Goal: Task Accomplishment & Management: Use online tool/utility

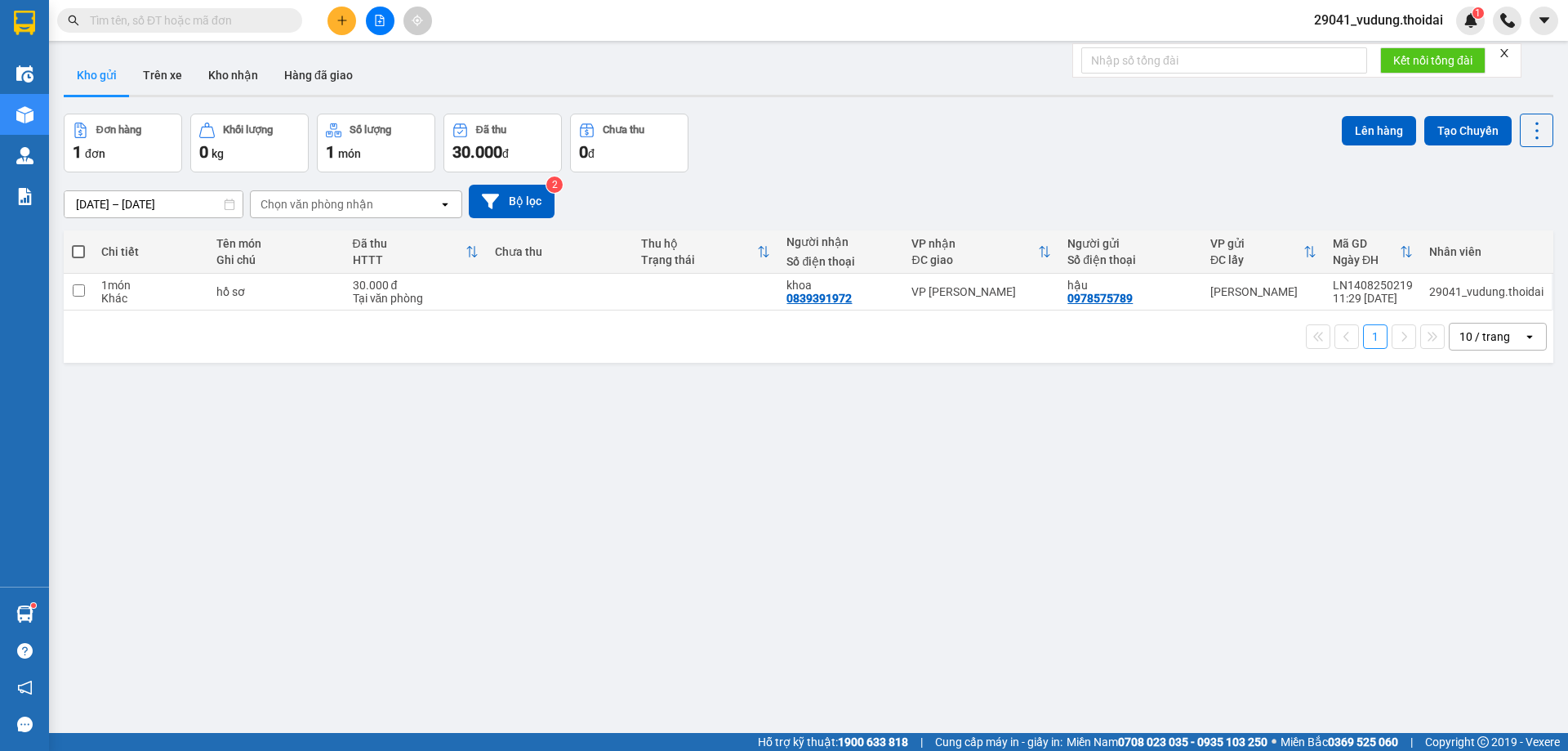
click at [350, 24] on button at bounding box center [341, 21] width 29 height 29
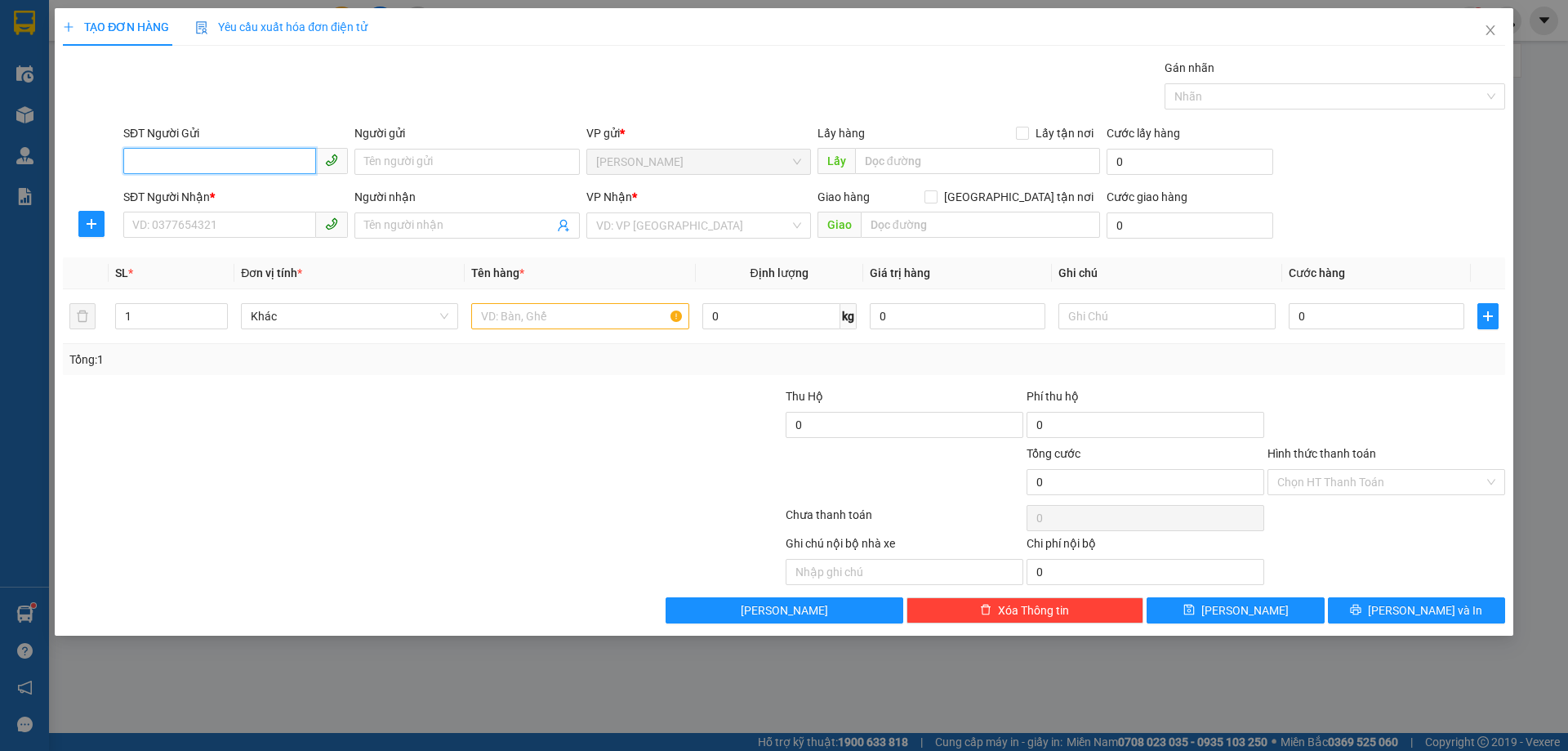
click at [237, 156] on input "SĐT Người Gửi" at bounding box center [219, 161] width 193 height 26
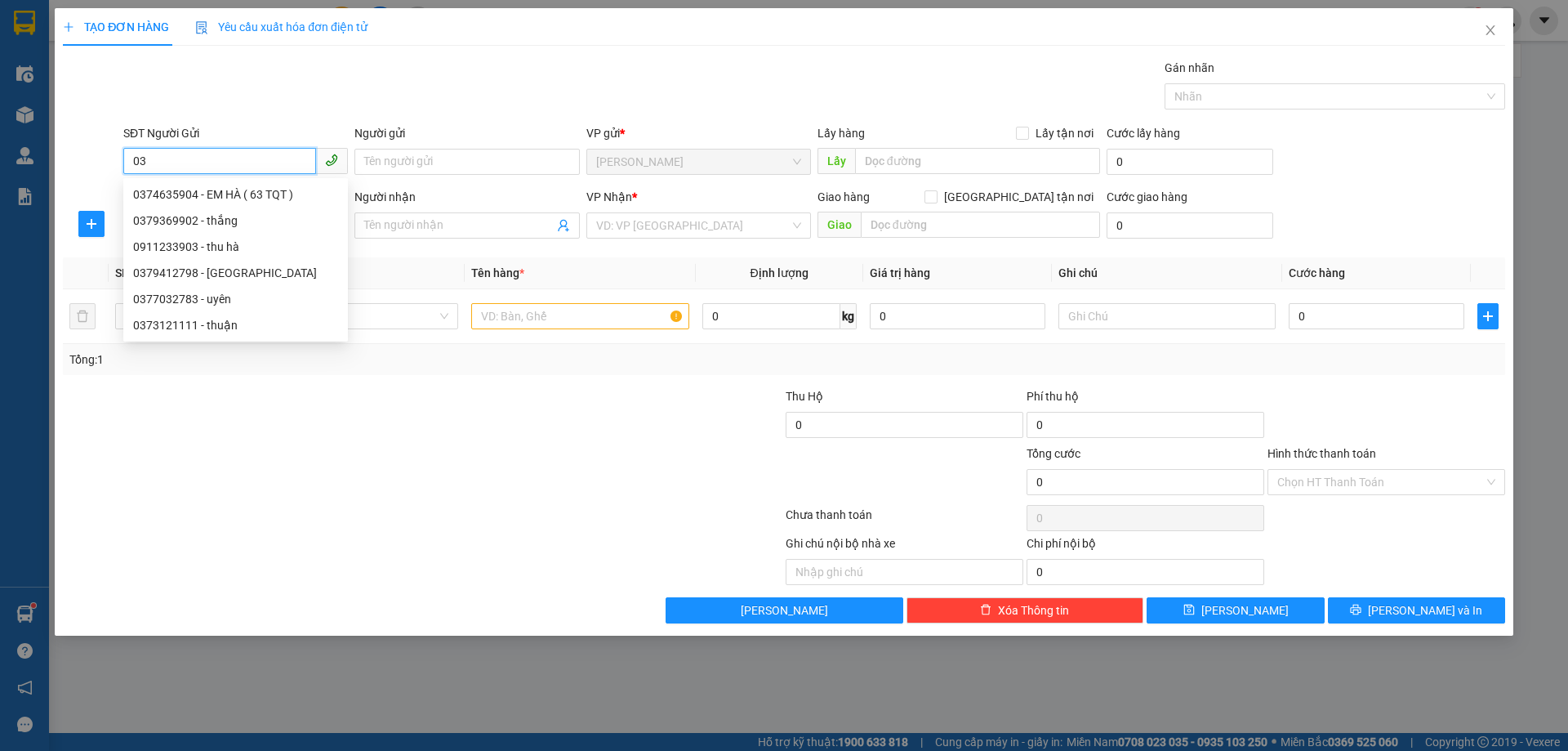
type input "0"
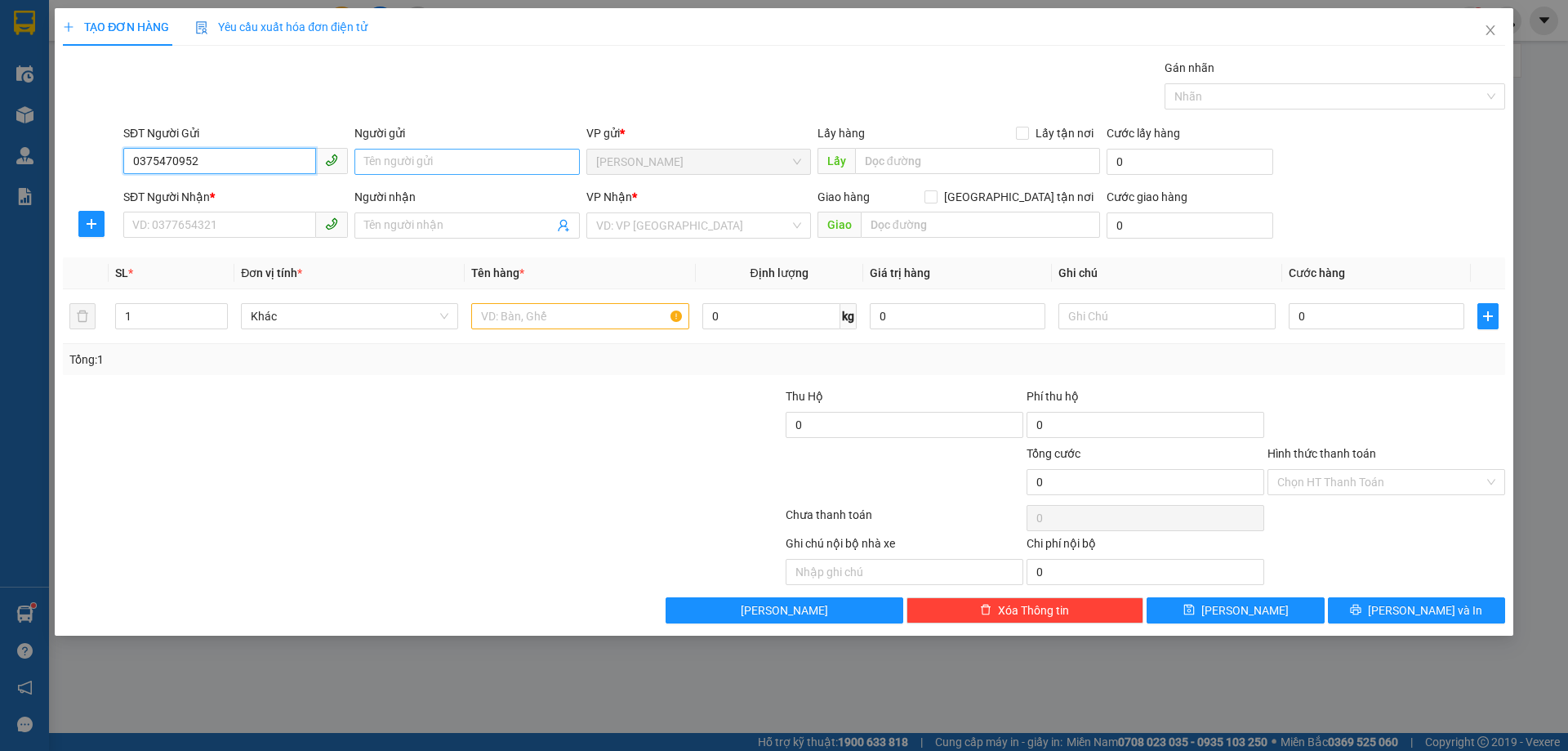
type input "0375470952"
click at [410, 156] on input "Người gửi" at bounding box center [467, 162] width 225 height 26
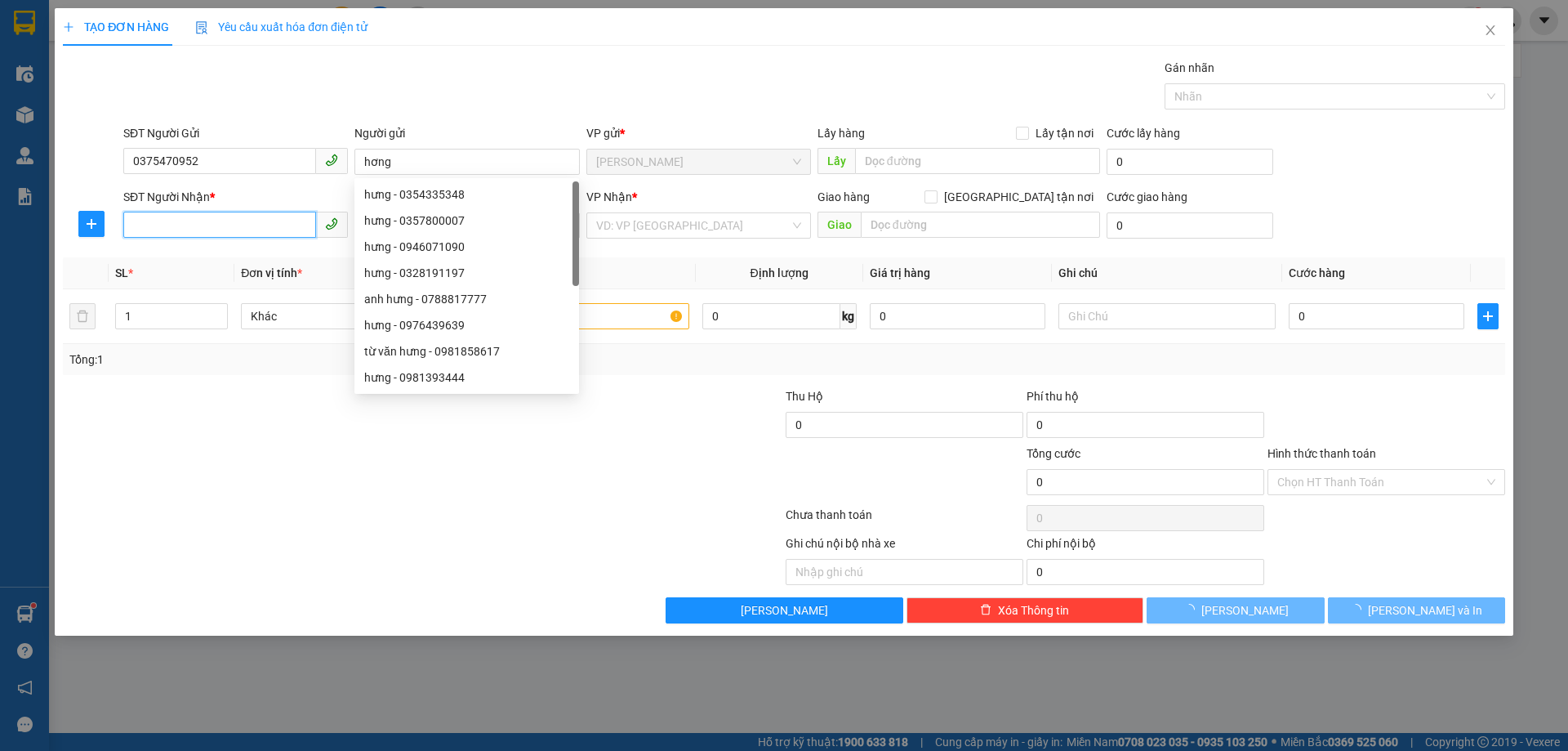
click at [247, 213] on input "SĐT Người Nhận *" at bounding box center [219, 225] width 193 height 26
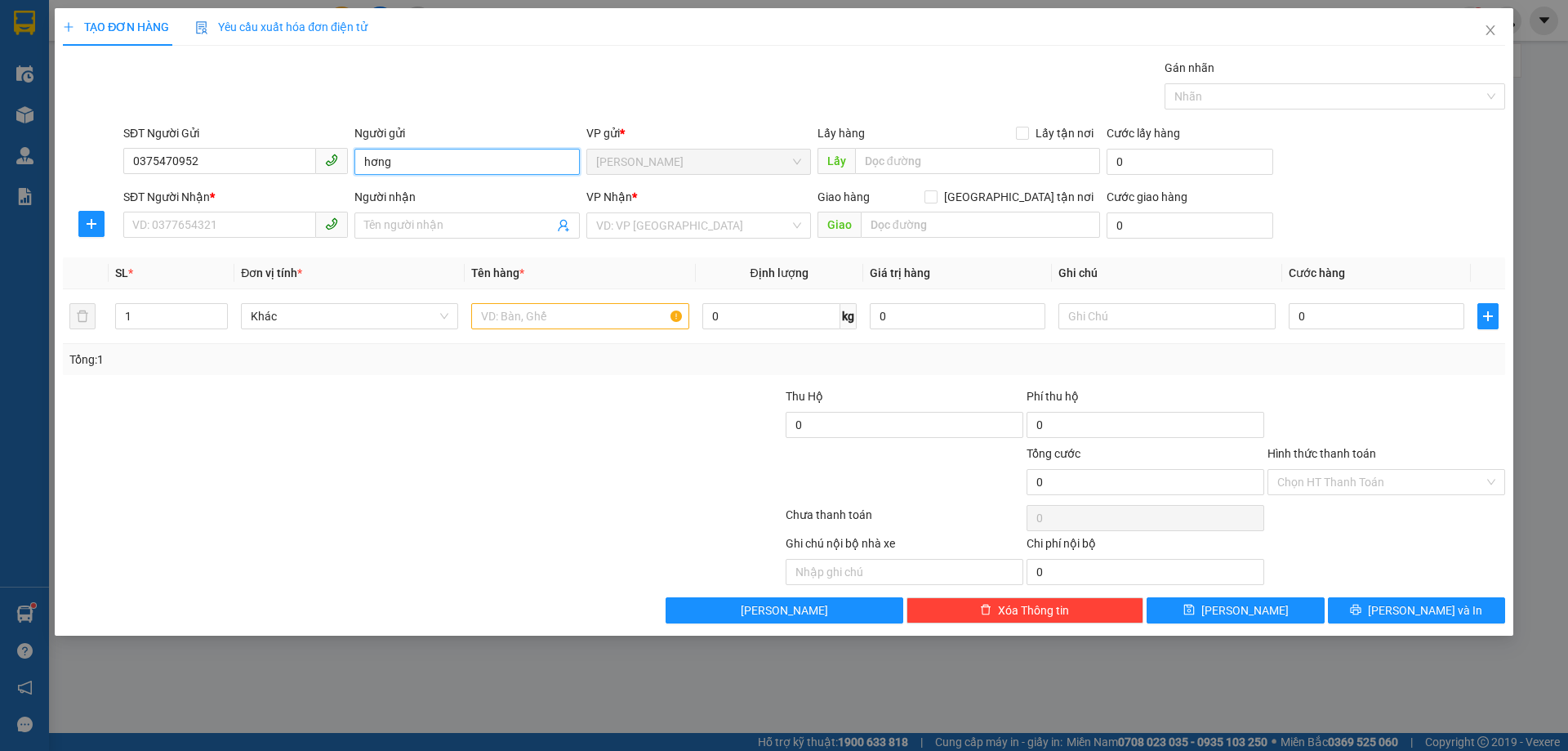
click at [368, 162] on input "hơng" at bounding box center [467, 162] width 225 height 26
type input "huơng"
click at [225, 217] on input "SĐT Người Nhận *" at bounding box center [219, 225] width 193 height 26
type input "0357070680"
click at [430, 223] on input "Người nhận" at bounding box center [459, 226] width 188 height 18
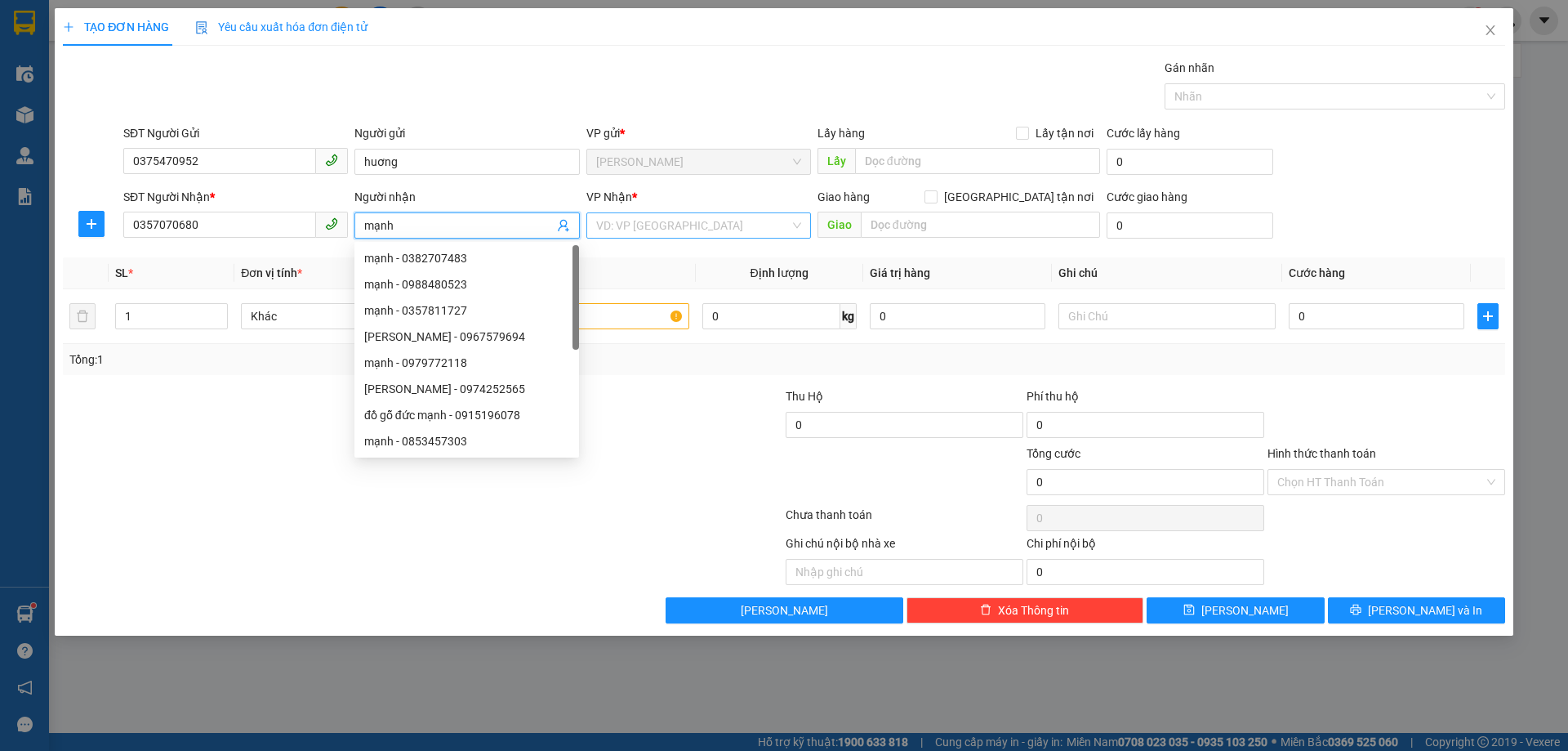
type input "mạnh"
click at [631, 226] on input "search" at bounding box center [693, 226] width 194 height 24
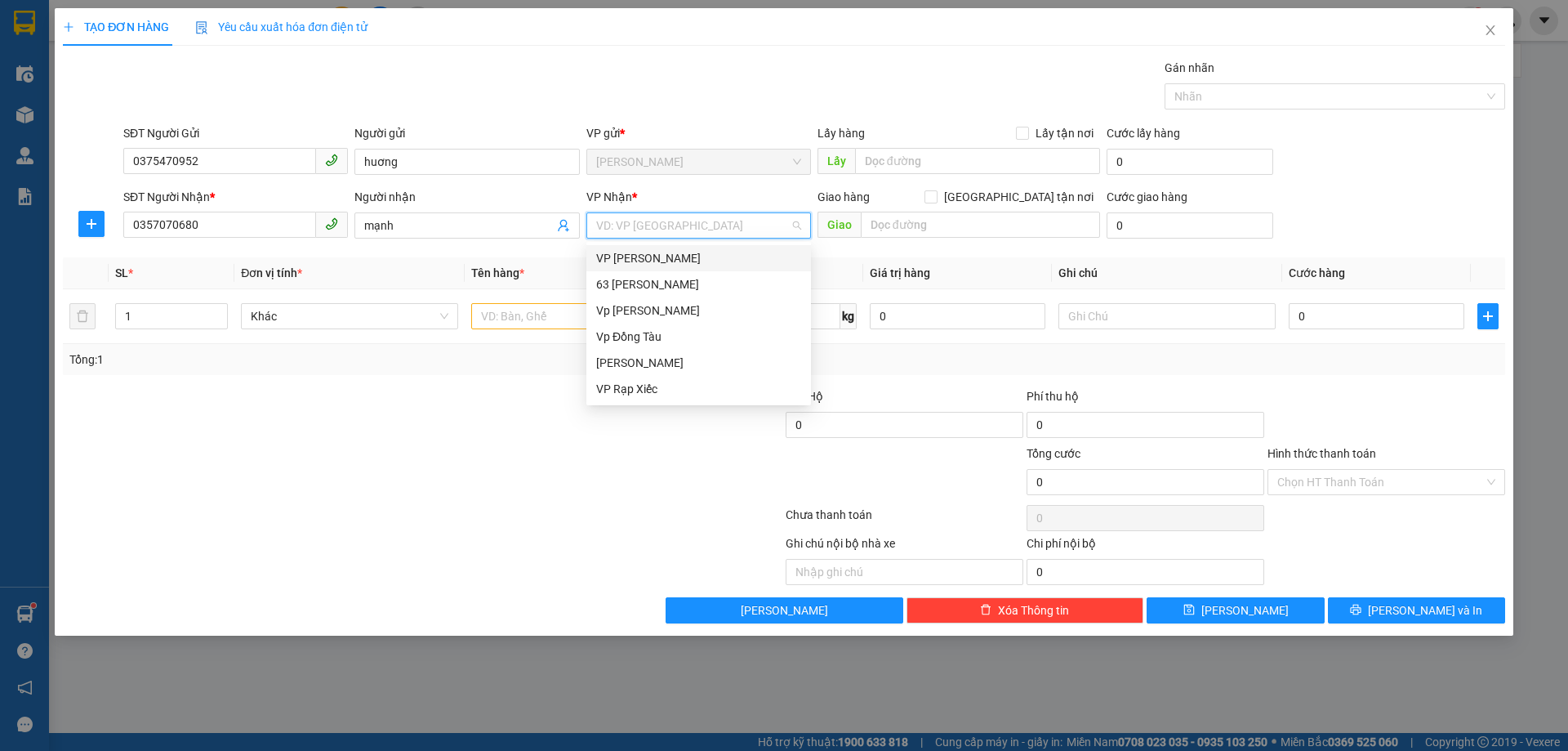
click at [632, 249] on div "VP Nguyễn Quốc Trị" at bounding box center [698, 258] width 205 height 18
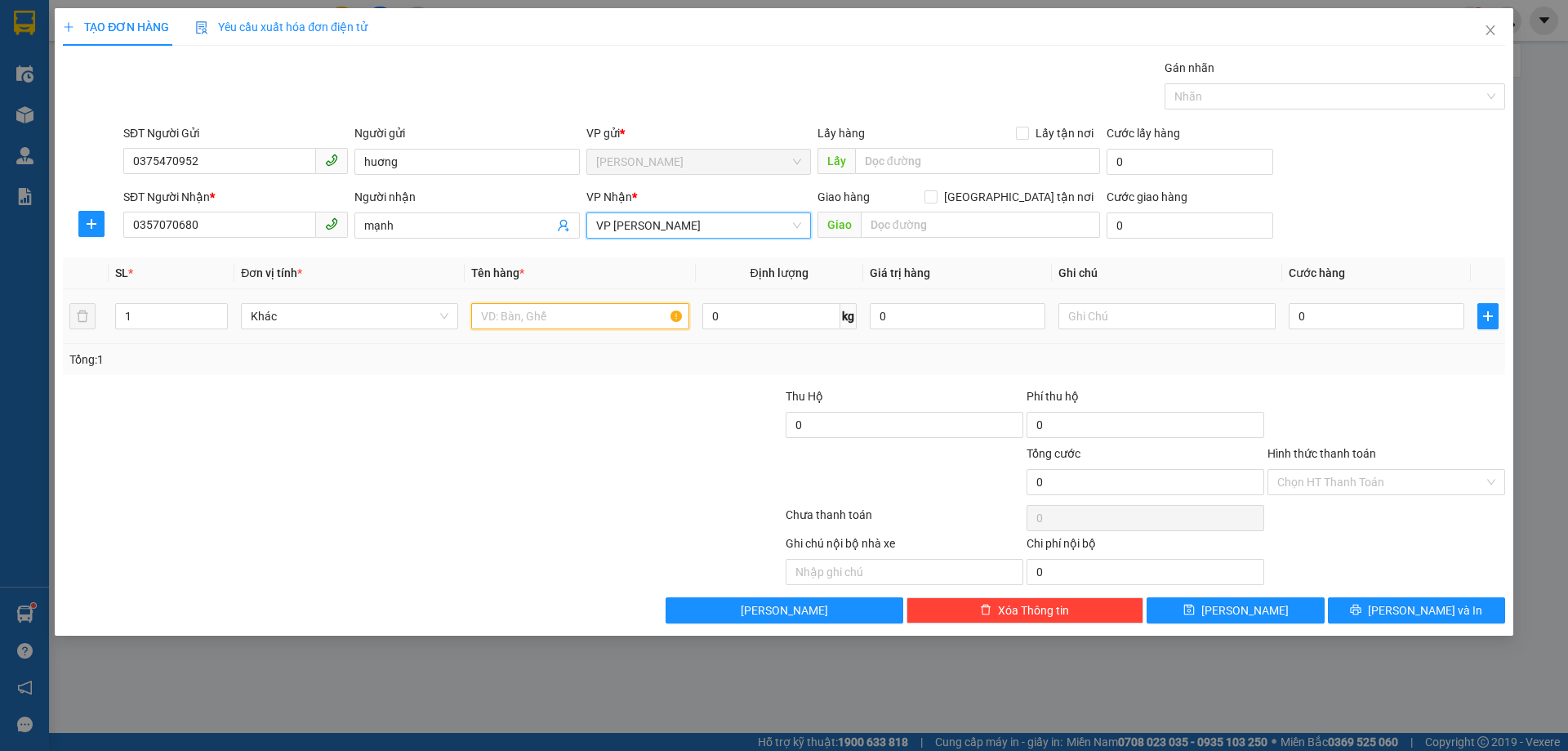
click at [596, 321] on input "text" at bounding box center [579, 316] width 217 height 26
type input "cam"
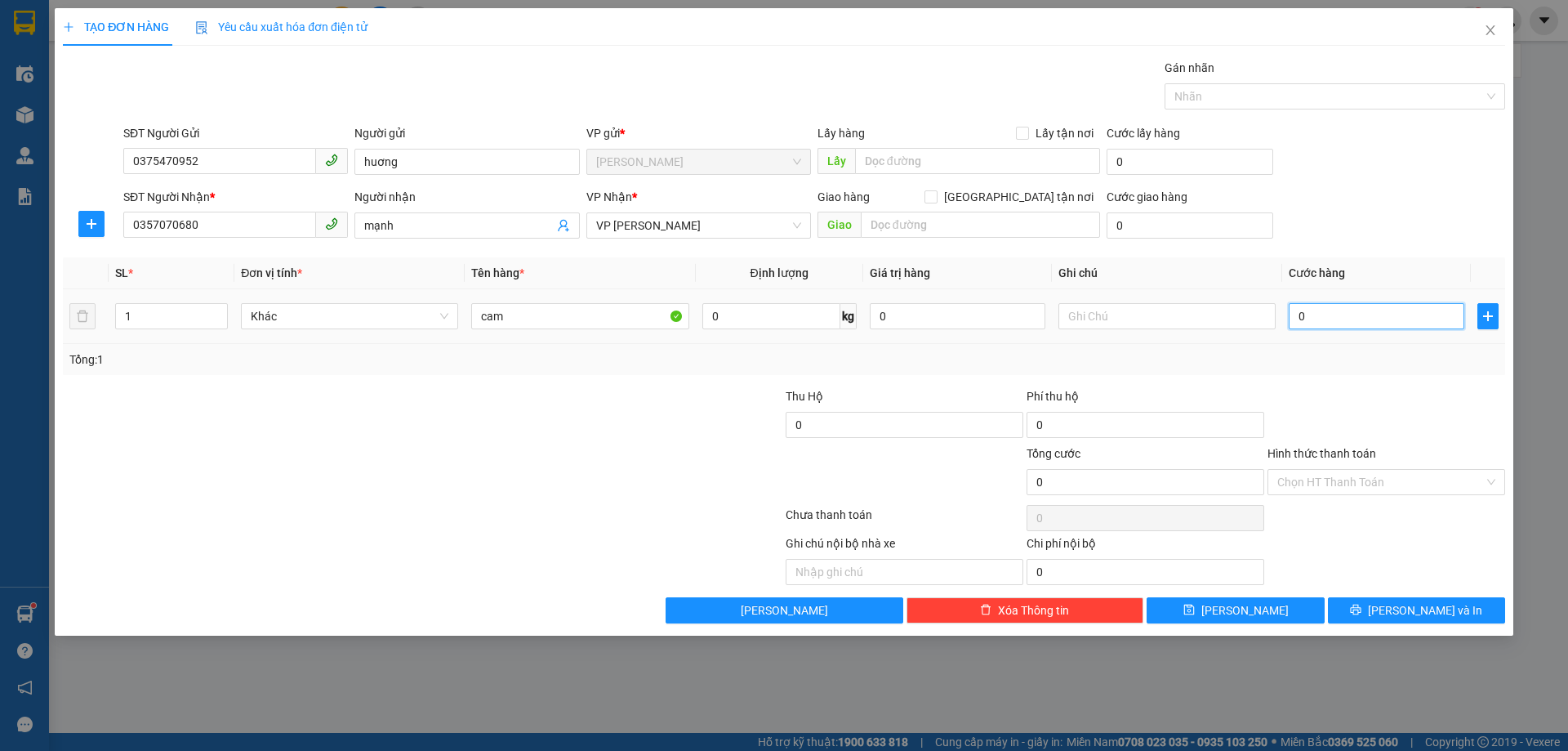
click at [1342, 308] on input "0" at bounding box center [1376, 316] width 175 height 26
type input "3"
type input "30"
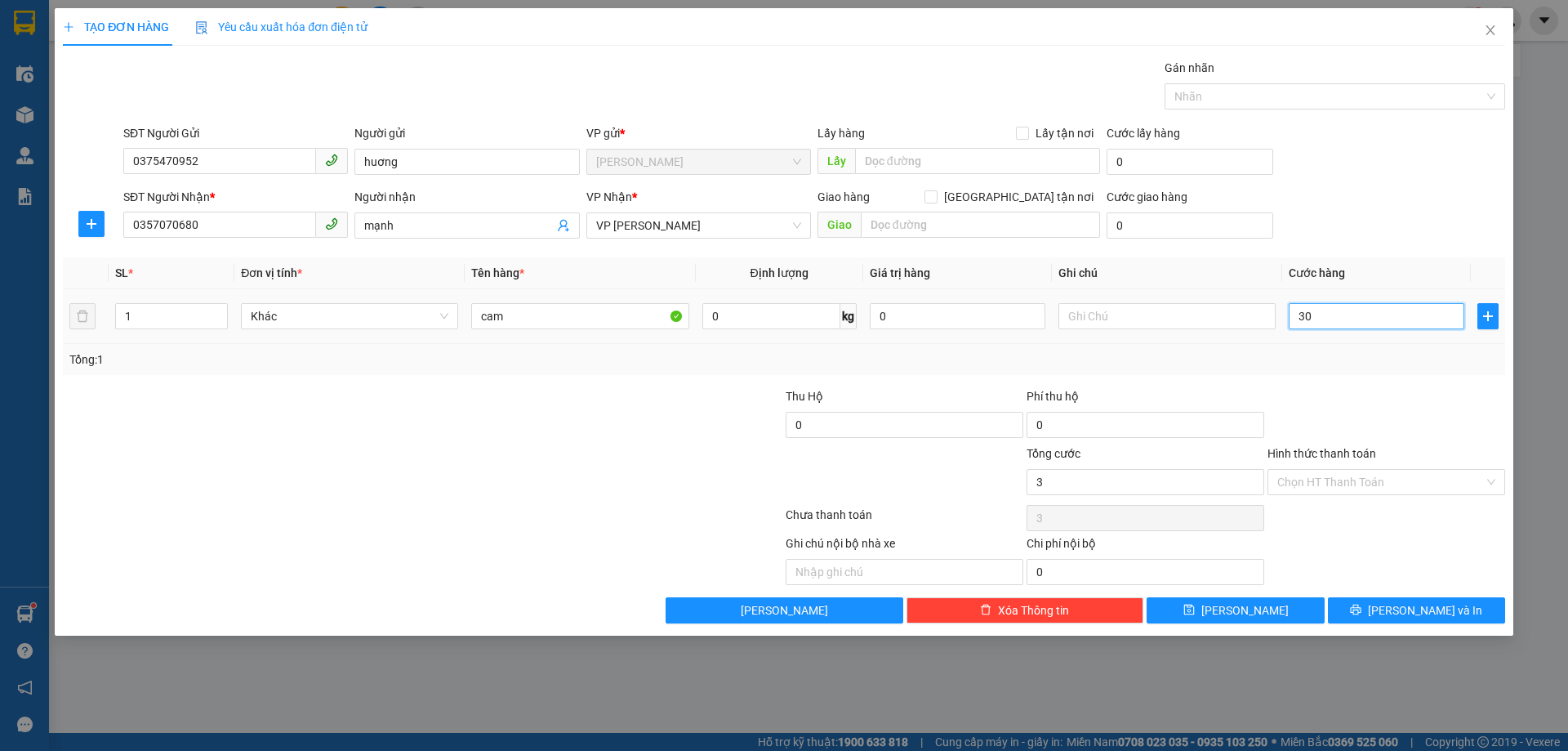
type input "30"
type input "300"
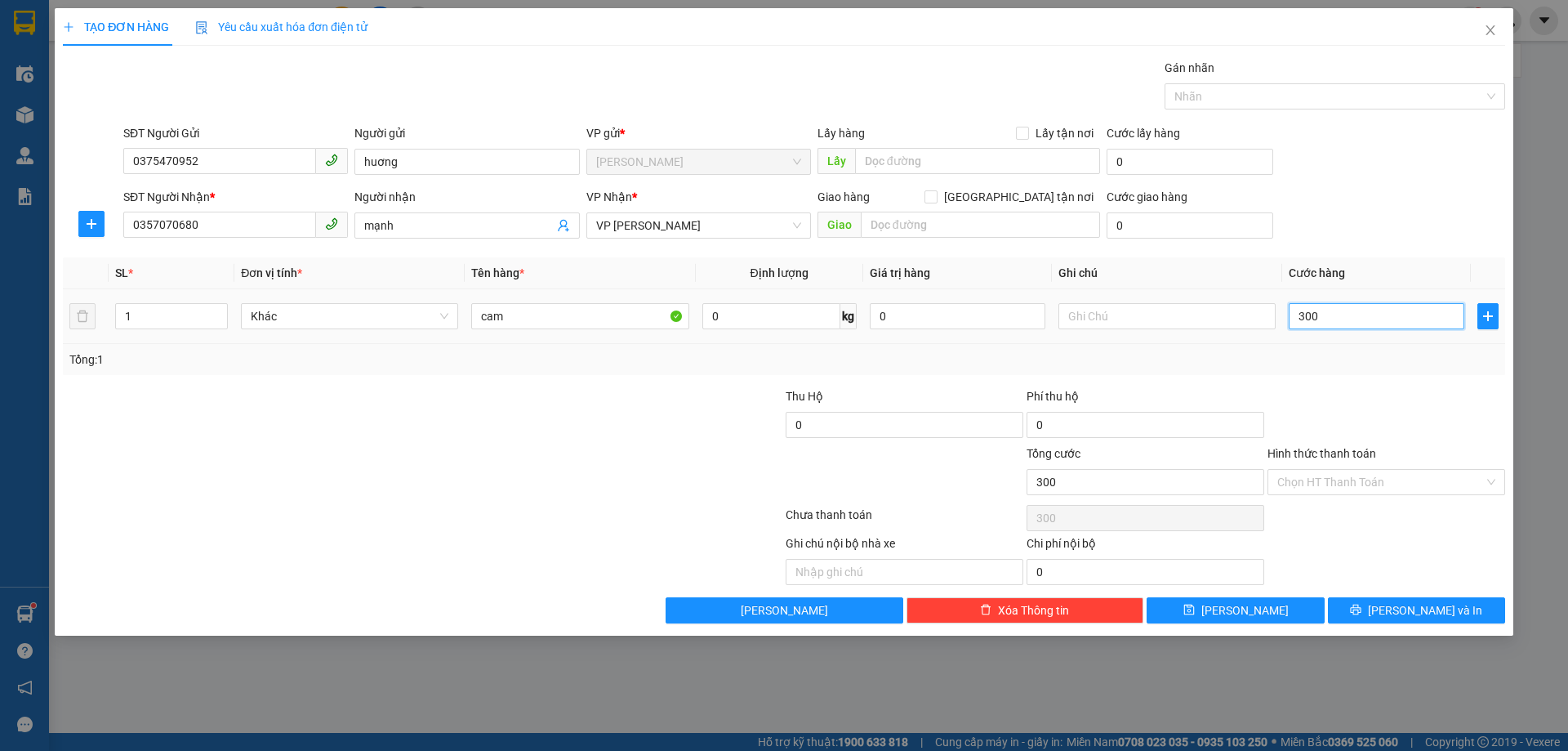
type input "3.000"
type input "30.000"
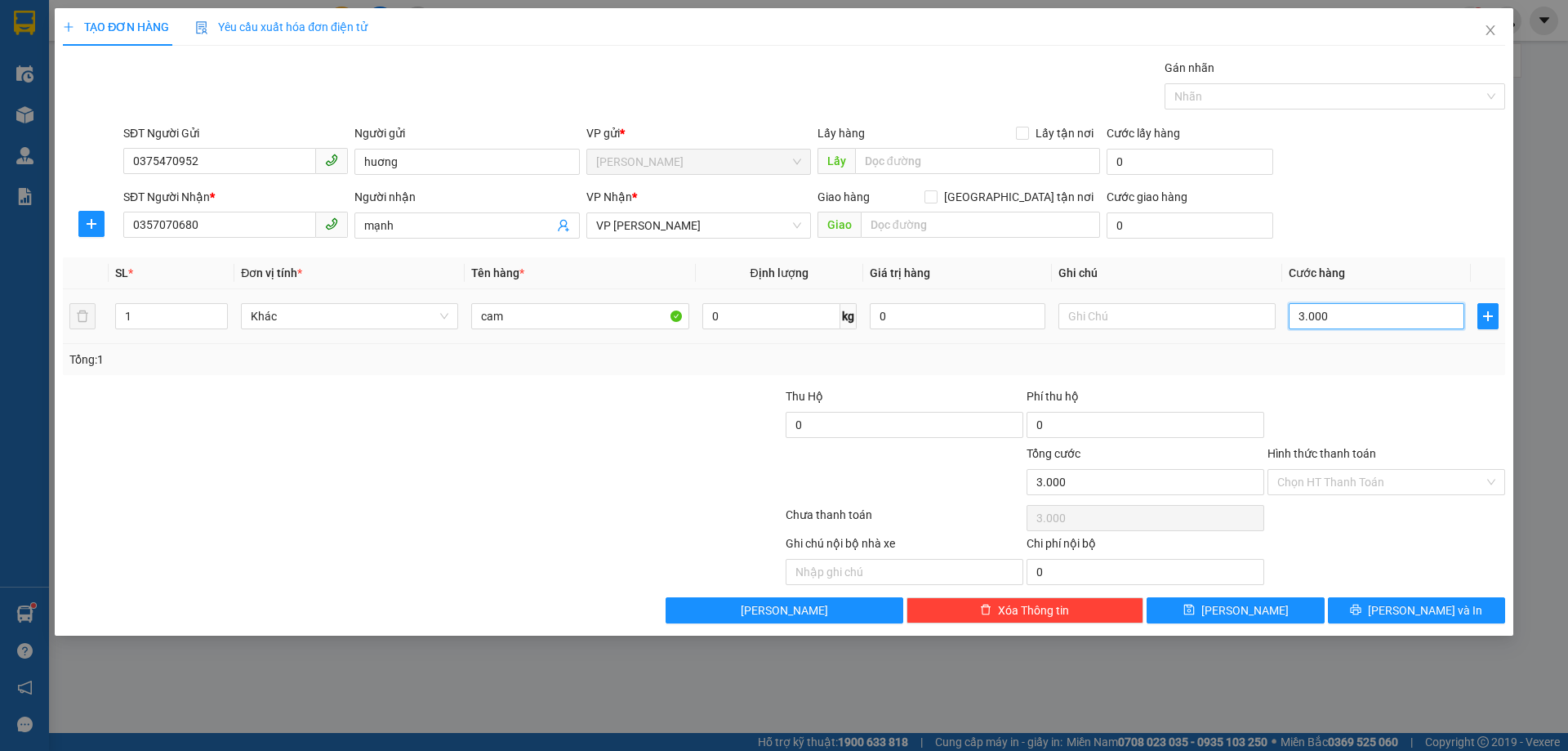
type input "30.000"
click at [1267, 617] on button "Lưu" at bounding box center [1235, 610] width 177 height 26
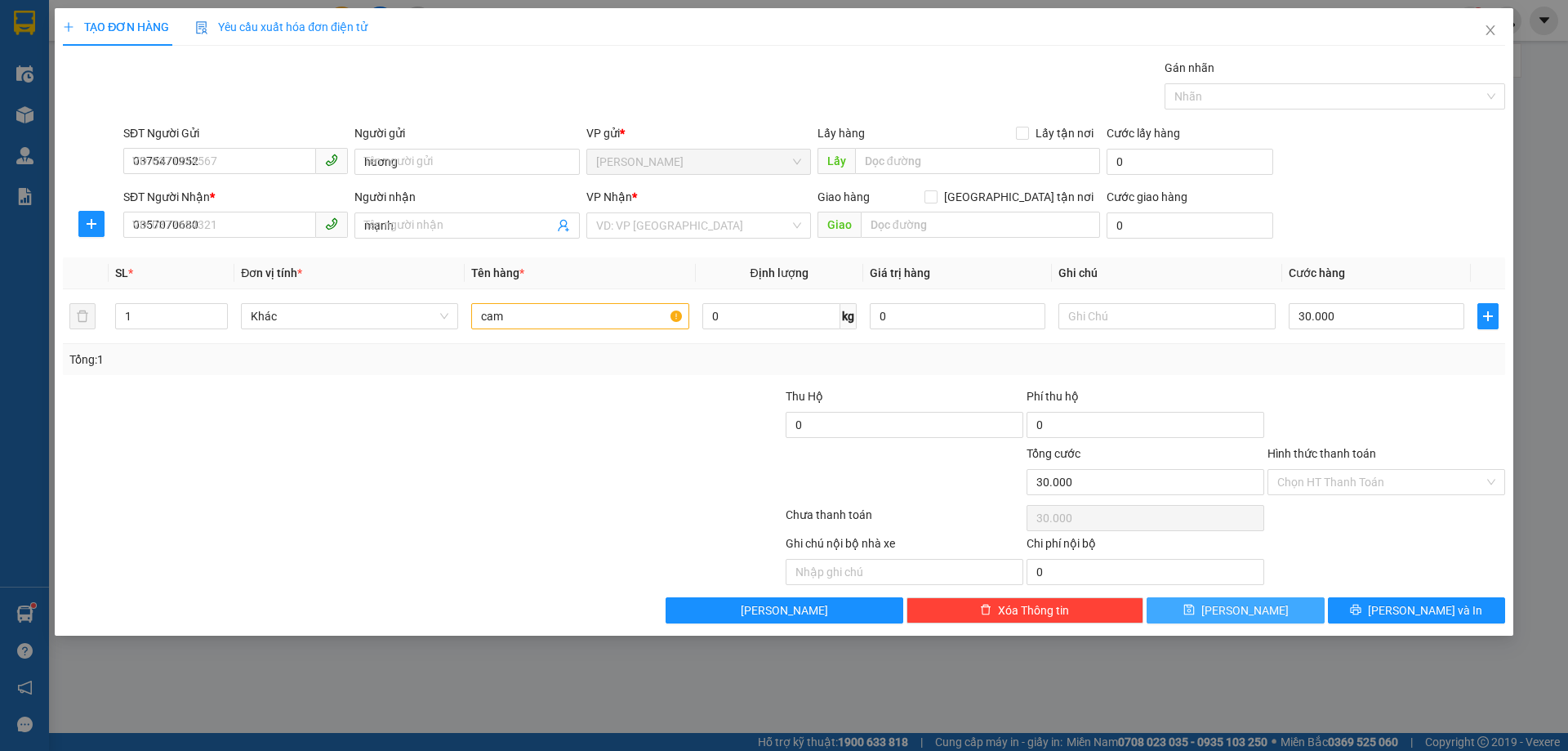
type input "0"
click at [1497, 36] on span "Close" at bounding box center [1490, 30] width 46 height 46
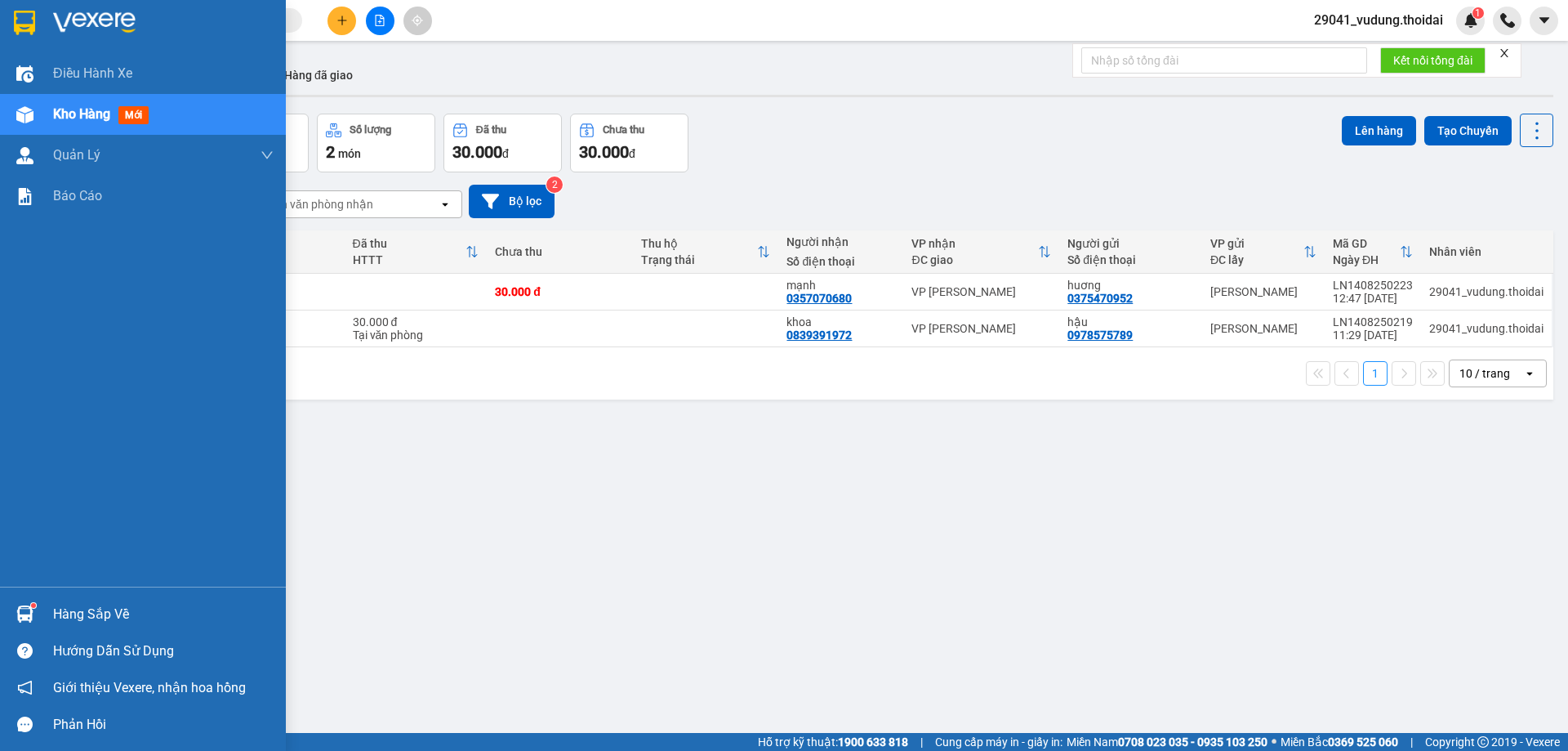
click at [73, 612] on div "Hàng sắp về" at bounding box center [162, 614] width 220 height 24
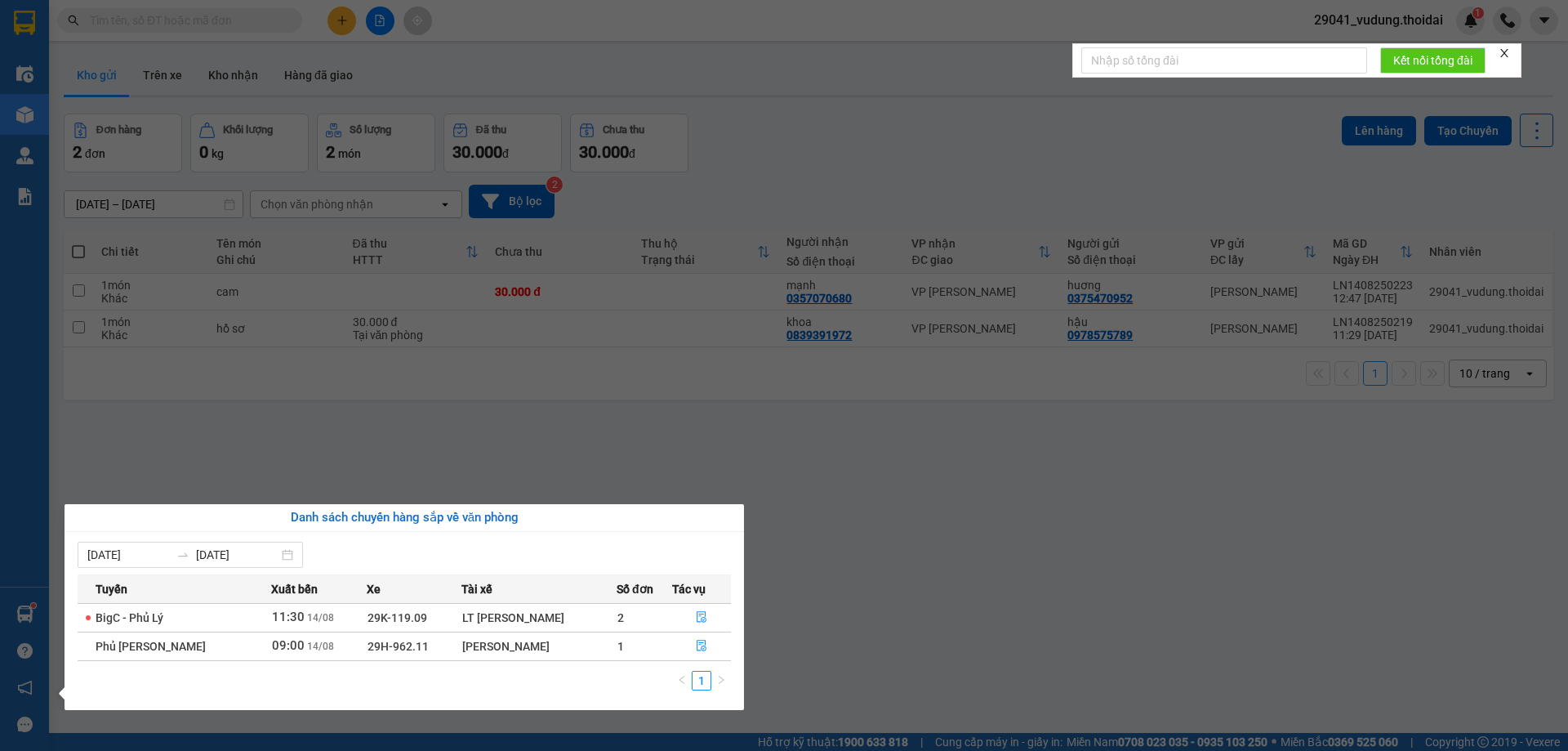
click at [370, 448] on section "Kết quả tìm kiếm ( 0 ) Bộ lọc No Data 29041_vudung.thoidai 1 Điều hành xe Kho h…" at bounding box center [784, 375] width 1568 height 751
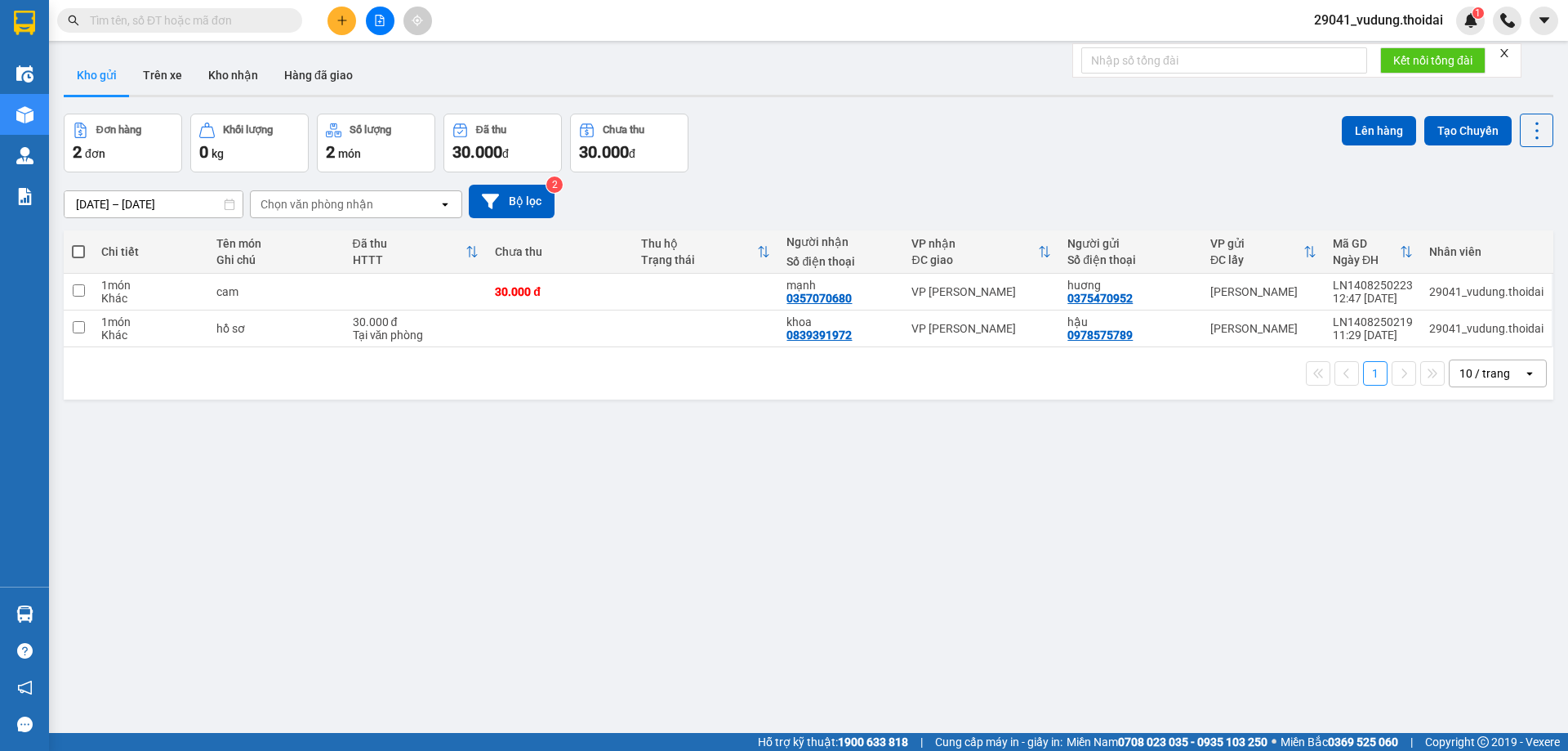
click at [1375, 23] on span "29041_vudung.thoidai" at bounding box center [1379, 20] width 156 height 21
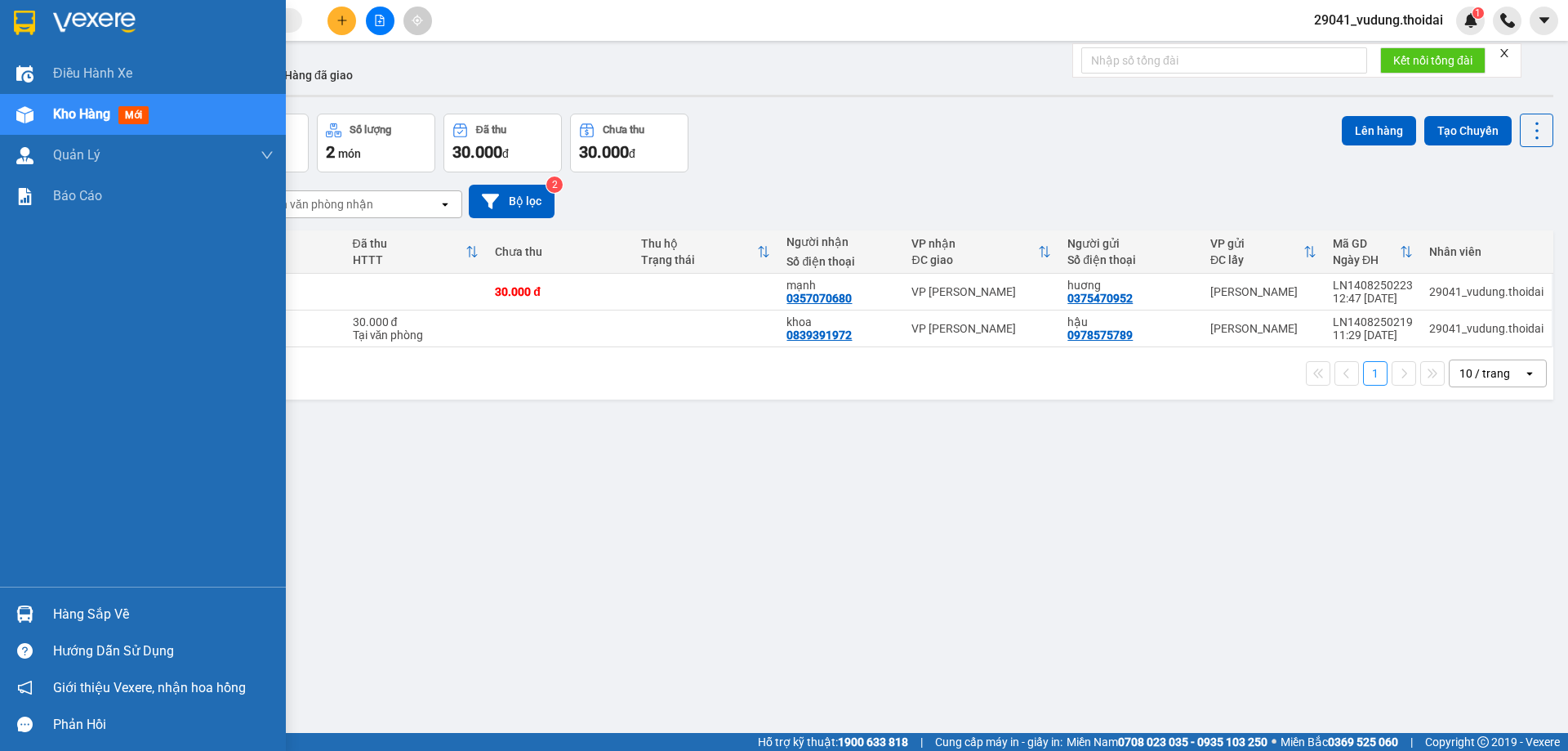
click at [61, 607] on div "Hàng sắp về" at bounding box center [162, 614] width 220 height 24
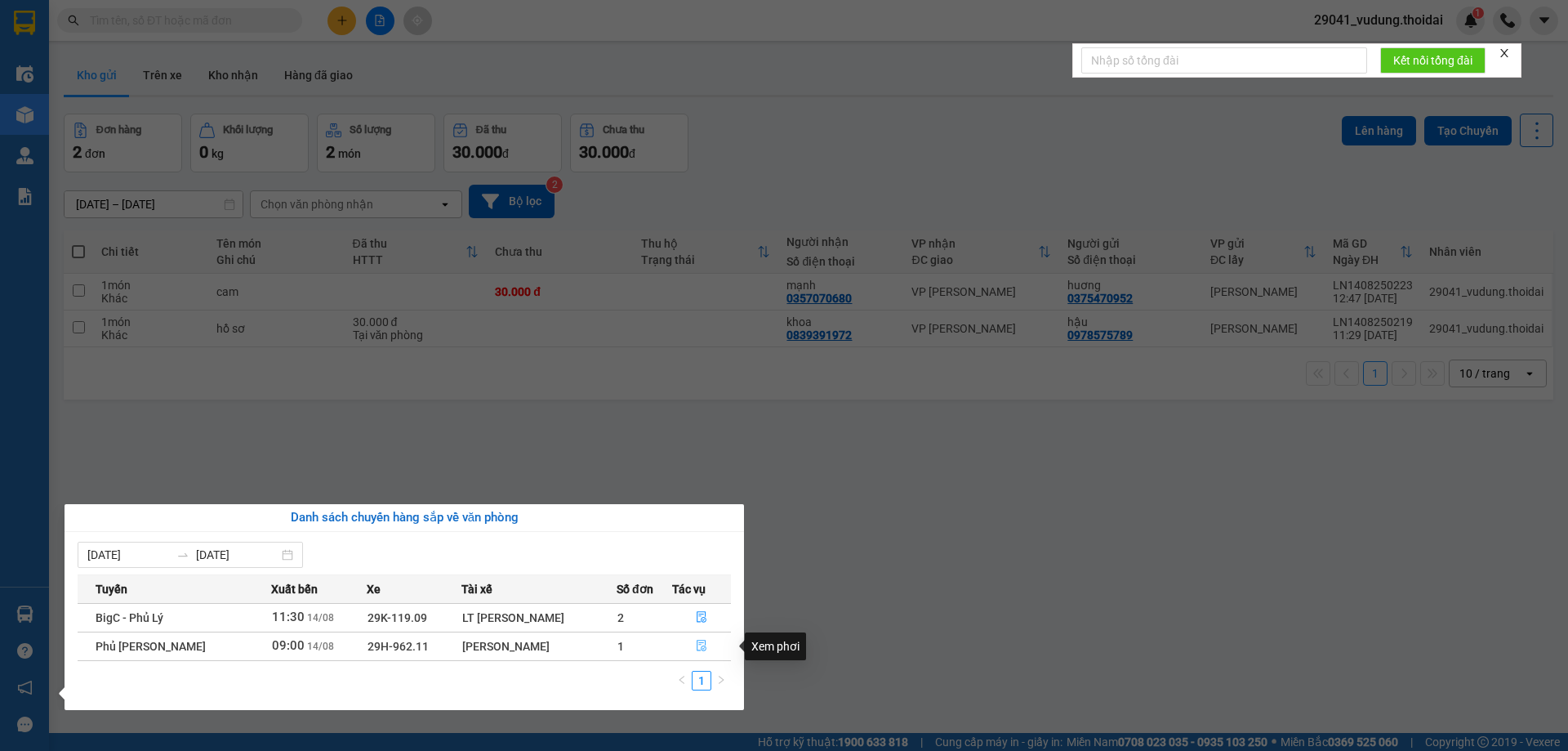
click at [701, 644] on icon "file-done" at bounding box center [701, 645] width 11 height 11
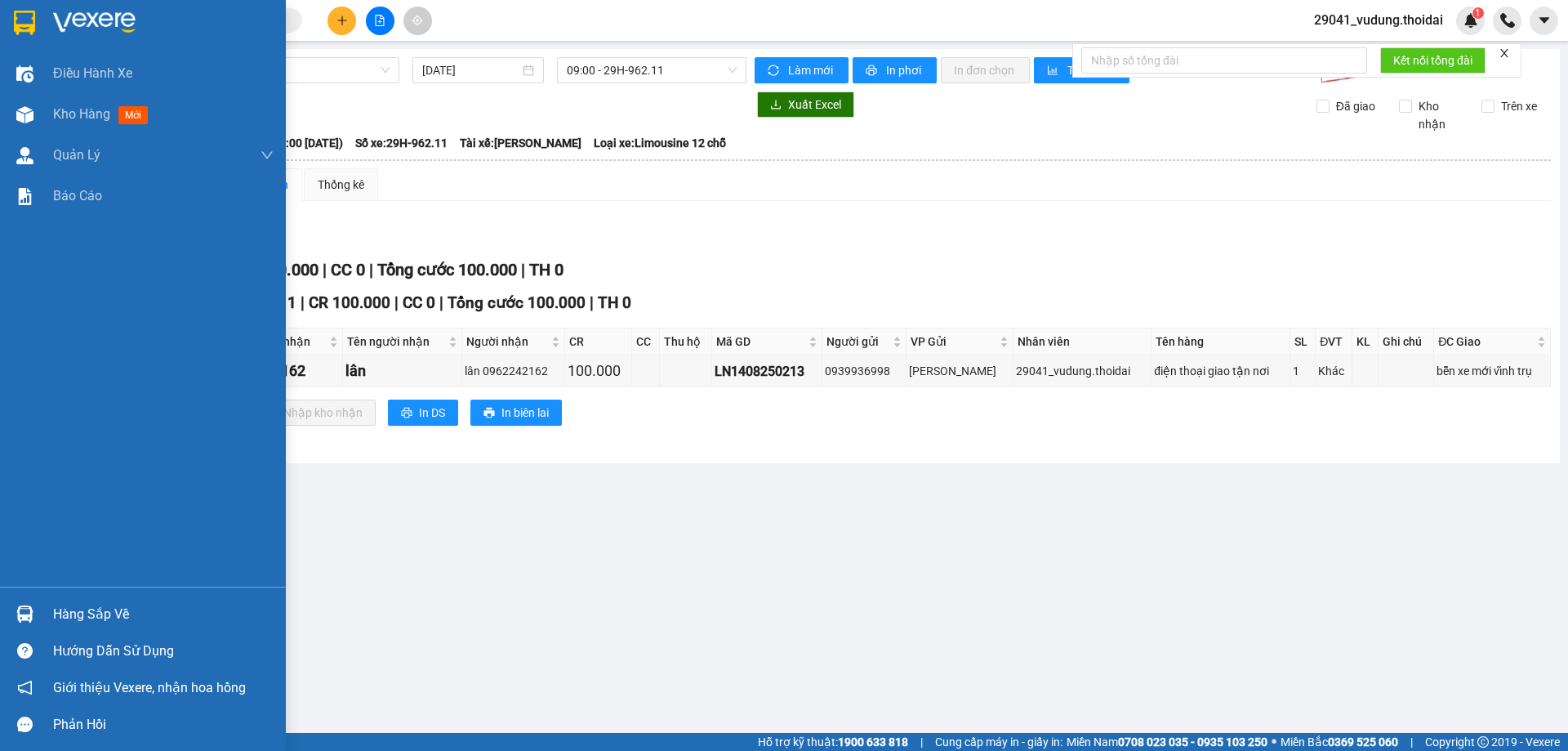
click at [114, 614] on div "Hàng sắp về" at bounding box center [162, 614] width 220 height 24
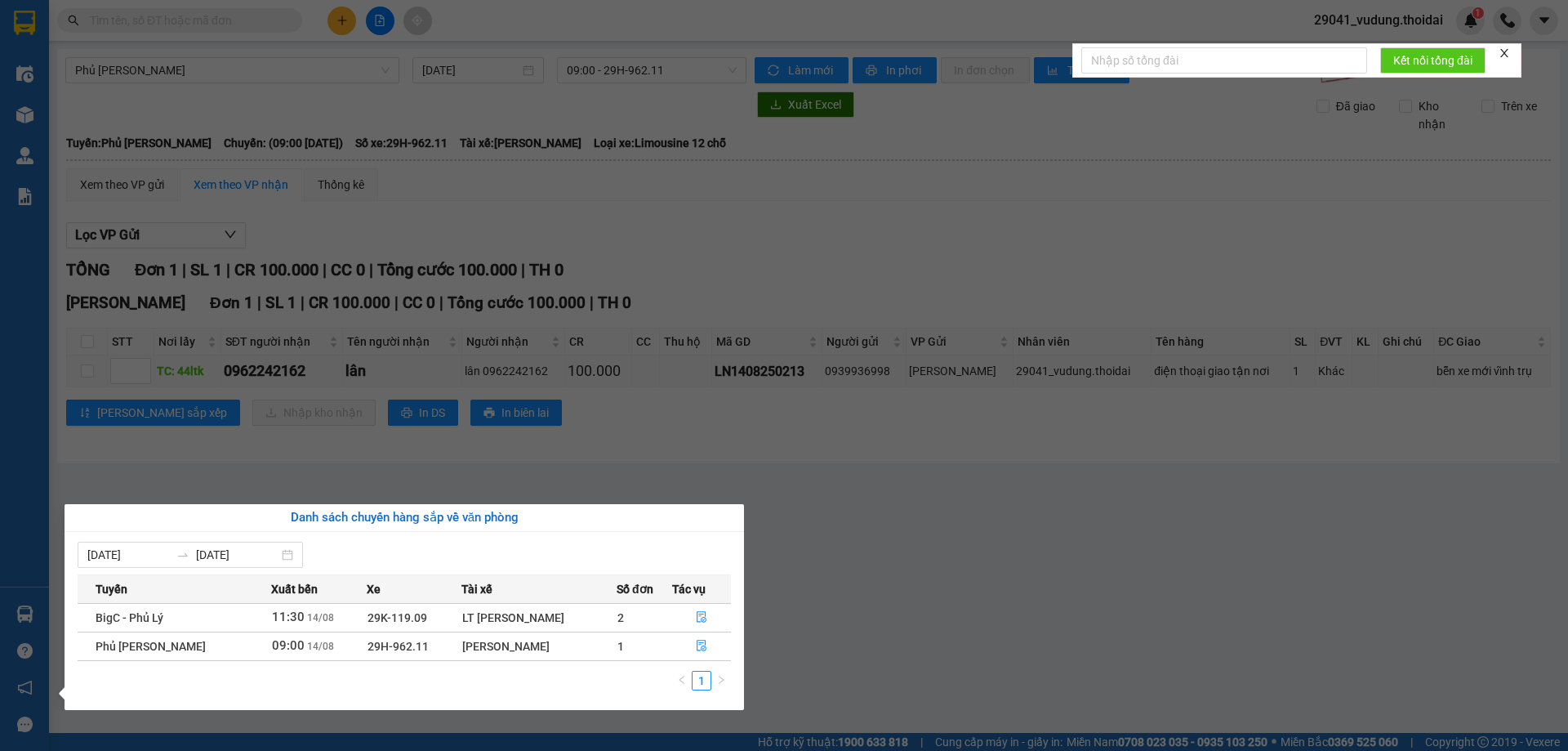
click at [865, 594] on section "Kết quả tìm kiếm ( 0 ) Bộ lọc No Data 29041_vudung.thoidai 1 Điều hành xe Kho h…" at bounding box center [784, 375] width 1568 height 751
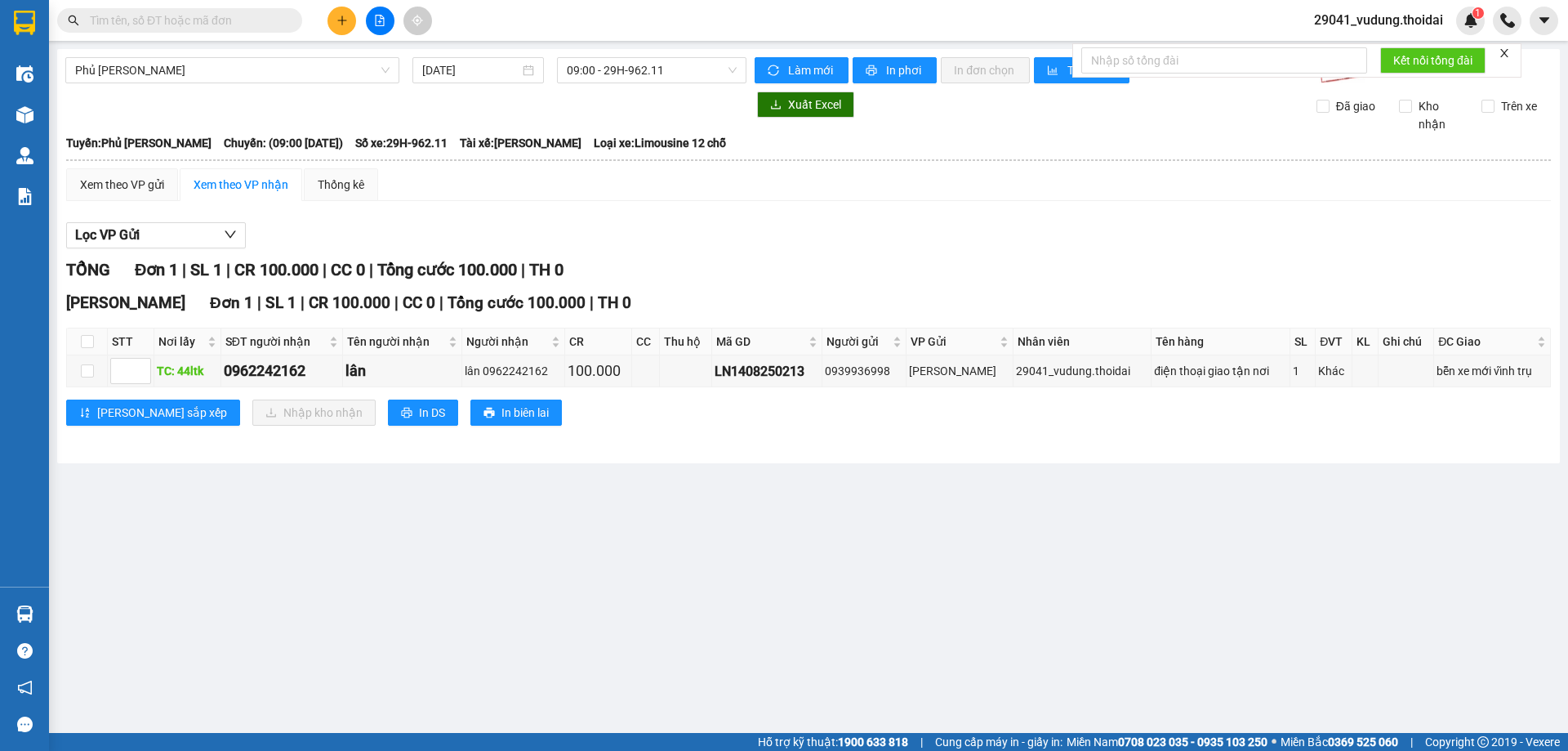
click at [1360, 22] on span "29041_vudung.thoidai" at bounding box center [1379, 20] width 156 height 21
click at [1372, 54] on span "Đăng xuất" at bounding box center [1385, 50] width 122 height 18
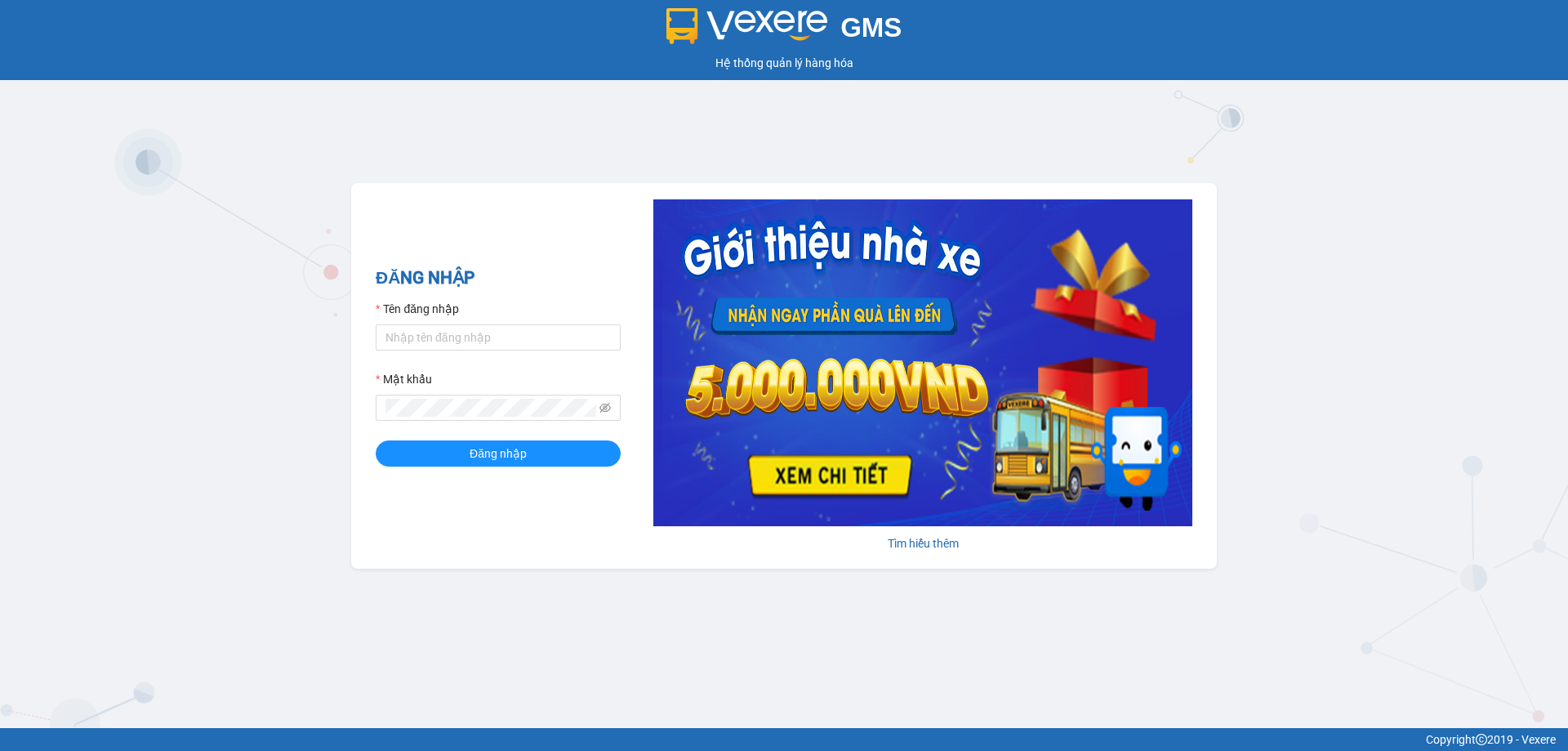
click at [175, 315] on div "GMS Hệ thống quản lý hàng hóa ĐĂNG NHẬP Tên đăng nhập Mật khẩu Đăng nhập Tìm hi…" at bounding box center [784, 364] width 1568 height 728
click at [512, 335] on input "Tên đăng nhập" at bounding box center [498, 337] width 245 height 26
type input "tranyen.thoidai"
click at [376, 441] on button "Đăng nhập" at bounding box center [498, 454] width 245 height 26
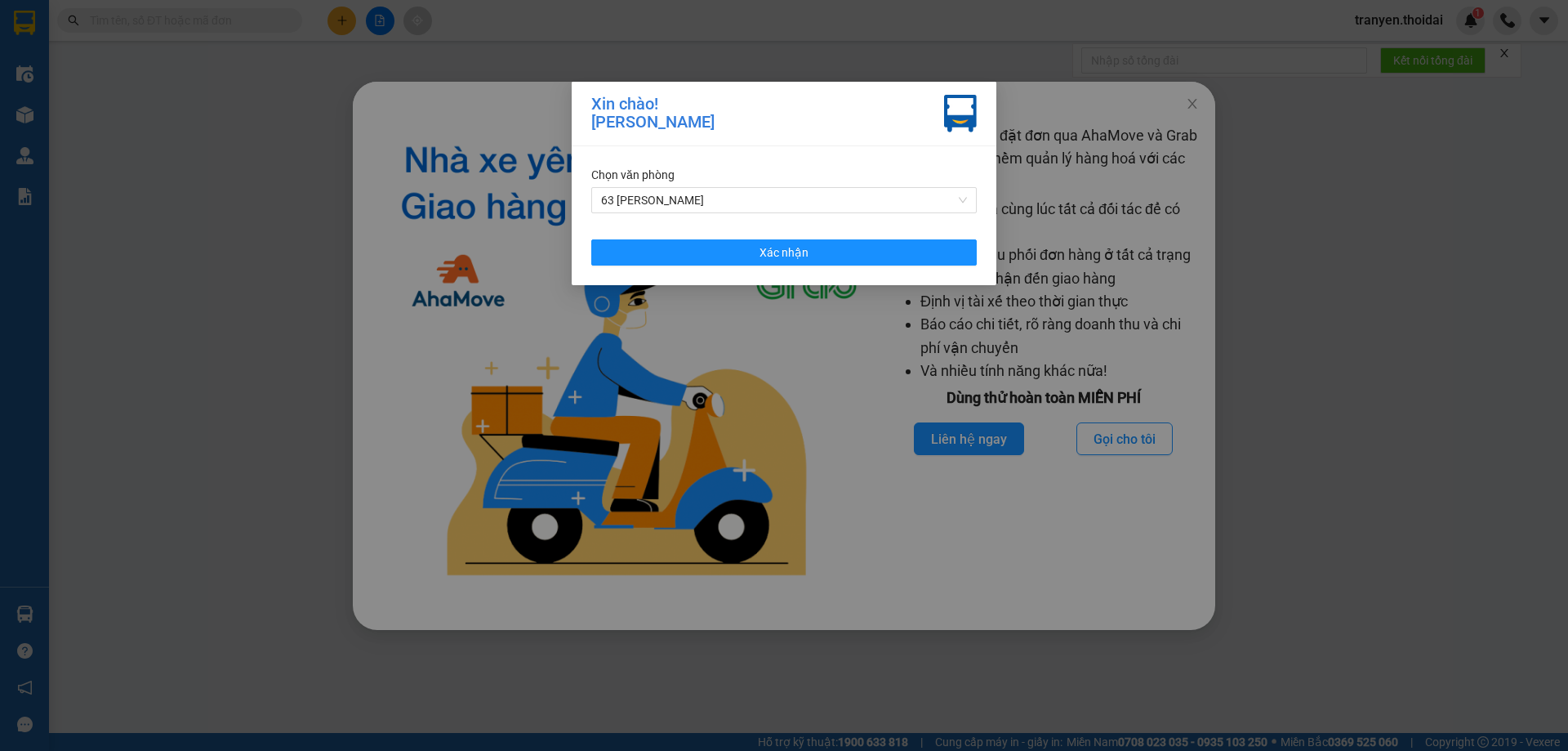
click at [948, 185] on div "Chọn văn phòng 63 Trần Quang Tặng" at bounding box center [784, 189] width 385 height 48
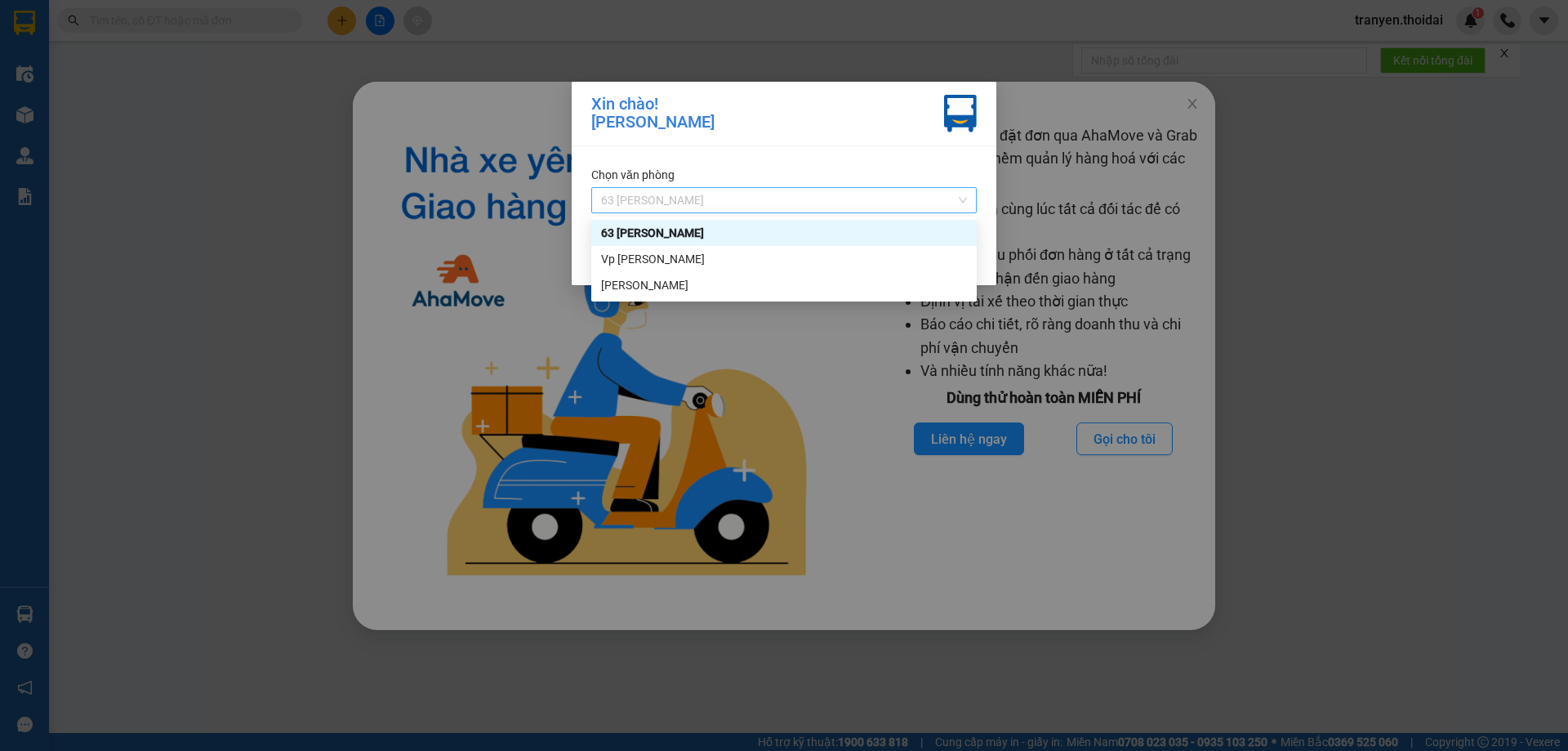
click at [942, 192] on span "63 Trần Quang Tặng" at bounding box center [784, 200] width 365 height 24
click at [747, 275] on div "Lý Nhân" at bounding box center [784, 285] width 385 height 26
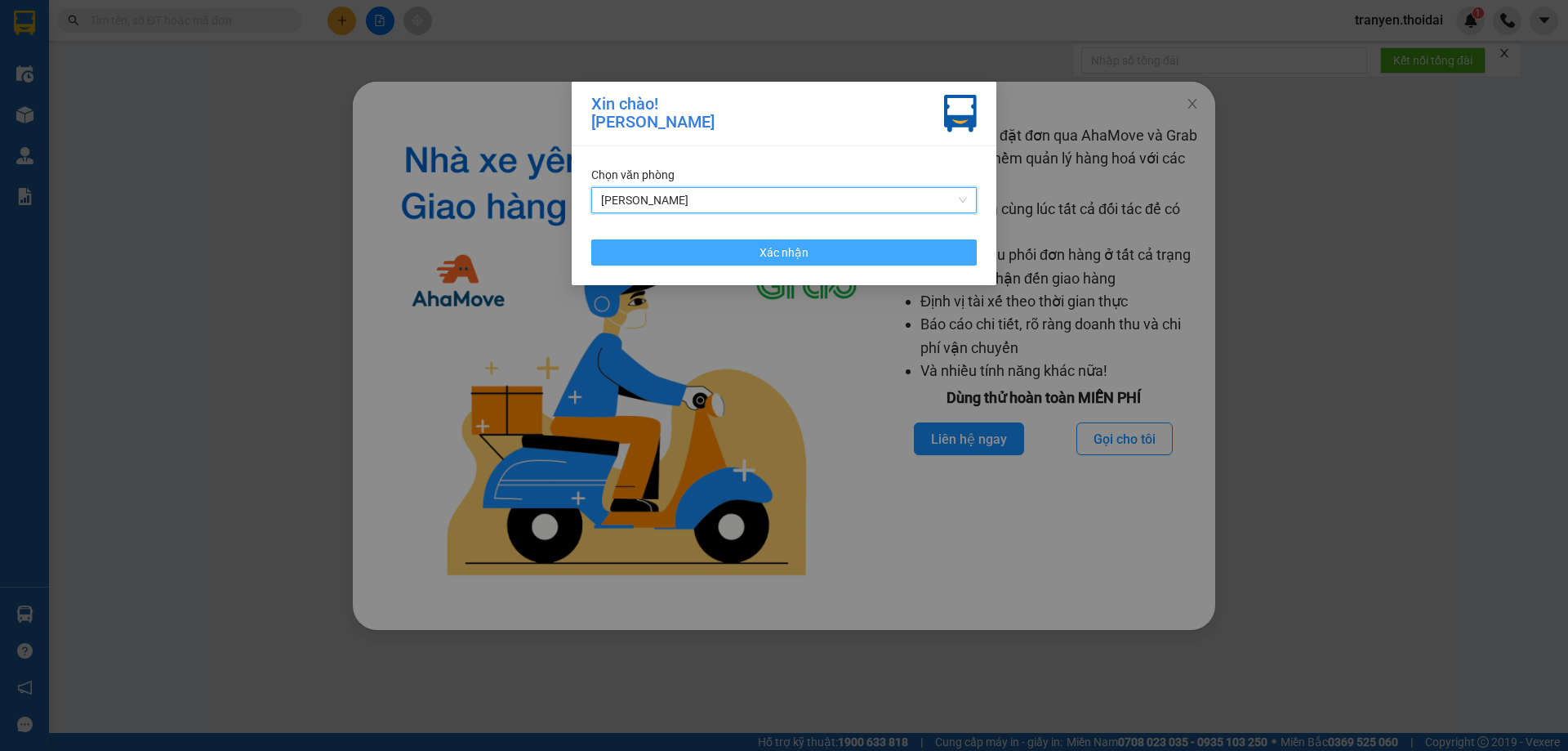
click at [917, 239] on button "Xác nhận" at bounding box center [784, 252] width 385 height 26
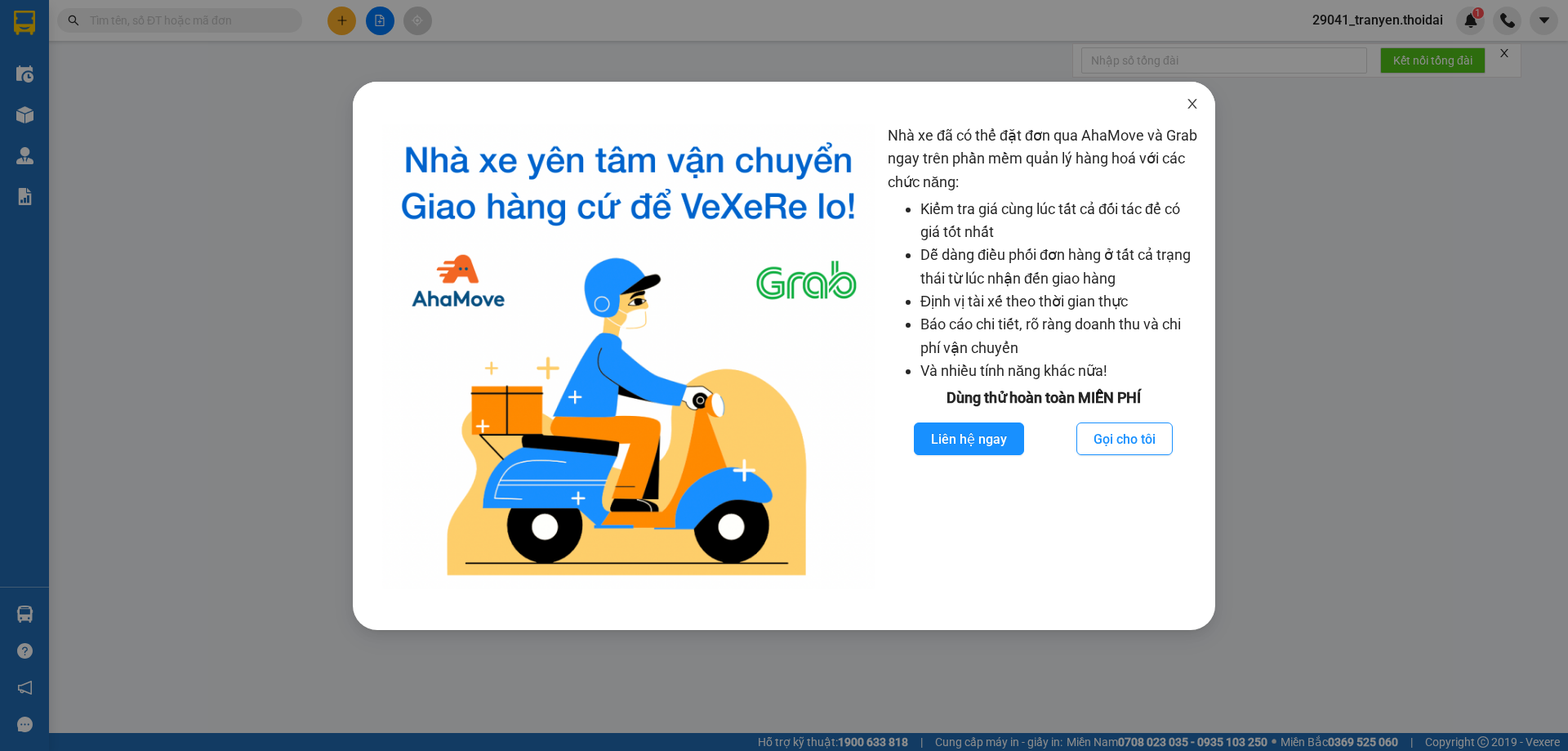
click at [1190, 100] on icon "close" at bounding box center [1192, 103] width 13 height 13
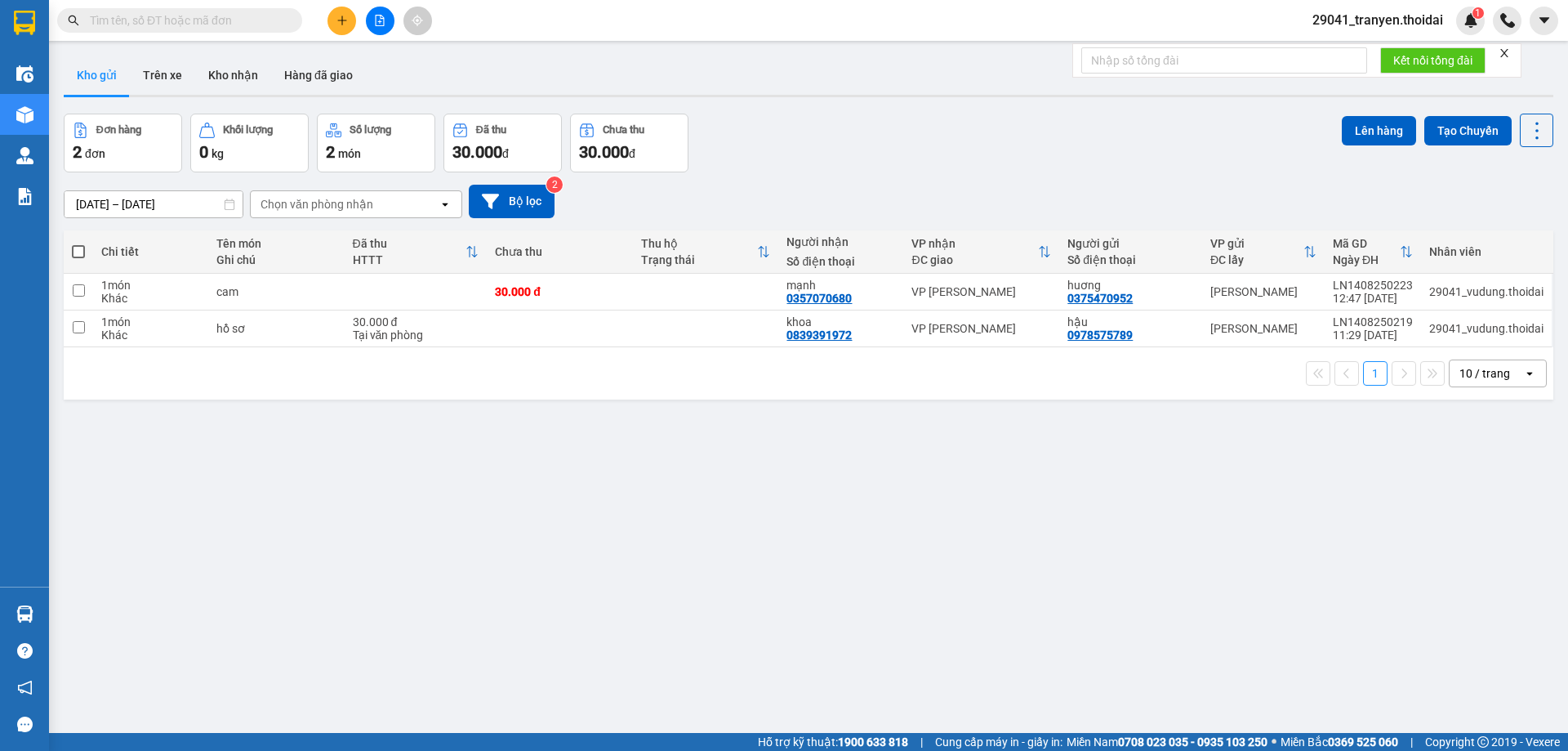
click at [441, 388] on div "1 10 / trang open" at bounding box center [809, 373] width 1489 height 52
drag, startPoint x: 908, startPoint y: 156, endPoint x: 906, endPoint y: 170, distance: 14.1
click at [910, 162] on div "Đơn hàng 2 đơn Khối lượng 0 kg Số lượng 2 món Đã thu 30.000 đ Chưa thu 30.000 đ…" at bounding box center [809, 143] width 1489 height 59
click at [885, 207] on div "12/08/2025 – 14/08/2025 Press the down arrow key to interact with the calendar …" at bounding box center [809, 201] width 1489 height 34
click at [75, 245] on span at bounding box center [78, 251] width 13 height 13
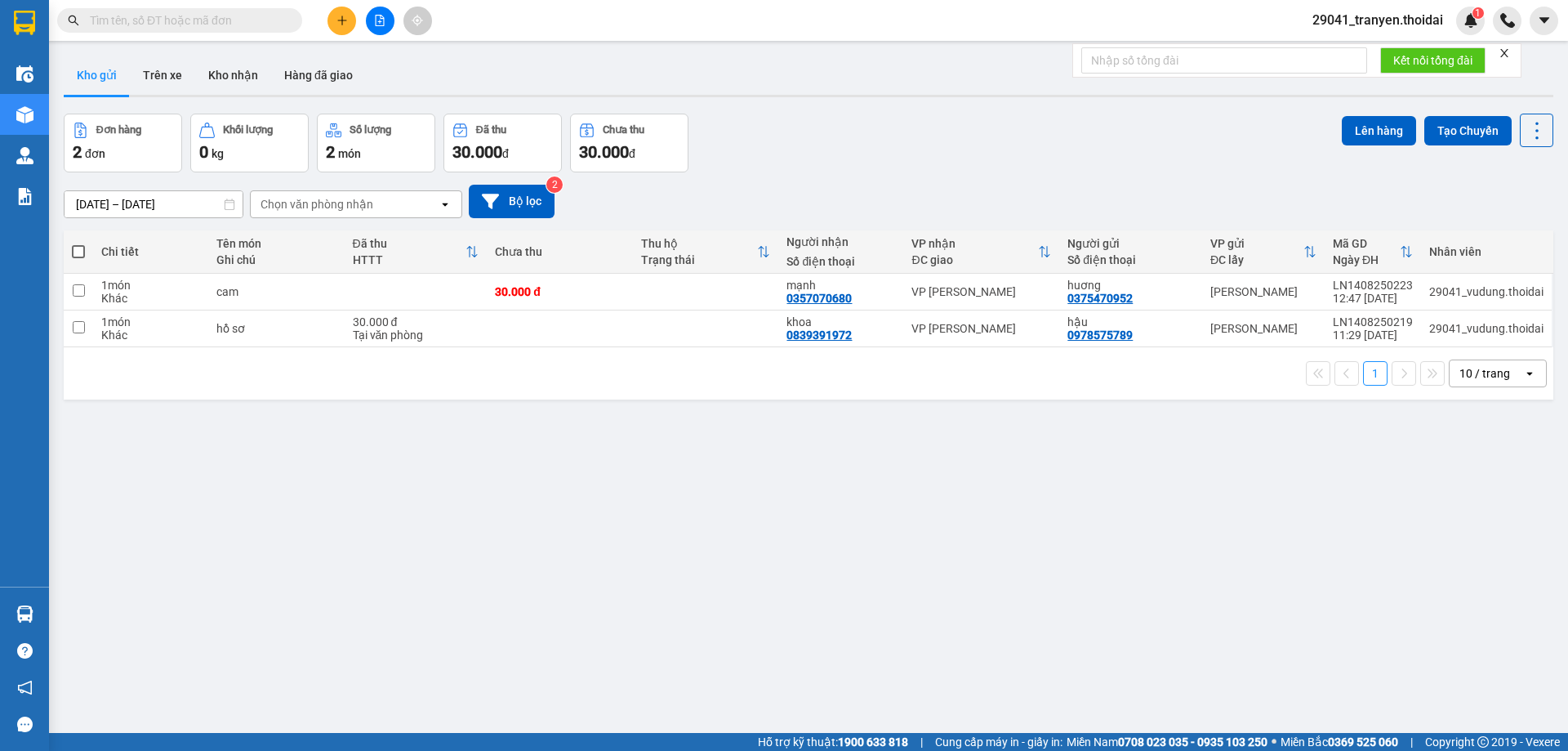
click at [79, 244] on input "checkbox" at bounding box center [79, 244] width 0 height 0
checkbox input "true"
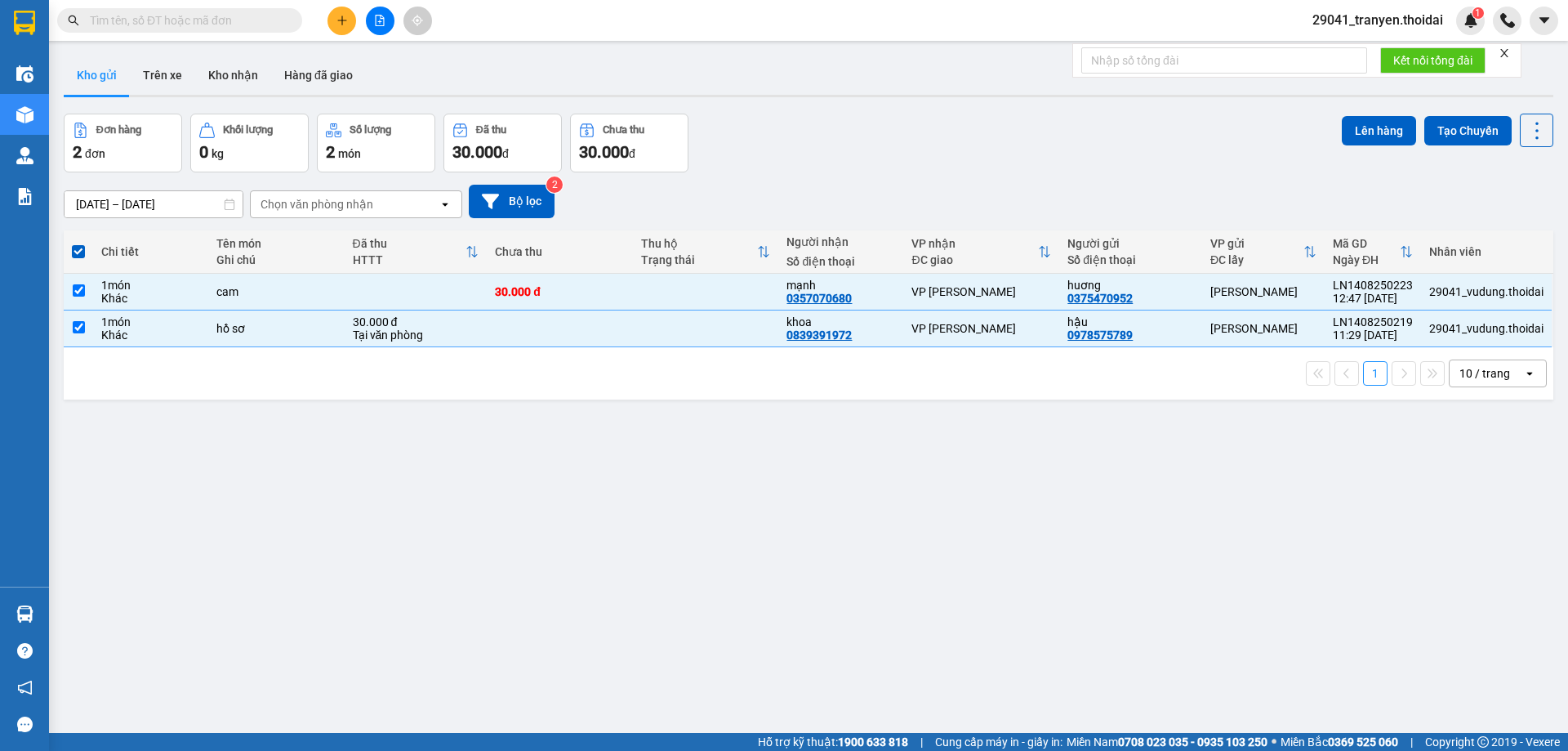
click at [892, 194] on div "12/08/2025 – 14/08/2025 Press the down arrow key to interact with the calendar …" at bounding box center [809, 201] width 1489 height 34
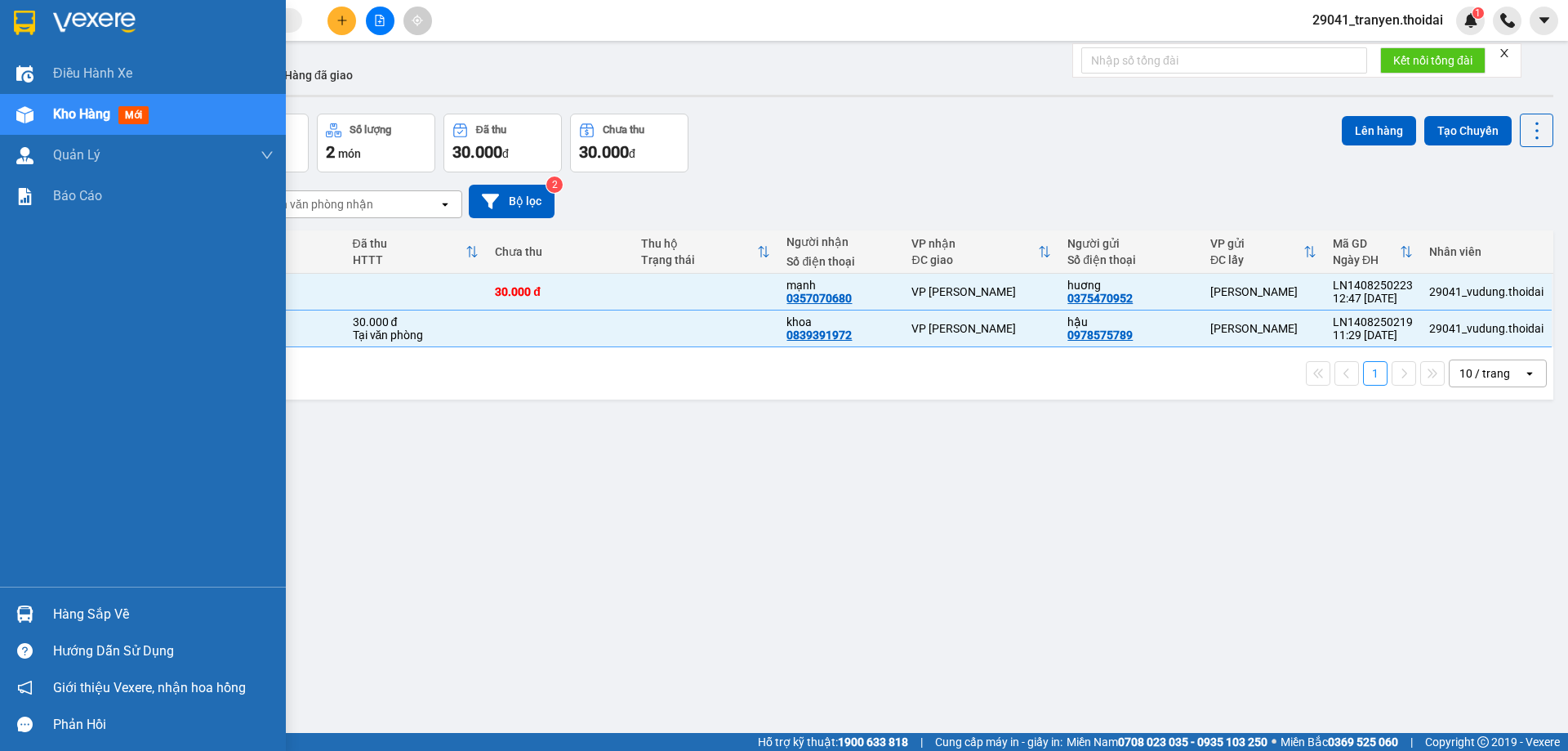
click at [54, 606] on div "Hàng sắp về" at bounding box center [162, 614] width 220 height 24
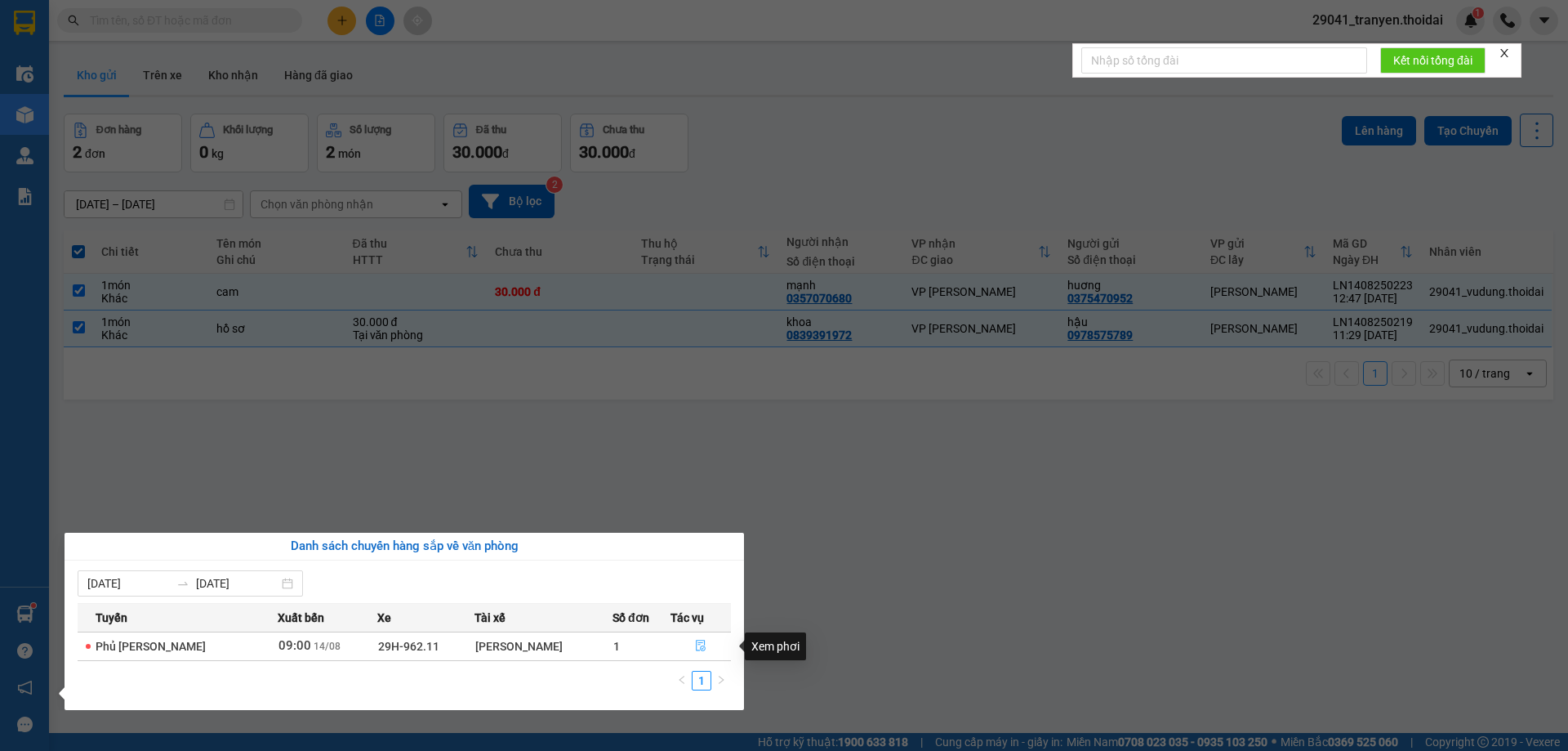
click at [695, 650] on icon "file-done" at bounding box center [700, 645] width 11 height 11
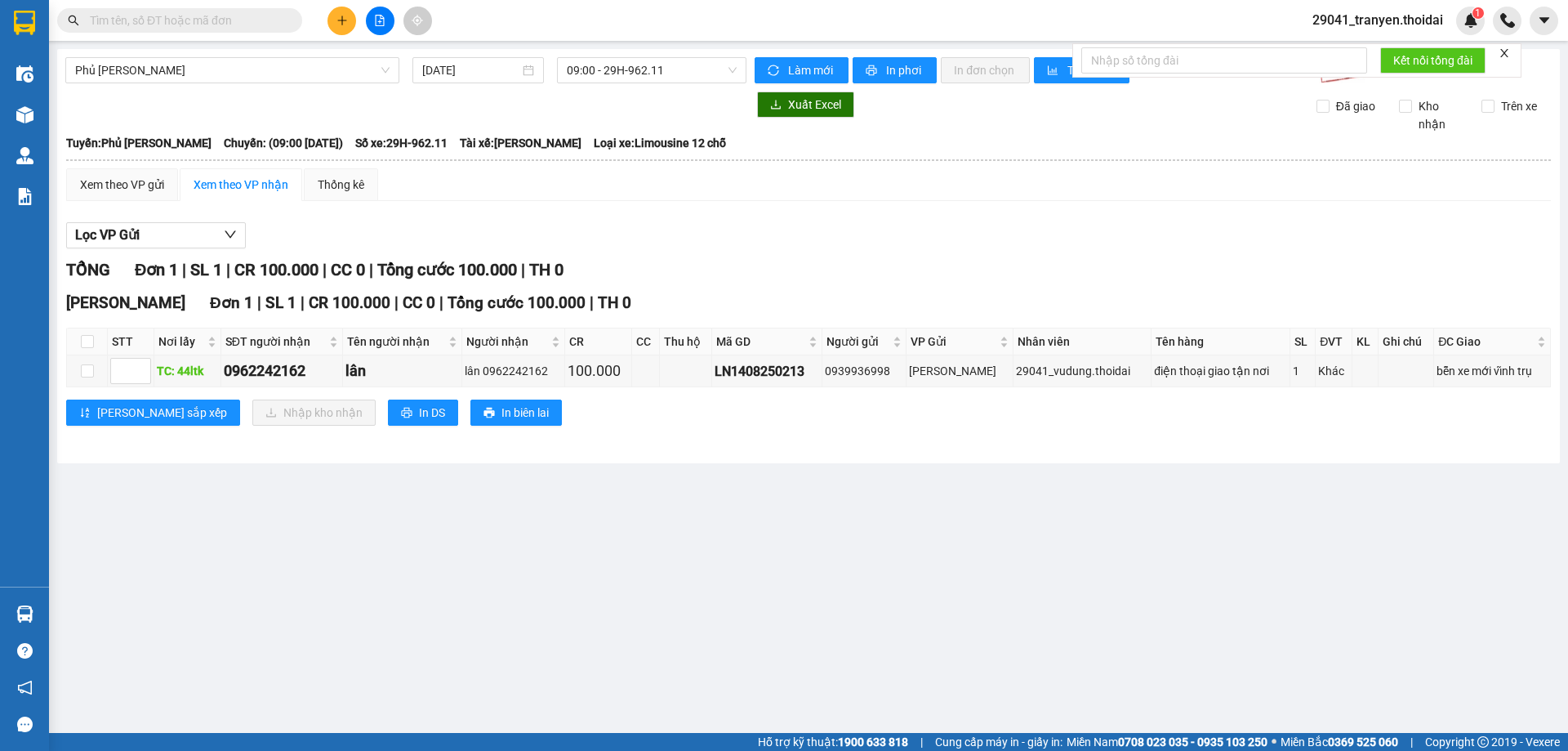
click at [618, 460] on div "Phủ Lý - Ga 14/08/2025 09:00 - 29H-962.11 Làm mới In phơi In đơn chọn Thống kê …" at bounding box center [808, 256] width 1502 height 414
click at [615, 435] on div "Lý Nhân Đơn 1 | SL 1 | CR 100.000 | CC 0 | Tổng cước 100.000 | TH 0 STT Nơi lấy…" at bounding box center [809, 365] width 1485 height 147
click at [730, 427] on div "Lý Nhân Đơn 1 | SL 1 | CR 100.000 | CC 0 | Tổng cước 100.000 | TH 0 STT Nơi lấy…" at bounding box center [809, 365] width 1485 height 147
click at [689, 434] on div "Lý Nhân Đơn 1 | SL 1 | CR 100.000 | CC 0 | Tổng cước 100.000 | TH 0 STT Nơi lấy…" at bounding box center [809, 365] width 1485 height 147
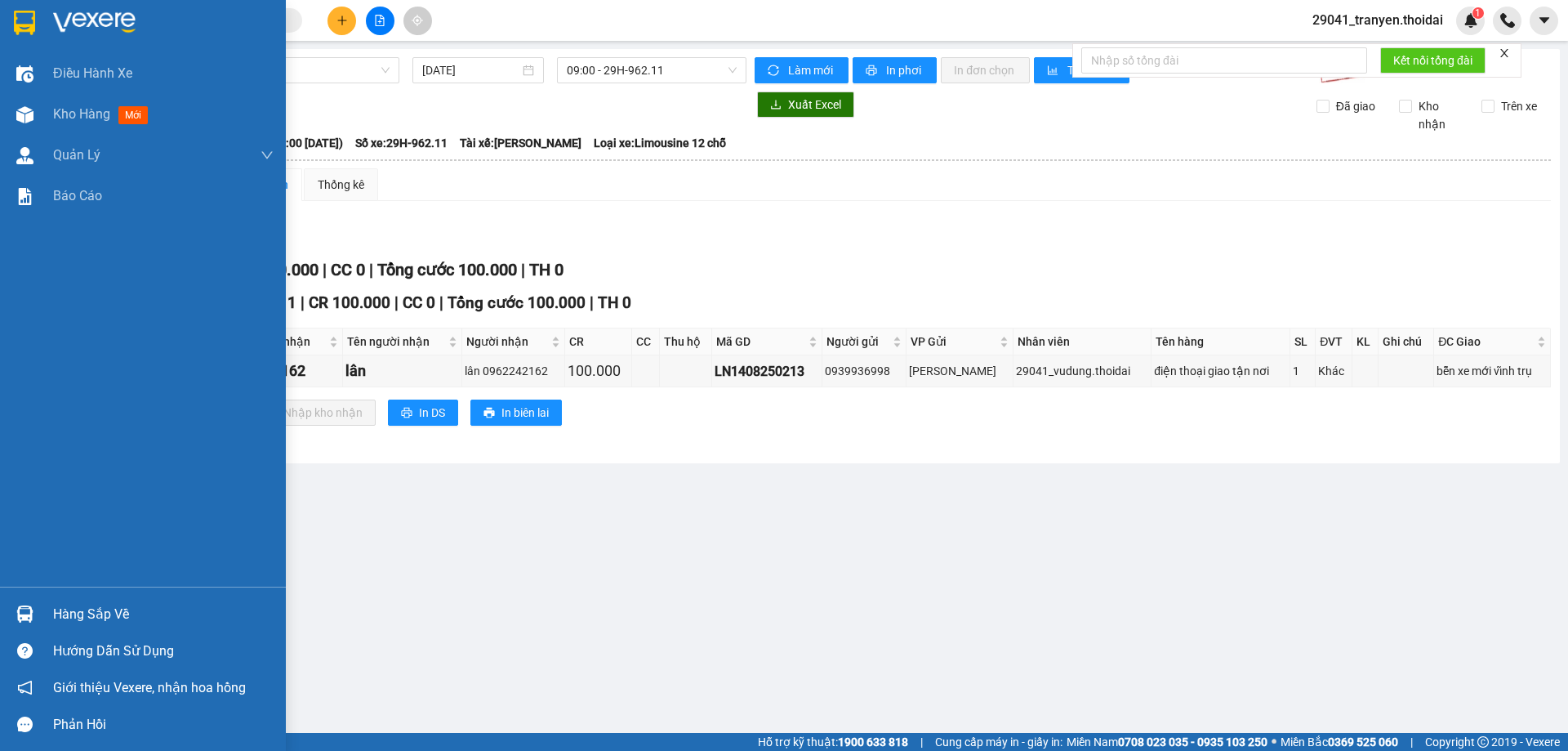
click at [111, 615] on div "Hàng sắp về" at bounding box center [162, 614] width 220 height 24
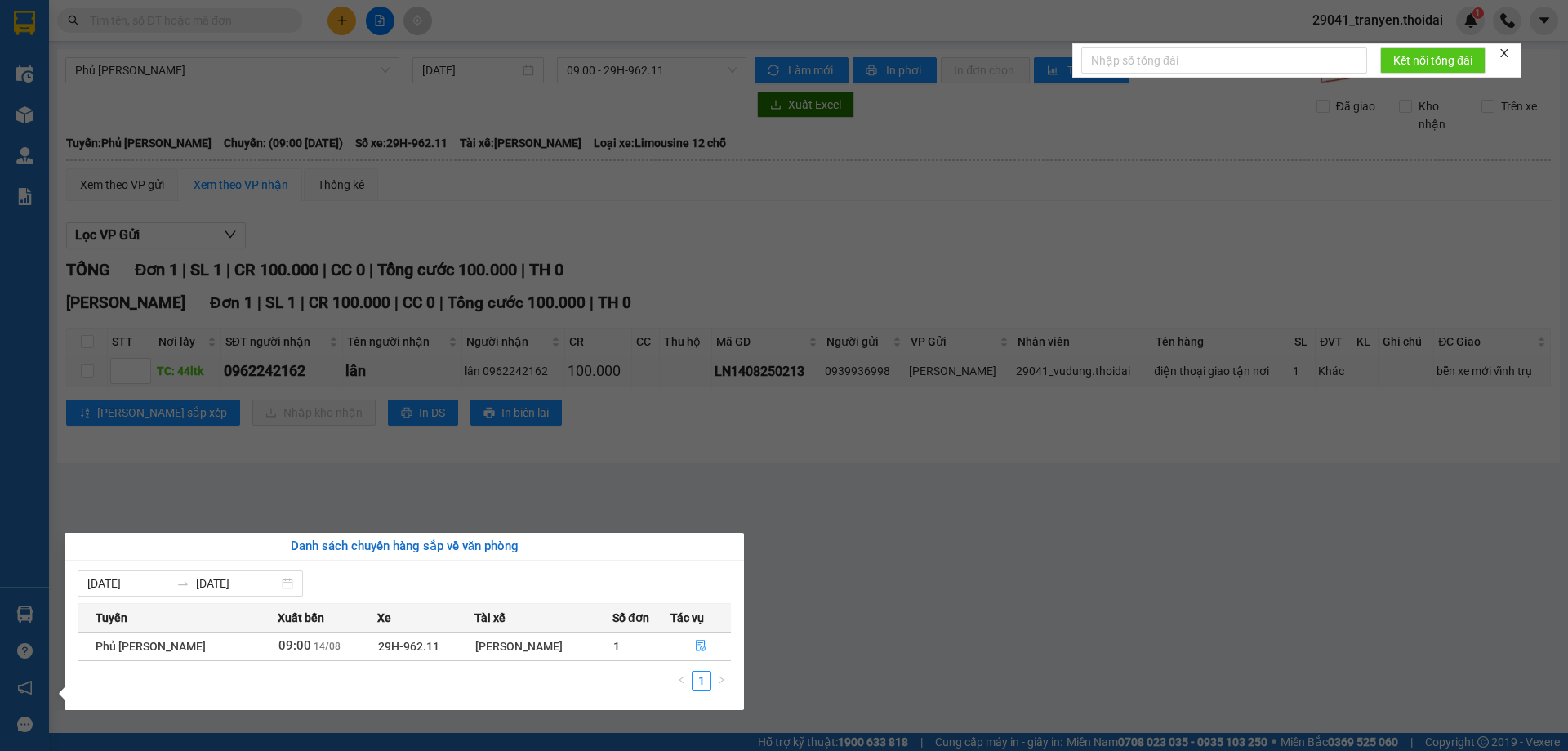
drag, startPoint x: 784, startPoint y: 445, endPoint x: 682, endPoint y: 426, distance: 103.8
click at [780, 444] on section "Kết quả tìm kiếm ( 0 ) Bộ lọc No Data 29041_tranyen.thoidai 1 Điều hành xe Kho …" at bounding box center [784, 375] width 1568 height 751
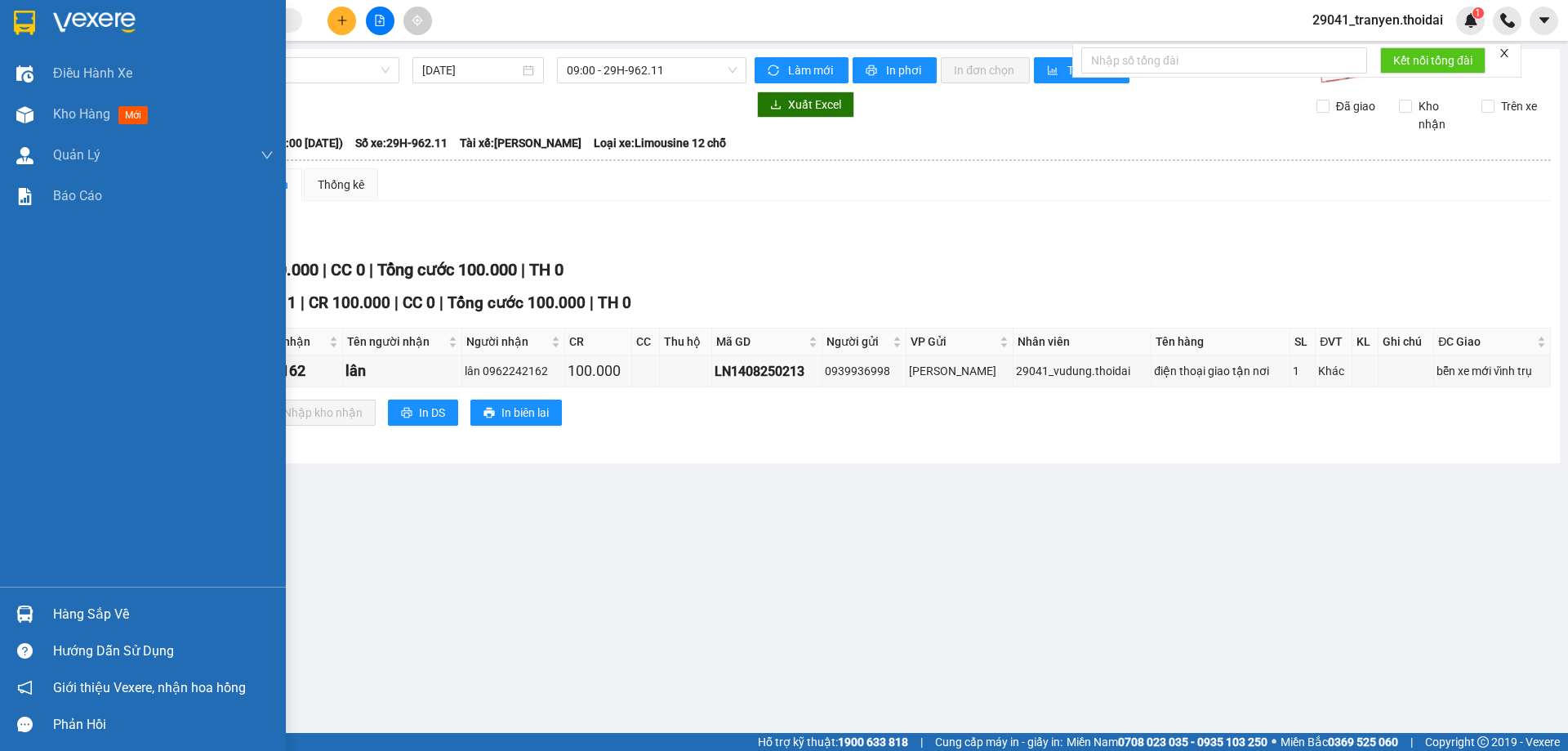
click at [53, 614] on div "Hàng sắp về" at bounding box center [162, 614] width 220 height 24
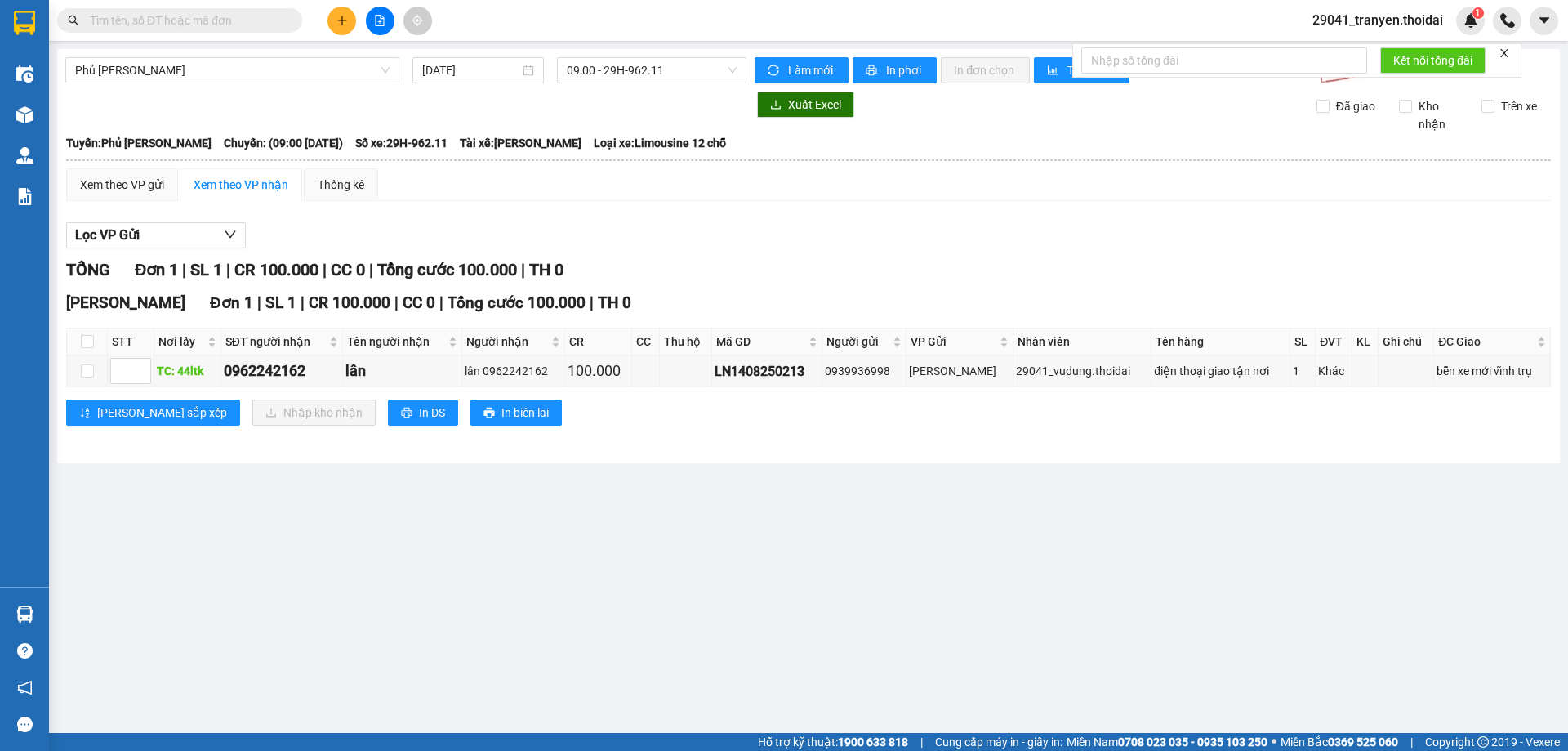
drag, startPoint x: 835, startPoint y: 587, endPoint x: 237, endPoint y: 519, distance: 601.9
click at [812, 577] on section "Kết quả tìm kiếm ( 0 ) Bộ lọc No Data 29041_tranyen.thoidai 1 Điều hành xe Kho …" at bounding box center [784, 375] width 1568 height 751
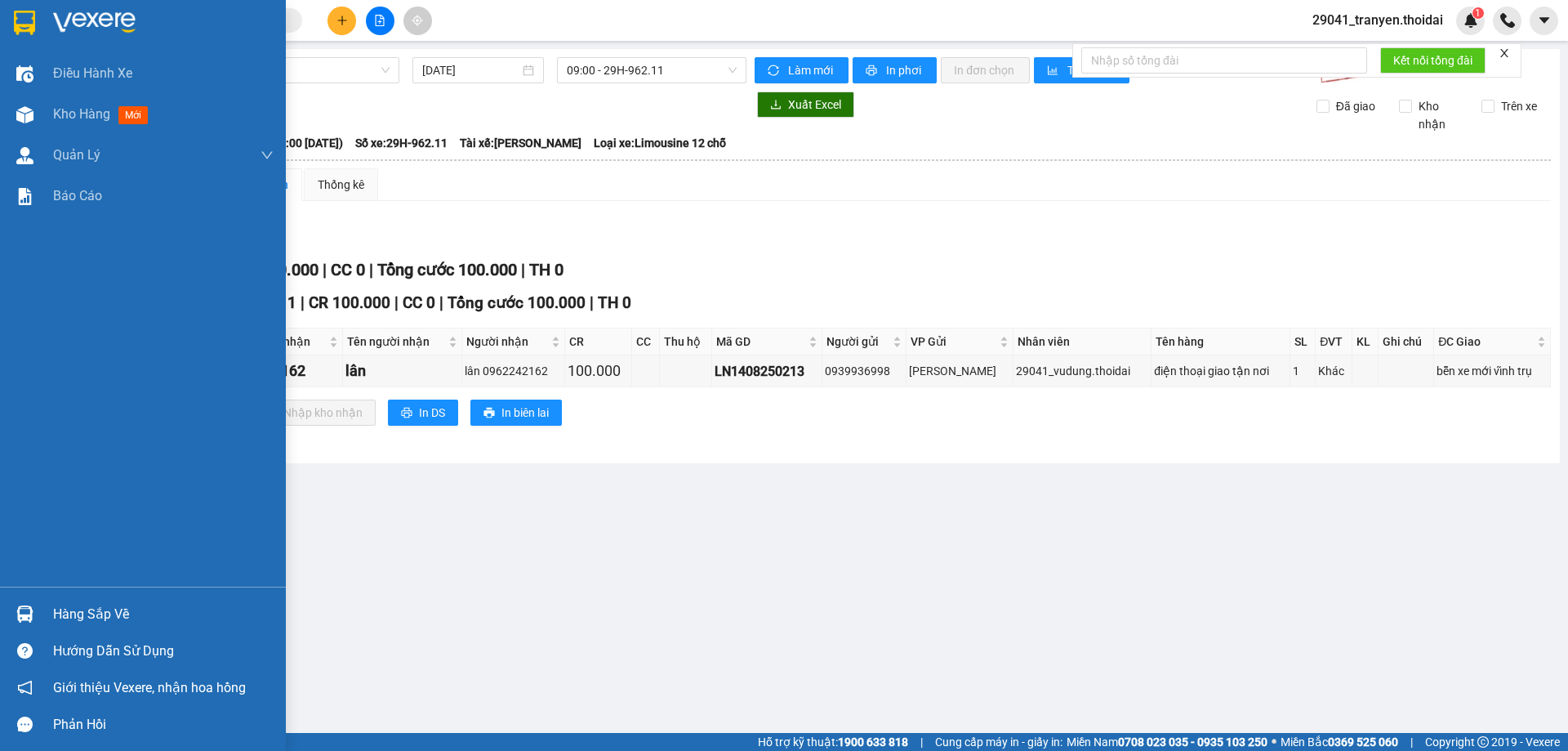
click at [20, 615] on img at bounding box center [25, 614] width 17 height 17
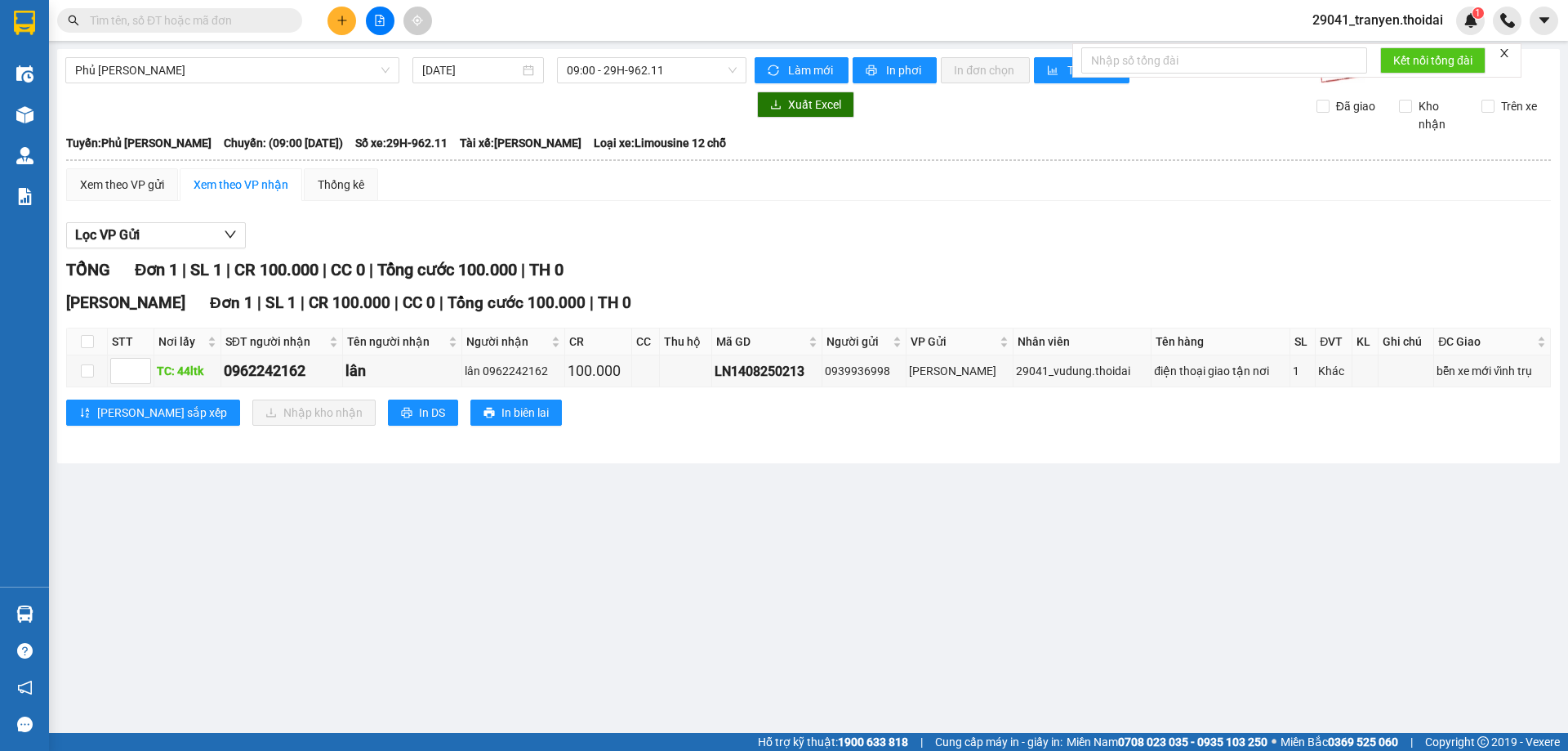
click at [664, 469] on section "Kết quả tìm kiếm ( 0 ) Bộ lọc No Data 29041_tranyen.thoidai 1 Điều hành xe Kho …" at bounding box center [784, 375] width 1568 height 751
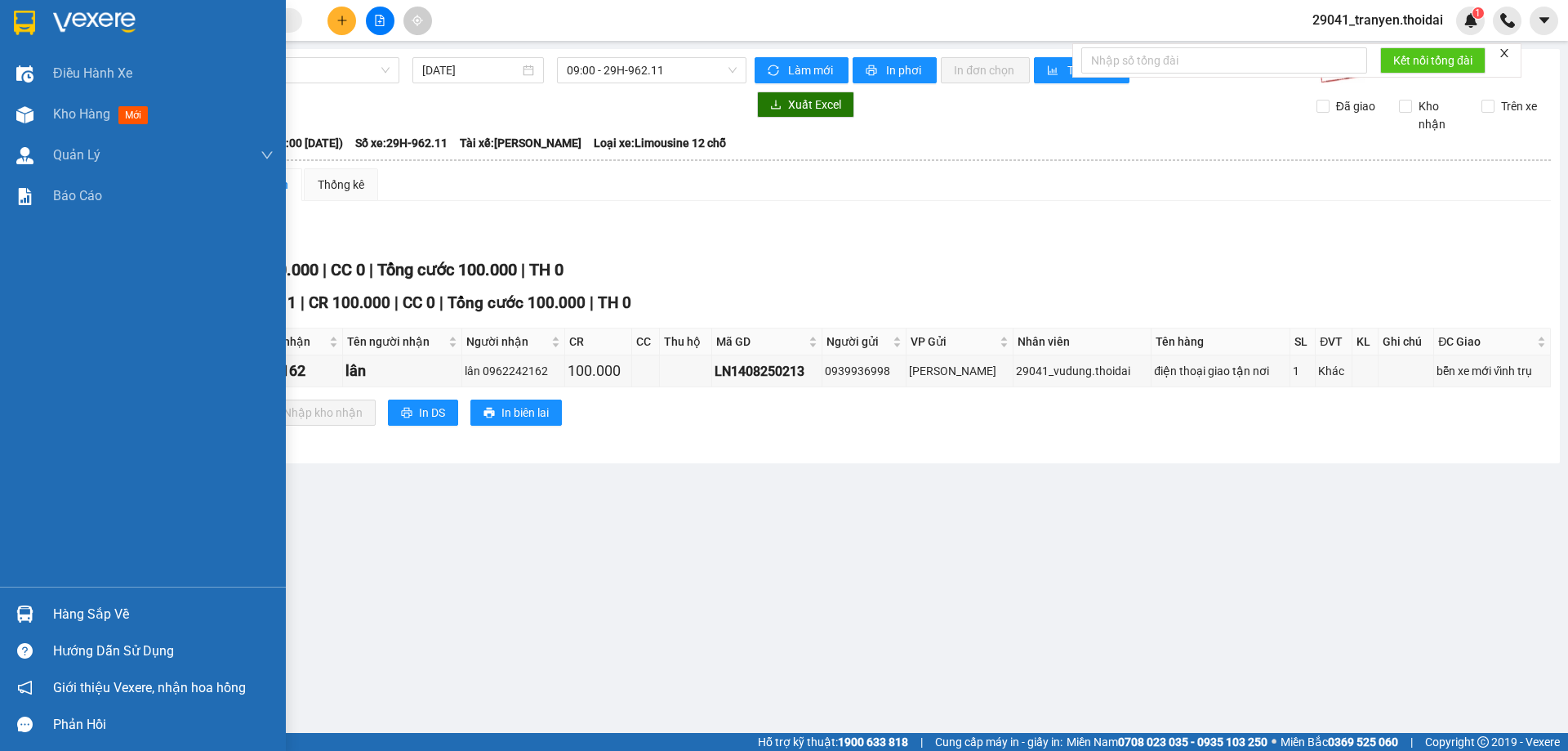
click at [43, 16] on div at bounding box center [143, 26] width 286 height 53
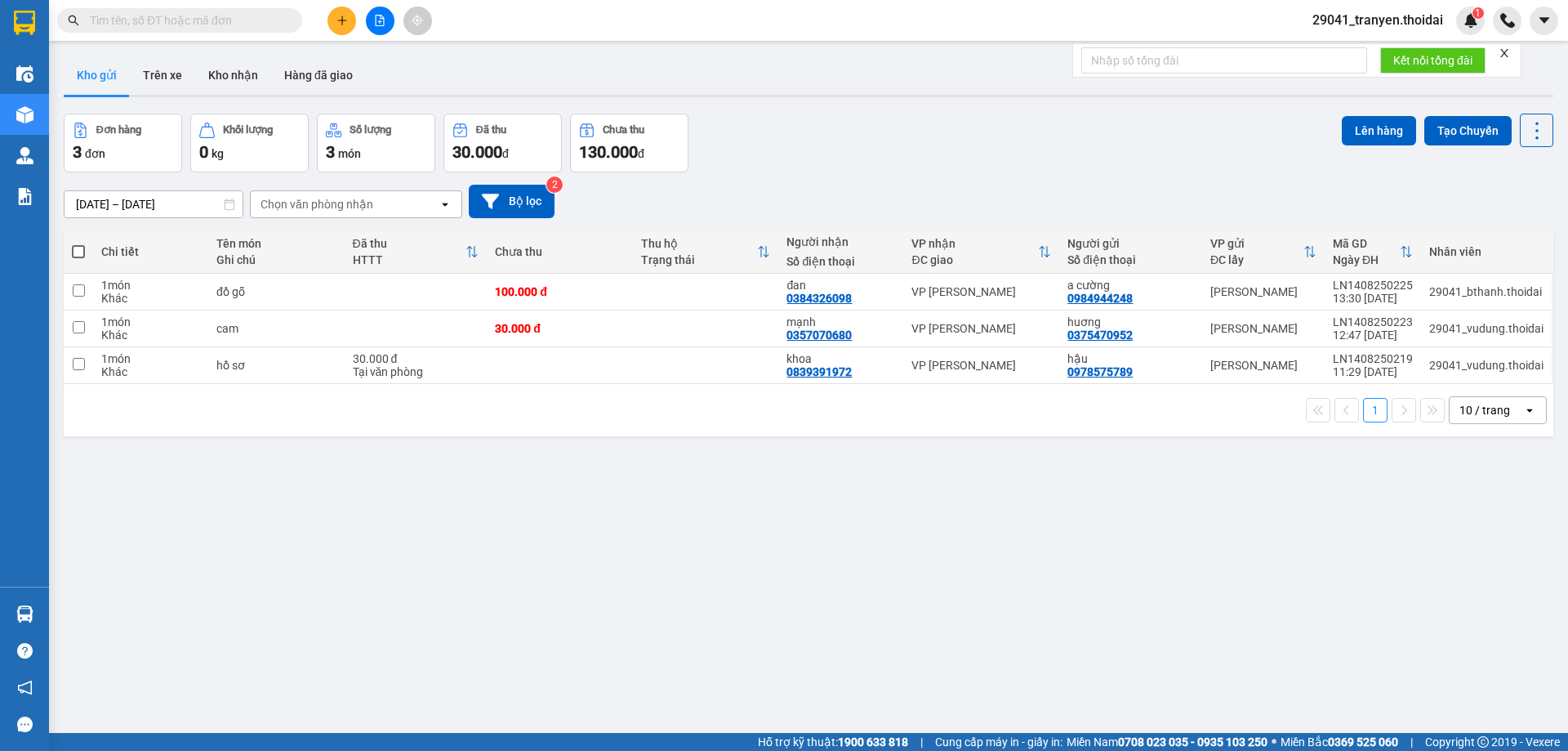
click at [1083, 169] on div "Đơn hàng 3 đơn Khối lượng 0 kg Số lượng 3 món Đã thu 30.000 đ Chưa thu 130.000 …" at bounding box center [809, 143] width 1489 height 59
click at [670, 449] on div "ver 1.8.138 Kho gửi Trên xe Kho nhận Hàng đã giao Đơn hàng 3 đơn Khối lượng 0 k…" at bounding box center [808, 424] width 1502 height 751
click at [79, 251] on span at bounding box center [78, 251] width 13 height 13
click at [79, 244] on input "checkbox" at bounding box center [79, 244] width 0 height 0
checkbox input "true"
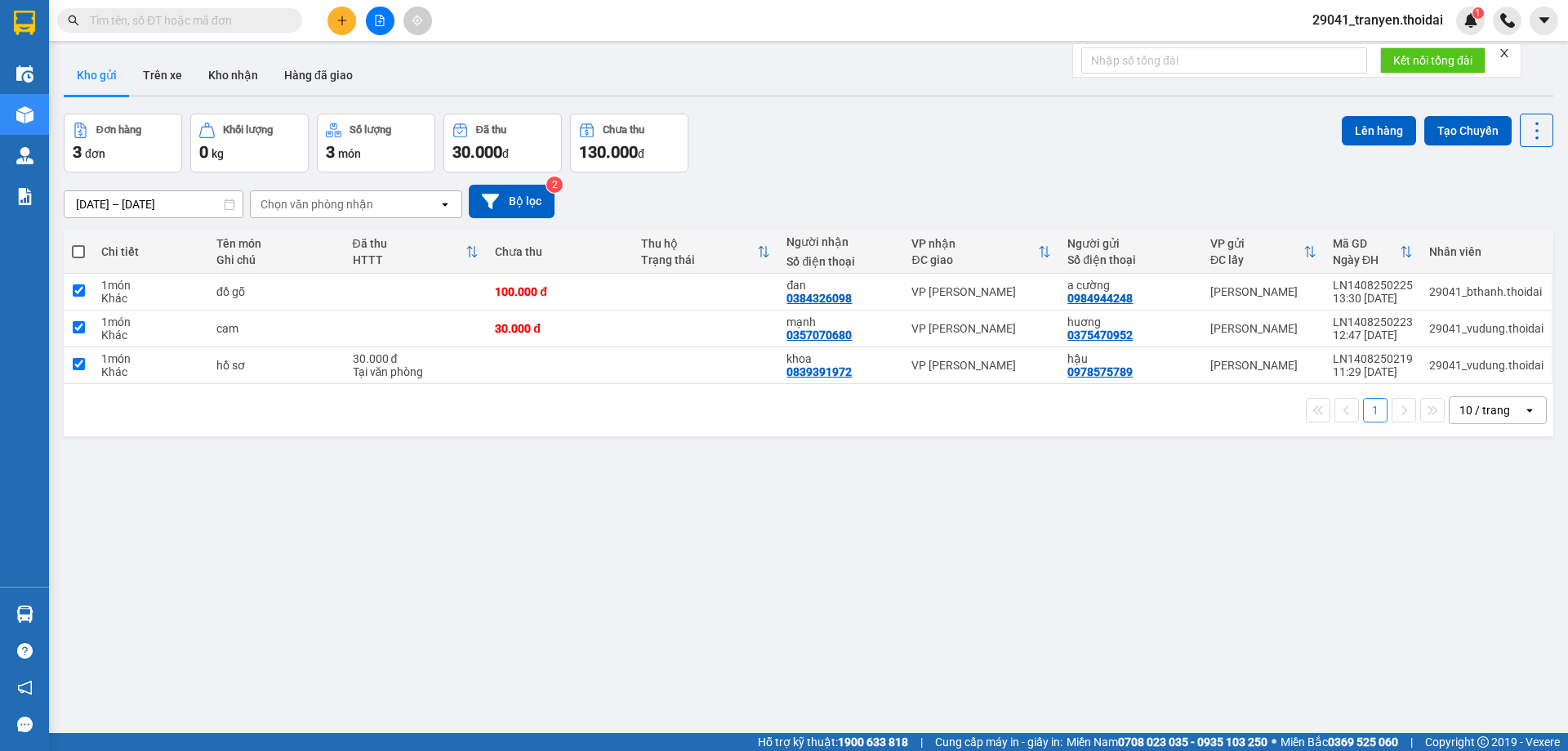
checkbox input "true"
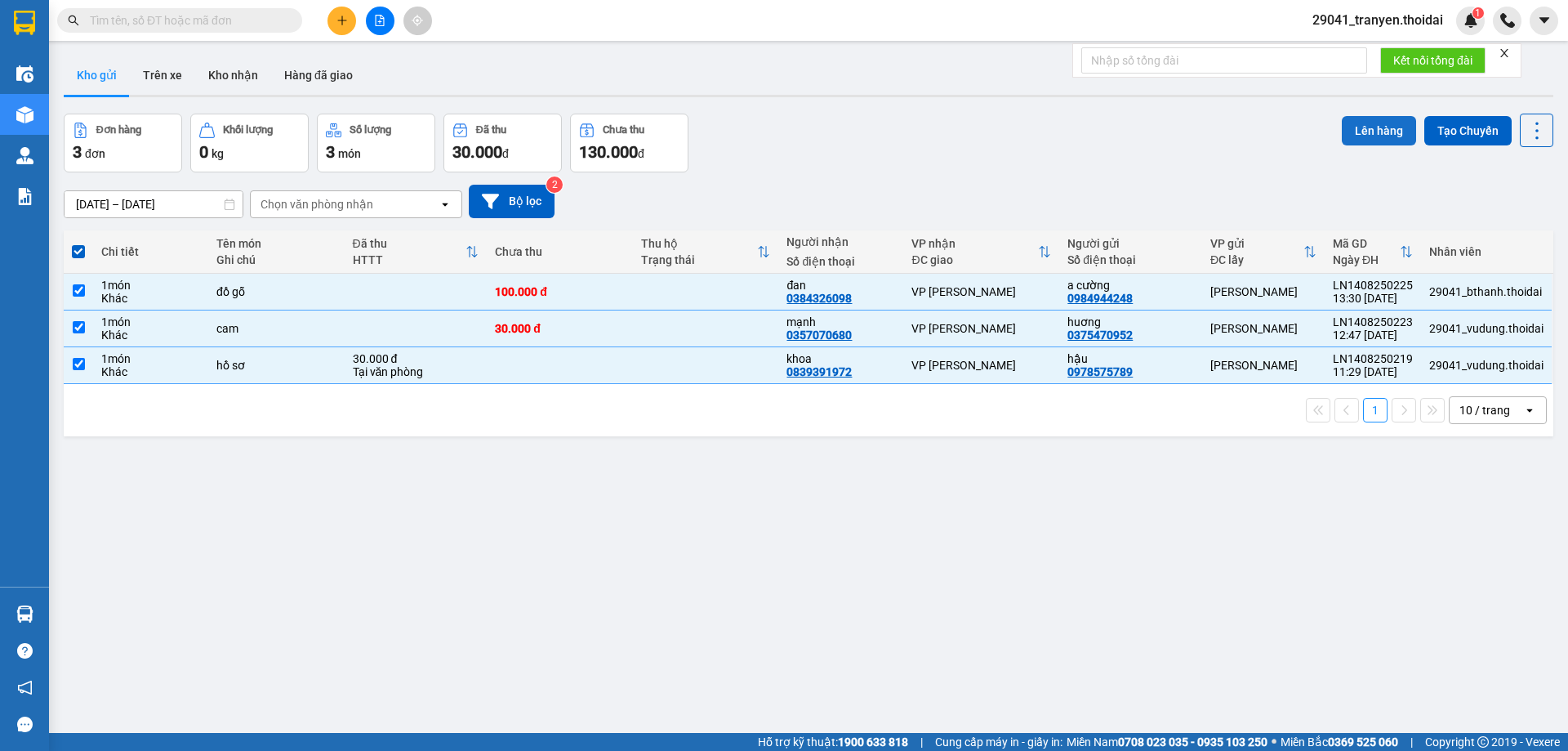
click at [1366, 122] on button "Lên hàng" at bounding box center [1379, 130] width 74 height 29
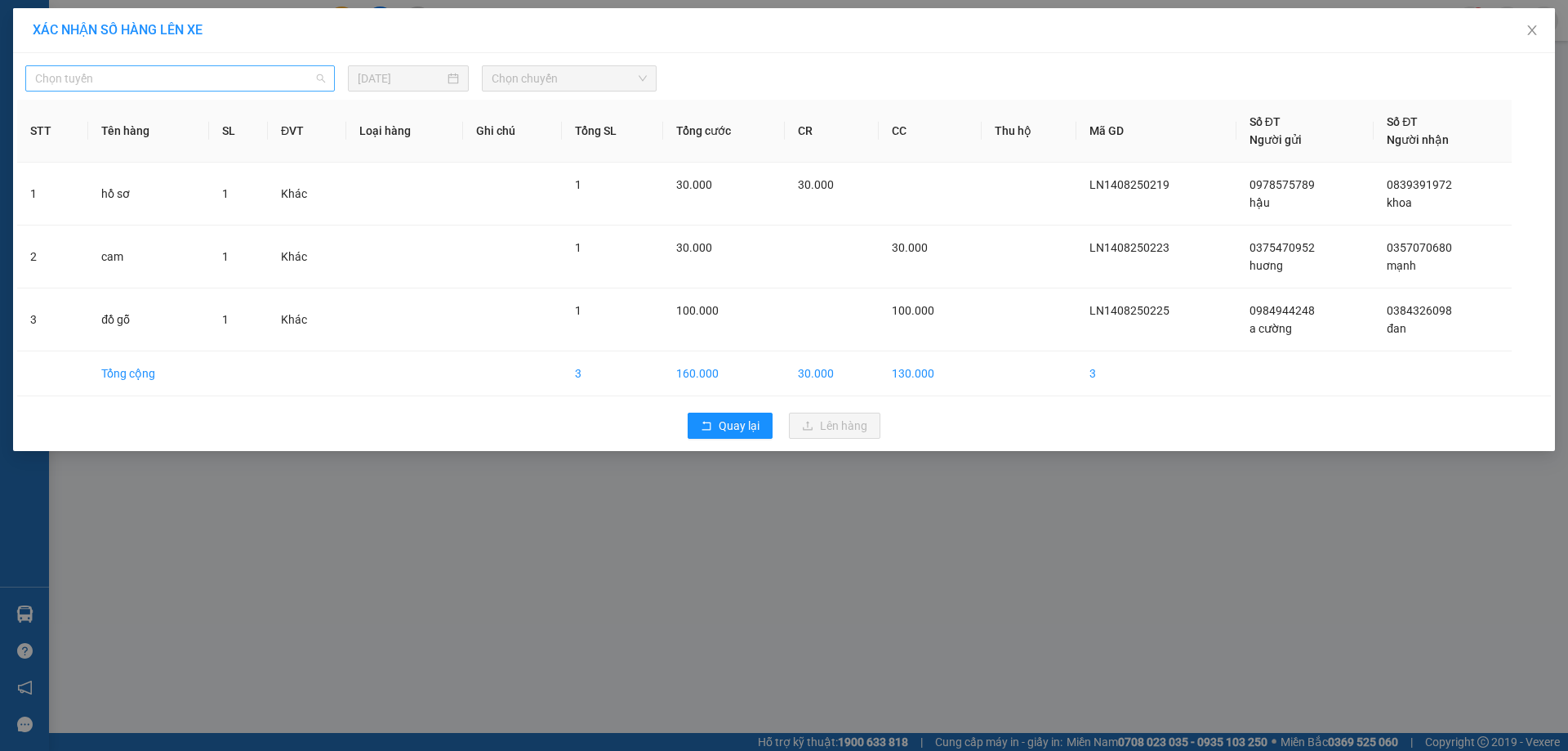
click at [192, 77] on span "Chọn tuyến" at bounding box center [181, 79] width 290 height 24
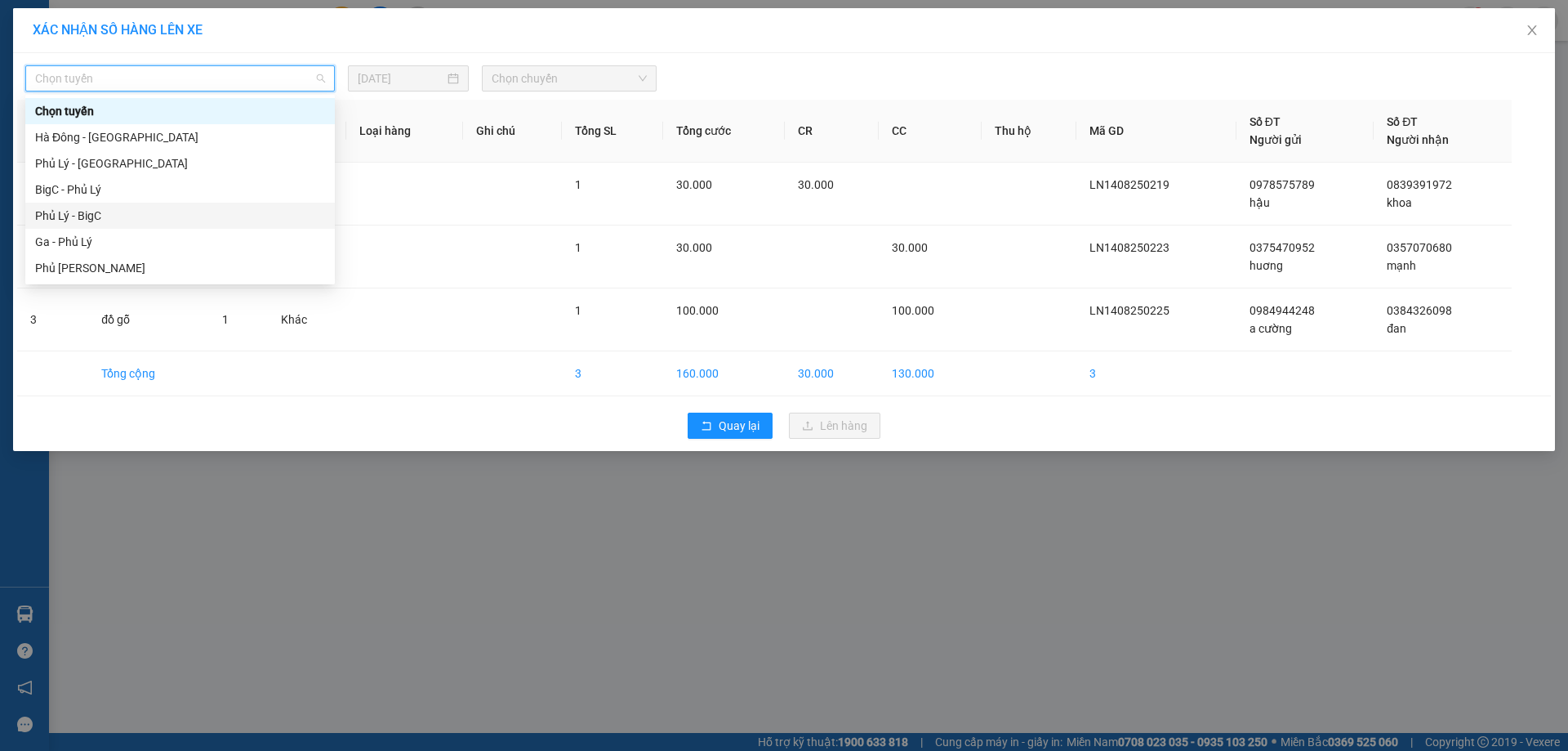
click at [124, 213] on div "Phủ Lý - BigC" at bounding box center [181, 215] width 290 height 18
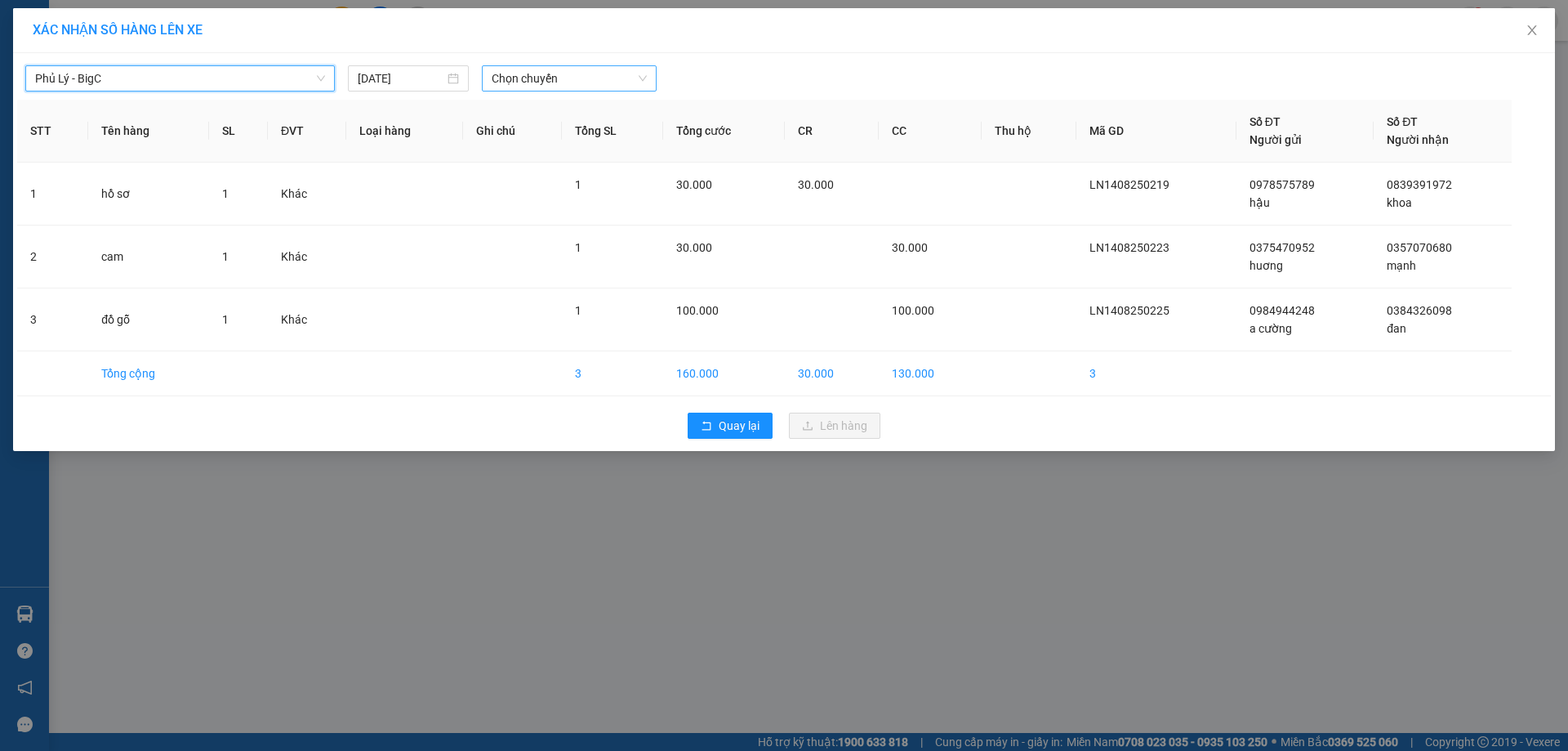
click at [581, 80] on span "Chọn chuyến" at bounding box center [569, 79] width 156 height 24
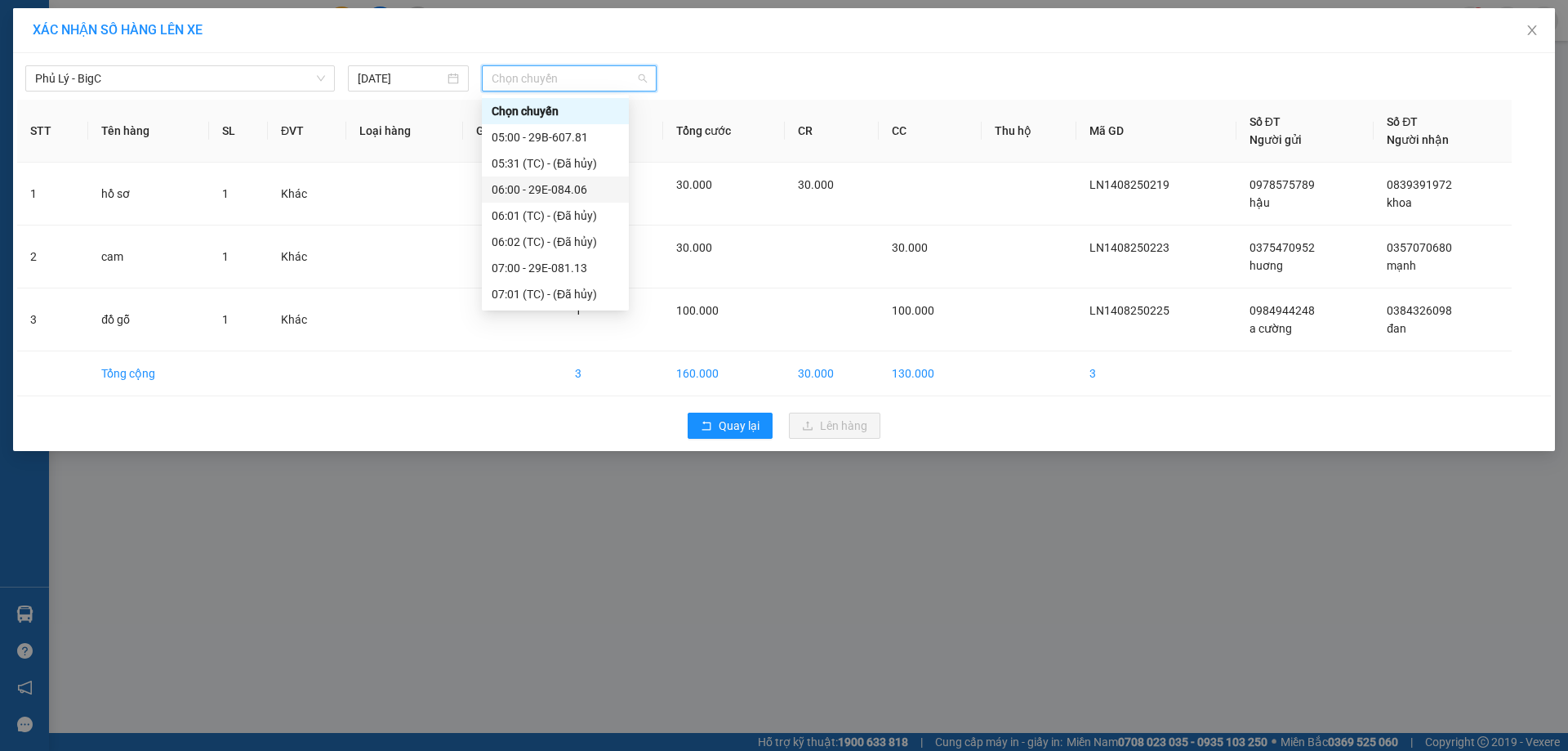
scroll to position [245, 0]
click at [581, 282] on div "14:00 - 29H-962.11" at bounding box center [555, 284] width 127 height 18
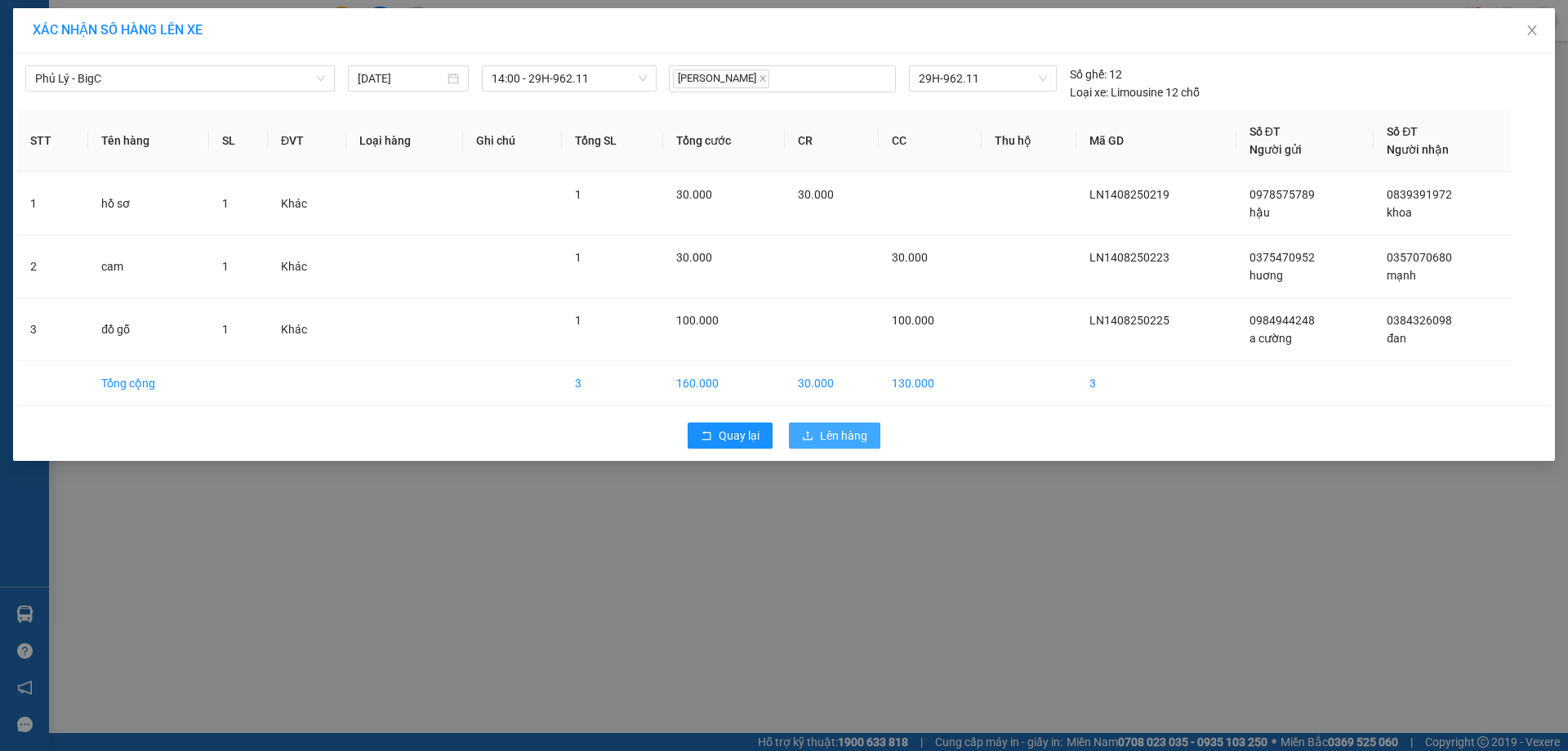
click at [859, 430] on span "Lên hàng" at bounding box center [843, 435] width 48 height 18
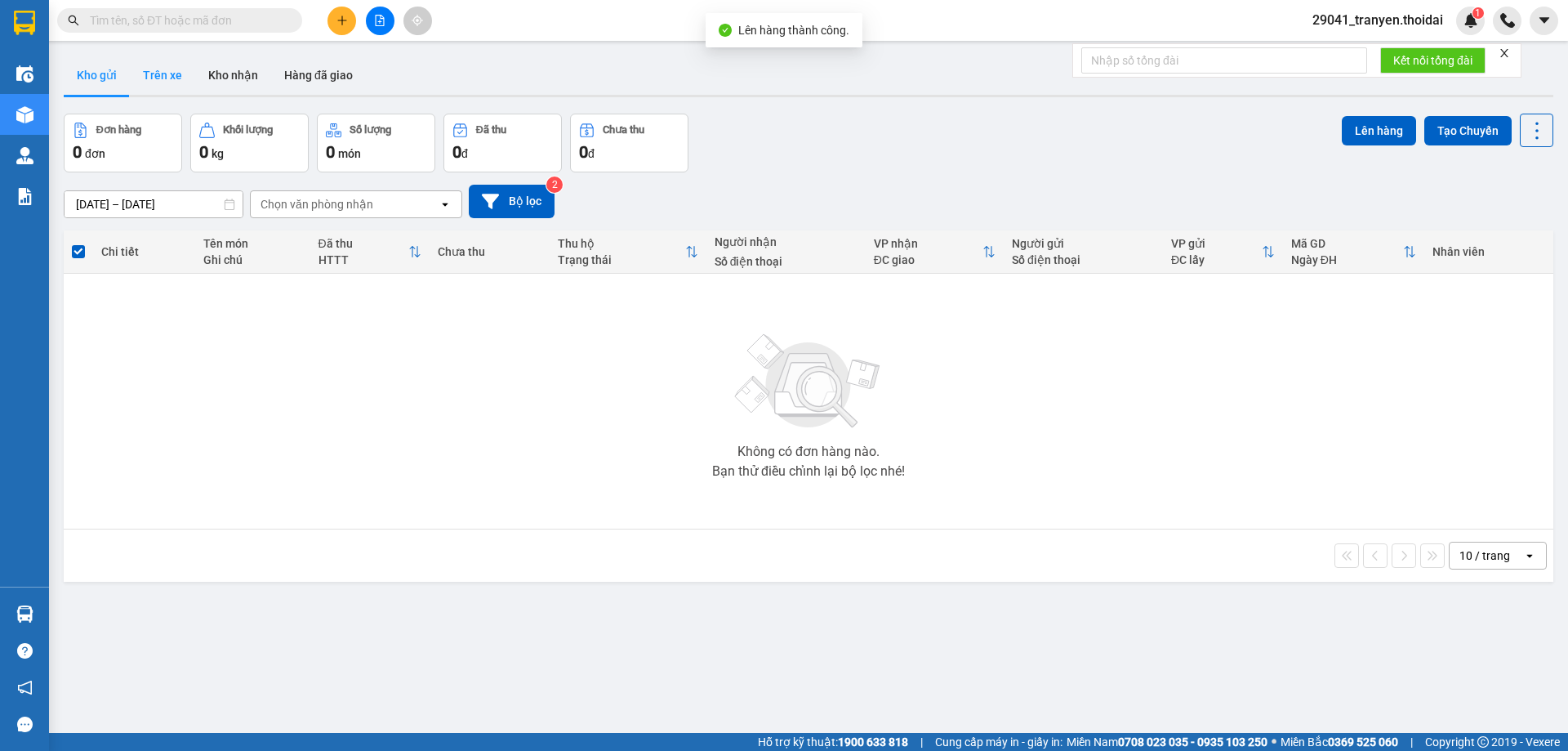
click at [156, 66] on button "Trên xe" at bounding box center [162, 74] width 66 height 39
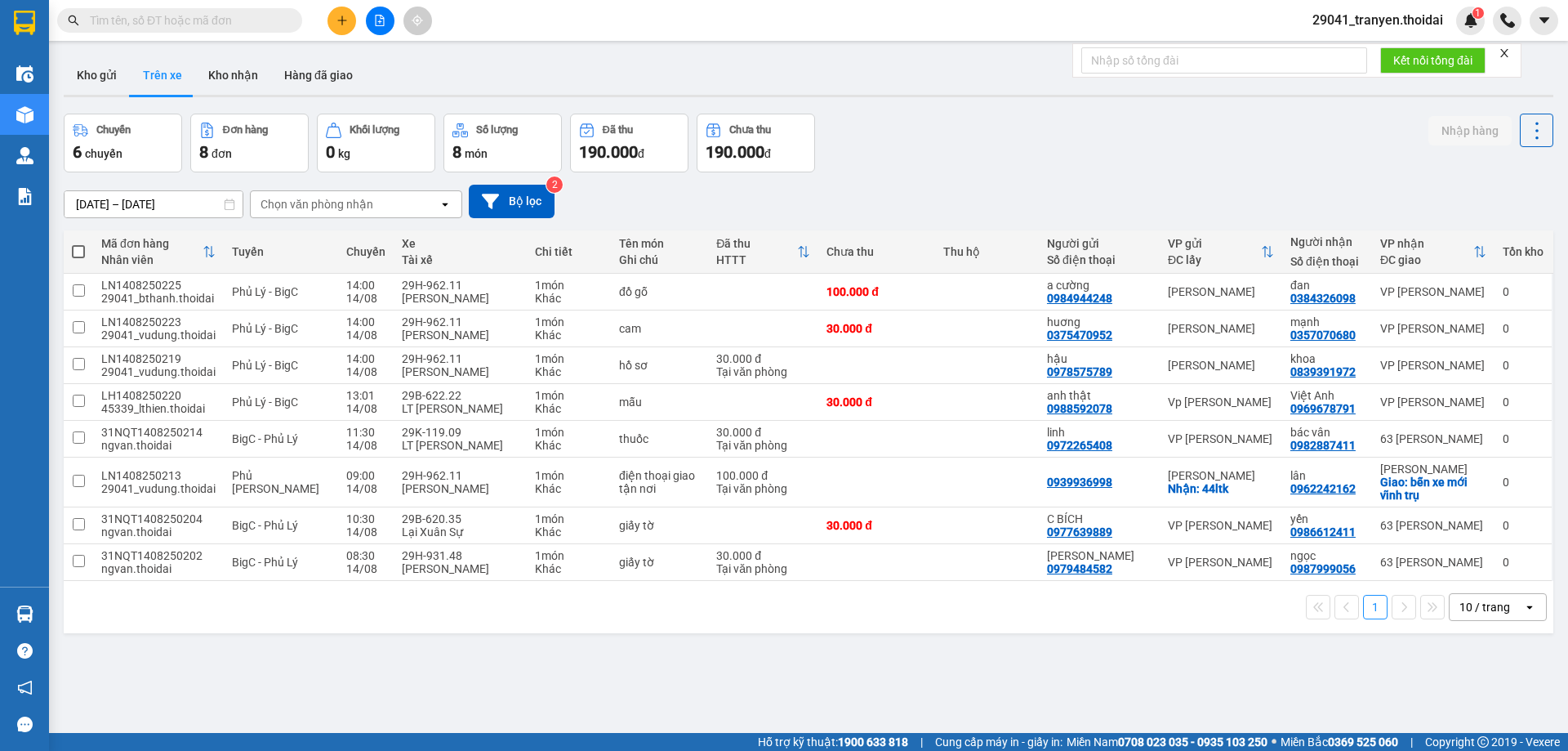
click at [953, 177] on div "12/08/2025 – 14/08/2025 Press the down arrow key to interact with the calendar …" at bounding box center [809, 200] width 1489 height 58
click at [1008, 176] on div "12/08/2025 – 14/08/2025 Press the down arrow key to interact with the calendar …" at bounding box center [809, 200] width 1489 height 58
click at [91, 73] on button "Kho gửi" at bounding box center [97, 74] width 67 height 39
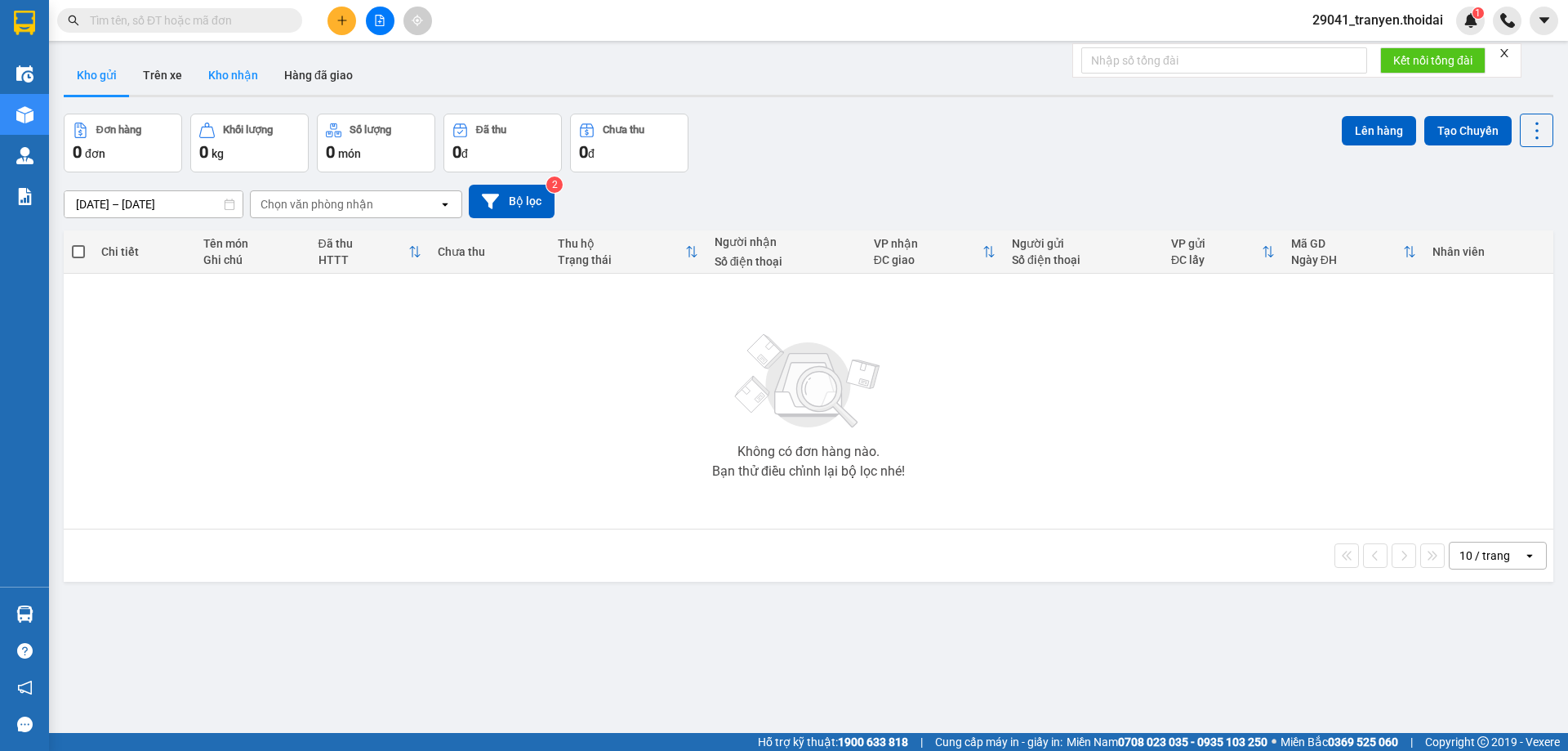
click at [227, 83] on button "Kho nhận" at bounding box center [233, 74] width 76 height 39
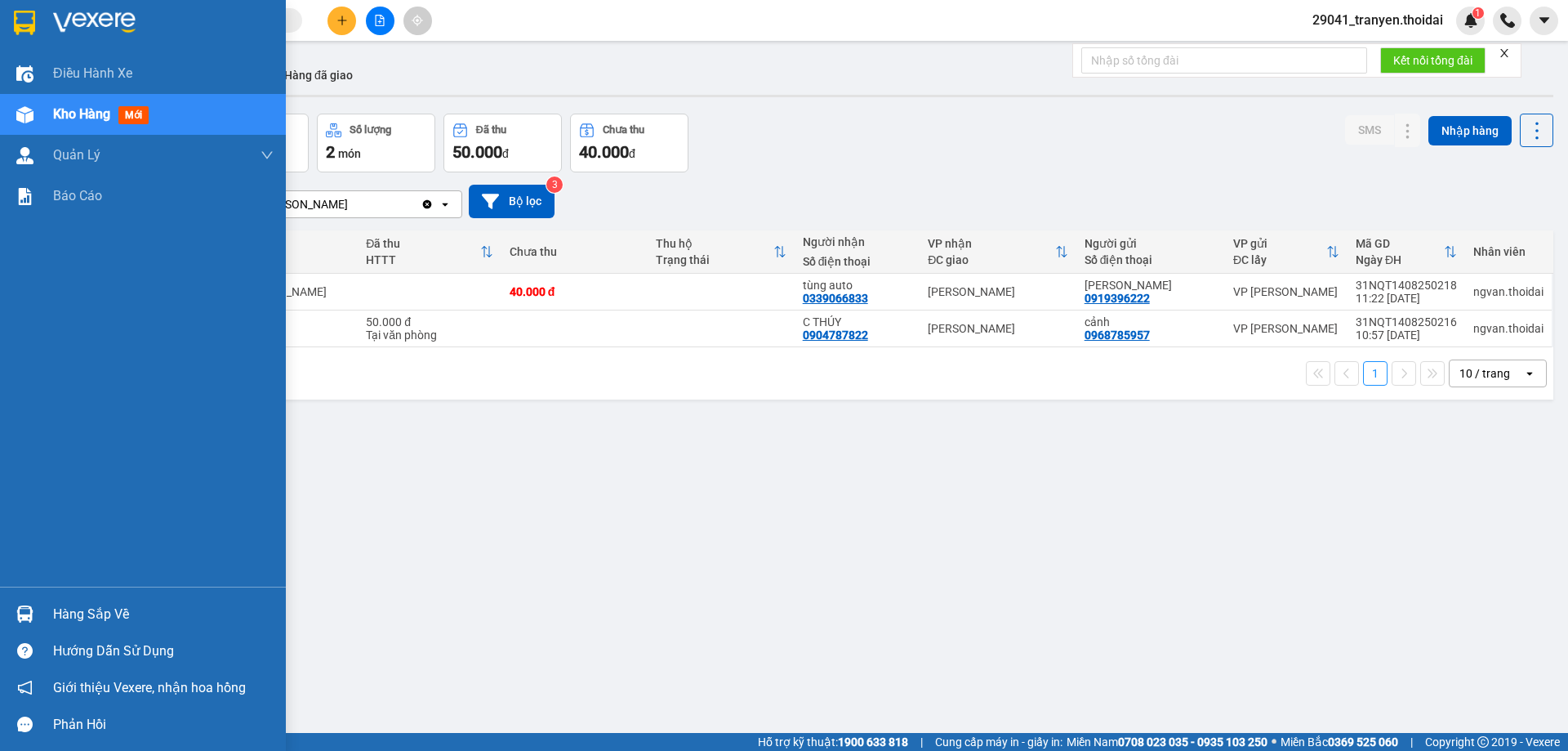
click at [94, 620] on div "Hàng sắp về" at bounding box center [162, 614] width 220 height 24
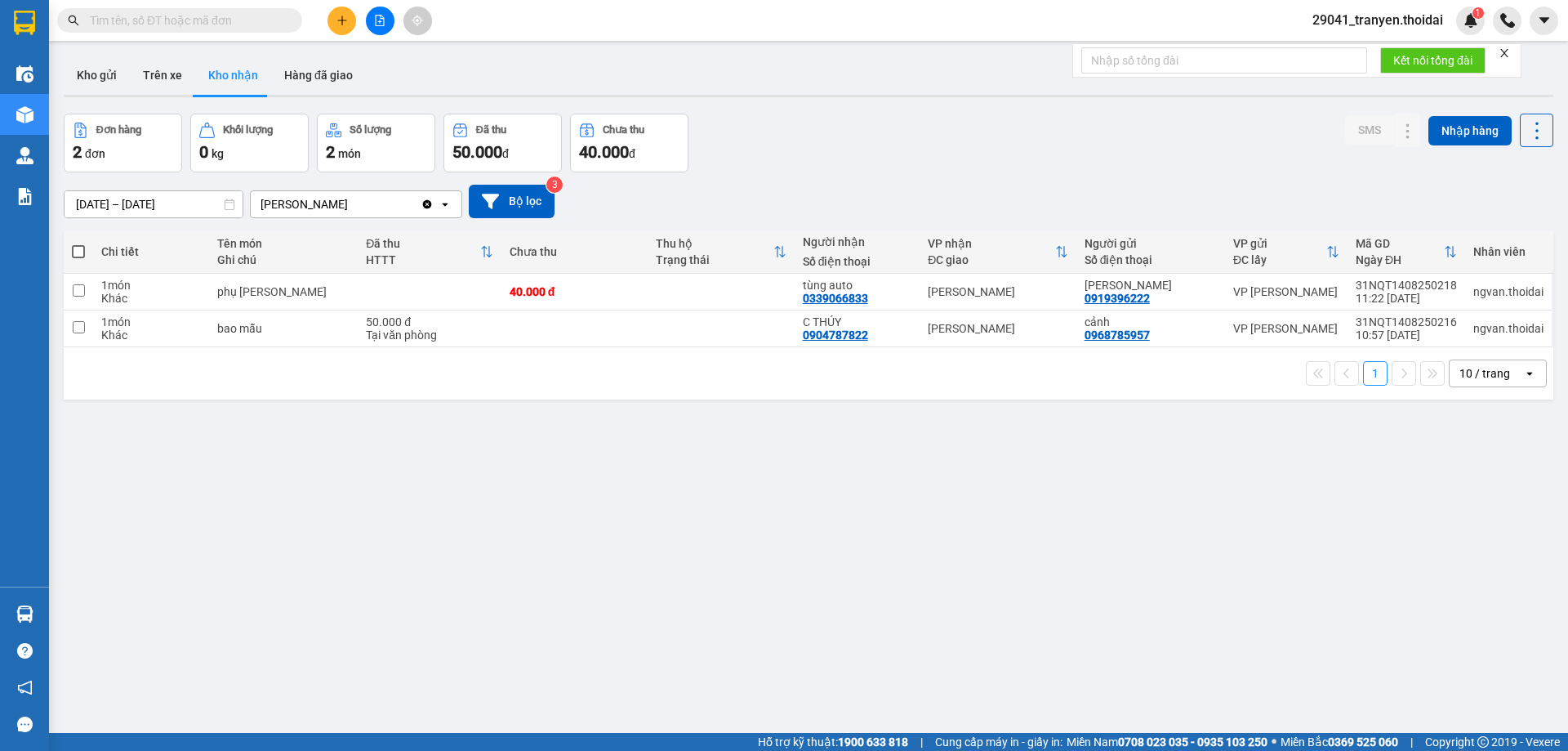
drag, startPoint x: 854, startPoint y: 482, endPoint x: 786, endPoint y: 461, distance: 71.2
click at [854, 480] on section "Kết quả tìm kiếm ( 0 ) Bộ lọc No Data 29041_tranyen.thoidai 1 Điều hành xe Kho …" at bounding box center [784, 375] width 1568 height 751
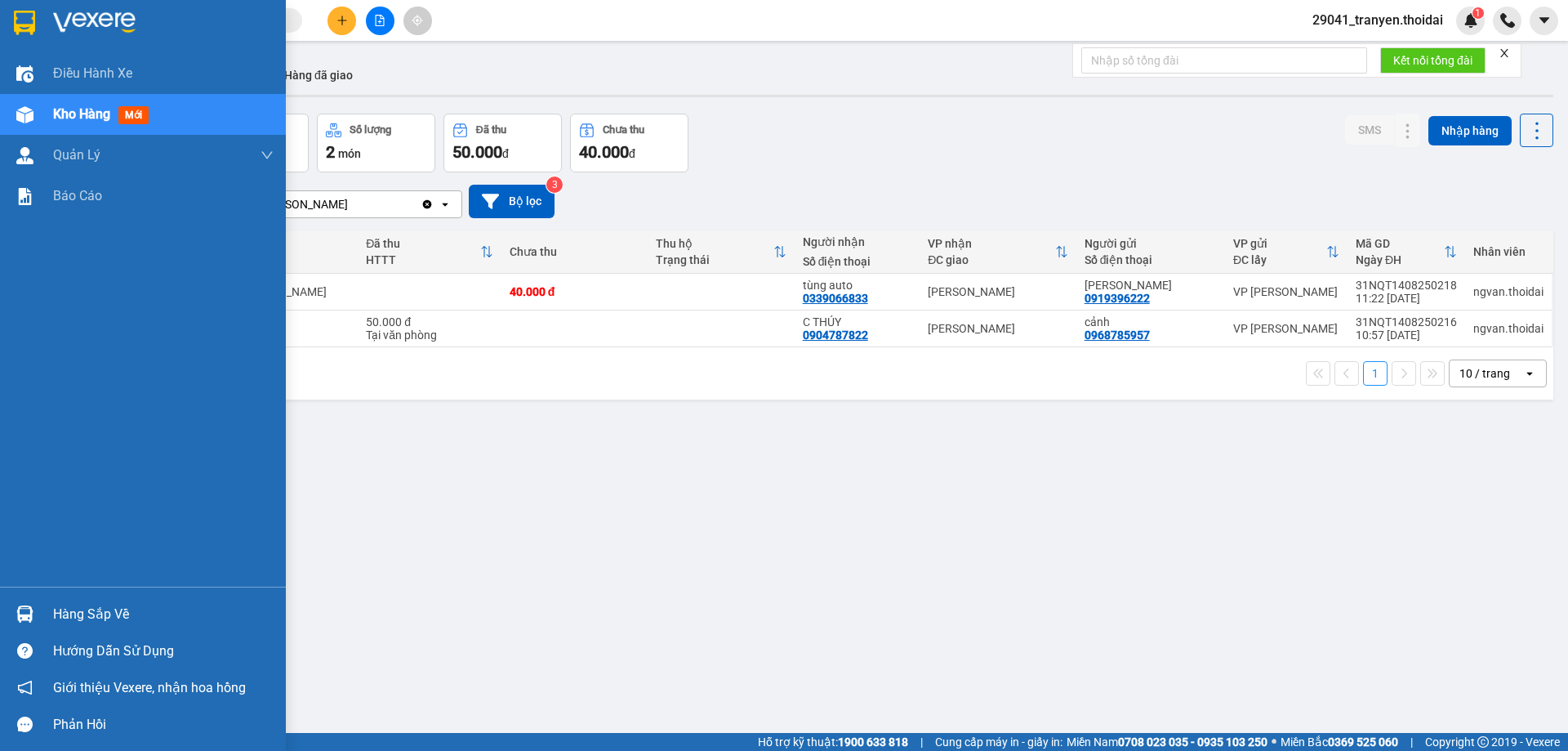
click at [167, 620] on div "Hàng sắp về" at bounding box center [162, 614] width 220 height 24
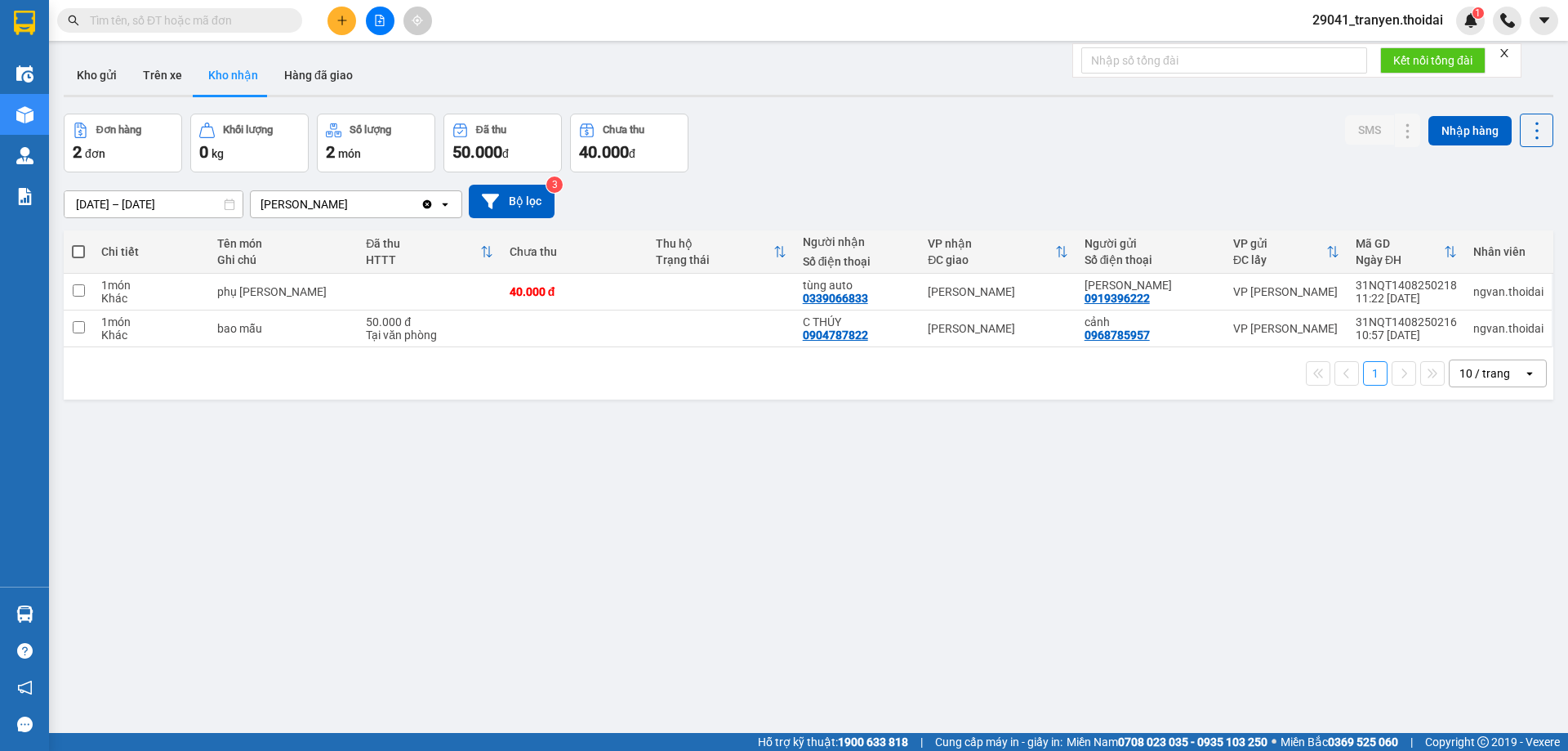
click at [1013, 544] on section "Kết quả tìm kiếm ( 0 ) Bộ lọc No Data 29041_tranyen.thoidai 1 Điều hành xe Kho …" at bounding box center [784, 375] width 1568 height 751
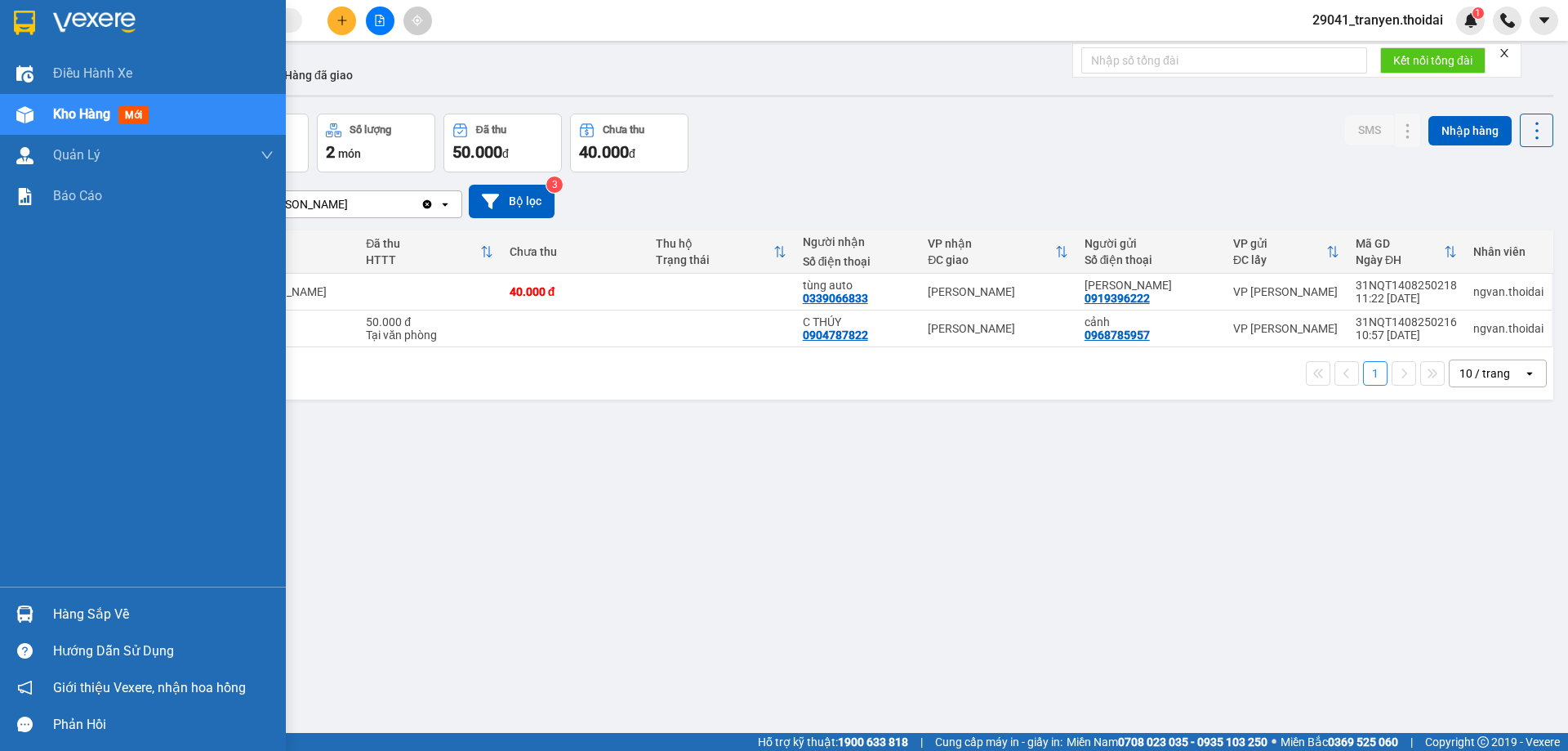
click at [42, 605] on div "Hàng sắp về" at bounding box center [143, 614] width 286 height 37
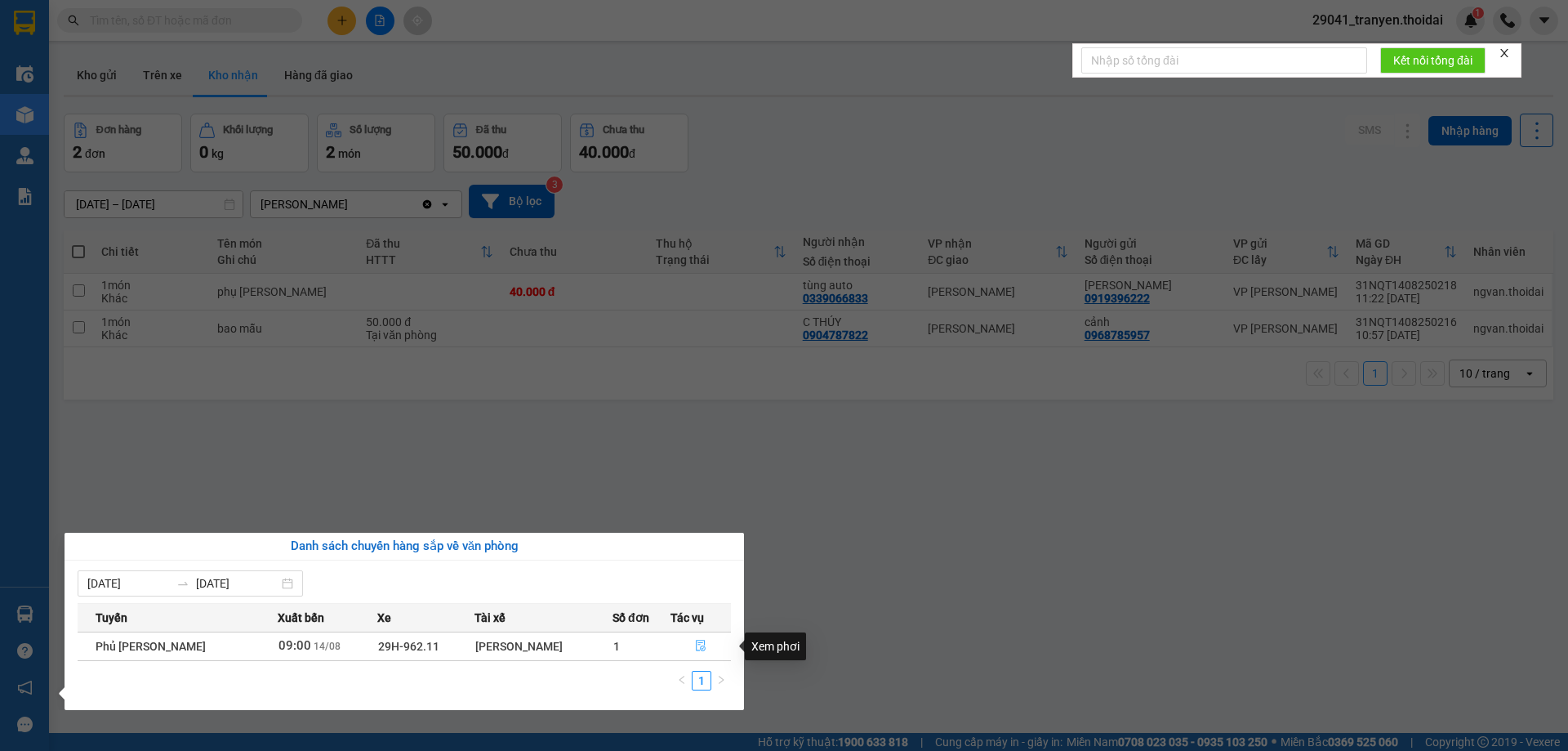
drag, startPoint x: 692, startPoint y: 647, endPoint x: 0, endPoint y: 564, distance: 697.0
click at [695, 646] on icon "file-done" at bounding box center [700, 645] width 11 height 11
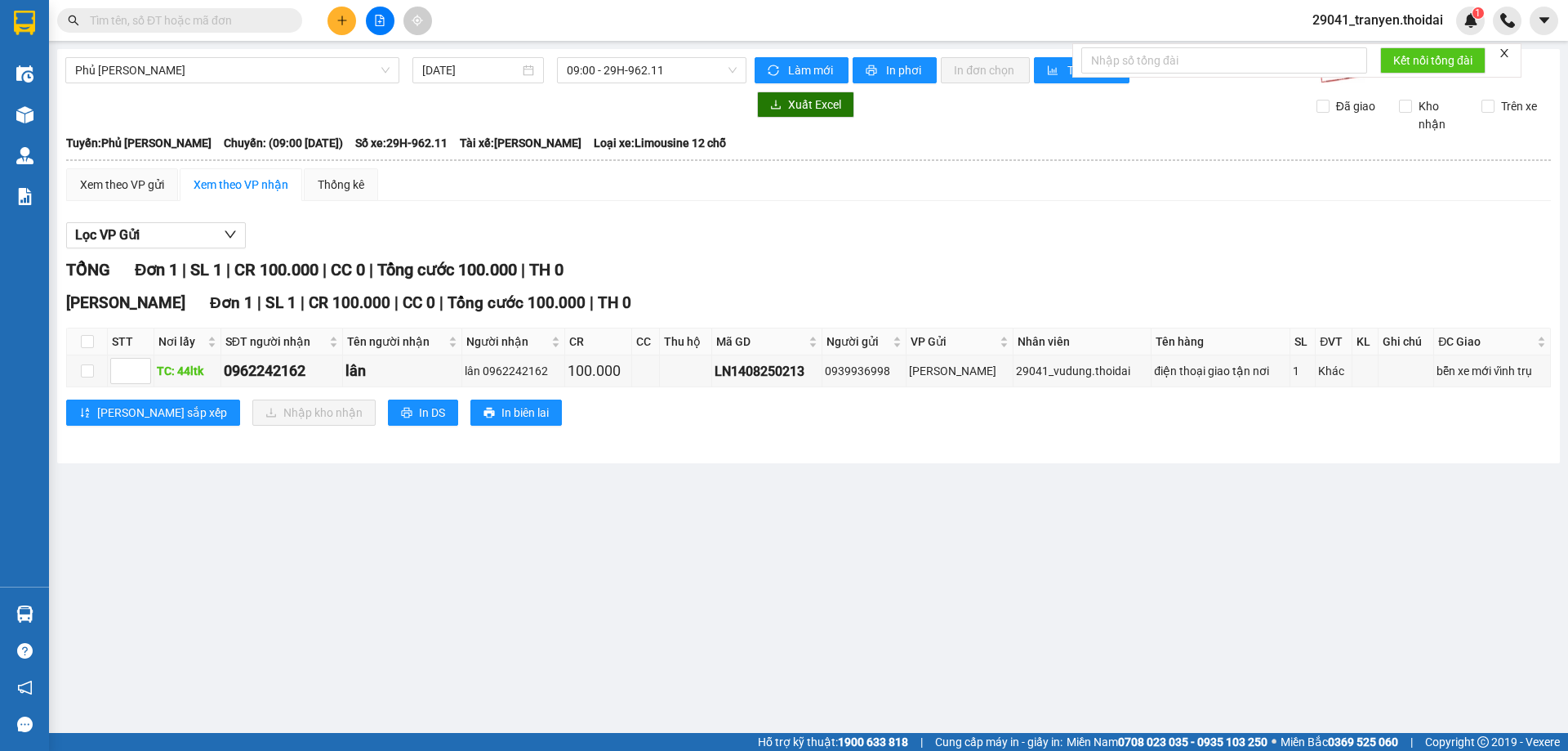
click at [596, 423] on div "Lưu sắp xếp Nhập kho nhận In DS In biên lai" at bounding box center [809, 412] width 1485 height 26
drag, startPoint x: 745, startPoint y: 438, endPoint x: 247, endPoint y: 337, distance: 508.1
click at [745, 437] on div "Lý Nhân Đơn 1 | SL 1 | CR 100.000 | CC 0 | Tổng cước 100.000 | TH 0 STT Nơi lấy…" at bounding box center [809, 365] width 1485 height 147
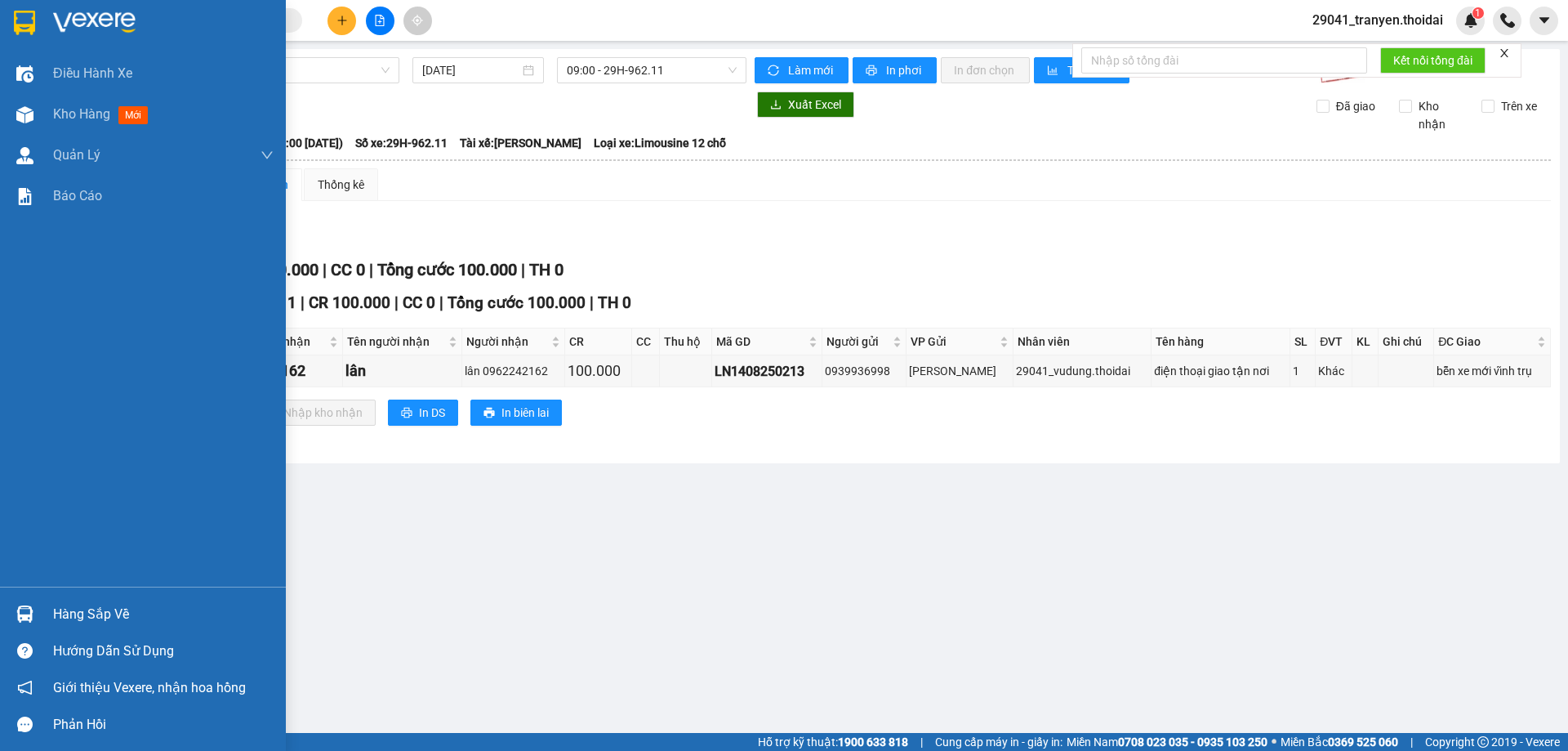
click at [37, 19] on div at bounding box center [24, 22] width 29 height 29
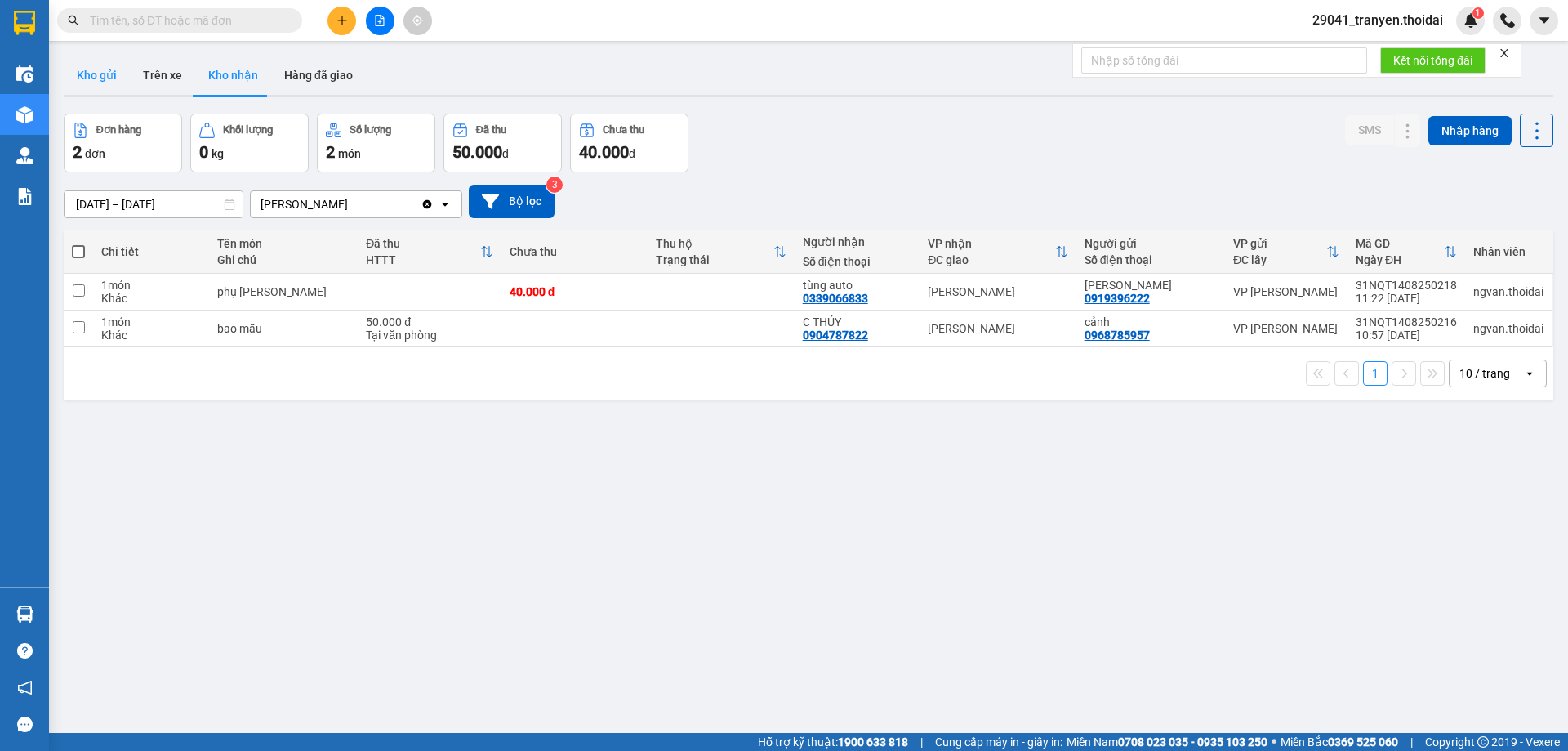
click at [111, 78] on button "Kho gửi" at bounding box center [97, 74] width 67 height 39
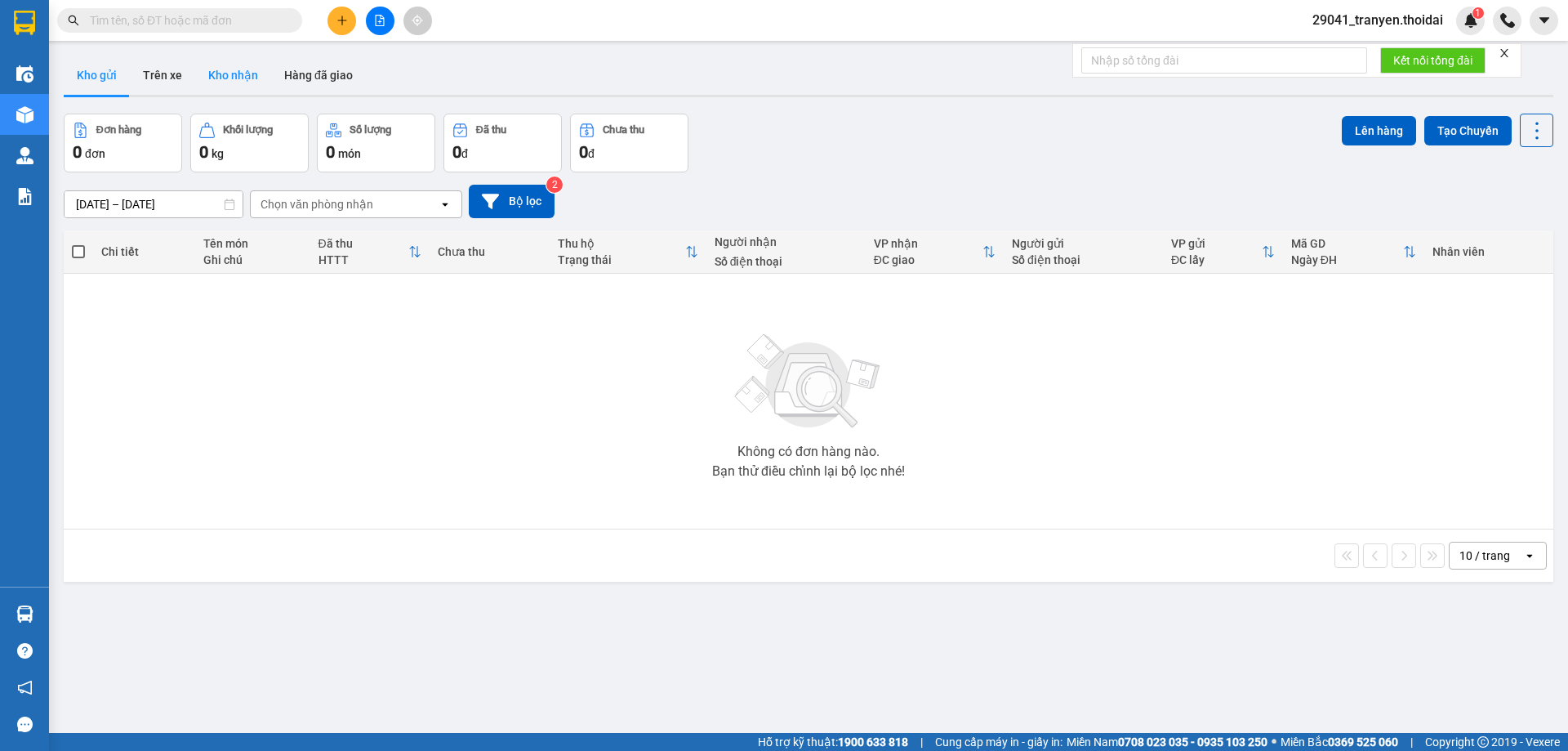
click at [232, 82] on button "Kho nhận" at bounding box center [233, 74] width 76 height 39
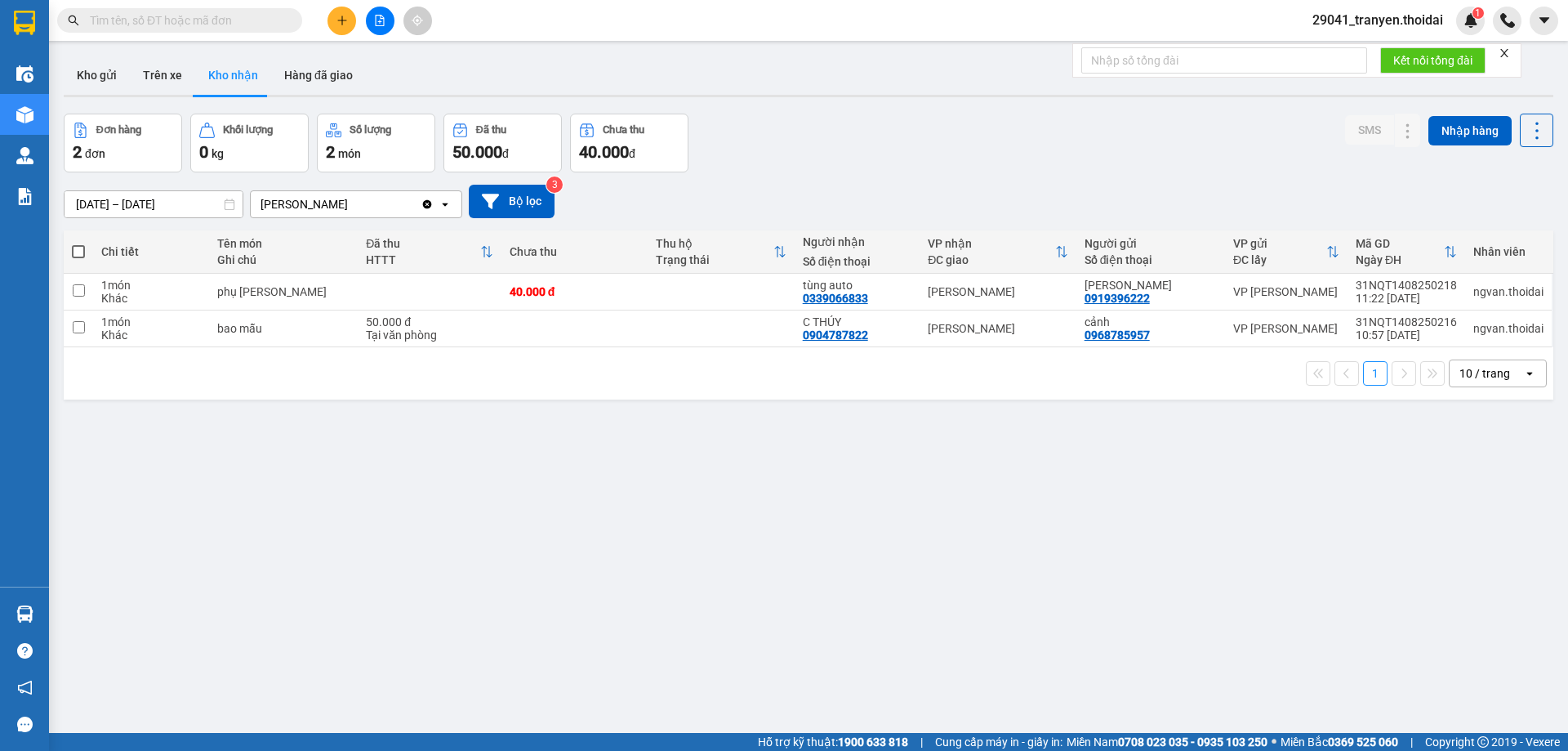
click at [714, 365] on div "1 10 / trang open" at bounding box center [808, 373] width 1476 height 28
click at [109, 67] on button "Kho gửi" at bounding box center [97, 74] width 67 height 39
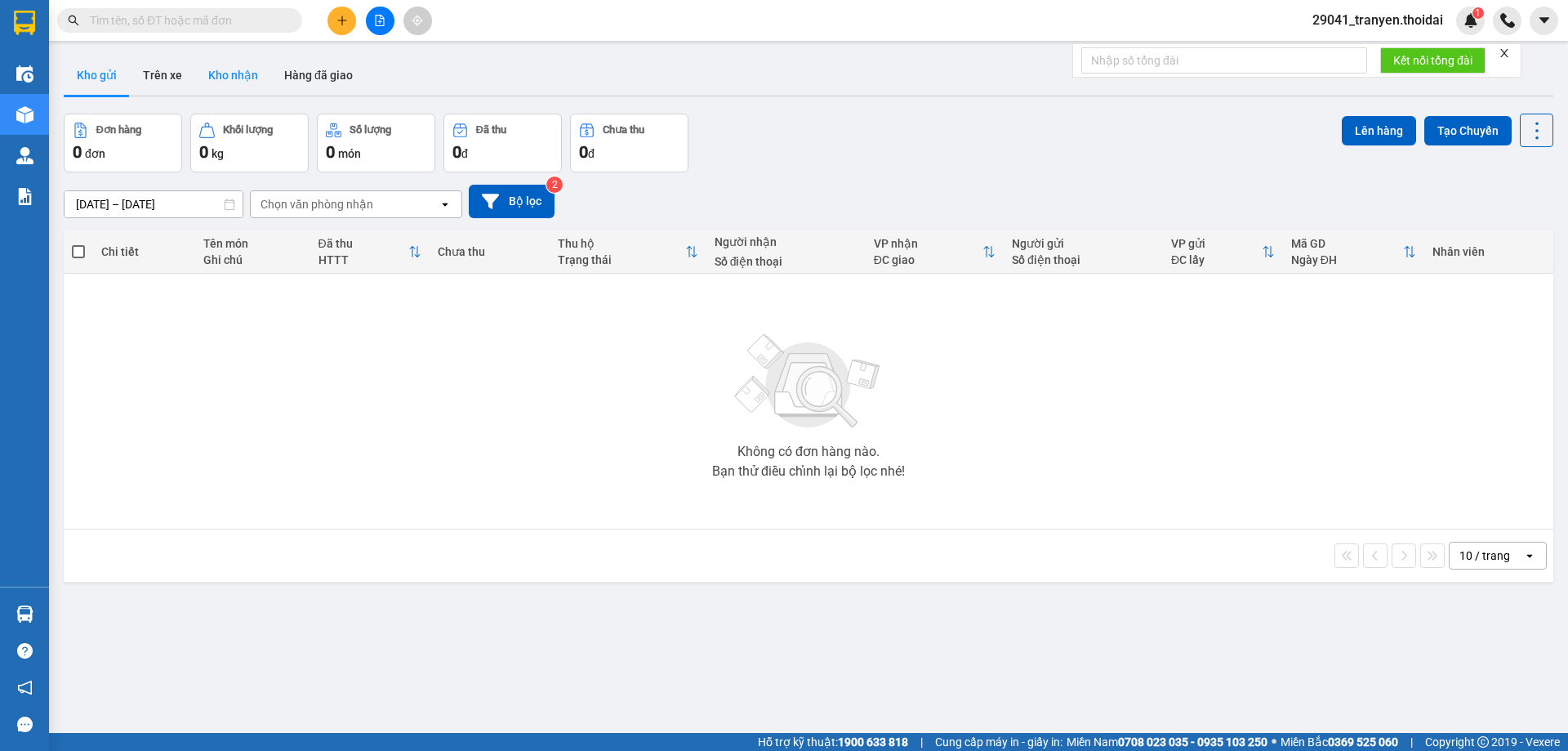
click at [236, 69] on button "Kho nhận" at bounding box center [233, 74] width 76 height 39
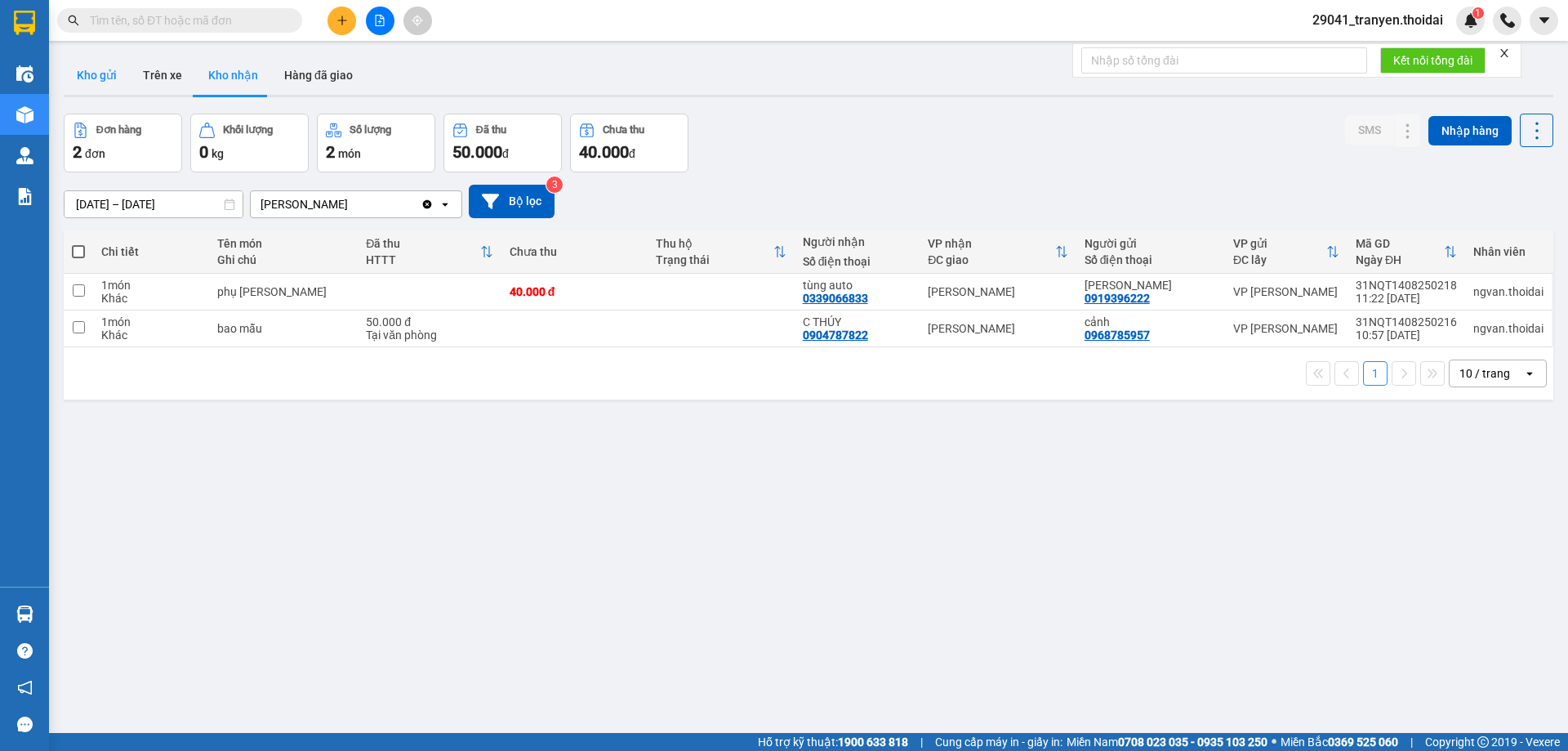
click at [119, 73] on button "Kho gửi" at bounding box center [97, 74] width 67 height 39
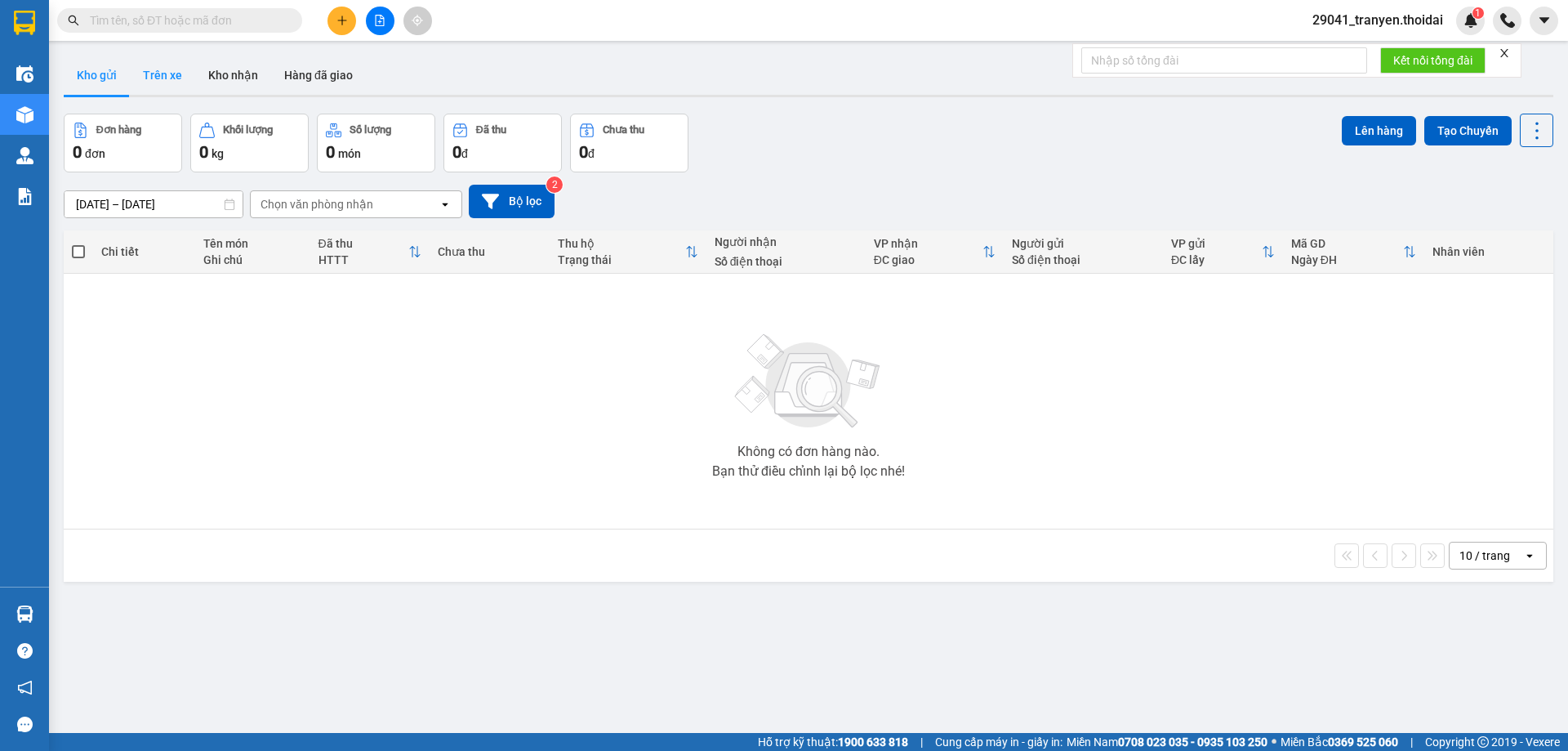
click at [163, 84] on button "Trên xe" at bounding box center [162, 74] width 66 height 39
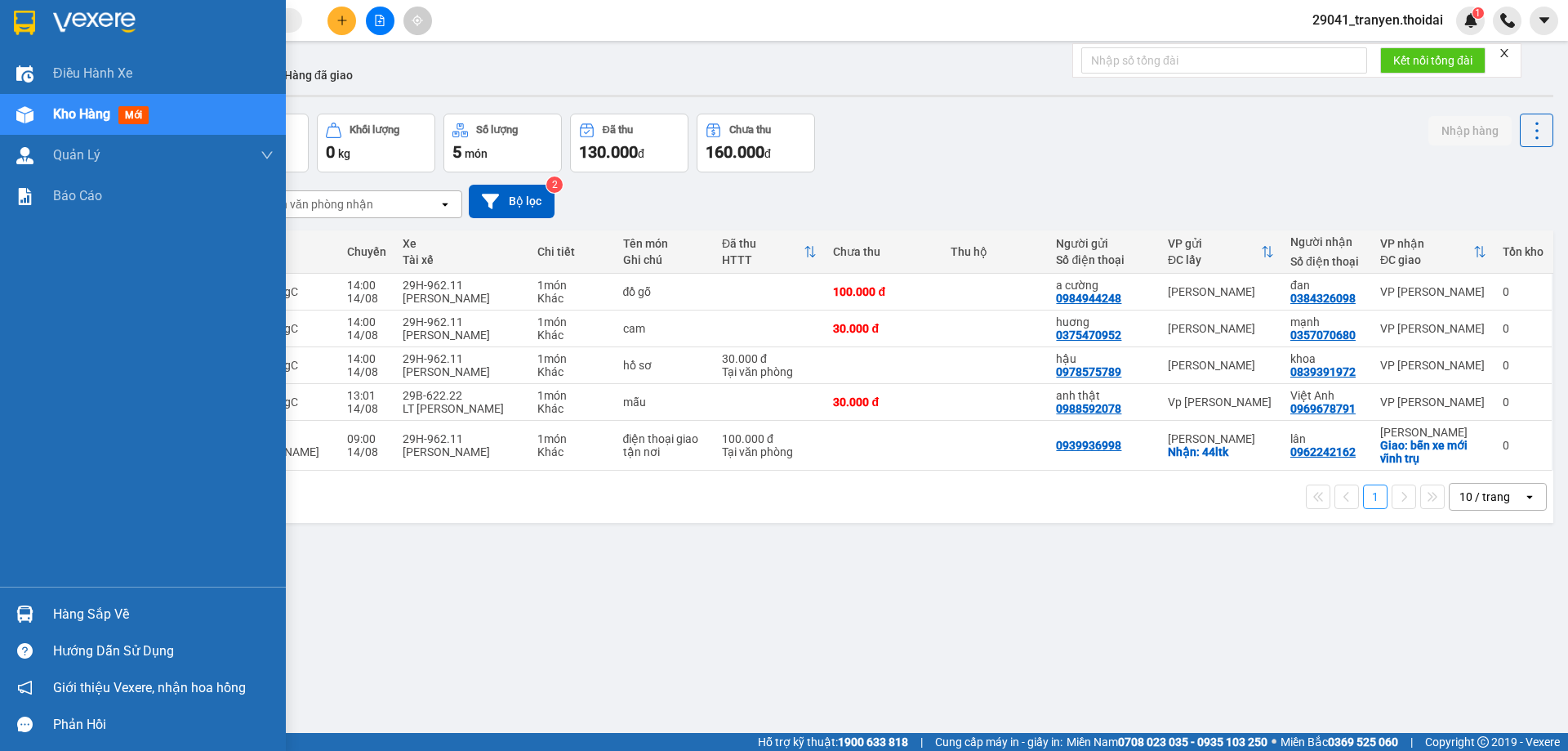
drag, startPoint x: 32, startPoint y: 614, endPoint x: 67, endPoint y: 617, distance: 35.1
click at [35, 614] on div at bounding box center [24, 614] width 29 height 29
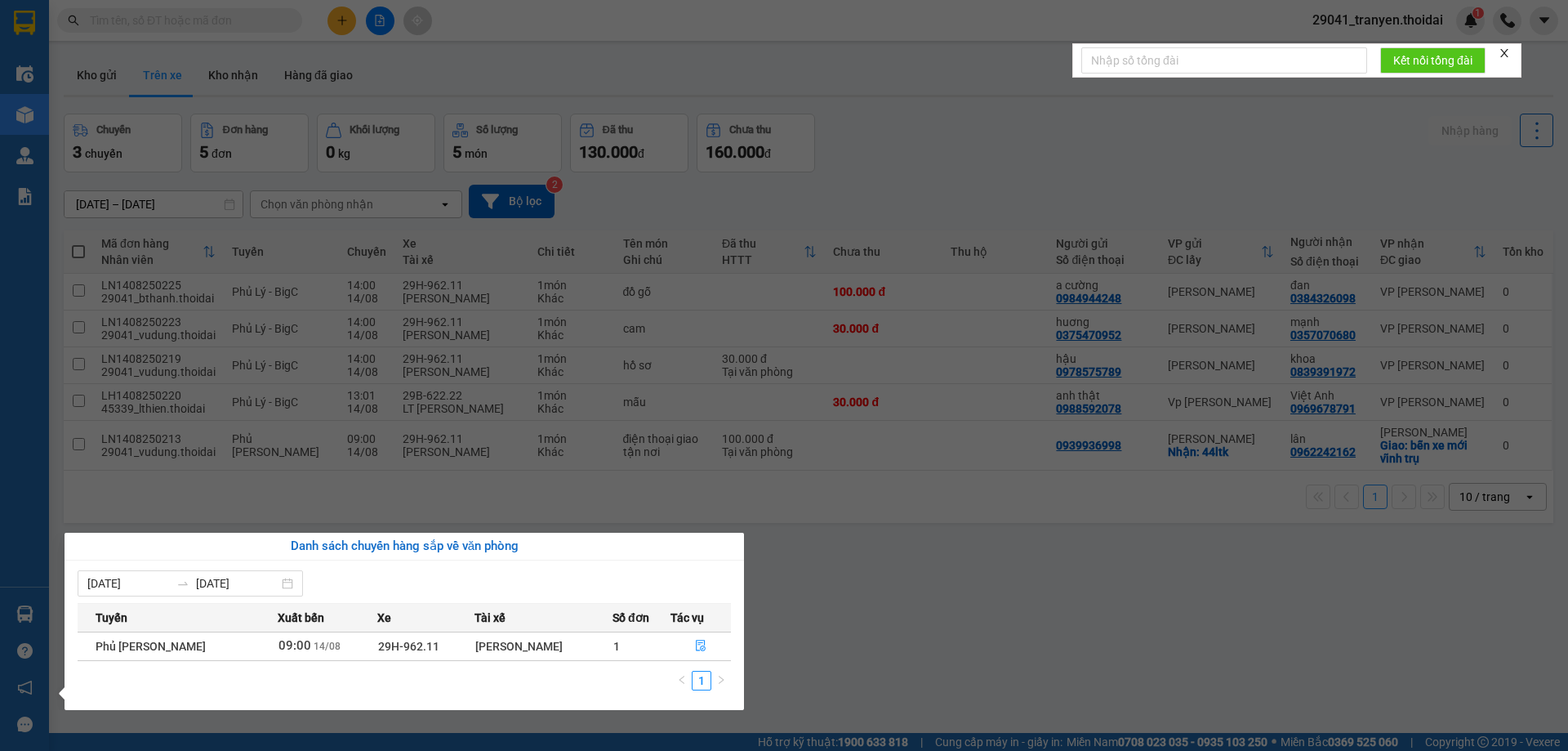
click at [1110, 597] on section "Kết quả tìm kiếm ( 0 ) Bộ lọc No Data 29041_tranyen.thoidai 1 Điều hành xe Kho …" at bounding box center [784, 375] width 1568 height 751
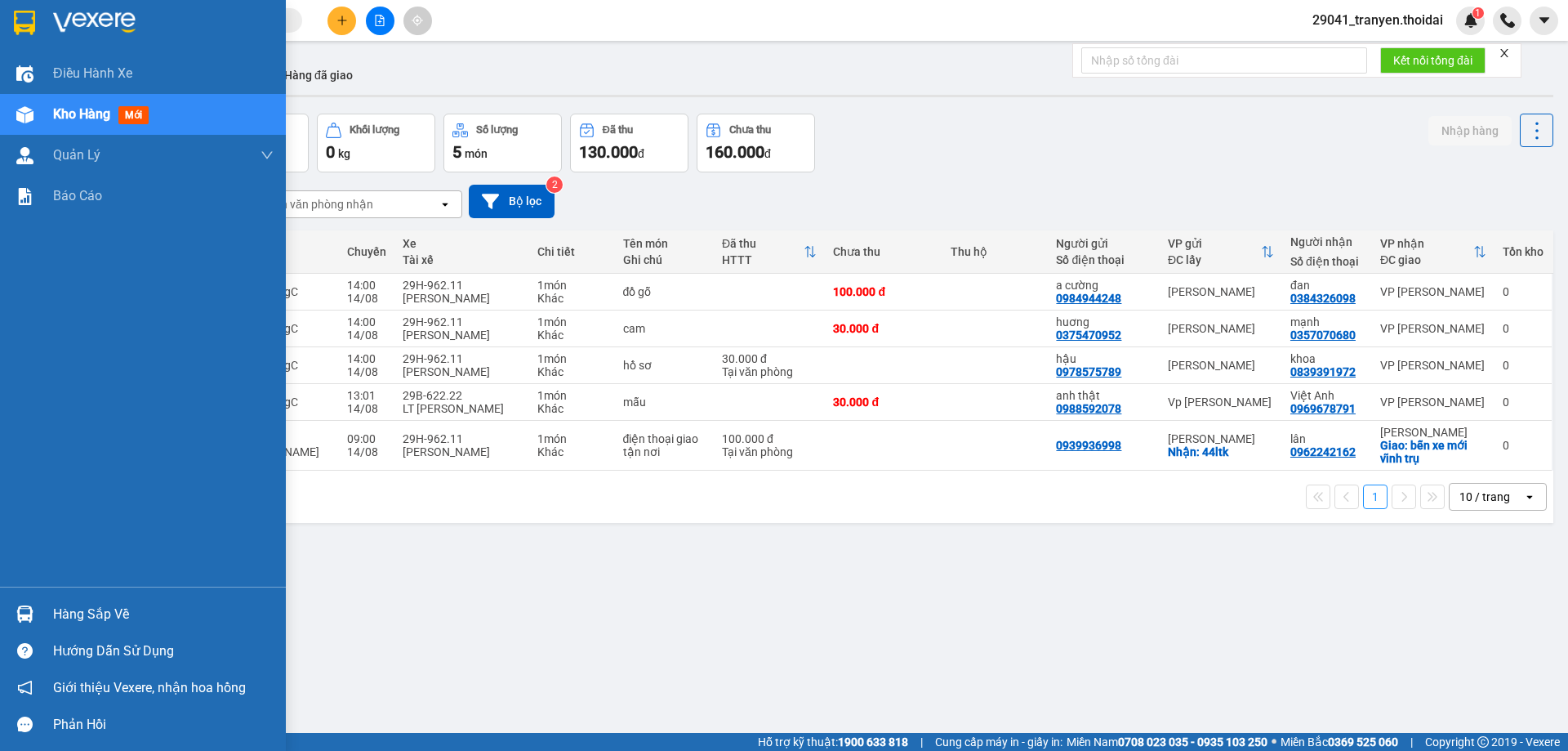
click at [37, 10] on div at bounding box center [24, 22] width 29 height 29
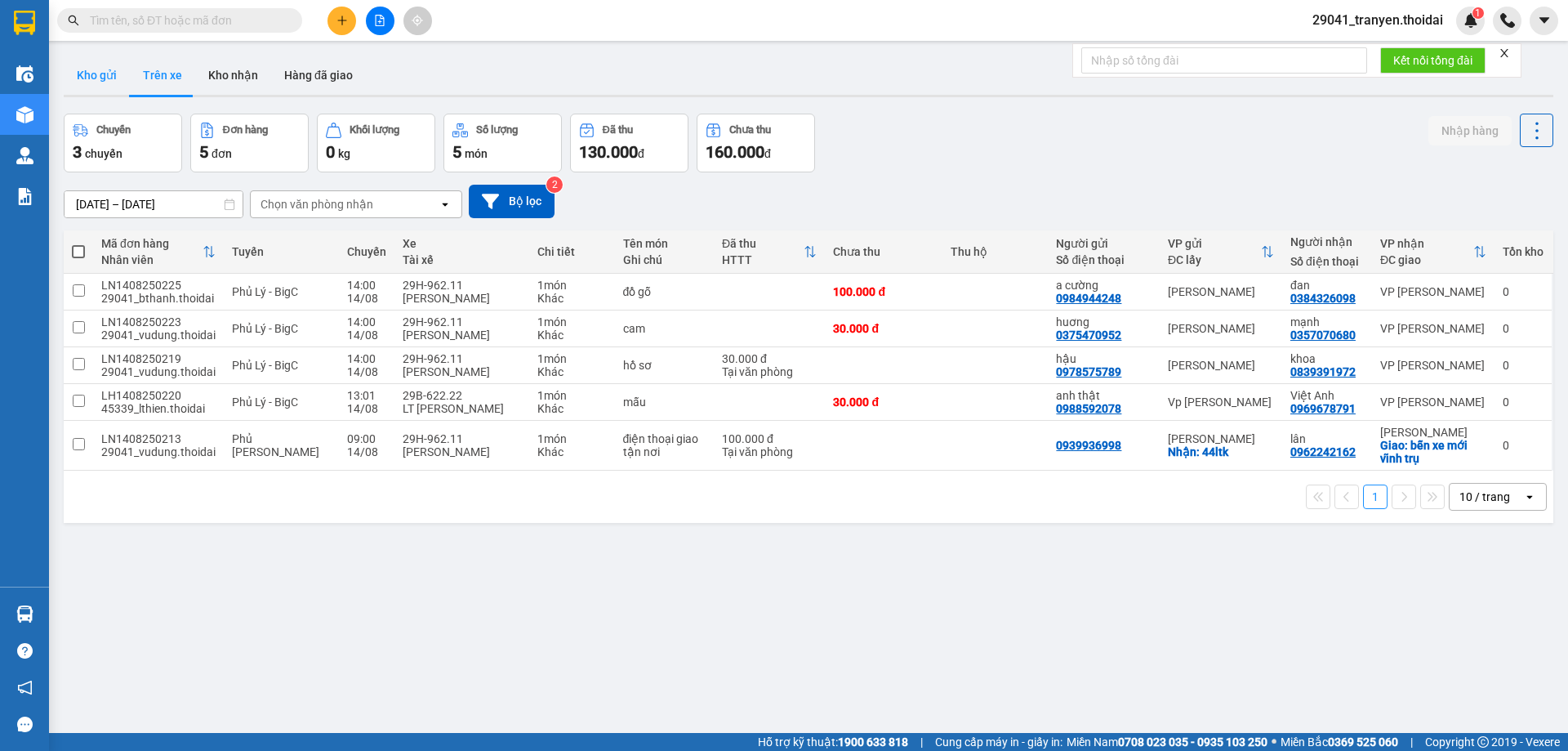
click at [78, 80] on button "Kho gửi" at bounding box center [97, 74] width 67 height 39
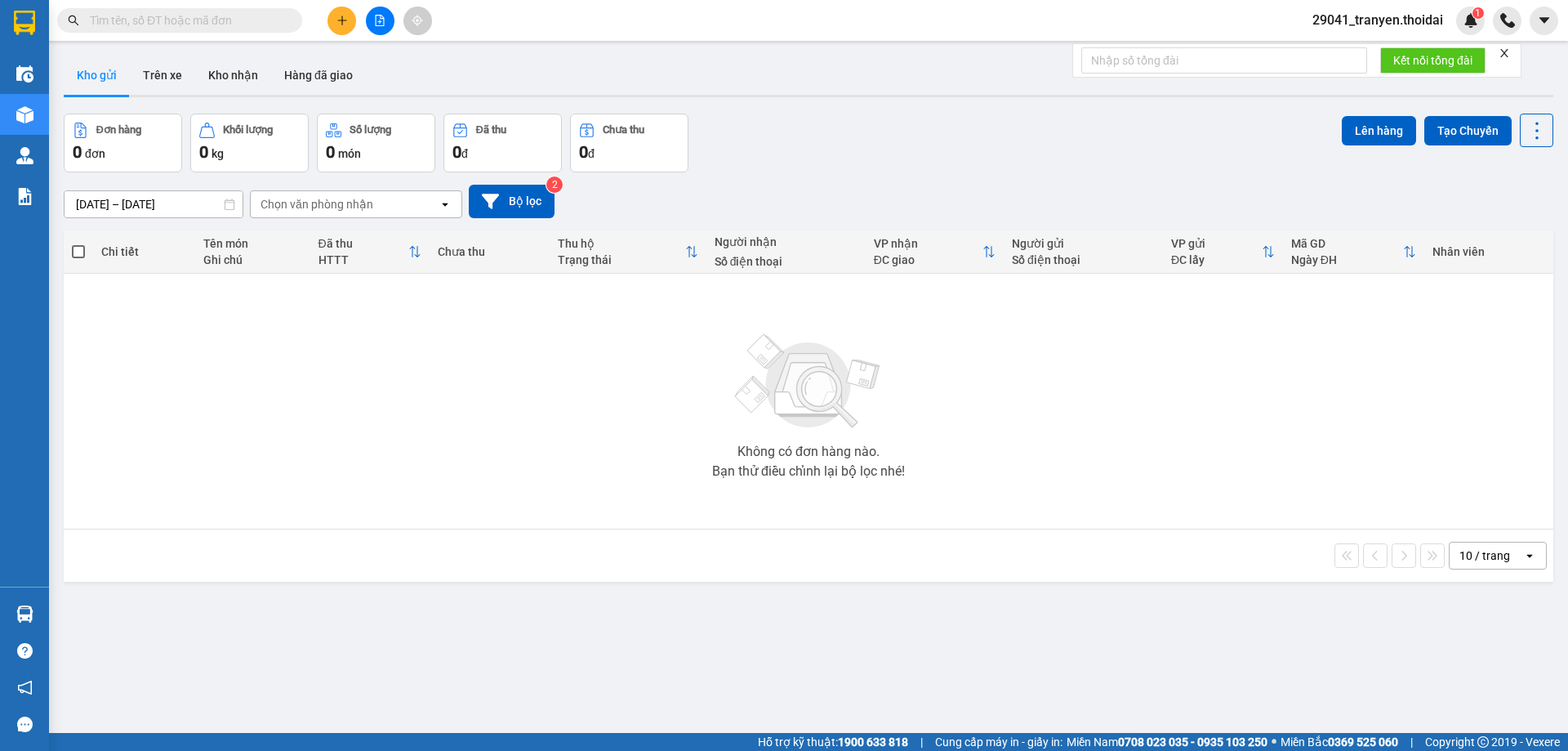
drag, startPoint x: 911, startPoint y: 179, endPoint x: 280, endPoint y: 156, distance: 631.4
click at [910, 178] on div "12/08/2025 – 14/08/2025 Press the down arrow key to interact with the calendar …" at bounding box center [809, 200] width 1489 height 58
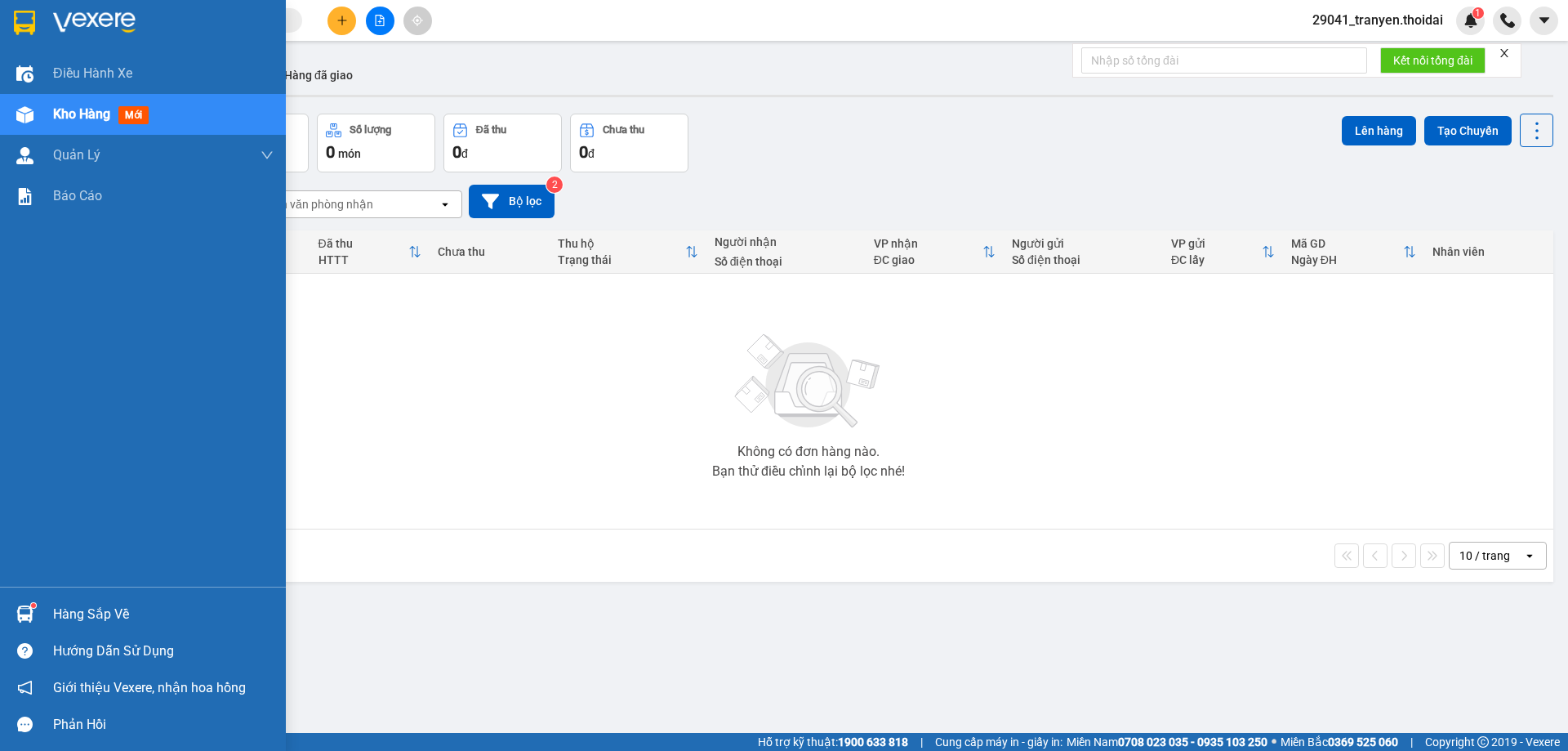
click at [81, 610] on div "Hàng sắp về" at bounding box center [162, 614] width 220 height 24
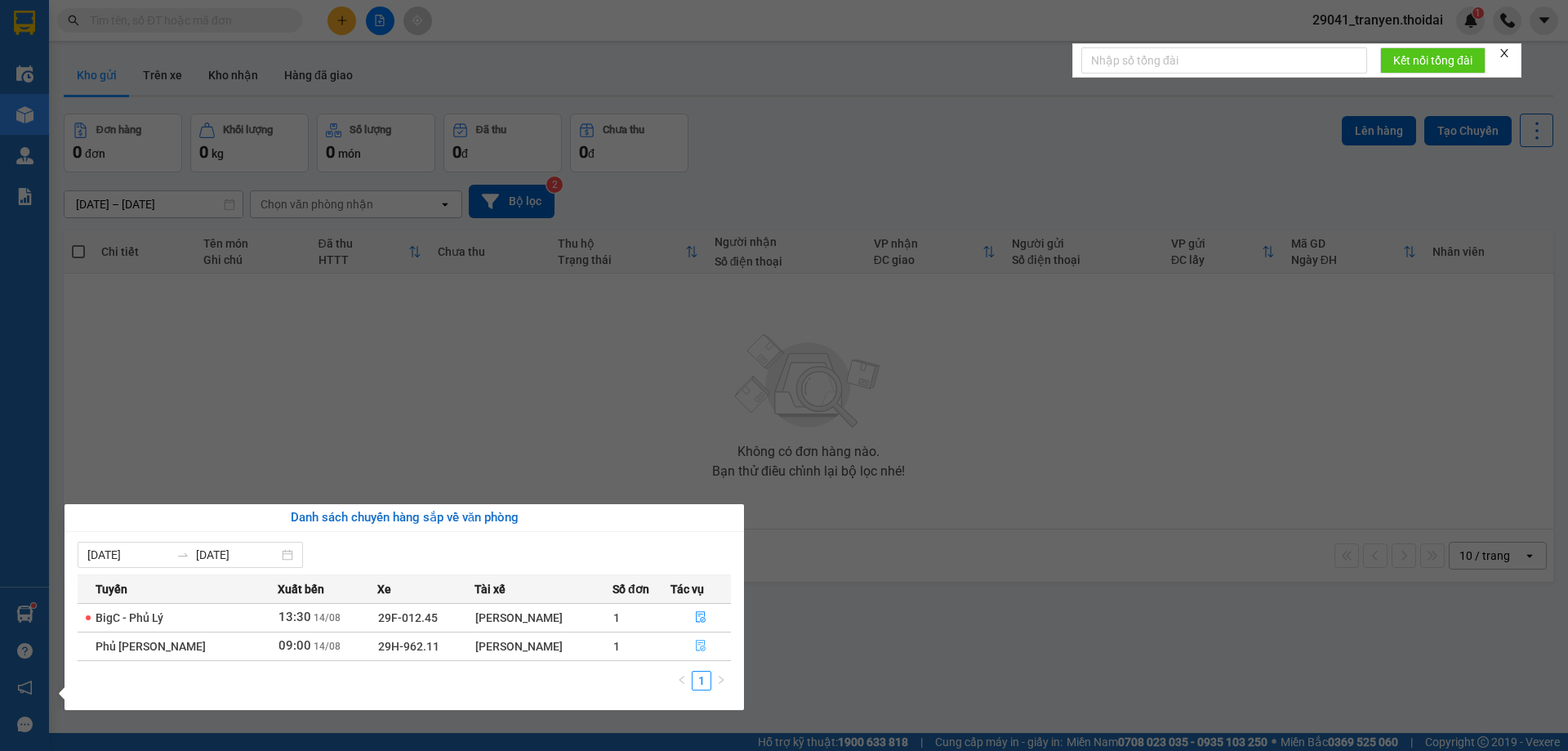
click at [702, 646] on button "button" at bounding box center [701, 646] width 60 height 26
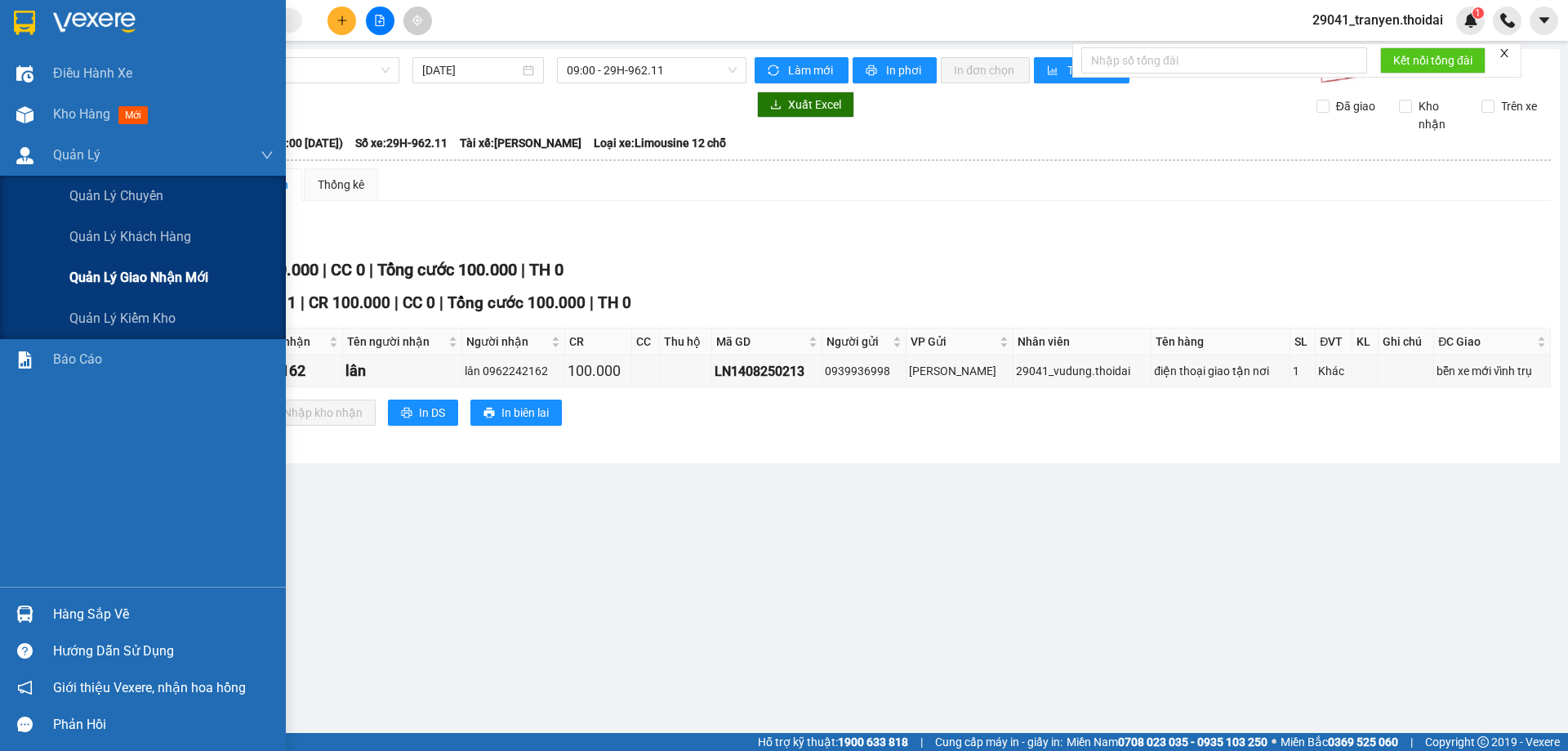
click at [202, 278] on span "Quản lý giao nhận mới" at bounding box center [138, 277] width 139 height 21
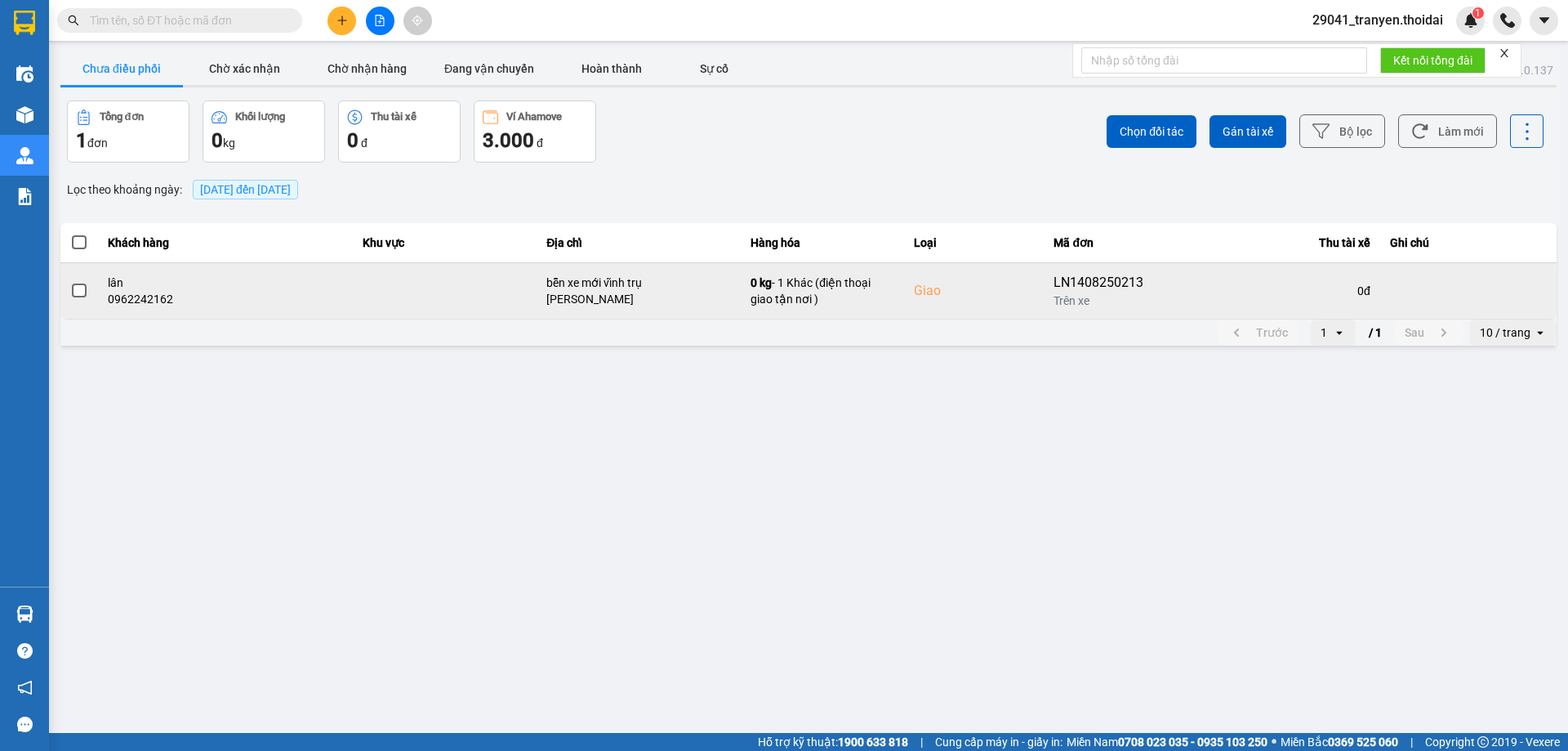
click at [112, 296] on div "0962242162" at bounding box center [225, 299] width 235 height 16
click at [61, 283] on td at bounding box center [79, 290] width 37 height 56
click at [79, 290] on span at bounding box center [79, 290] width 15 height 15
click at [70, 282] on input "checkbox" at bounding box center [70, 282] width 0 height 0
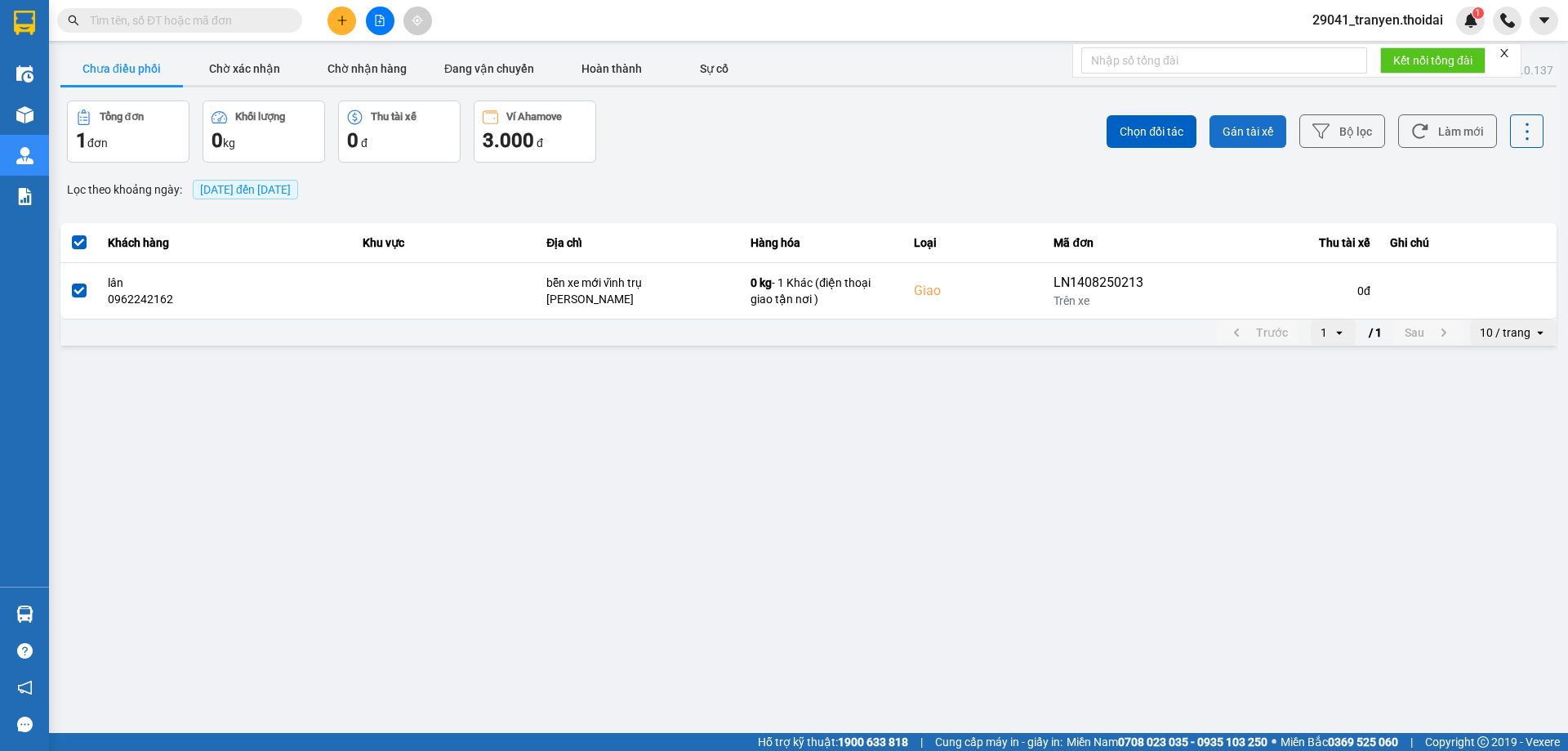
click at [1242, 124] on span "Gán tài xế" at bounding box center [1247, 131] width 51 height 16
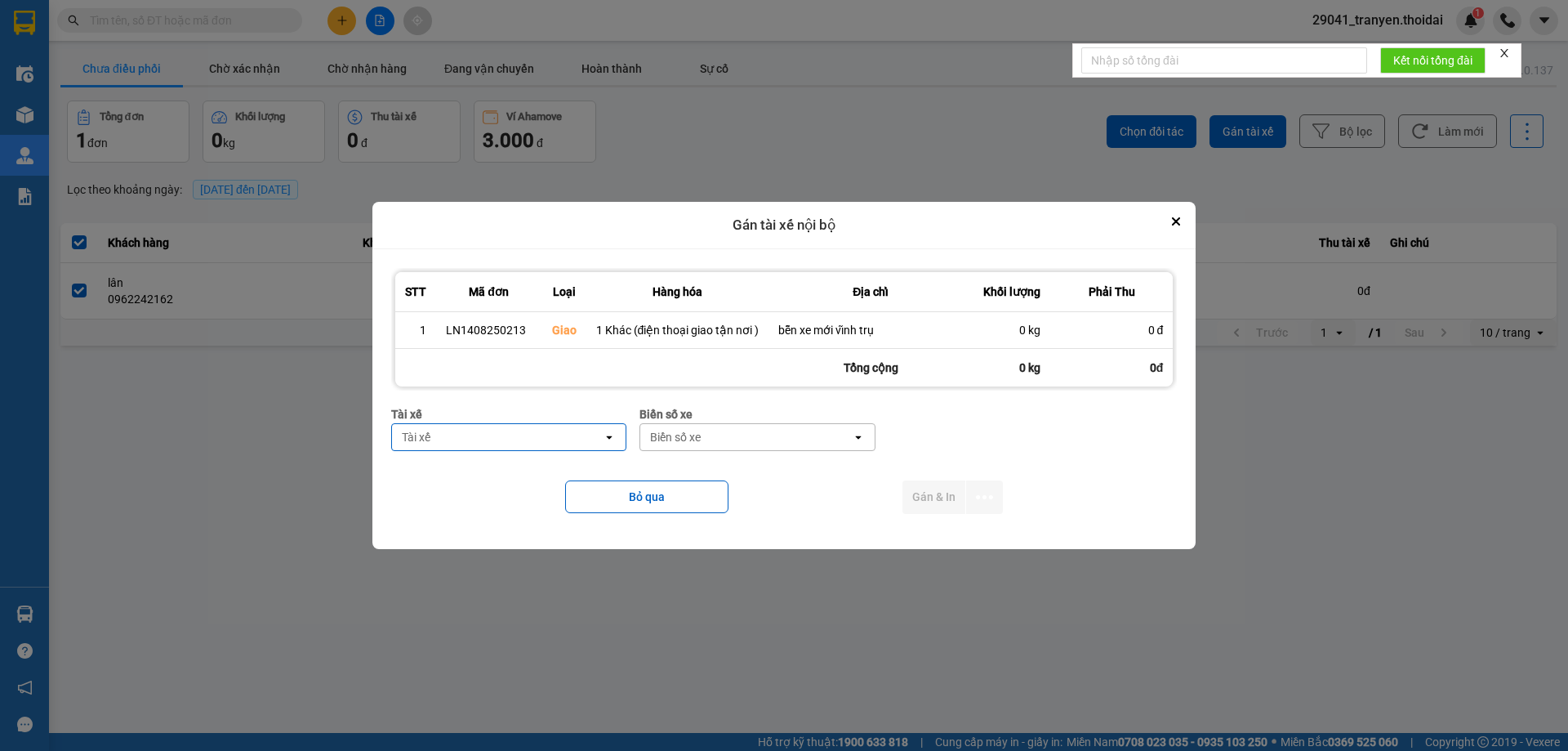
click at [563, 439] on div "Tài xế" at bounding box center [498, 437] width 212 height 26
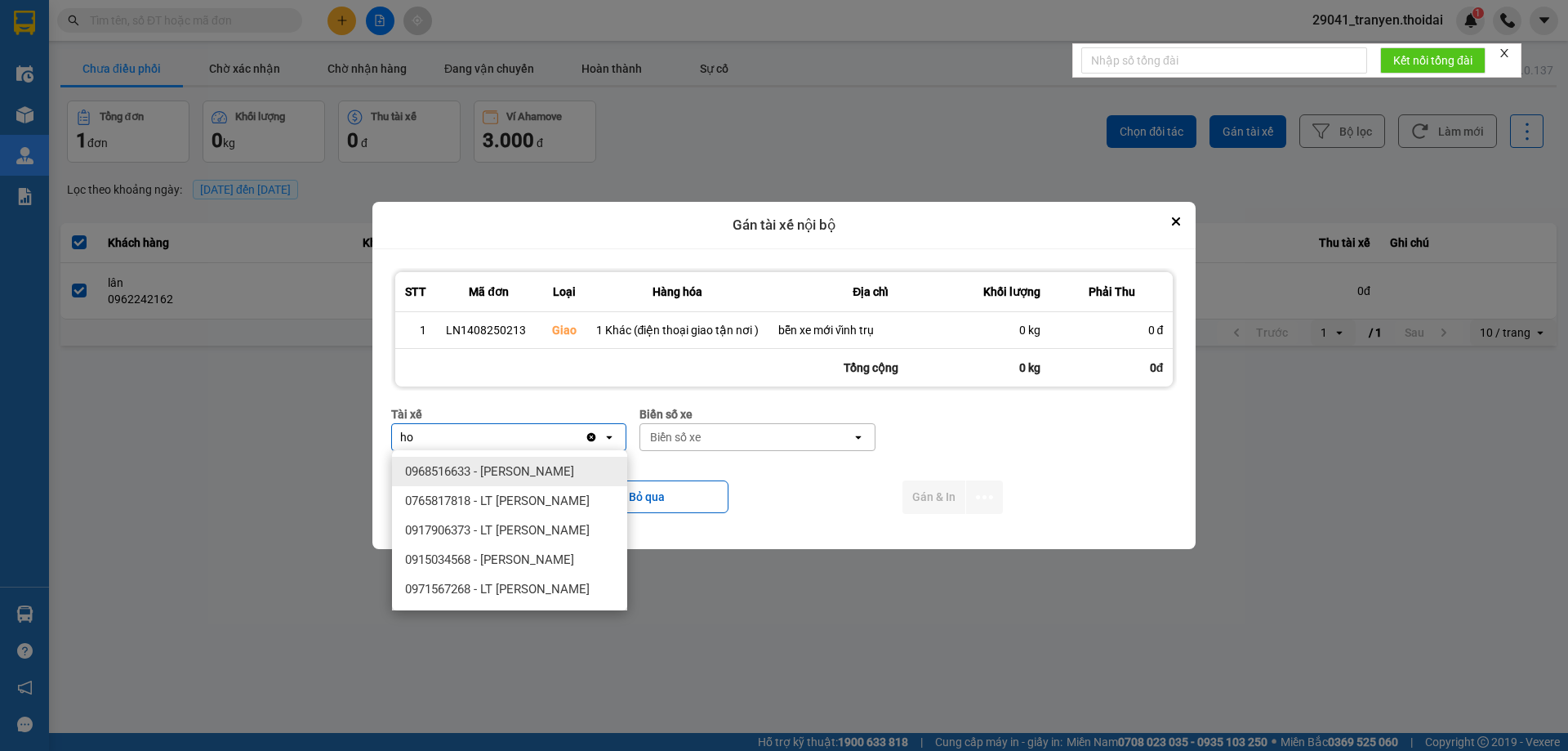
type input "h"
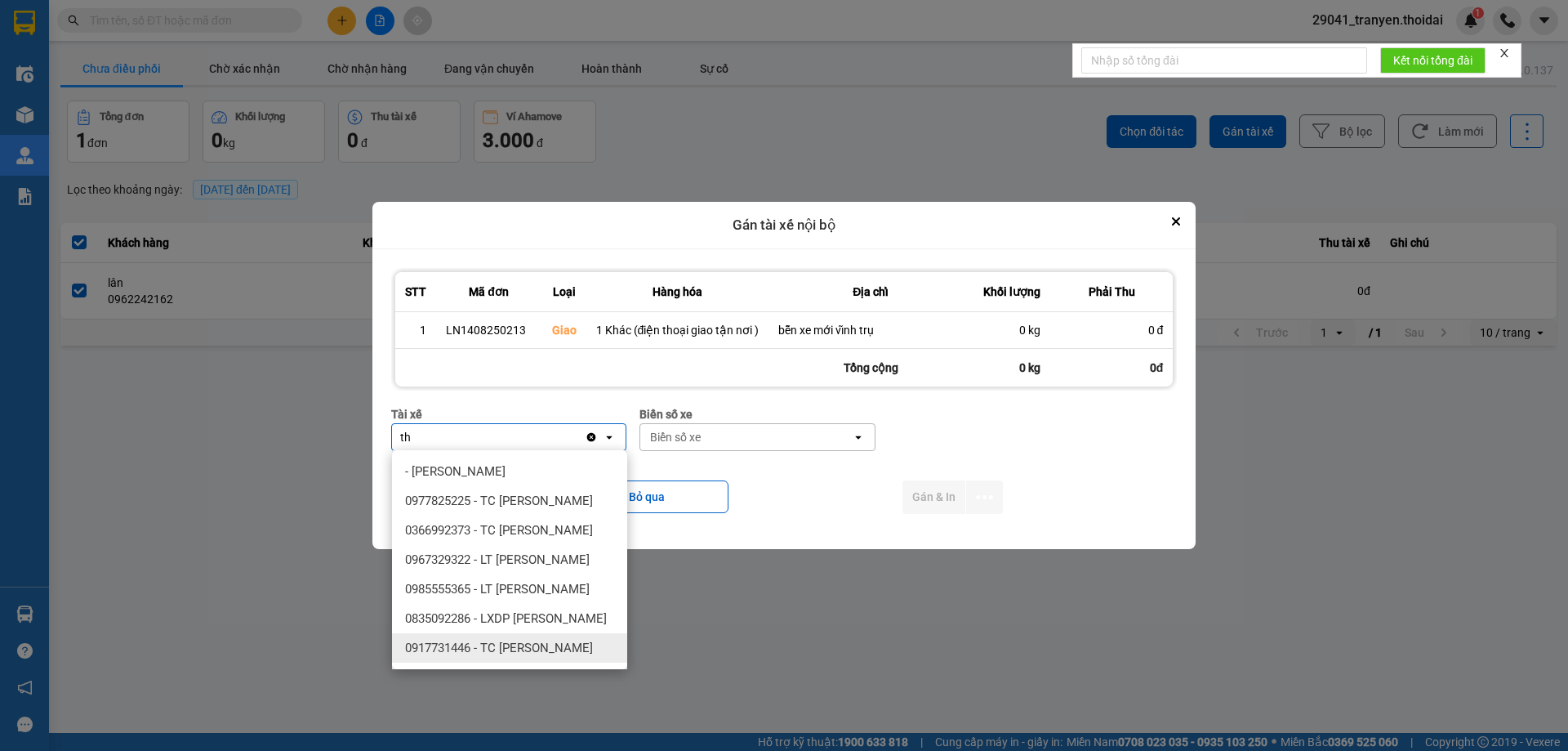
type input "th"
click at [593, 650] on span "0917731446 - TC Trương Quang Thành" at bounding box center [498, 647] width 187 height 16
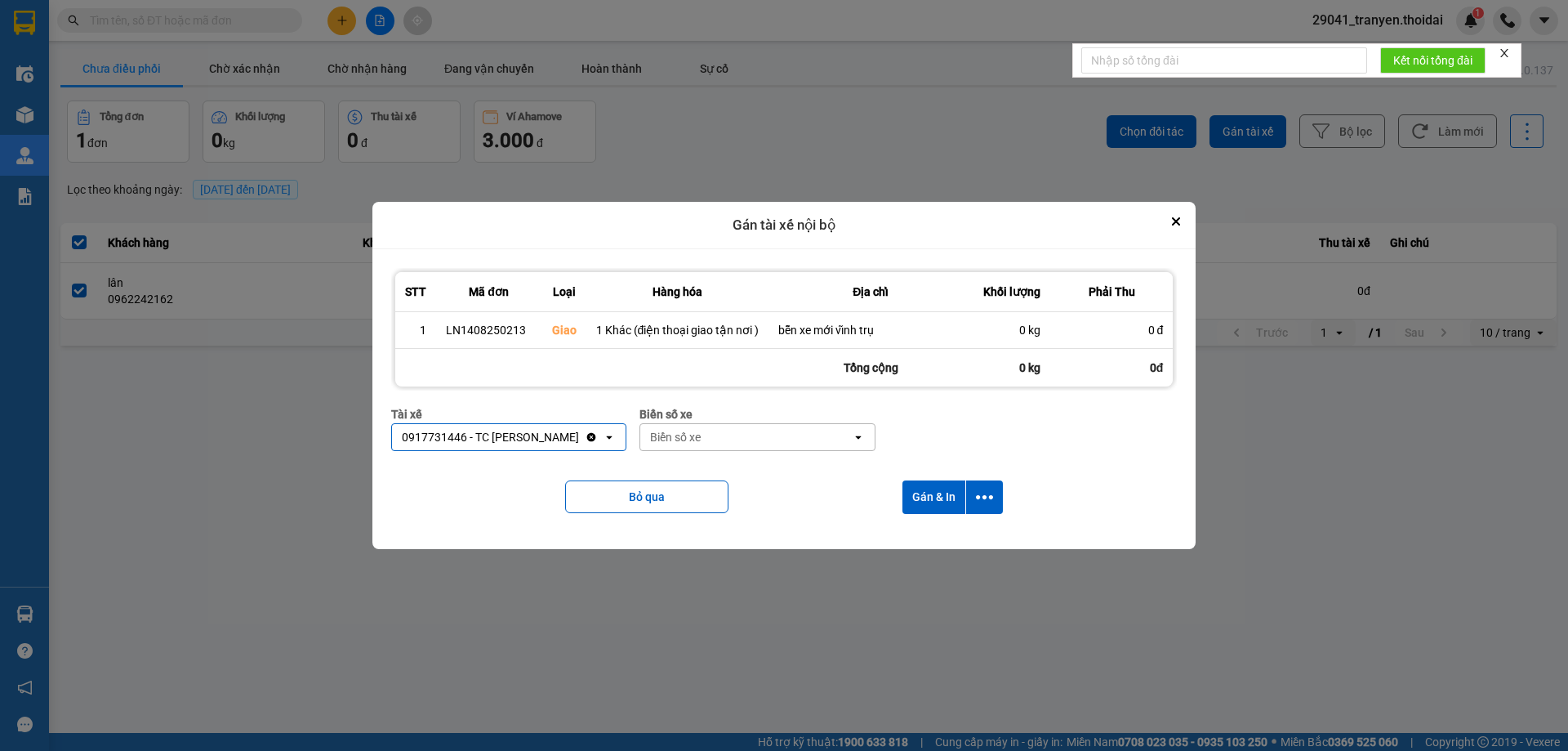
click at [767, 436] on div "Biển số xe" at bounding box center [746, 437] width 212 height 26
type input "55"
click at [752, 470] on div "30F-774.55" at bounding box center [775, 471] width 235 height 29
click at [949, 490] on button "Gán & In" at bounding box center [934, 497] width 63 height 34
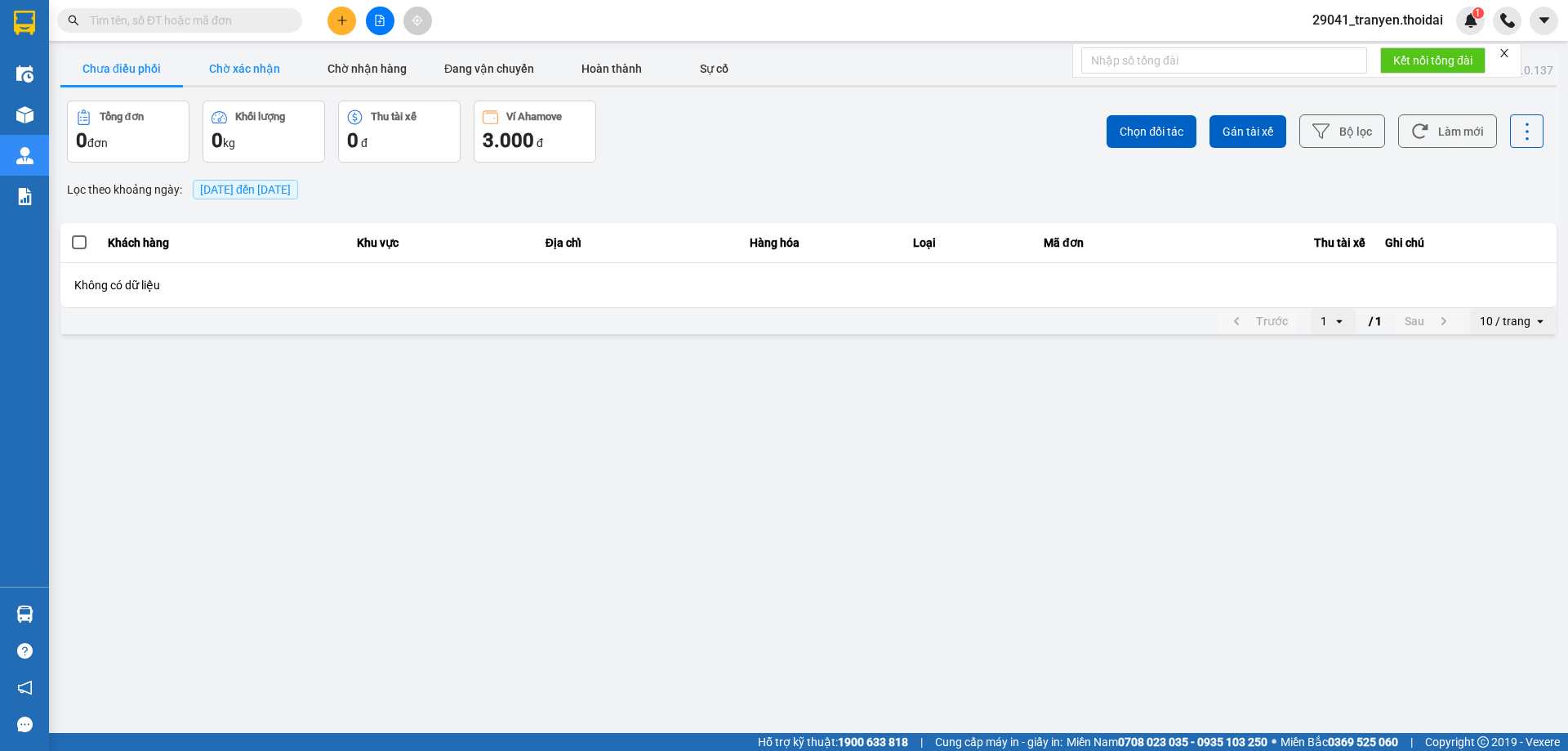
click at [243, 72] on button "Chờ xác nhận" at bounding box center [244, 68] width 123 height 33
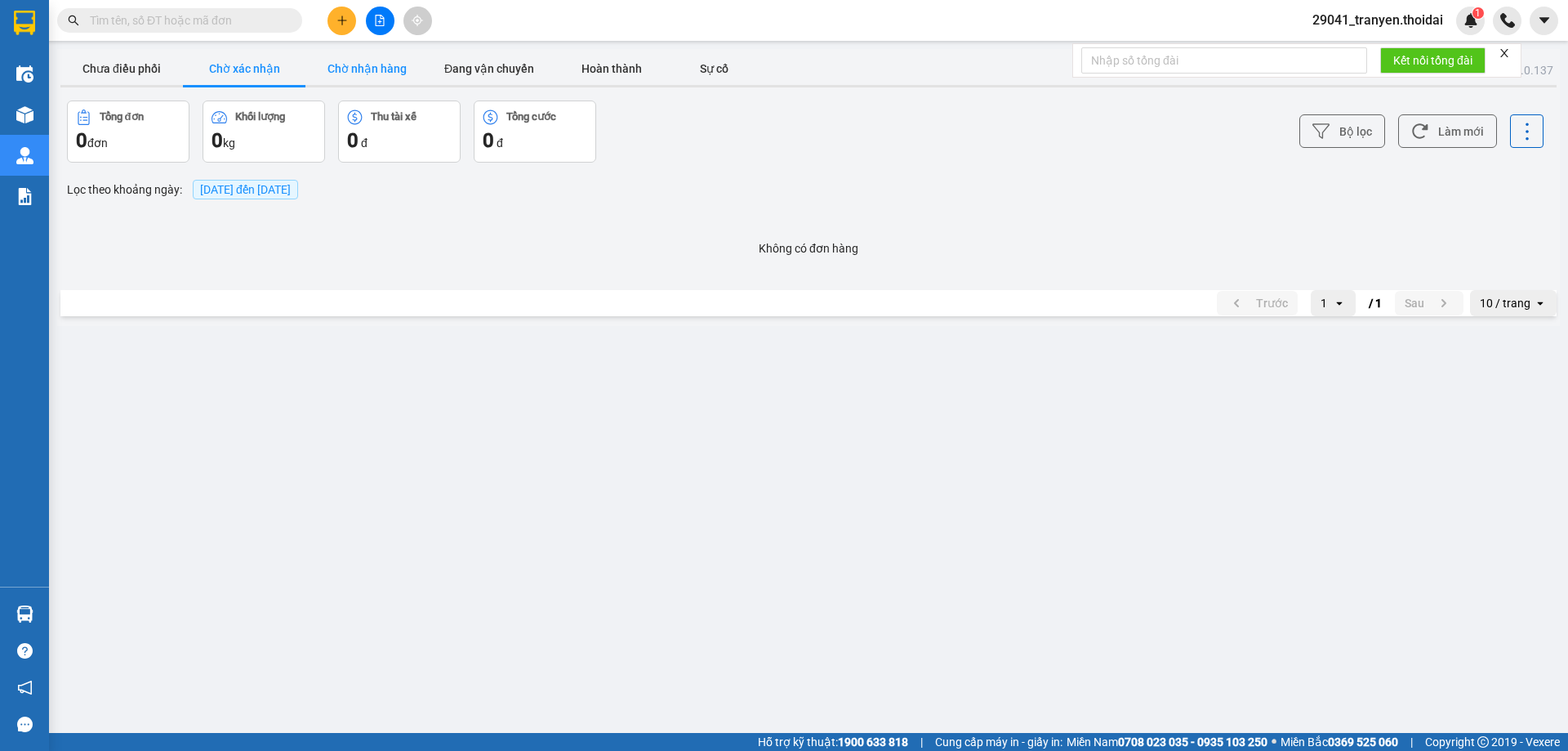
click at [384, 66] on button "Chờ nhận hàng" at bounding box center [367, 68] width 123 height 33
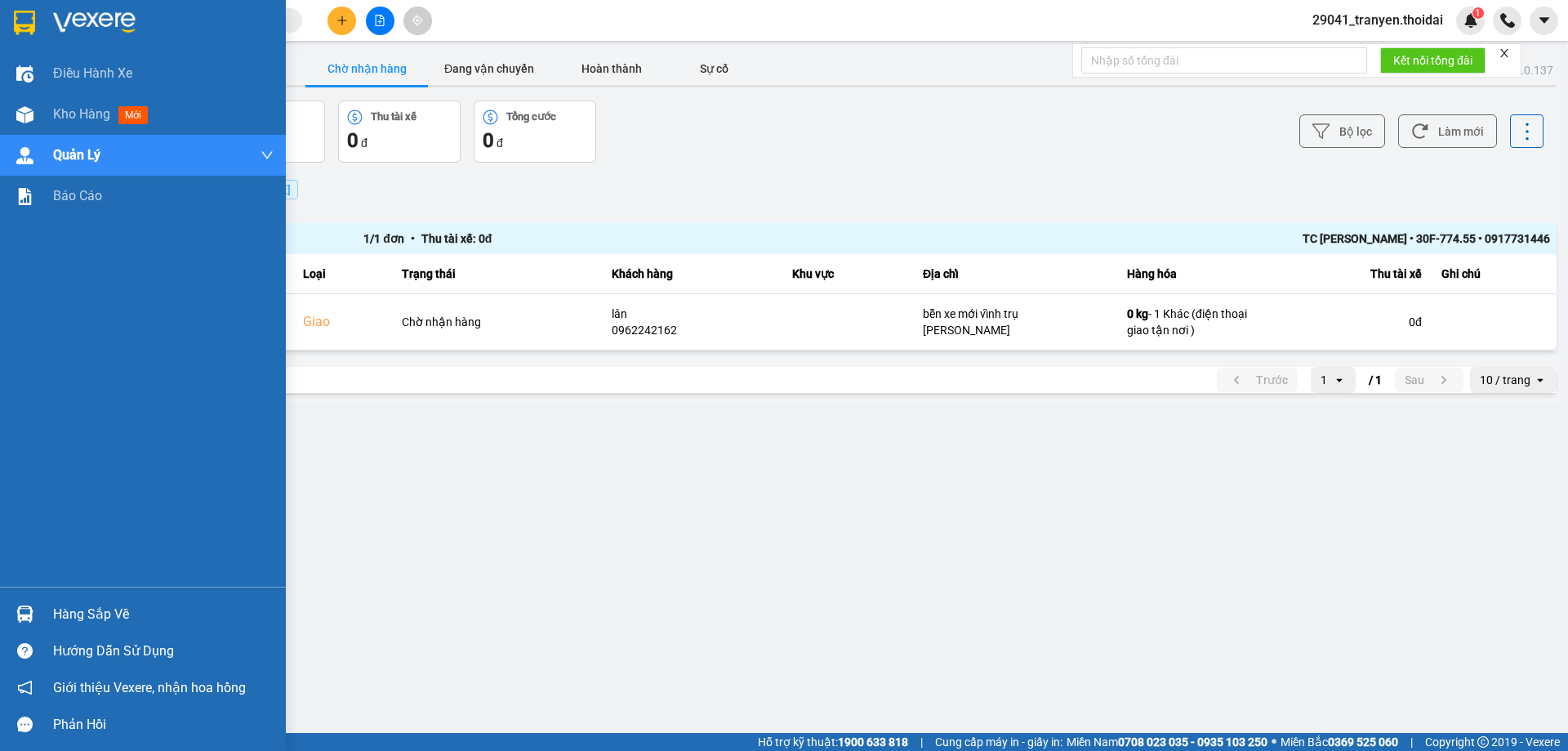
click at [40, 5] on div at bounding box center [143, 26] width 286 height 53
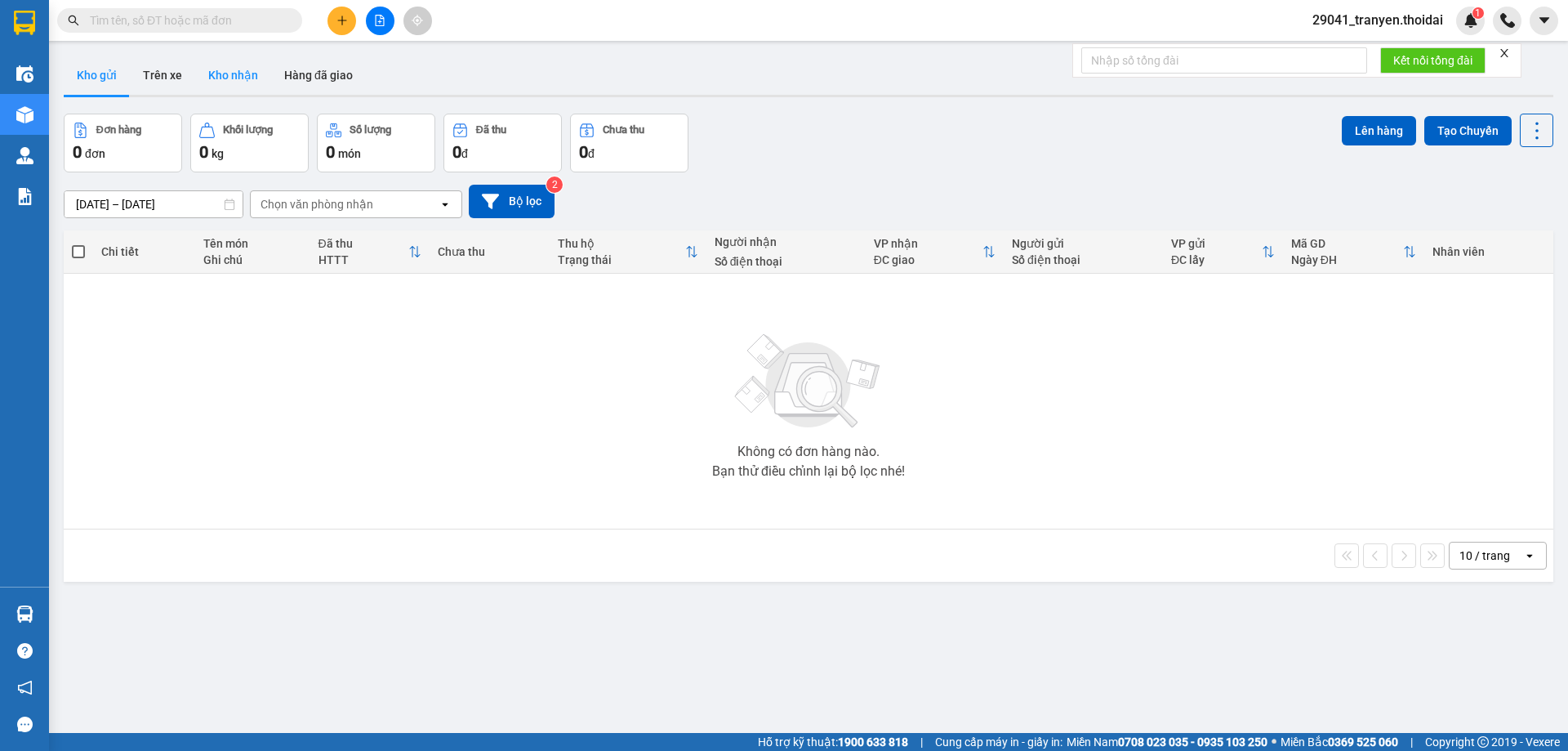
click at [232, 80] on button "Kho nhận" at bounding box center [233, 74] width 76 height 39
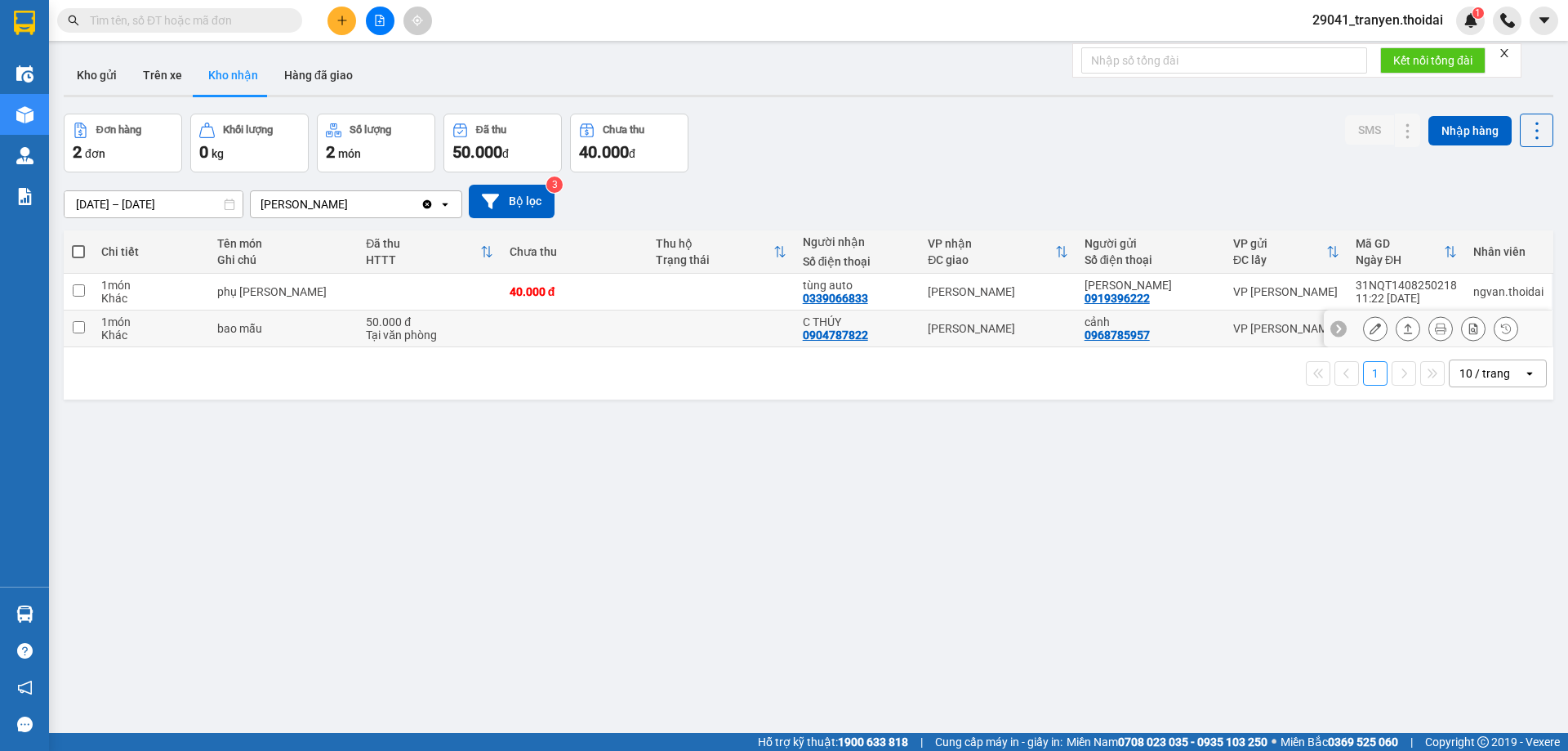
click at [111, 328] on div "Khác" at bounding box center [150, 334] width 99 height 13
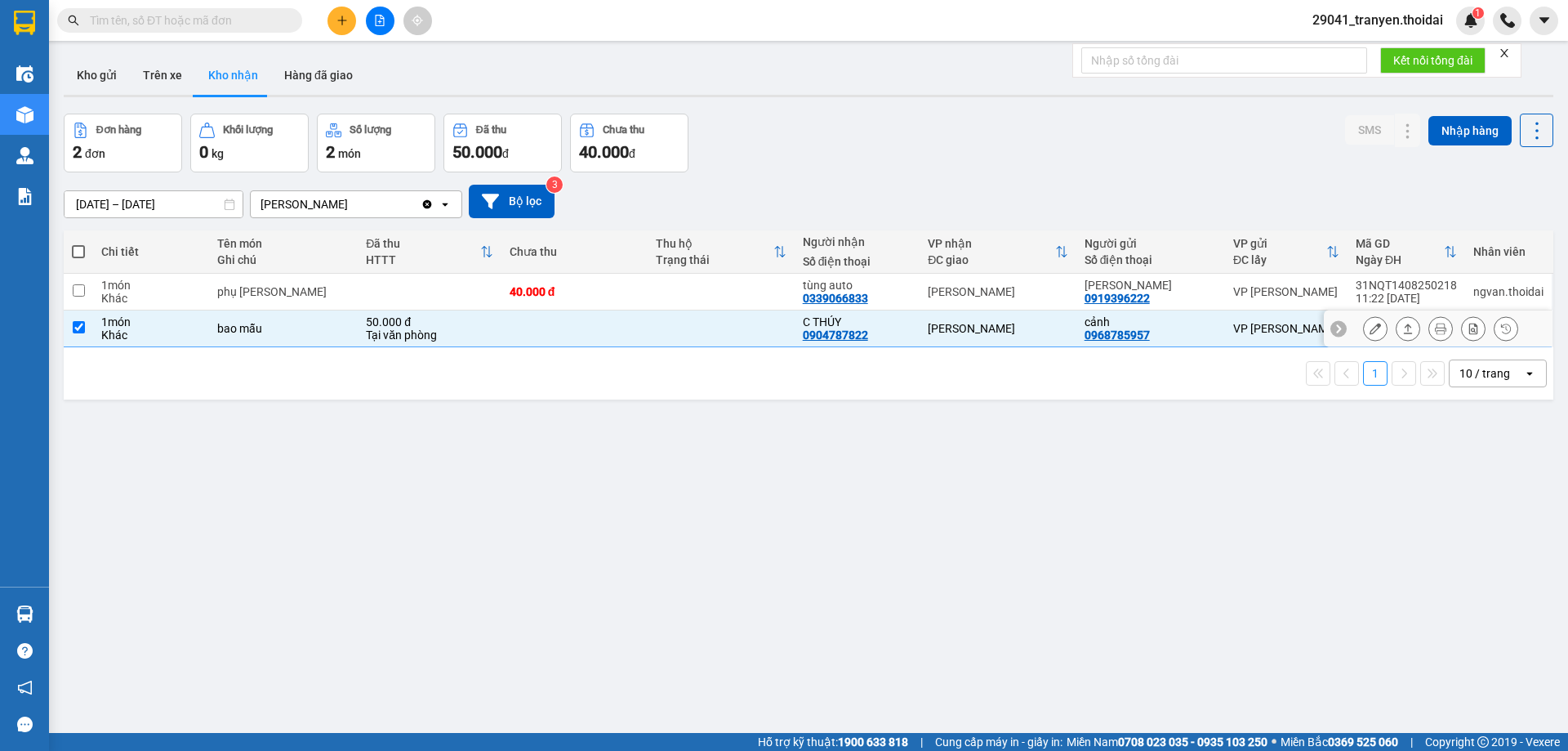
checkbox input "true"
click at [1369, 330] on button at bounding box center [1375, 328] width 22 height 29
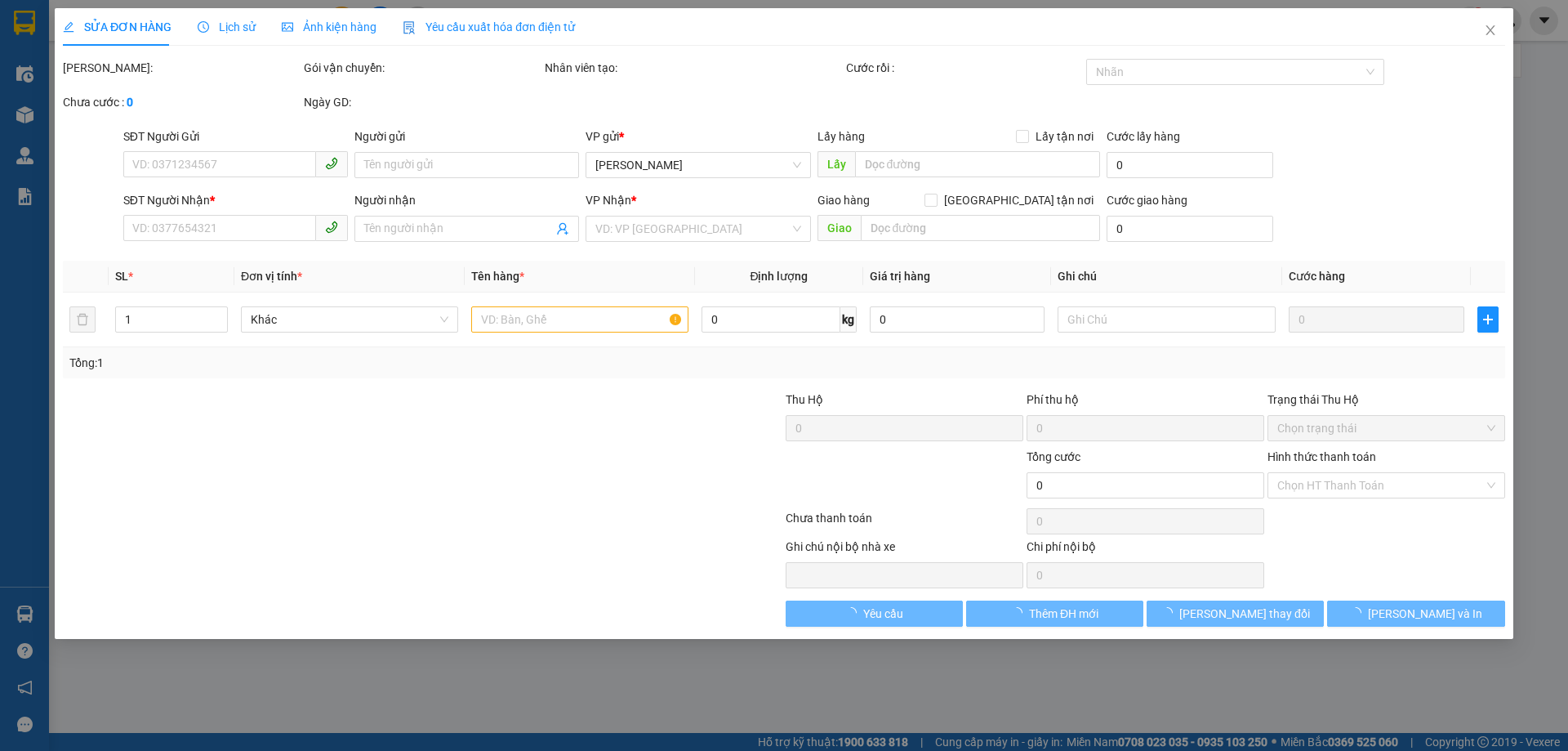
type input "0968785957"
type input "cảnh"
type input "0904787822"
type input "C THÚY"
type input "50.000"
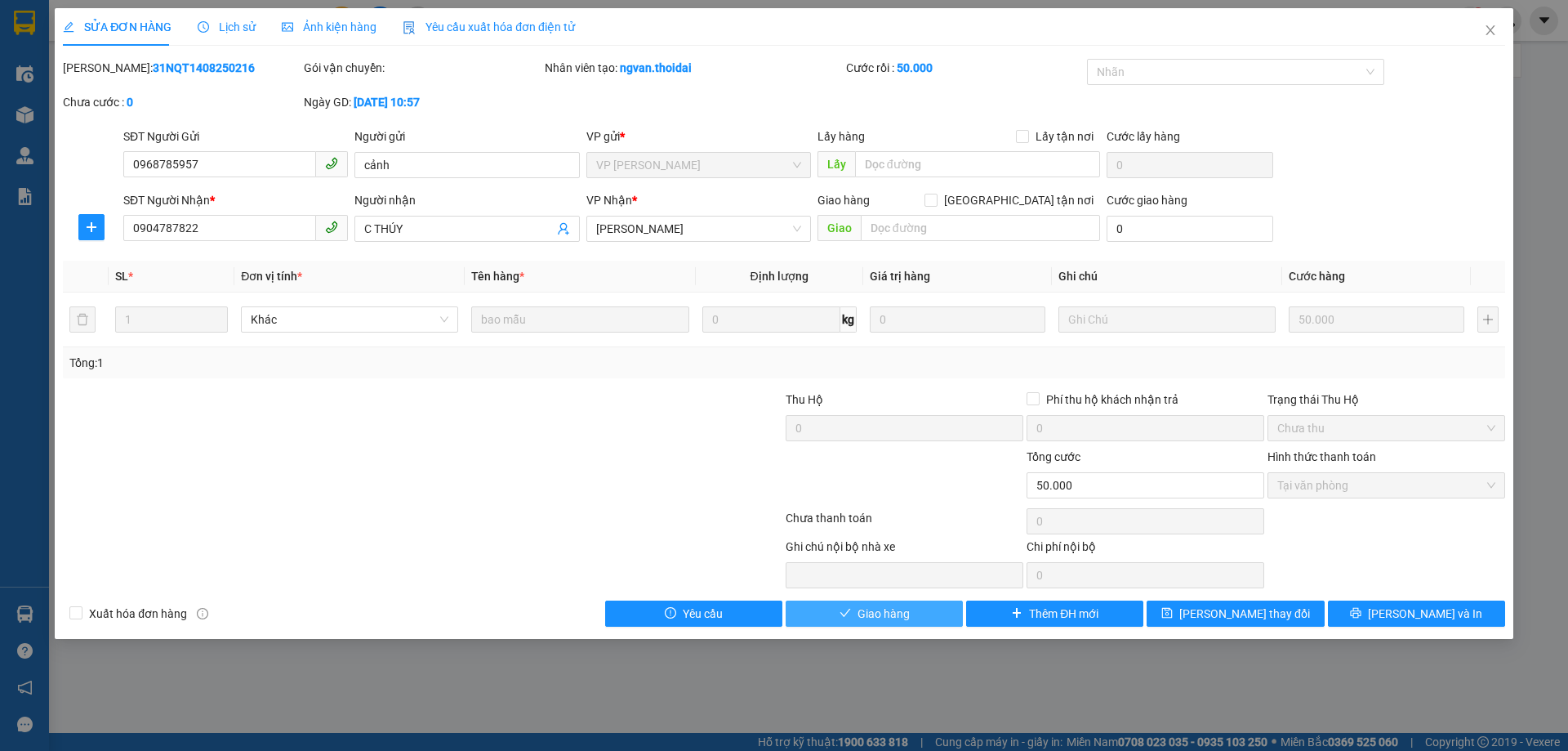
click at [897, 612] on span "Giao hàng" at bounding box center [884, 614] width 52 height 18
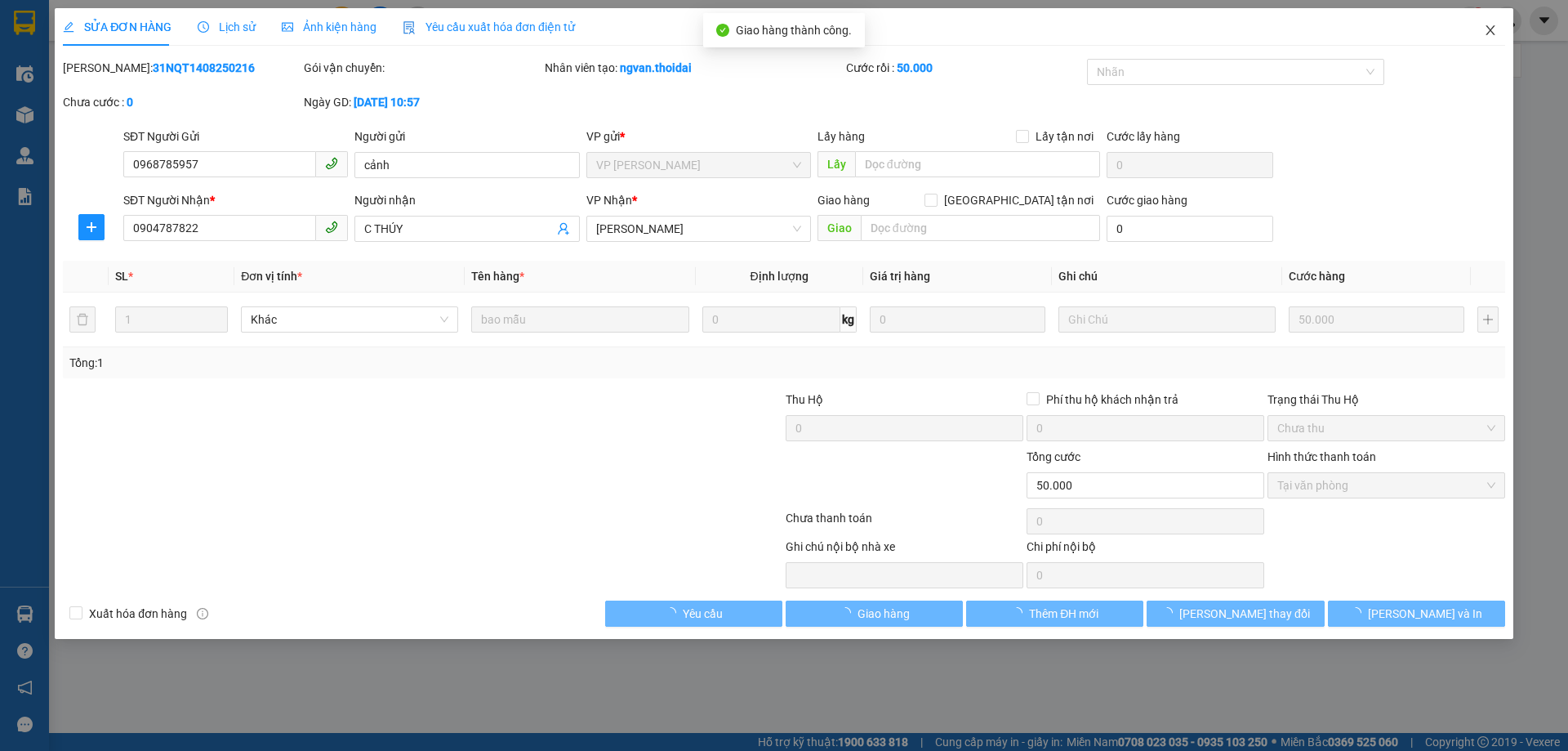
click at [1484, 33] on icon "close" at bounding box center [1490, 29] width 13 height 13
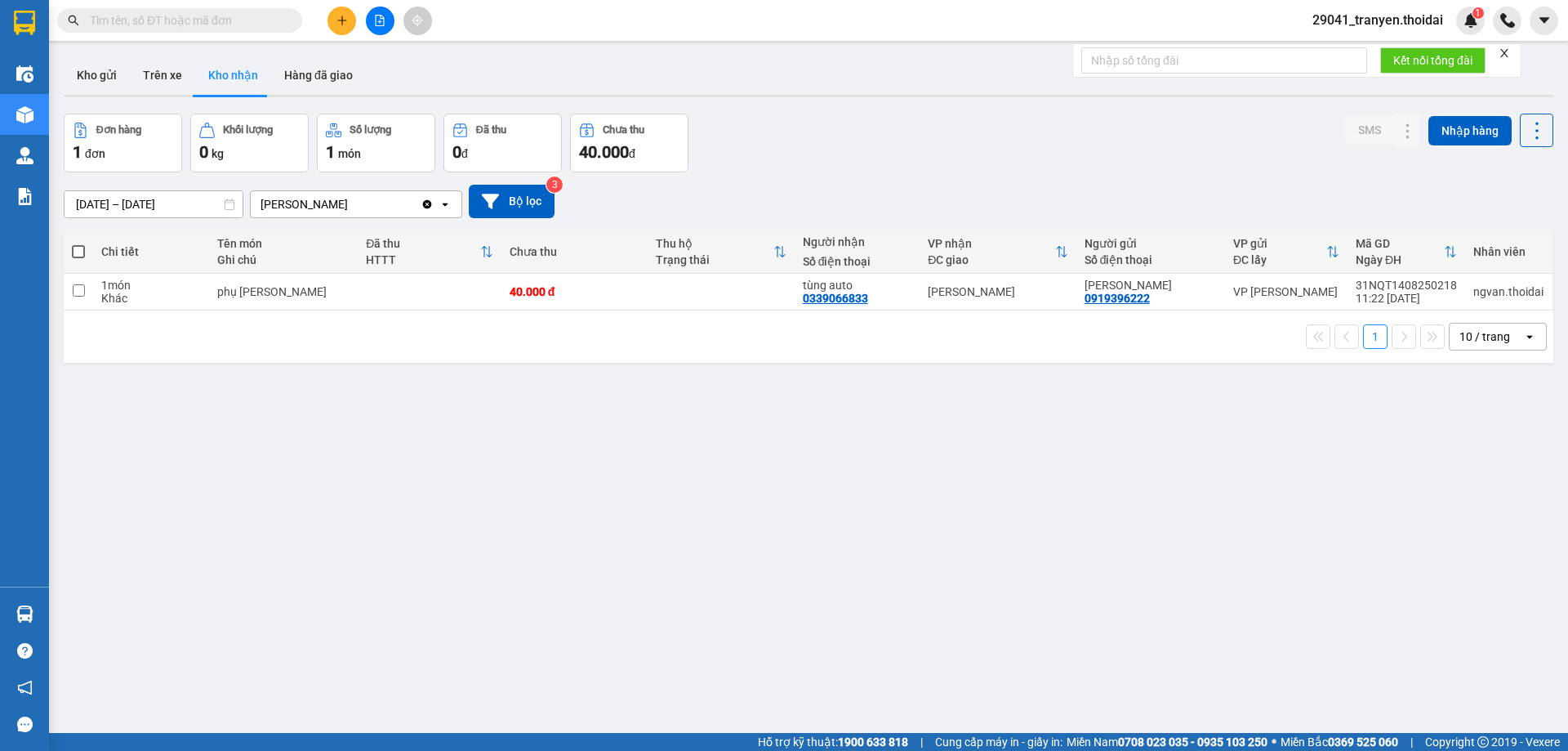
click at [337, 23] on icon "plus" at bounding box center [341, 20] width 11 height 11
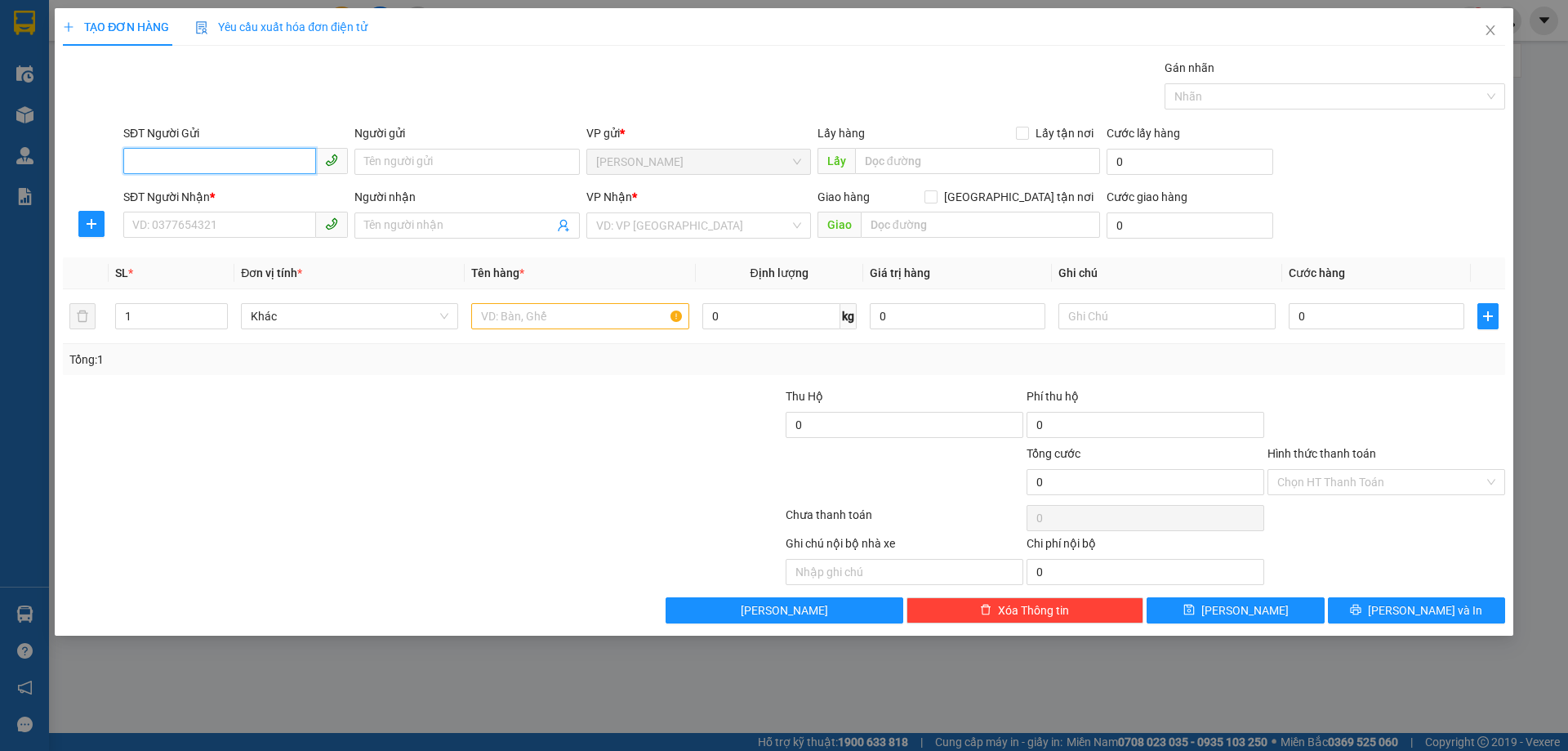
click at [164, 151] on input "SĐT Người Gửi" at bounding box center [219, 161] width 193 height 26
type input "0394027456"
click at [228, 184] on div "0394027456 - anh quyền" at bounding box center [236, 194] width 225 height 26
type input "anh quyền"
type input "0394027456"
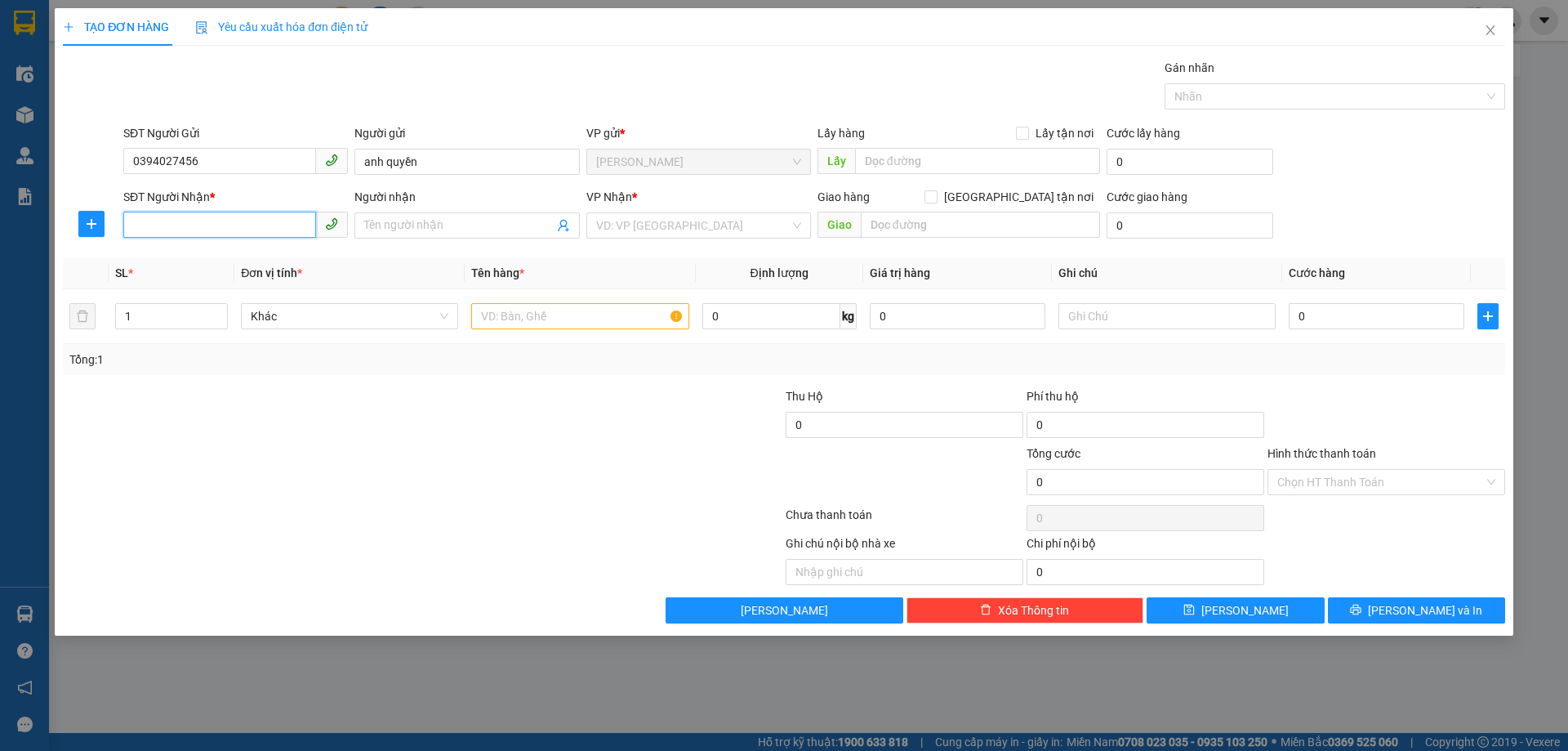
click at [222, 222] on input "SĐT Người Nhận *" at bounding box center [219, 225] width 193 height 26
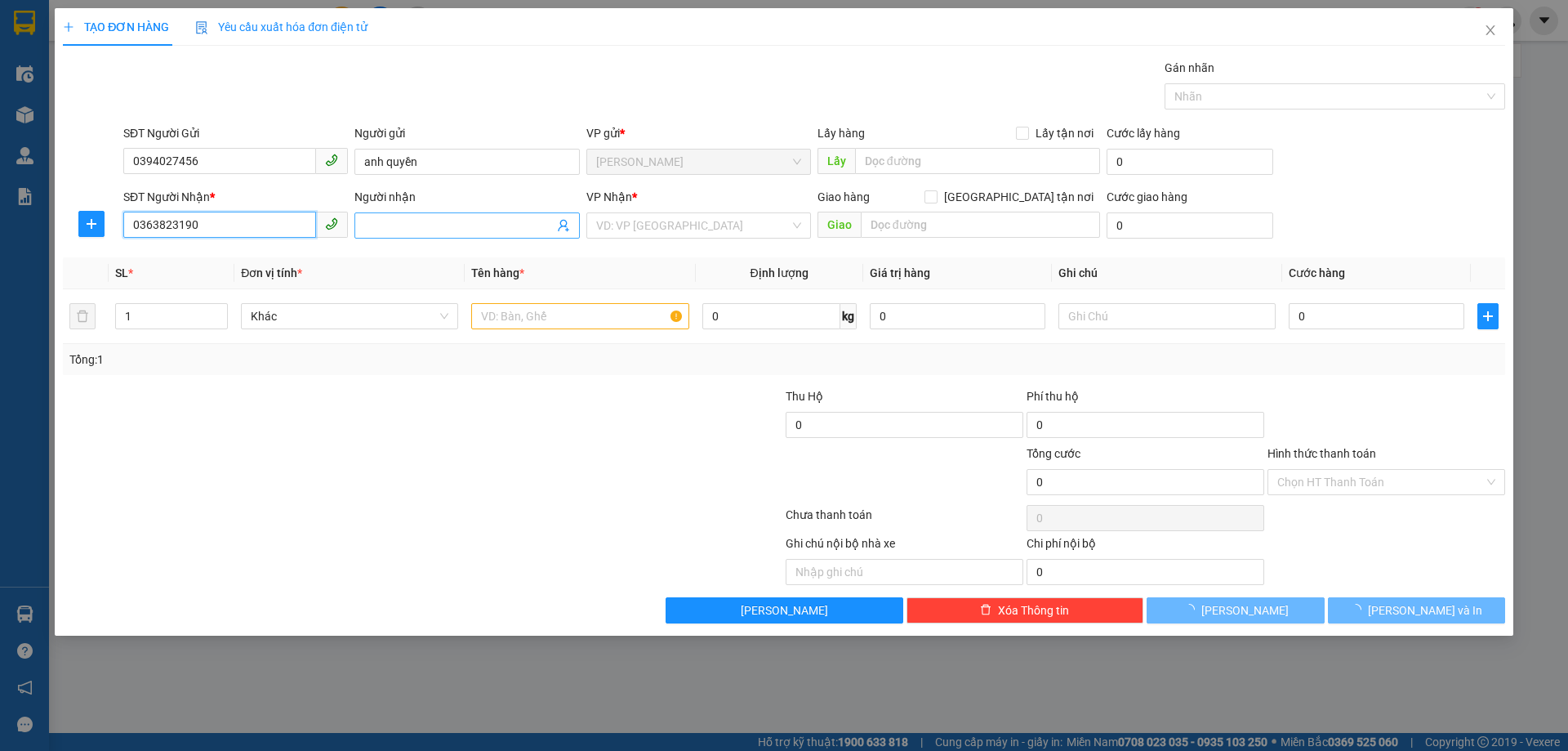
type input "0363823190"
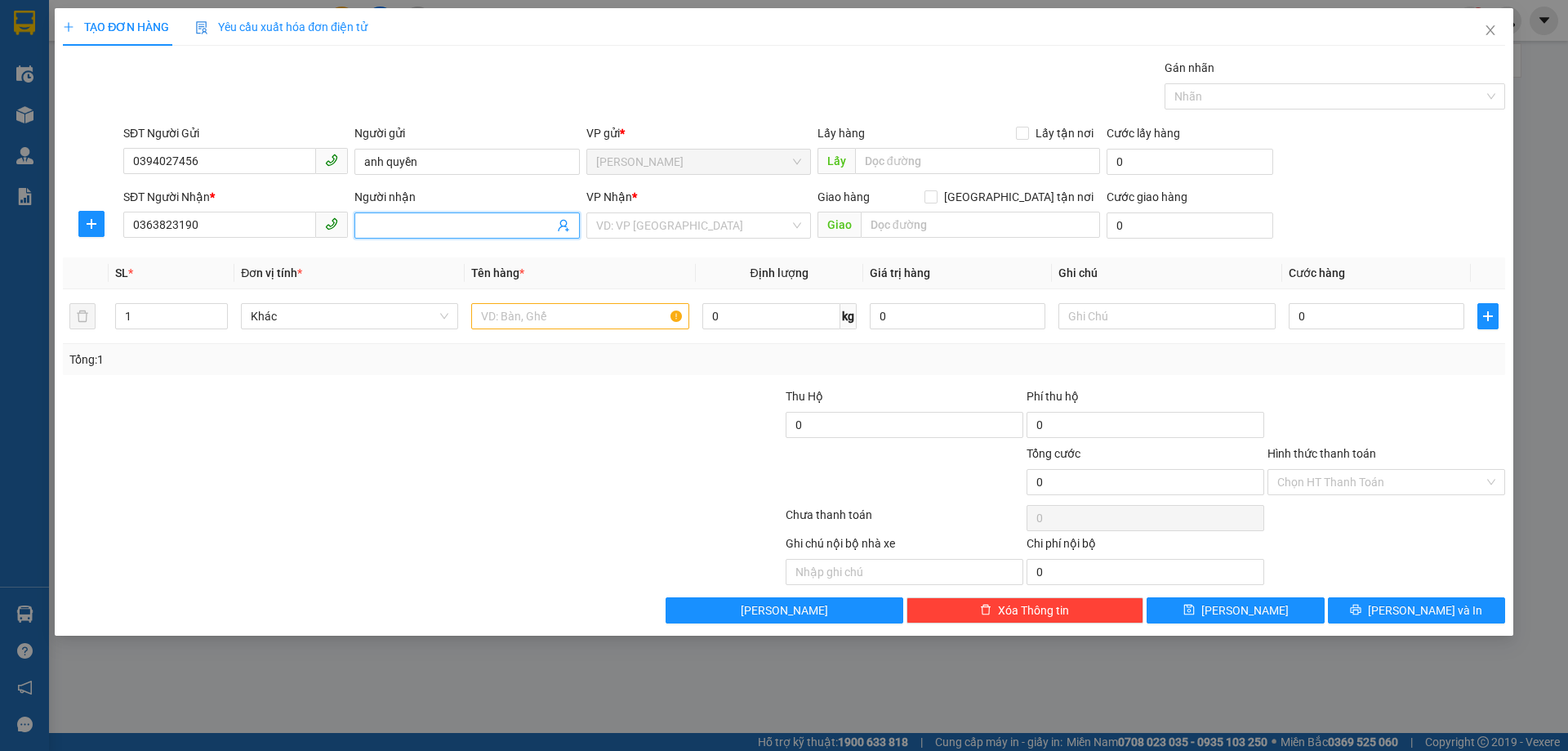
click at [397, 223] on input "Người nhận" at bounding box center [459, 226] width 188 height 18
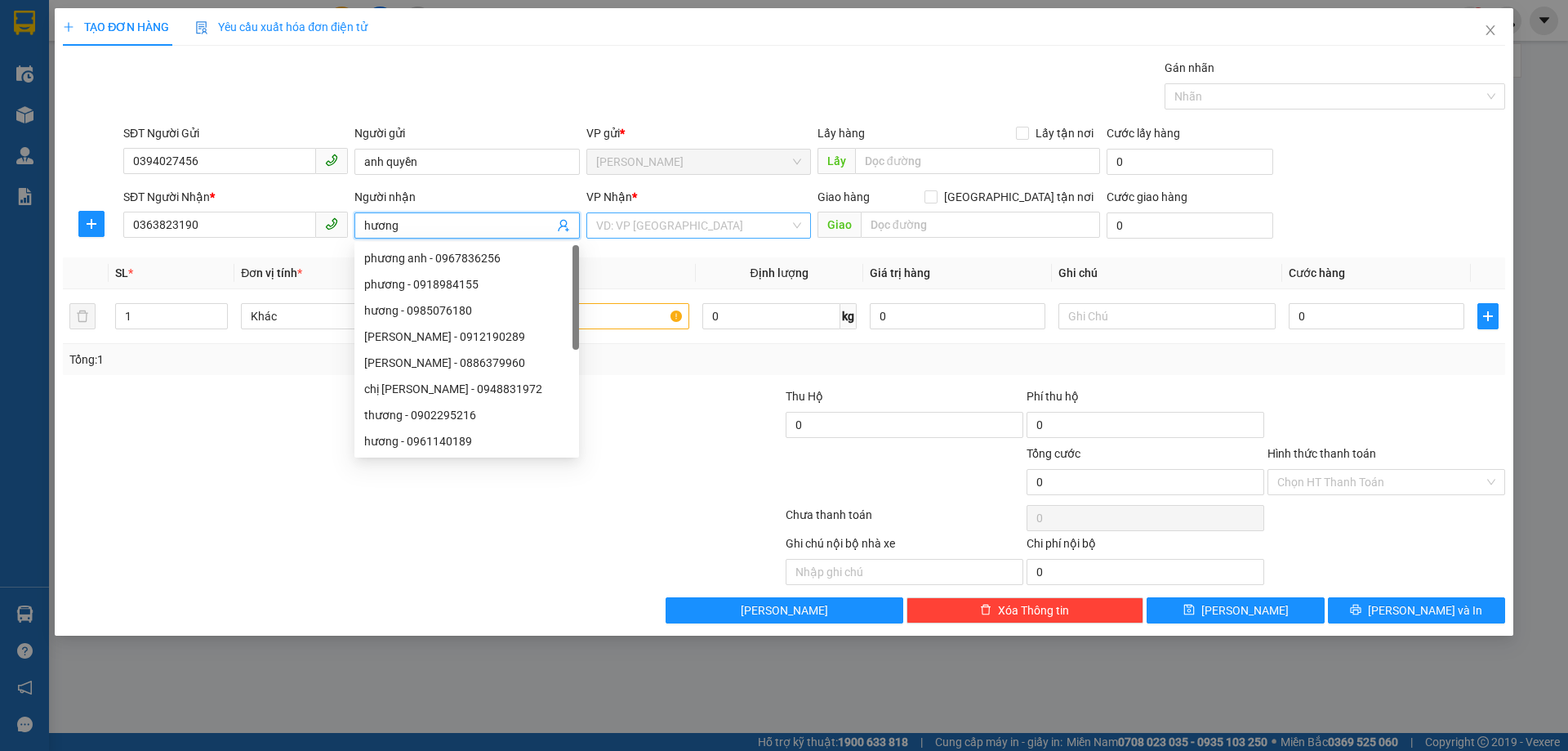
type input "hương"
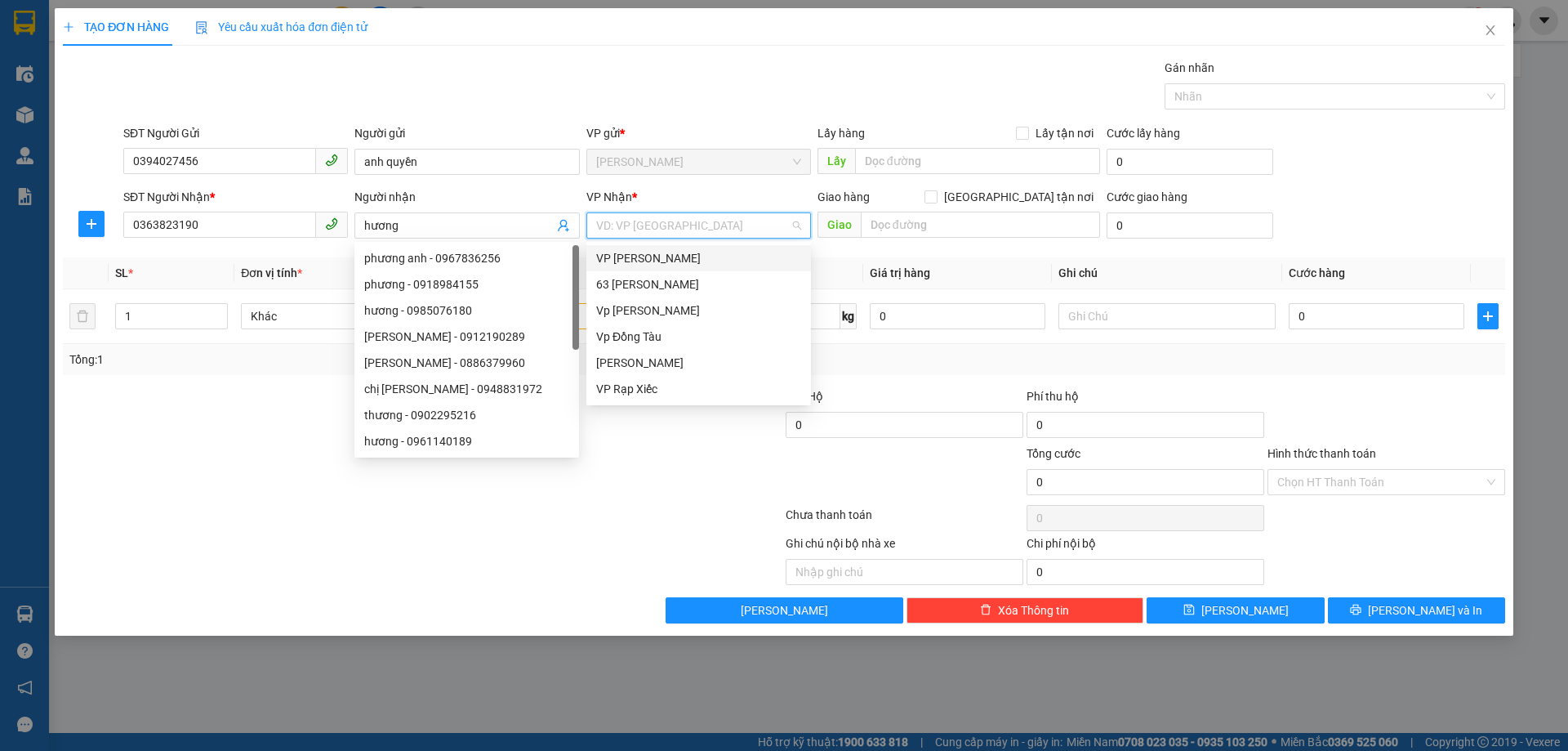
click at [669, 225] on input "search" at bounding box center [693, 226] width 194 height 24
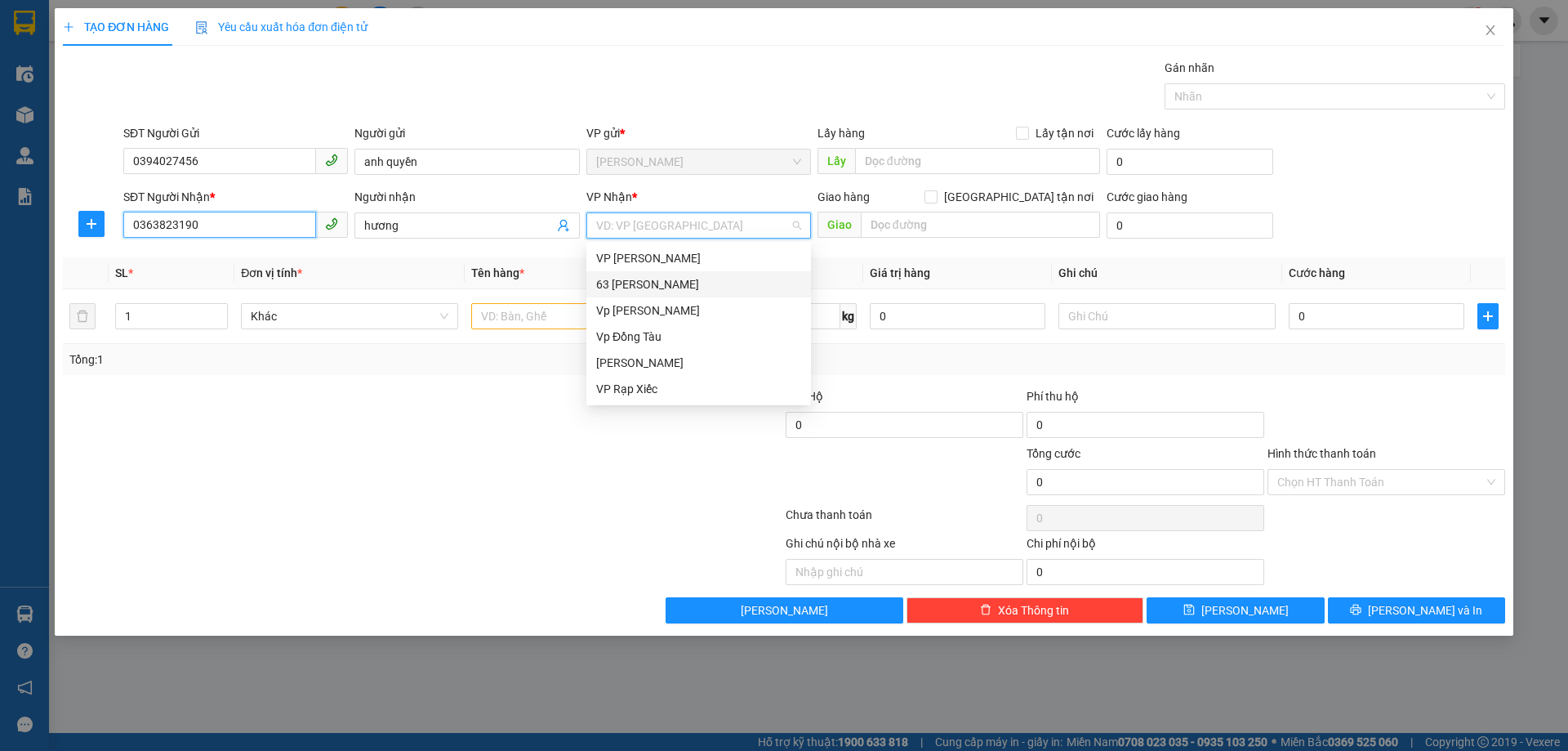
click at [234, 226] on input "0363823190" at bounding box center [219, 225] width 193 height 26
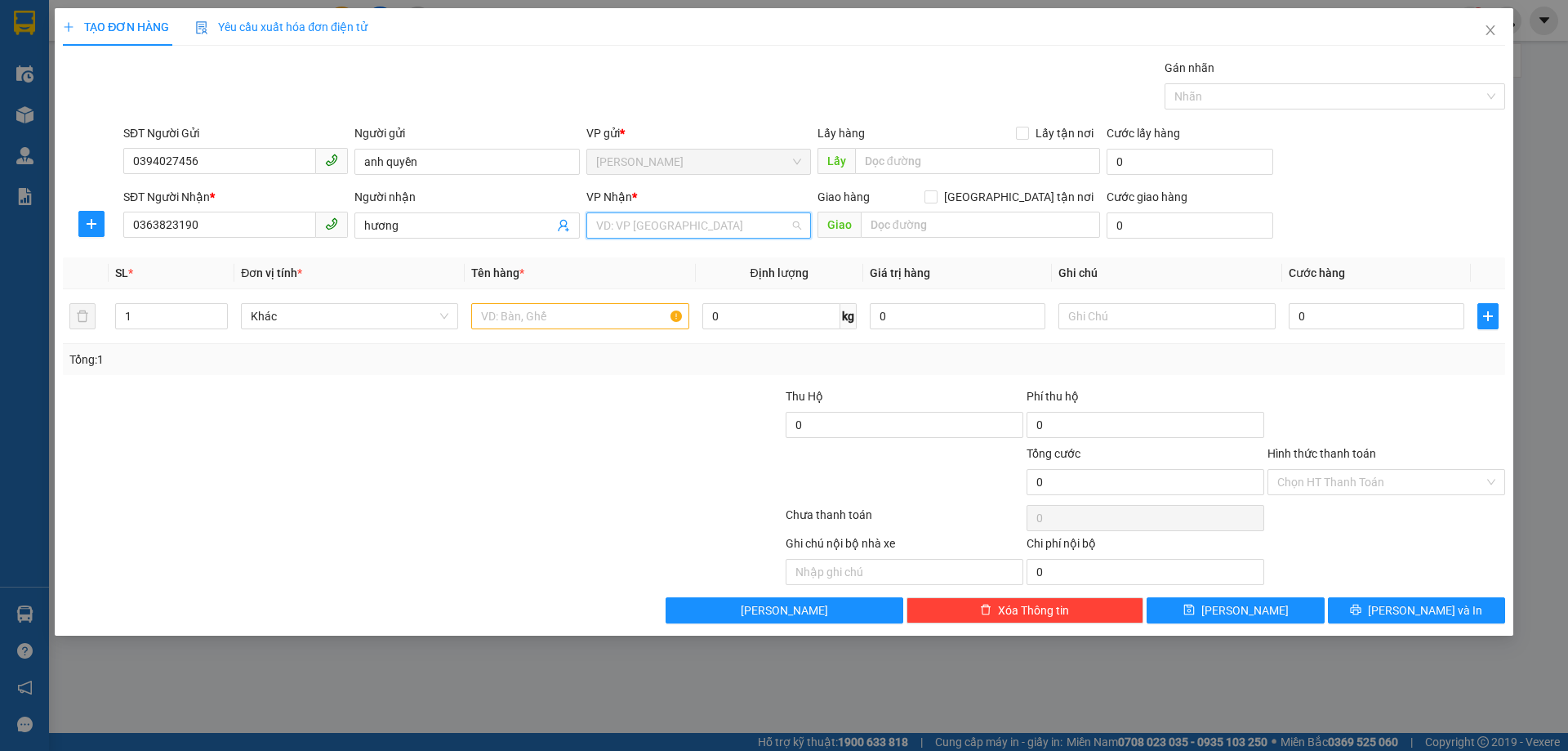
click at [760, 222] on input "search" at bounding box center [693, 226] width 194 height 24
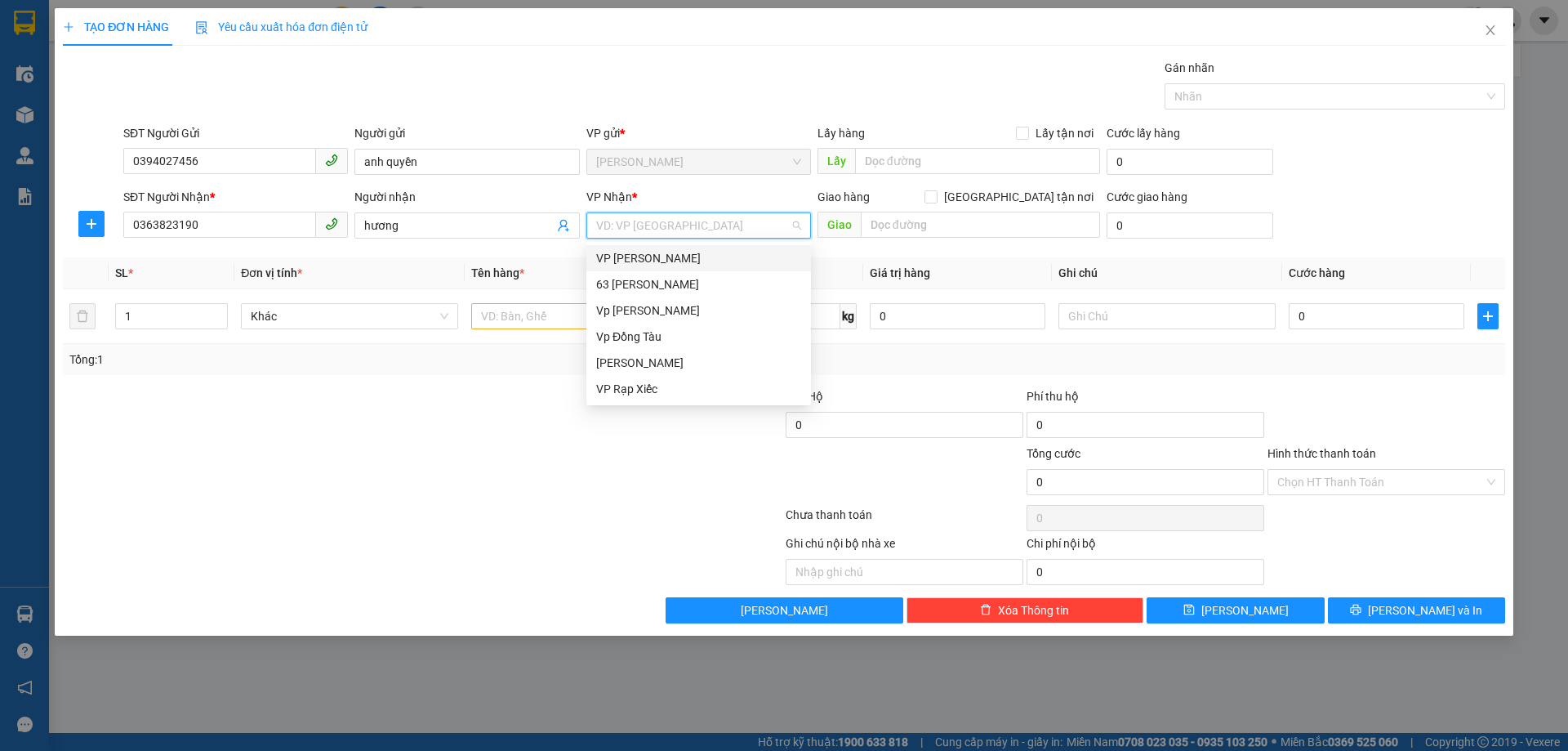
click at [730, 265] on div "VP Nguyễn Quốc Trị" at bounding box center [698, 258] width 205 height 18
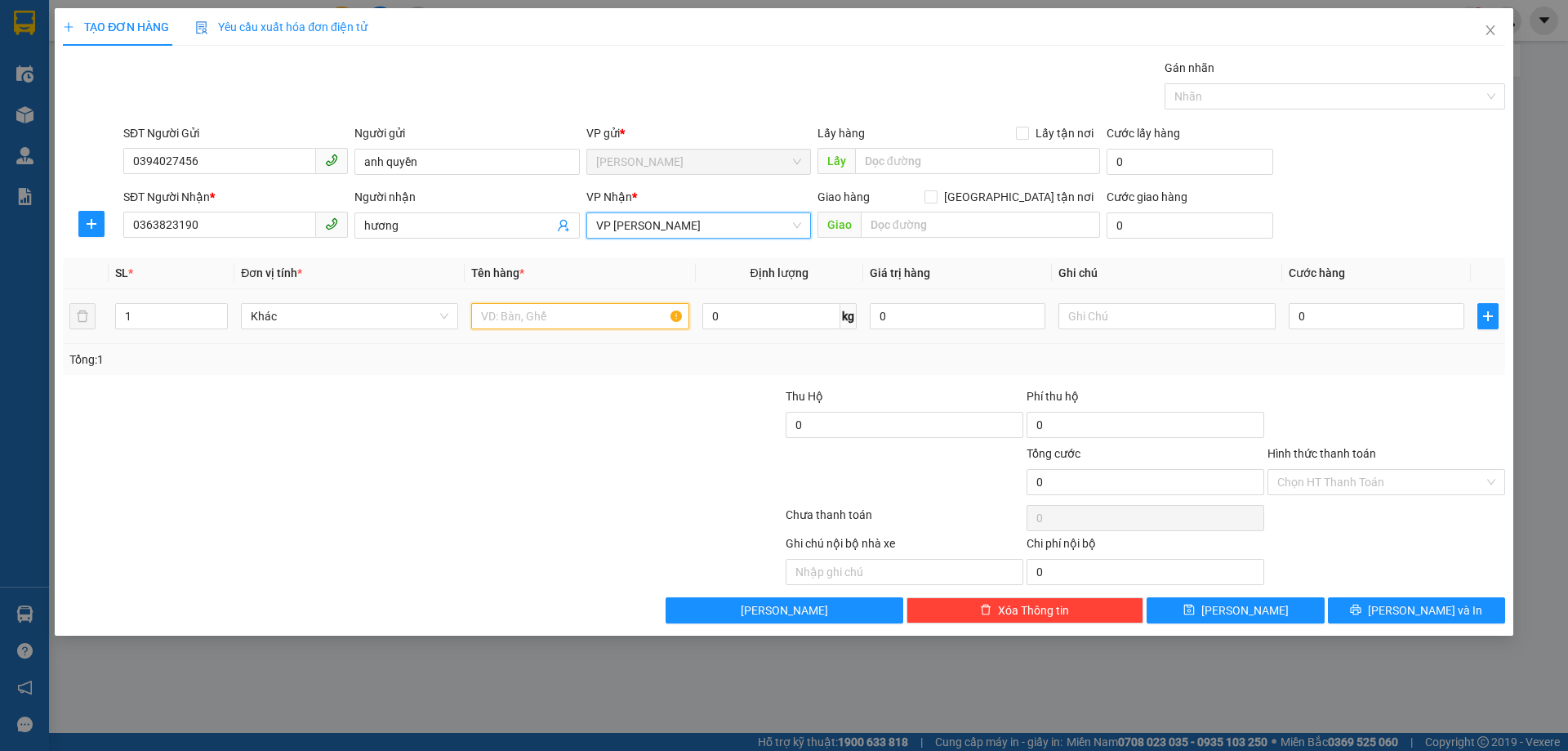
click at [578, 315] on input "text" at bounding box center [579, 316] width 217 height 26
type input "mẫu"
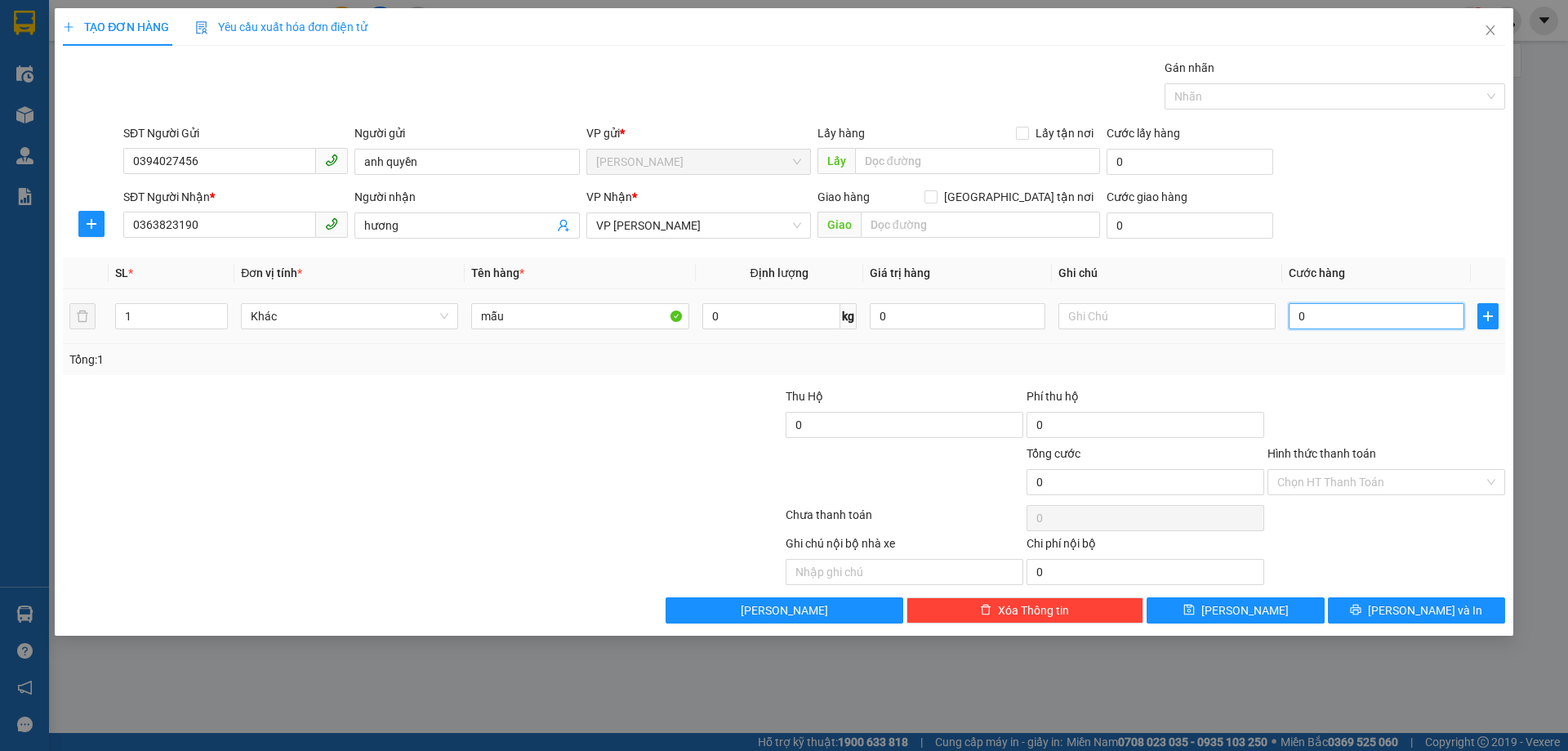
click at [1334, 305] on input "0" at bounding box center [1376, 316] width 175 height 26
click at [629, 331] on div "mẫu" at bounding box center [579, 316] width 217 height 33
click at [632, 321] on input "mẫu" at bounding box center [579, 316] width 217 height 26
click at [1374, 379] on div "Transit Pickup Surcharge Ids Transit Deliver Surcharge Ids Transit Deliver Surc…" at bounding box center [784, 340] width 1442 height 564
click at [1362, 486] on input "Hình thức thanh toán" at bounding box center [1380, 482] width 206 height 24
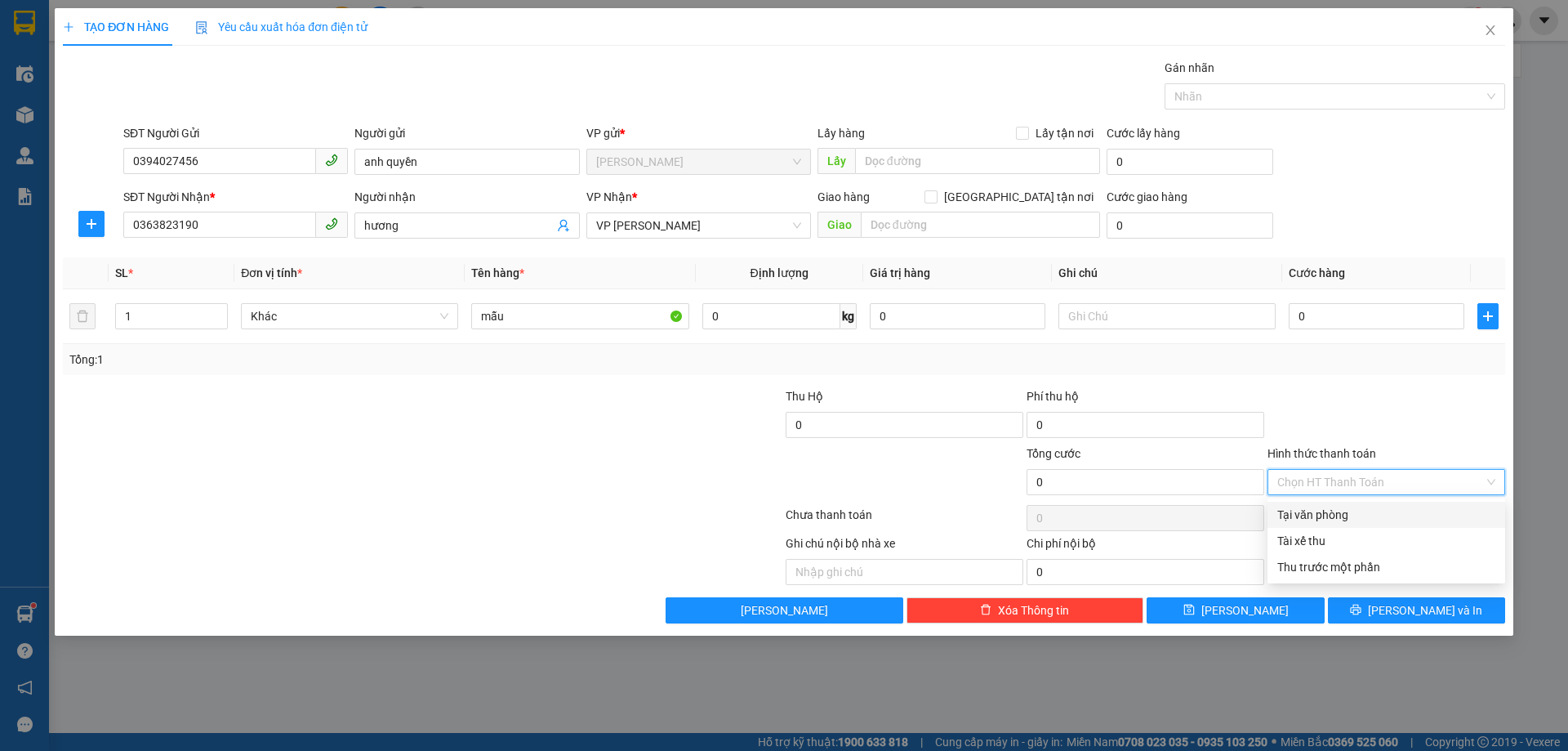
click at [1366, 405] on div at bounding box center [1386, 416] width 241 height 57
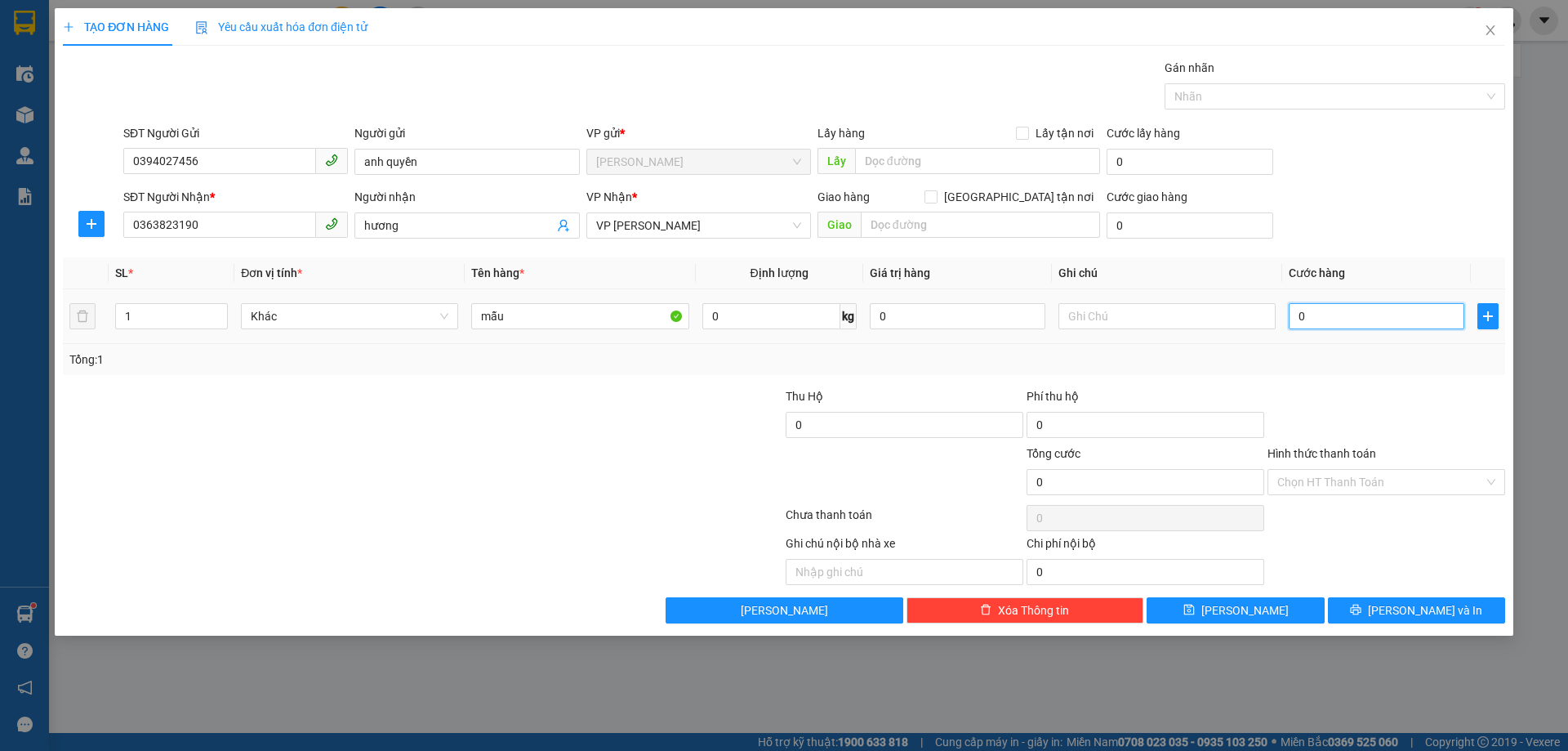
click at [1338, 310] on input "0" at bounding box center [1376, 316] width 175 height 26
click at [1295, 310] on input "0" at bounding box center [1376, 316] width 175 height 26
type input "30"
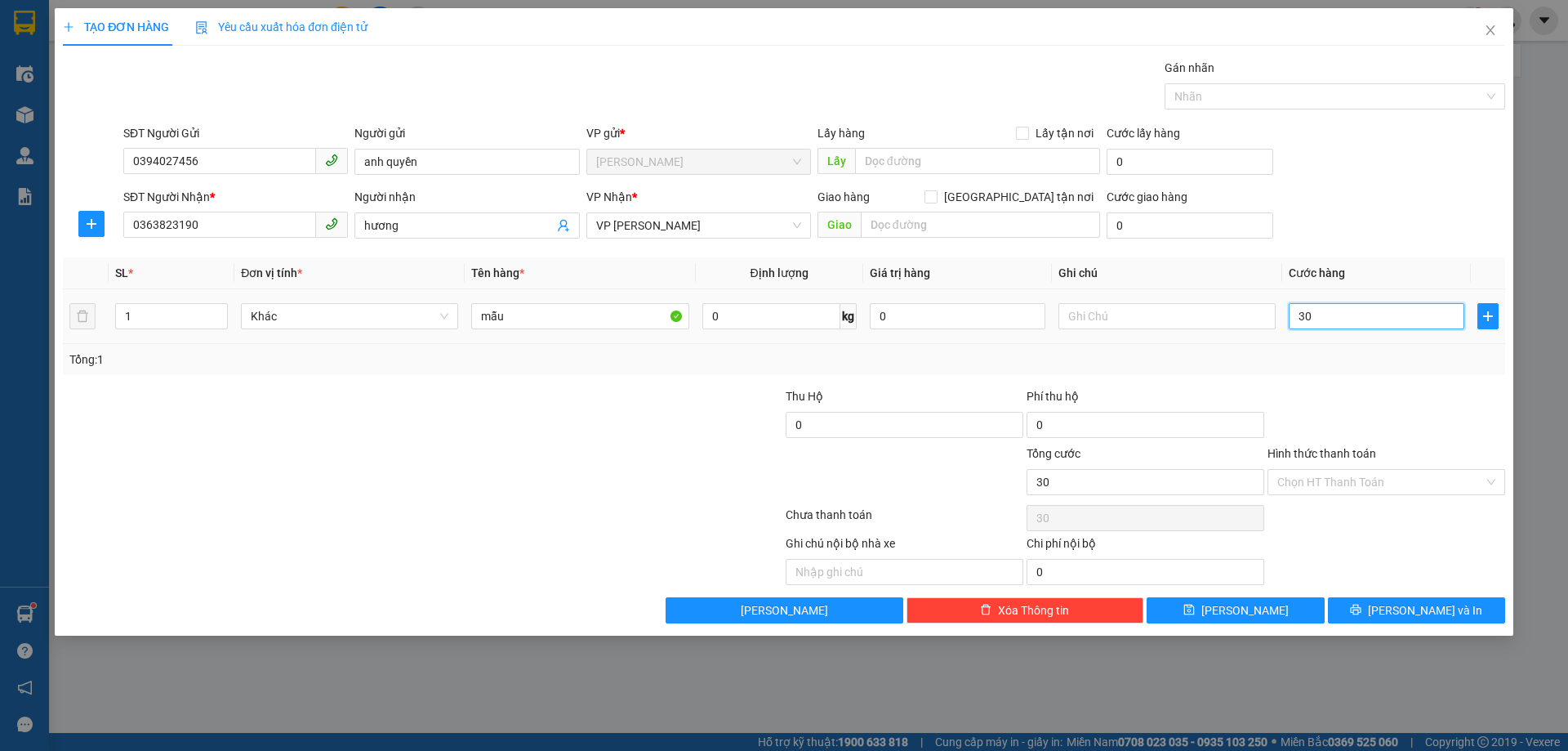
type input "0"
type input "40"
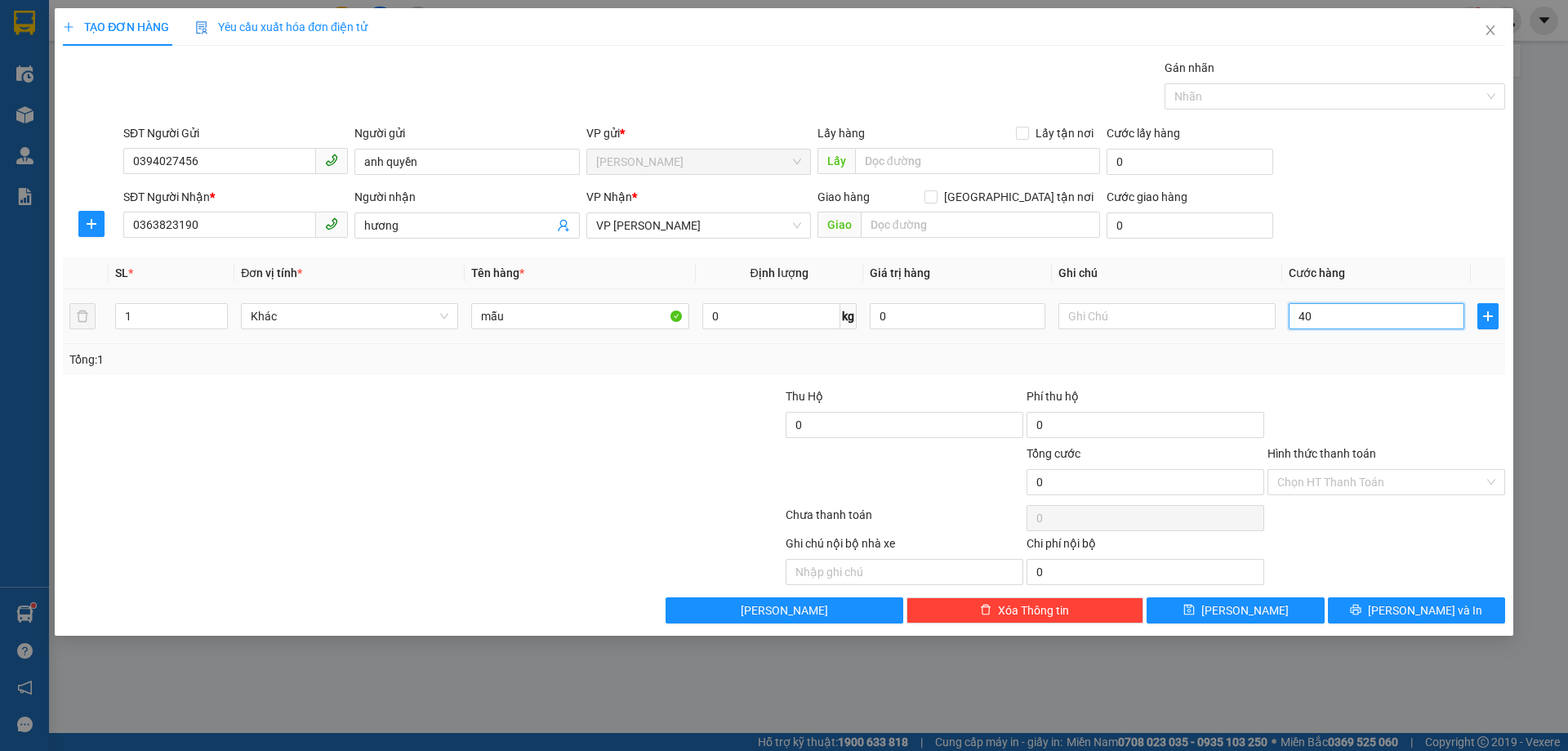
type input "40"
type input "400"
type input "4.000"
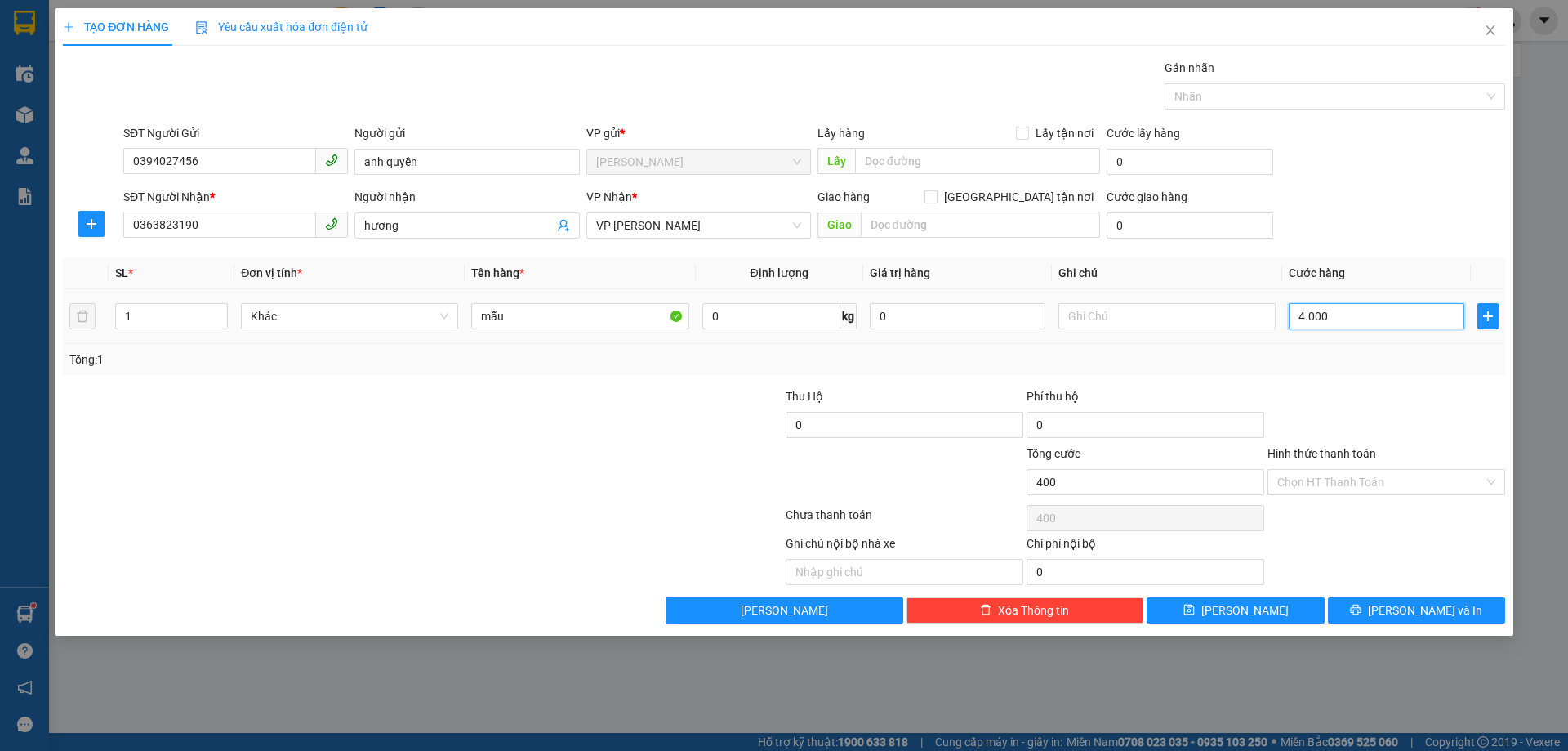
type input "4.000"
type input "40.000"
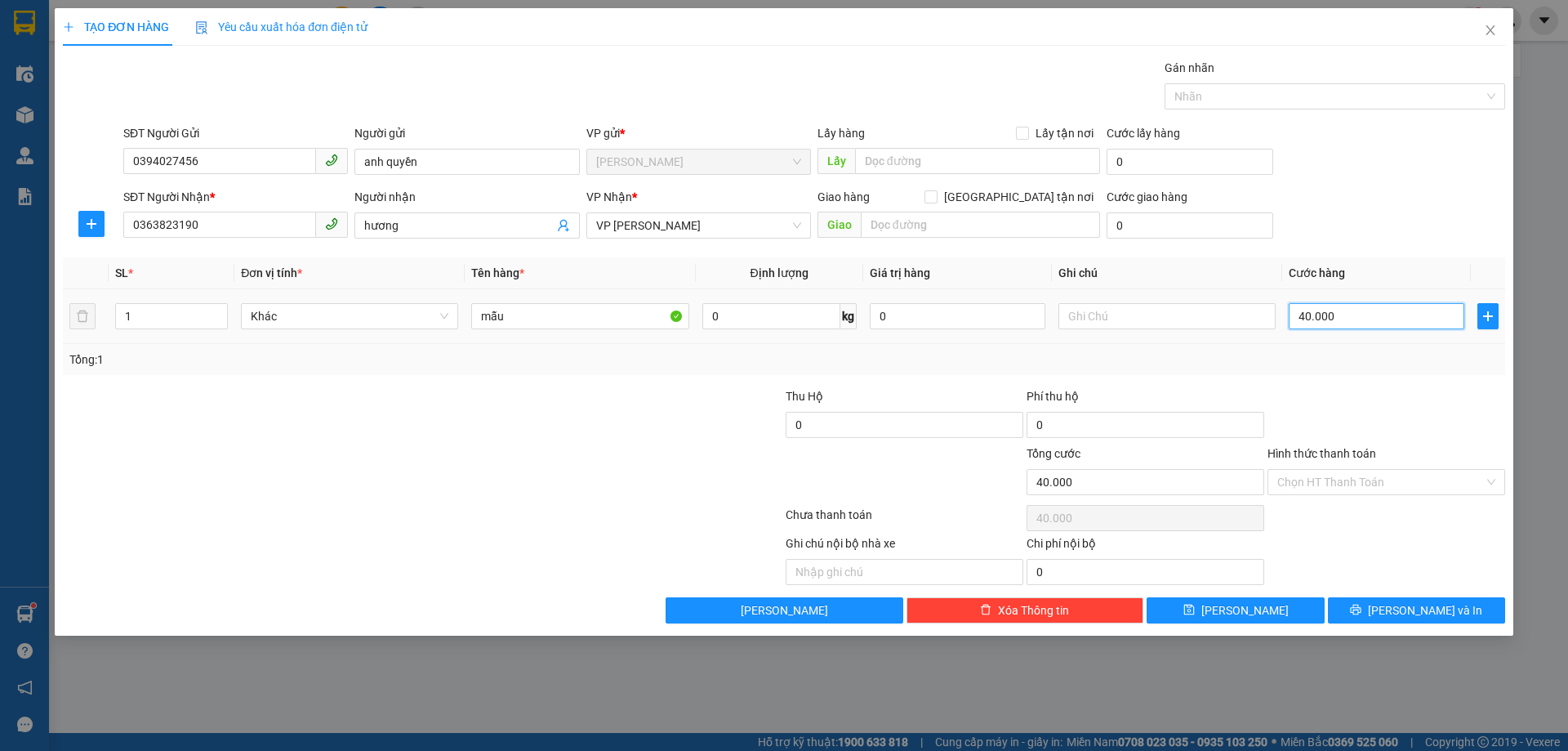
type input "400.000"
type input "40.000"
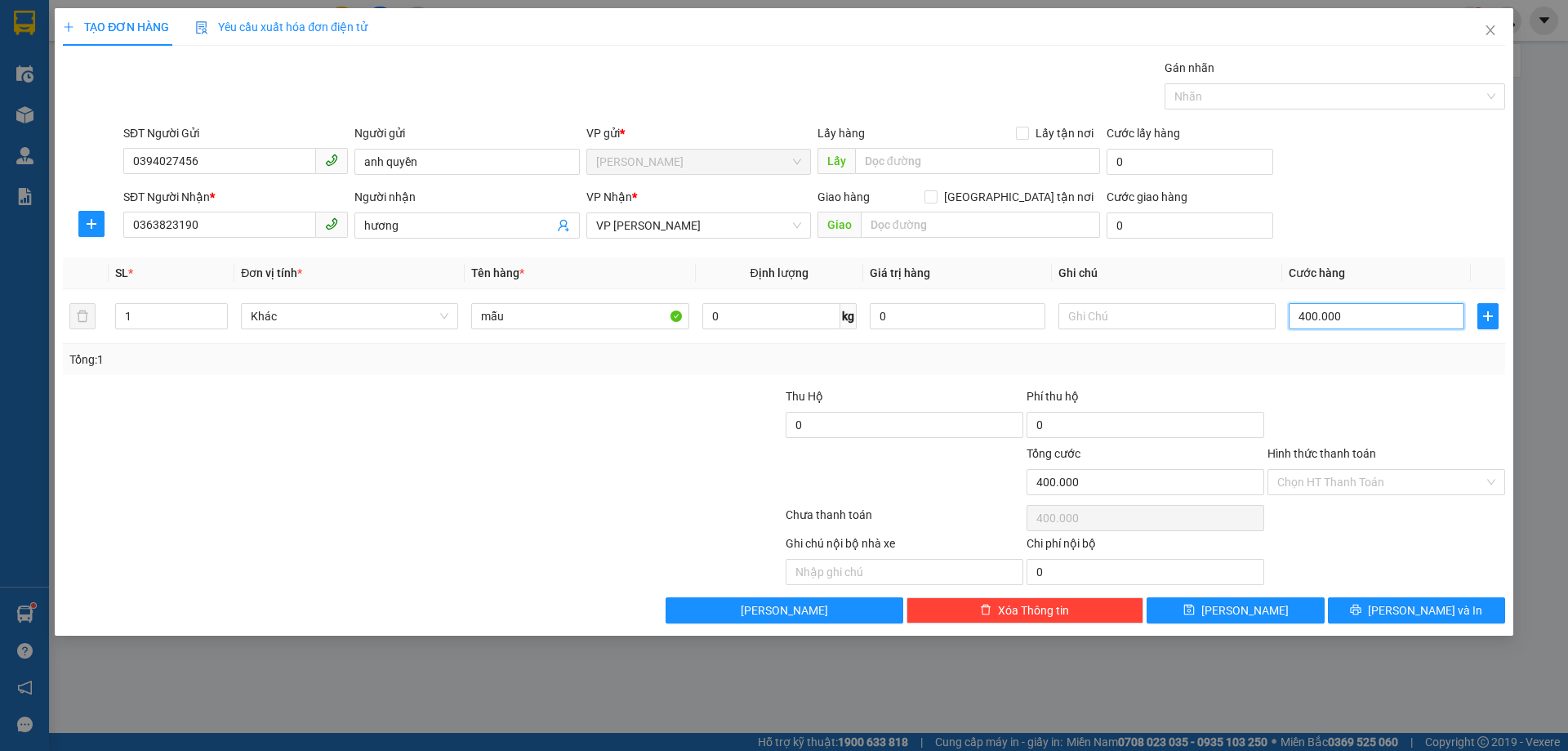
type input "40.000"
click at [1362, 614] on icon "printer" at bounding box center [1355, 609] width 11 height 11
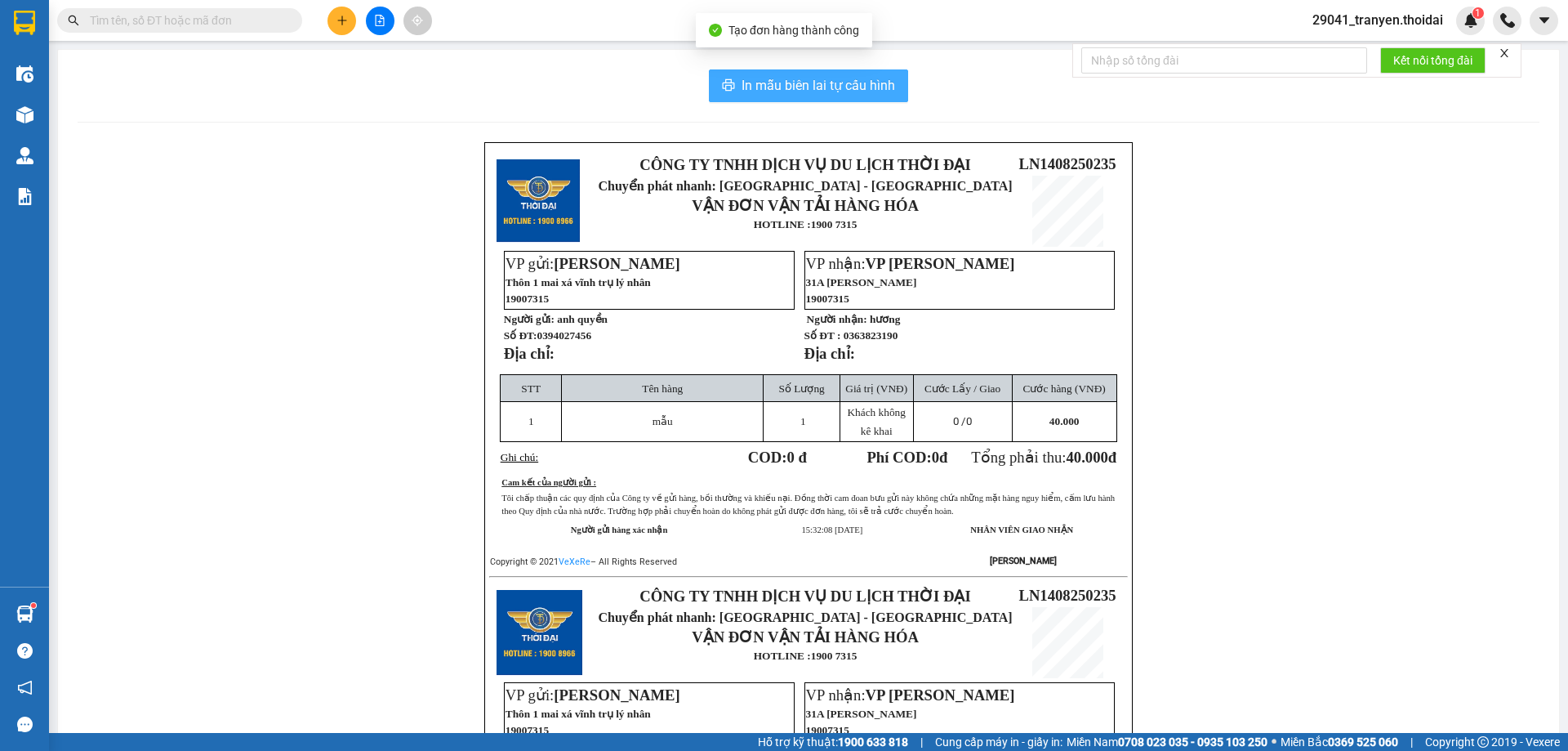
click at [898, 82] on button "In mẫu biên lai tự cấu hình" at bounding box center [809, 86] width 200 height 33
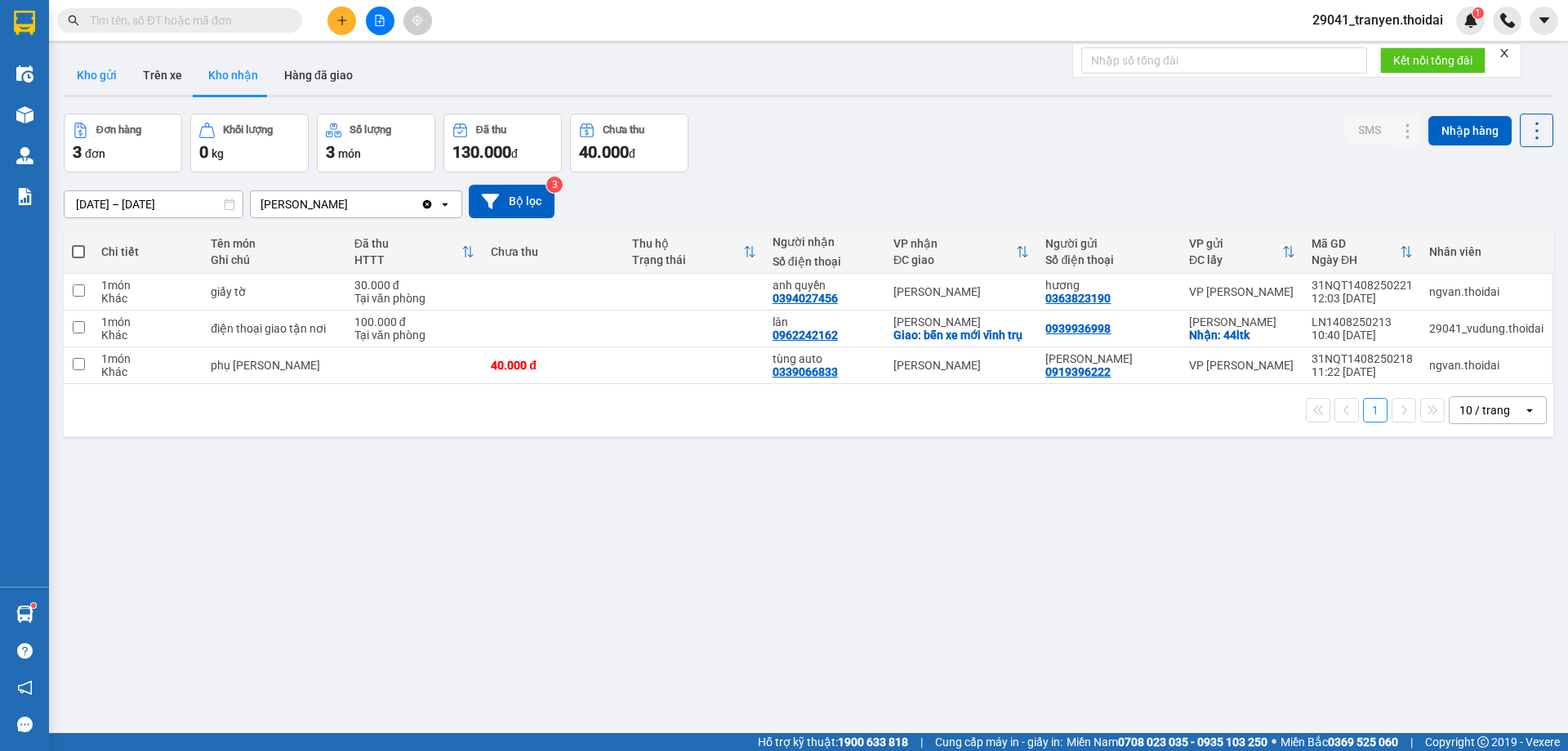
click at [79, 76] on button "Kho gửi" at bounding box center [97, 74] width 67 height 39
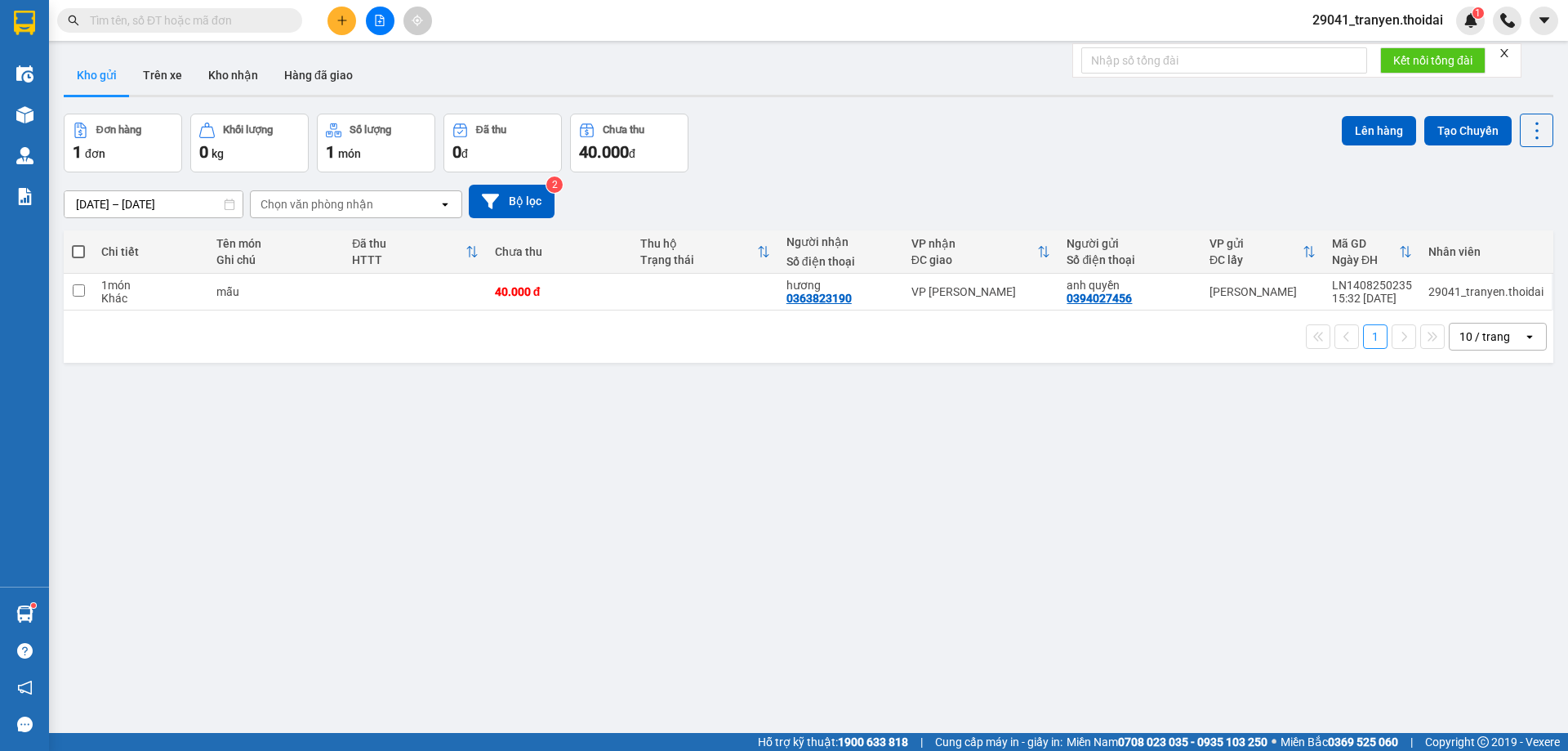
click at [997, 258] on div "ĐC giao" at bounding box center [974, 259] width 127 height 13
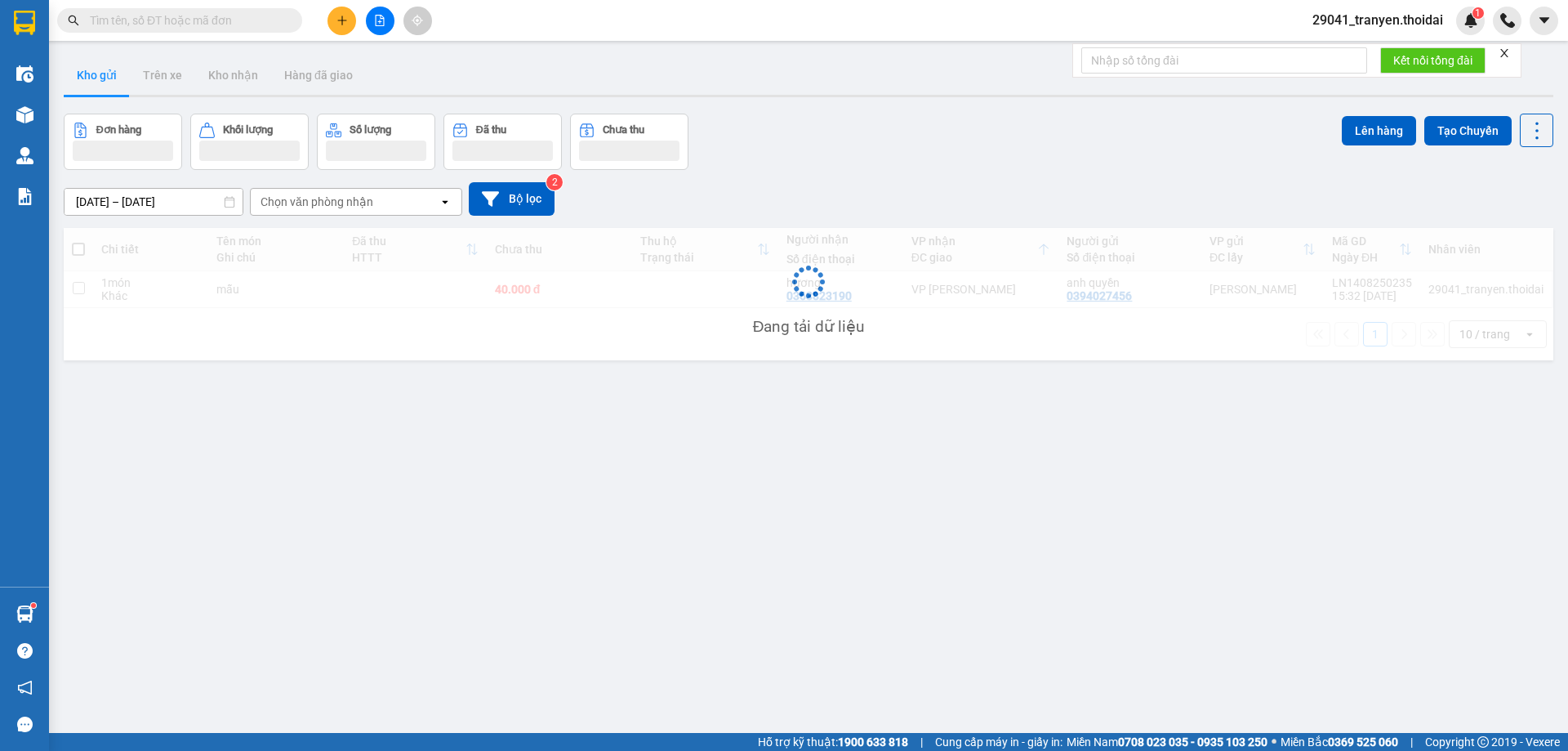
click at [999, 194] on div "12/08/2025 – 14/08/2025 Press the down arrow key to interact with the calendar …" at bounding box center [809, 199] width 1489 height 34
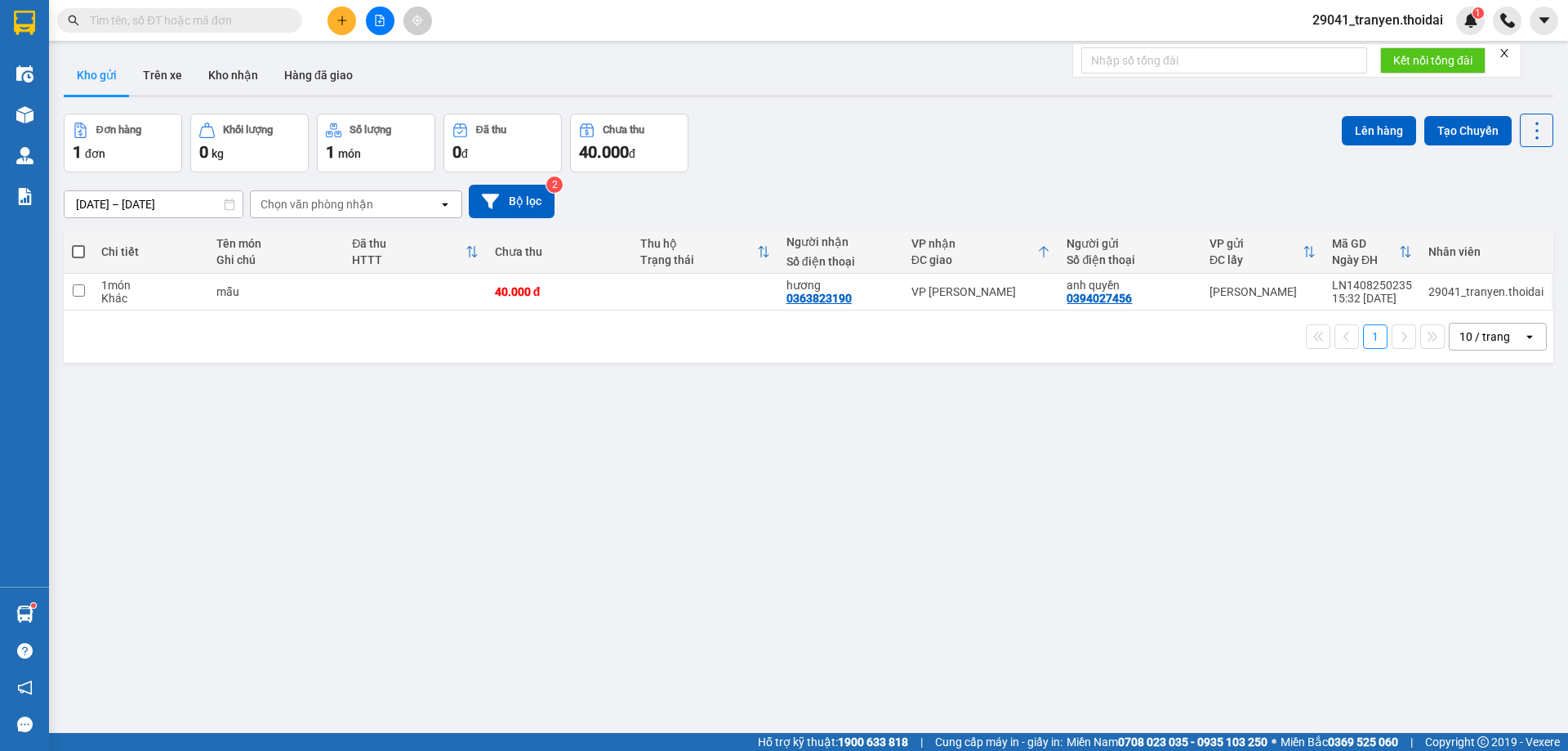
click at [964, 150] on div "Đơn hàng 1 đơn Khối lượng 0 kg Số lượng 1 món Đã thu 0 đ Chưa thu 40.000 đ Lên …" at bounding box center [809, 143] width 1489 height 59
click at [949, 143] on div "Đơn hàng 1 đơn Khối lượng 0 kg Số lượng 1 món Đã thu 0 đ Chưa thu 40.000 đ Lên …" at bounding box center [809, 143] width 1489 height 59
click at [253, 71] on button "Kho nhận" at bounding box center [233, 74] width 76 height 39
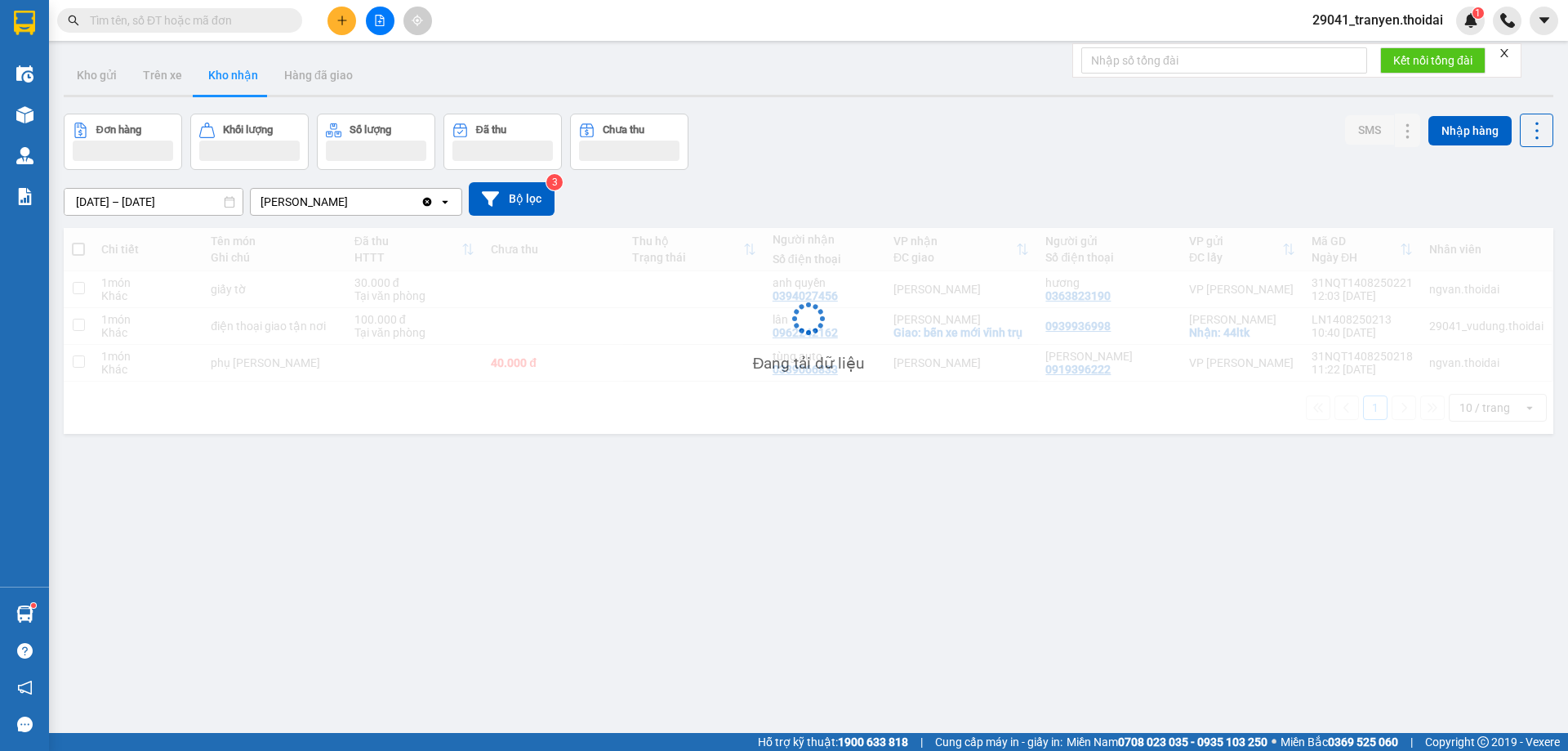
drag, startPoint x: 1142, startPoint y: 163, endPoint x: 1104, endPoint y: 153, distance: 39.3
click at [1141, 162] on div "Đơn hàng Khối lượng Số lượng Đã thu Chưa thu SMS Nhập hàng" at bounding box center [809, 141] width 1489 height 56
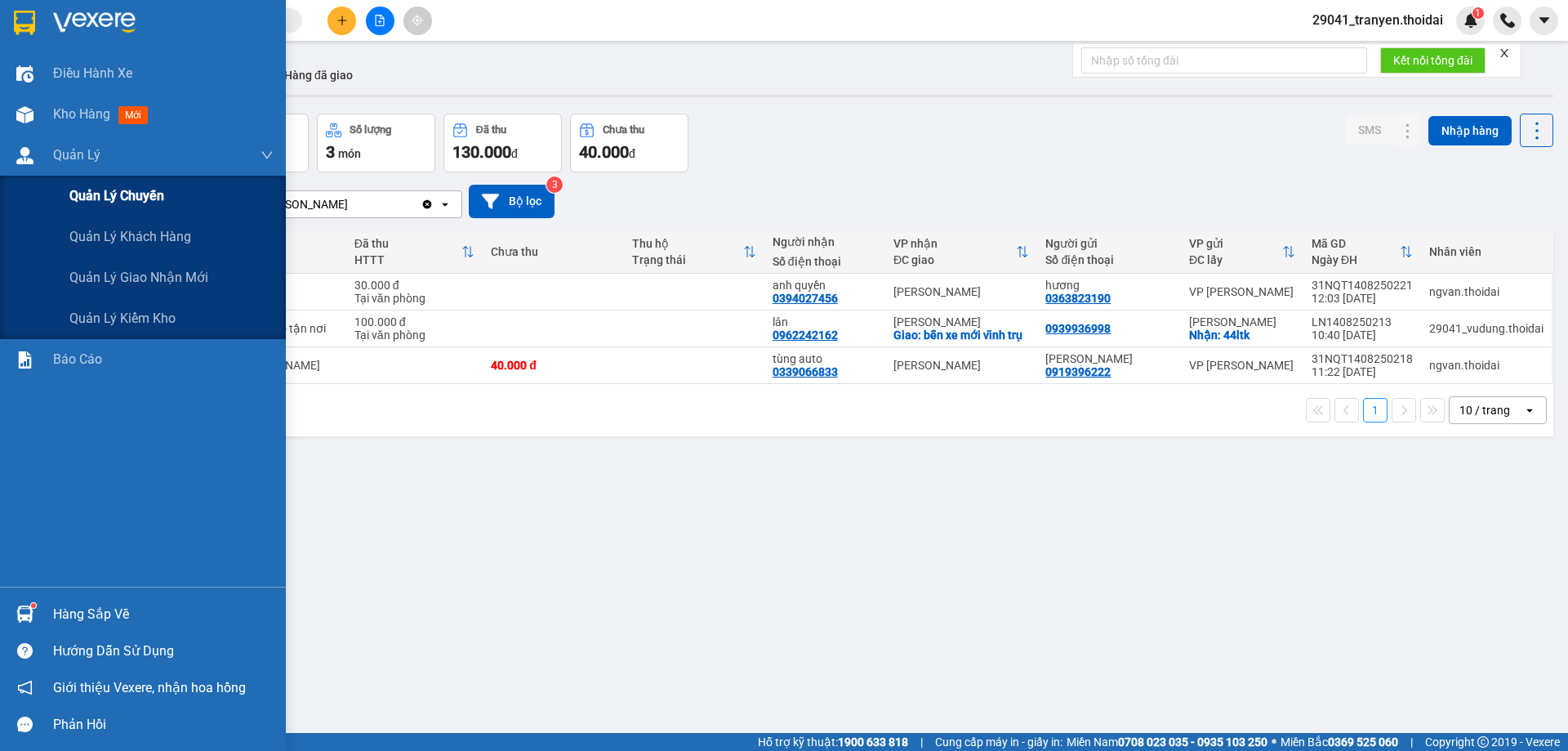
click at [213, 200] on div "Quản lý chuyến" at bounding box center [171, 195] width 204 height 41
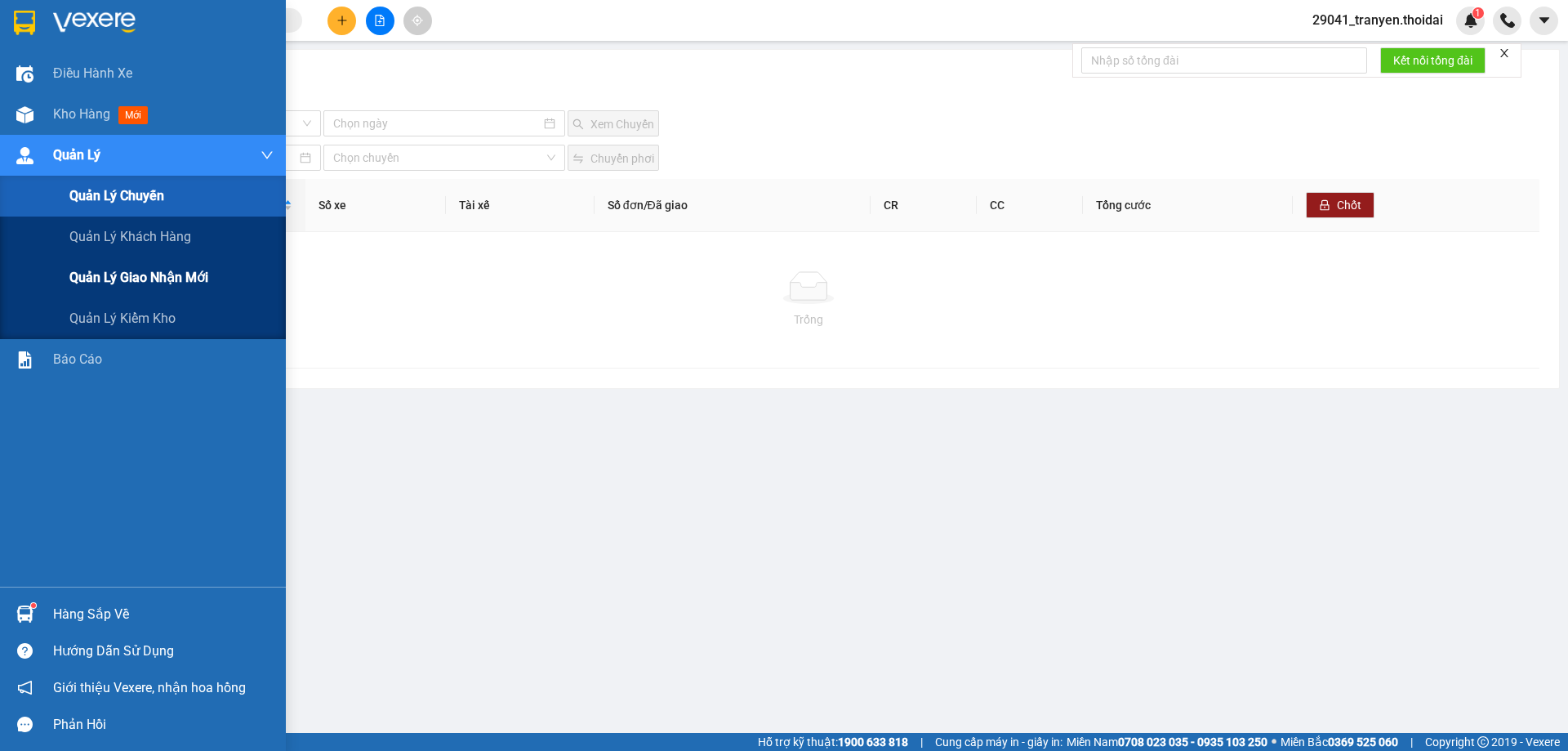
click at [190, 270] on span "Quản lý giao nhận mới" at bounding box center [138, 277] width 139 height 21
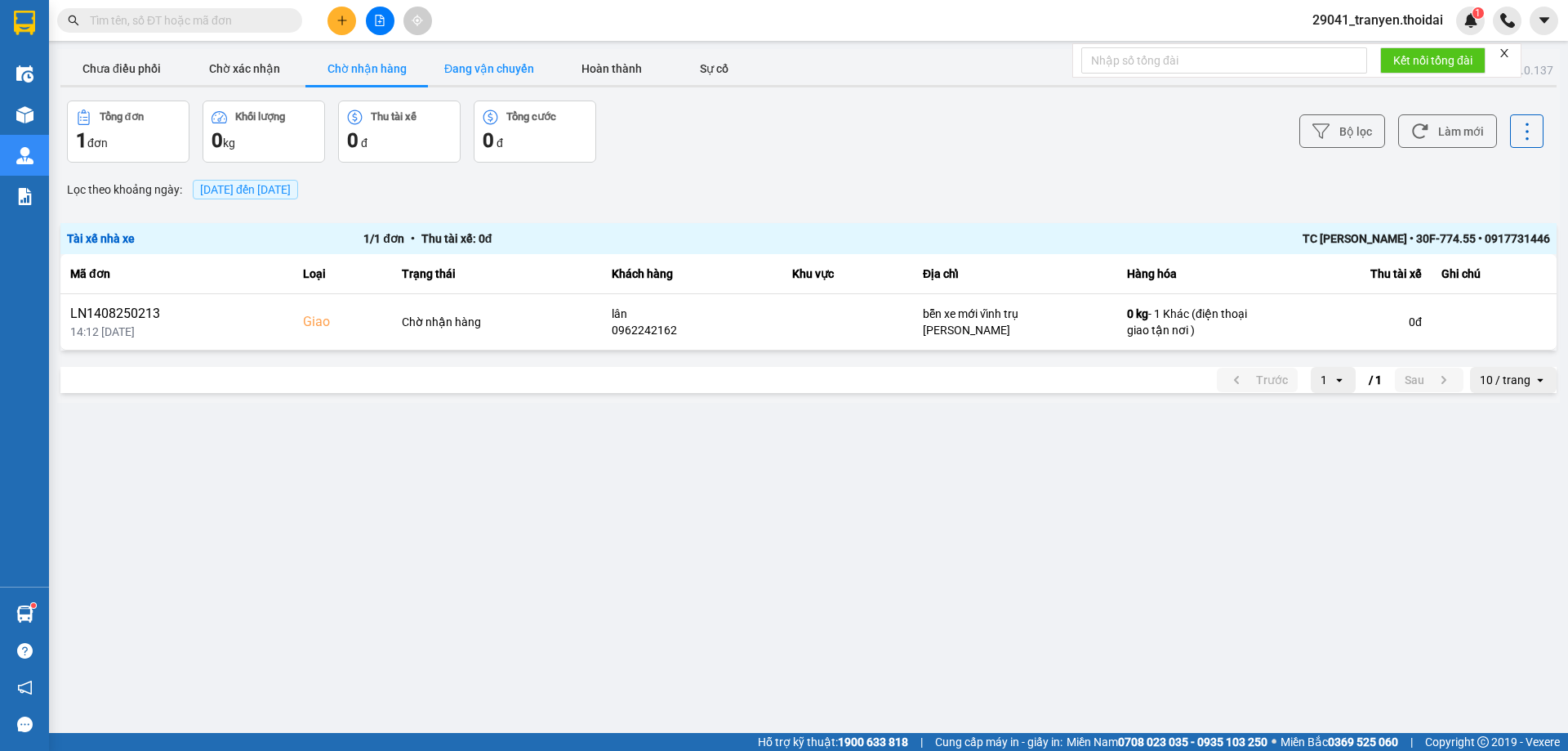
click at [519, 66] on button "Đang vận chuyển" at bounding box center [489, 68] width 123 height 33
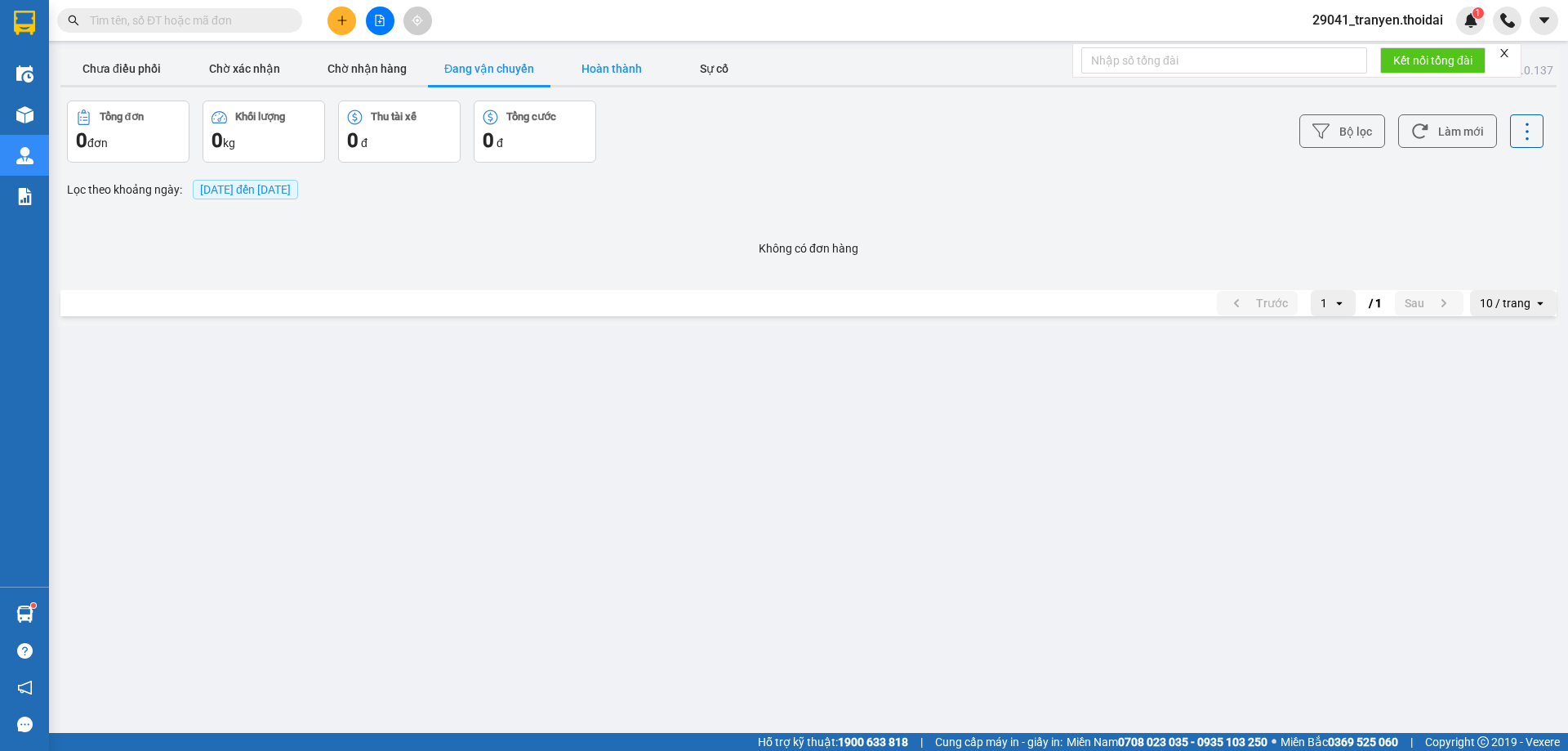
click at [605, 70] on button "Hoàn thành" at bounding box center [612, 68] width 123 height 33
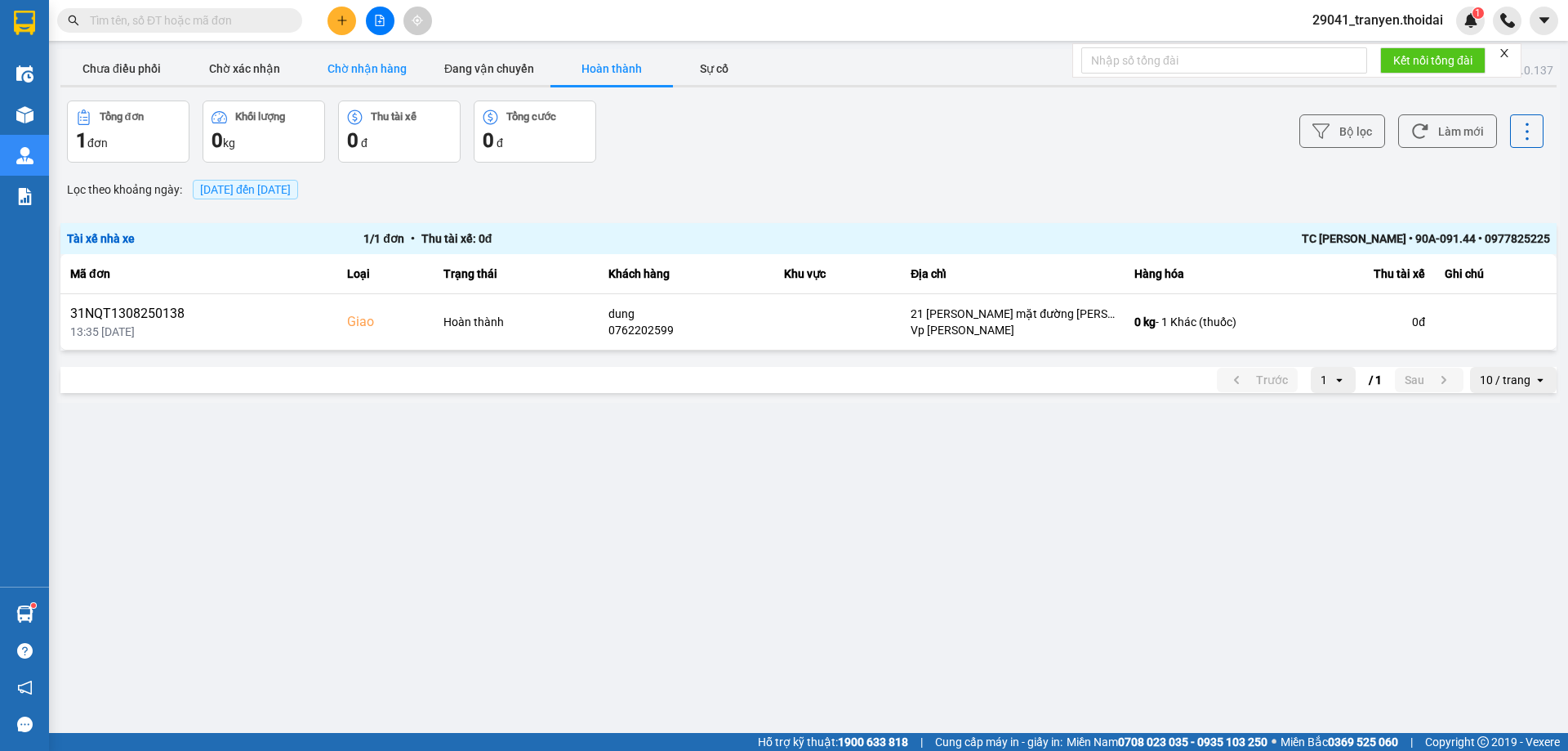
click at [352, 78] on button "Chờ nhận hàng" at bounding box center [367, 68] width 123 height 33
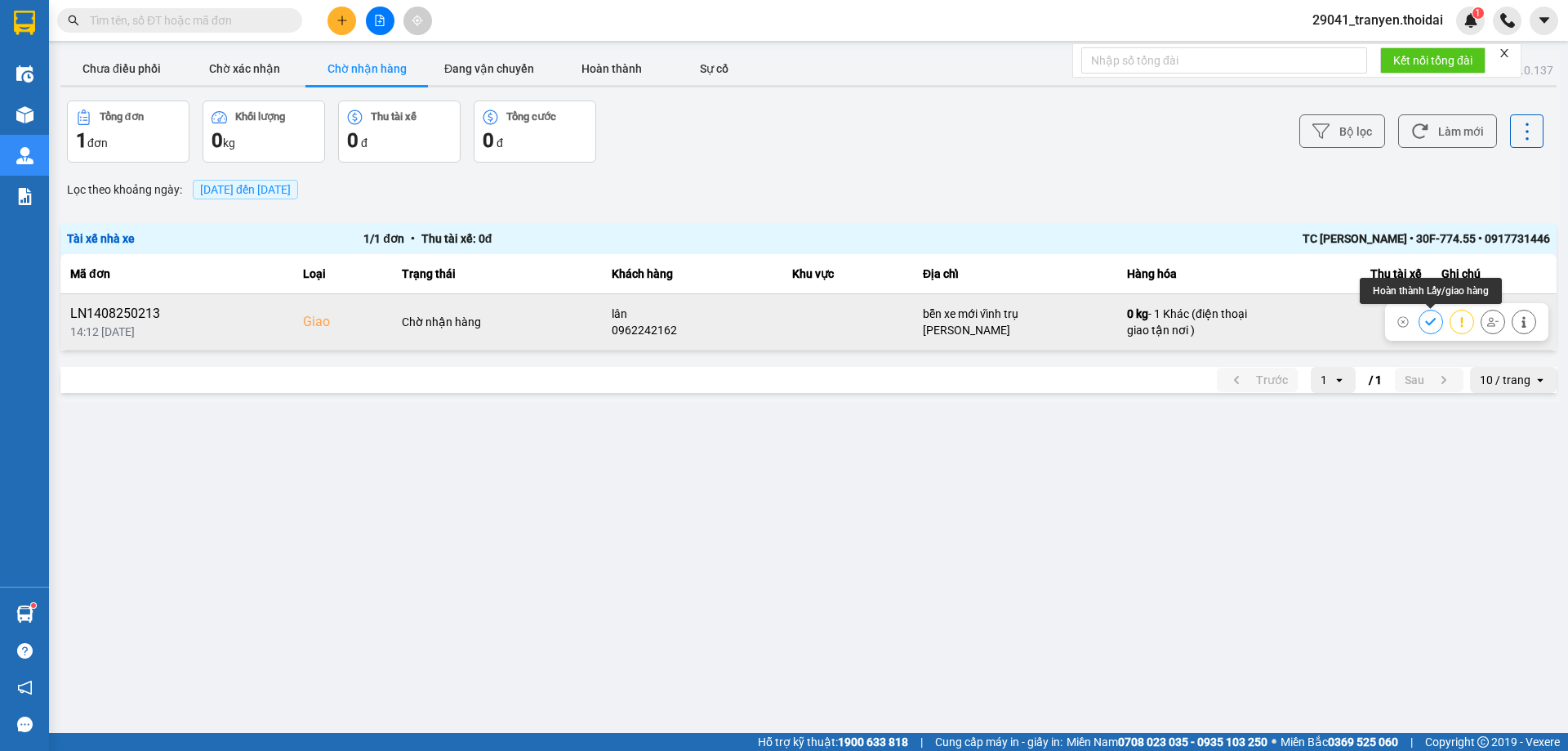
click at [1430, 324] on icon at bounding box center [1431, 321] width 10 height 8
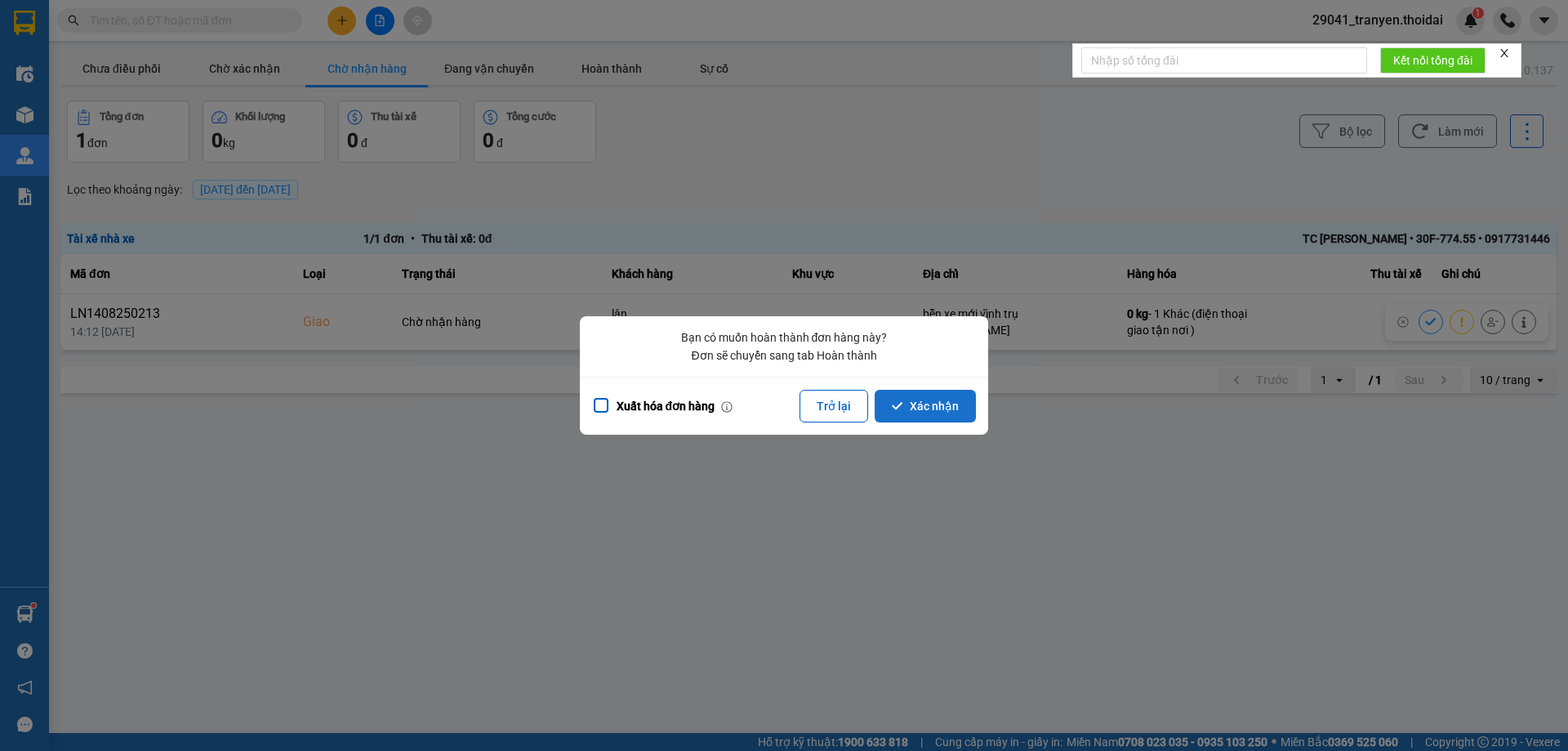
click at [957, 396] on button "Xác nhận" at bounding box center [924, 406] width 101 height 33
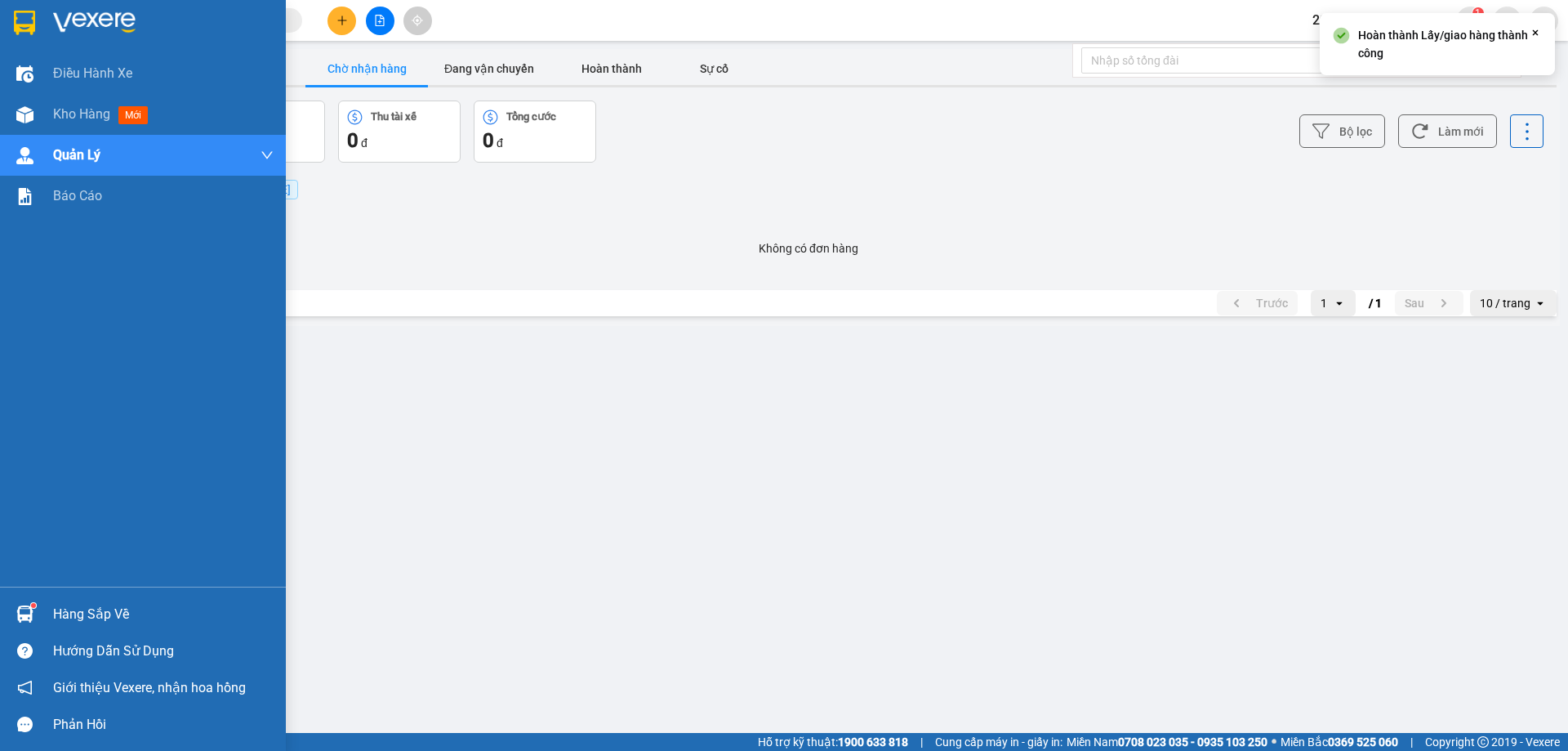
click at [79, 7] on div at bounding box center [143, 26] width 286 height 53
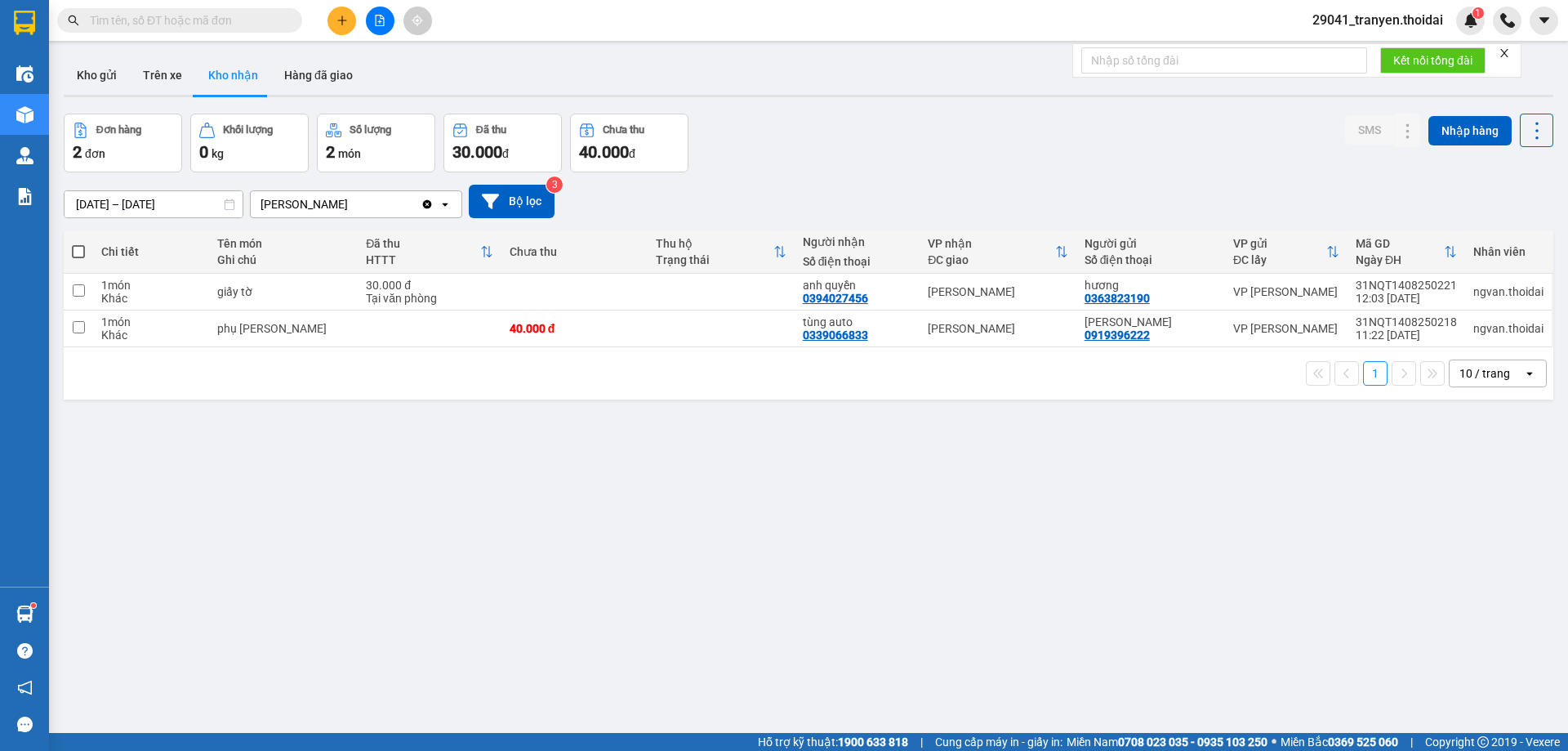
click at [632, 79] on div "Kho gửi Trên xe Kho nhận Hàng đã giao" at bounding box center [809, 77] width 1489 height 43
click at [118, 72] on button "Kho gửi" at bounding box center [97, 74] width 67 height 39
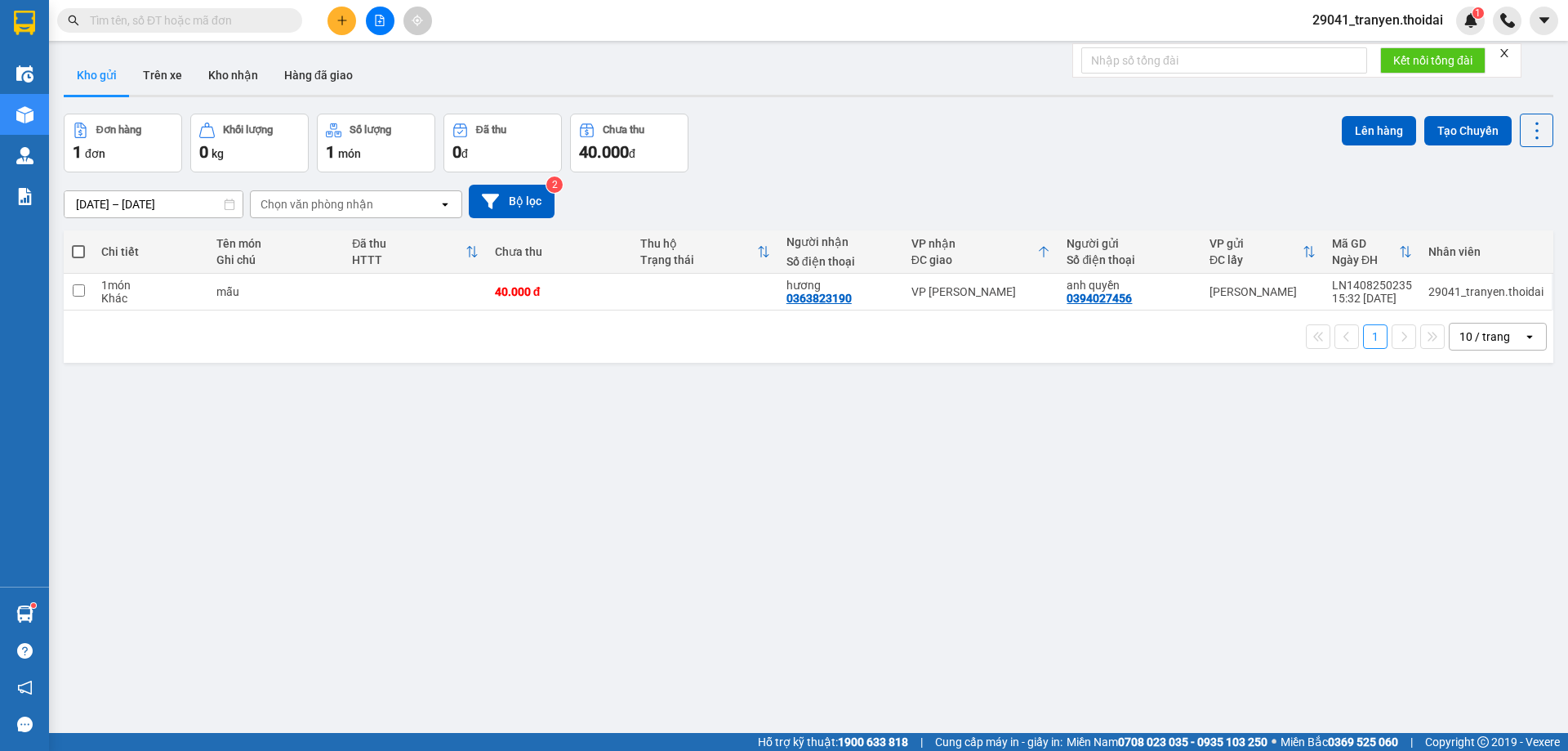
click at [1044, 202] on div "12/08/2025 – 14/08/2025 Press the down arrow key to interact with the calendar …" at bounding box center [809, 201] width 1489 height 34
click at [210, 67] on button "Kho nhận" at bounding box center [233, 74] width 76 height 39
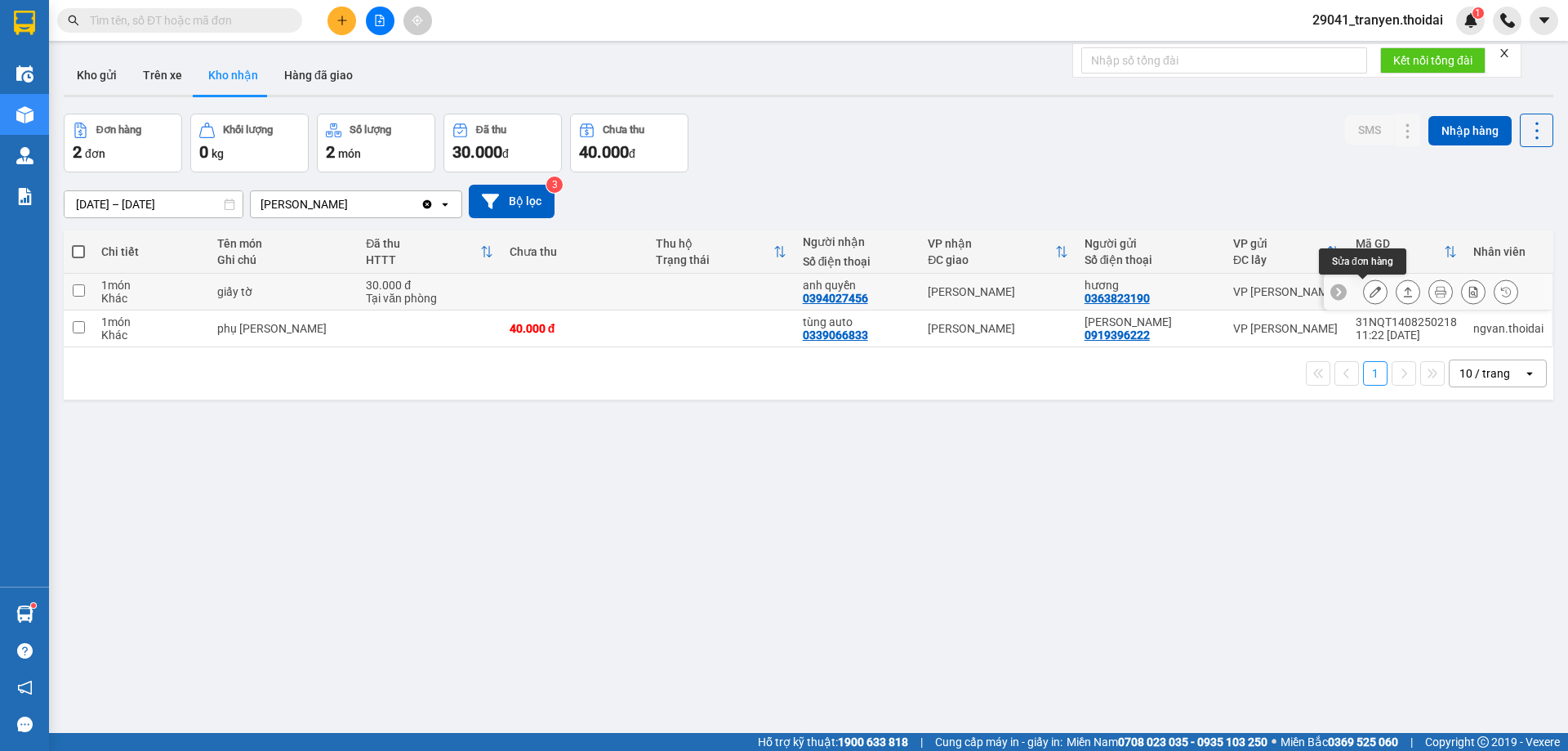
click at [1372, 289] on button at bounding box center [1375, 291] width 22 height 29
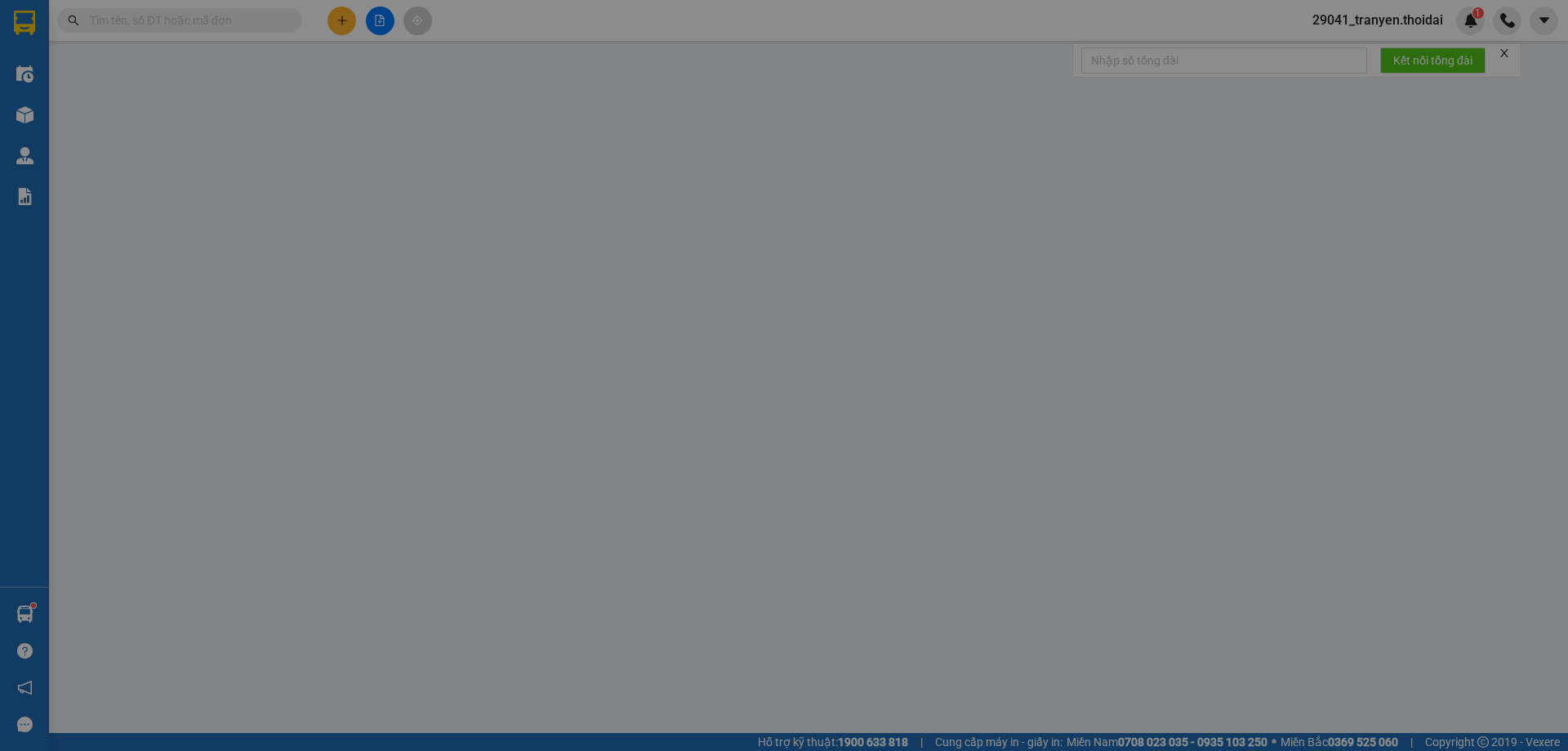
type input "0363823190"
type input "hương"
type input "0394027456"
type input "anh quyền"
type input "30.000"
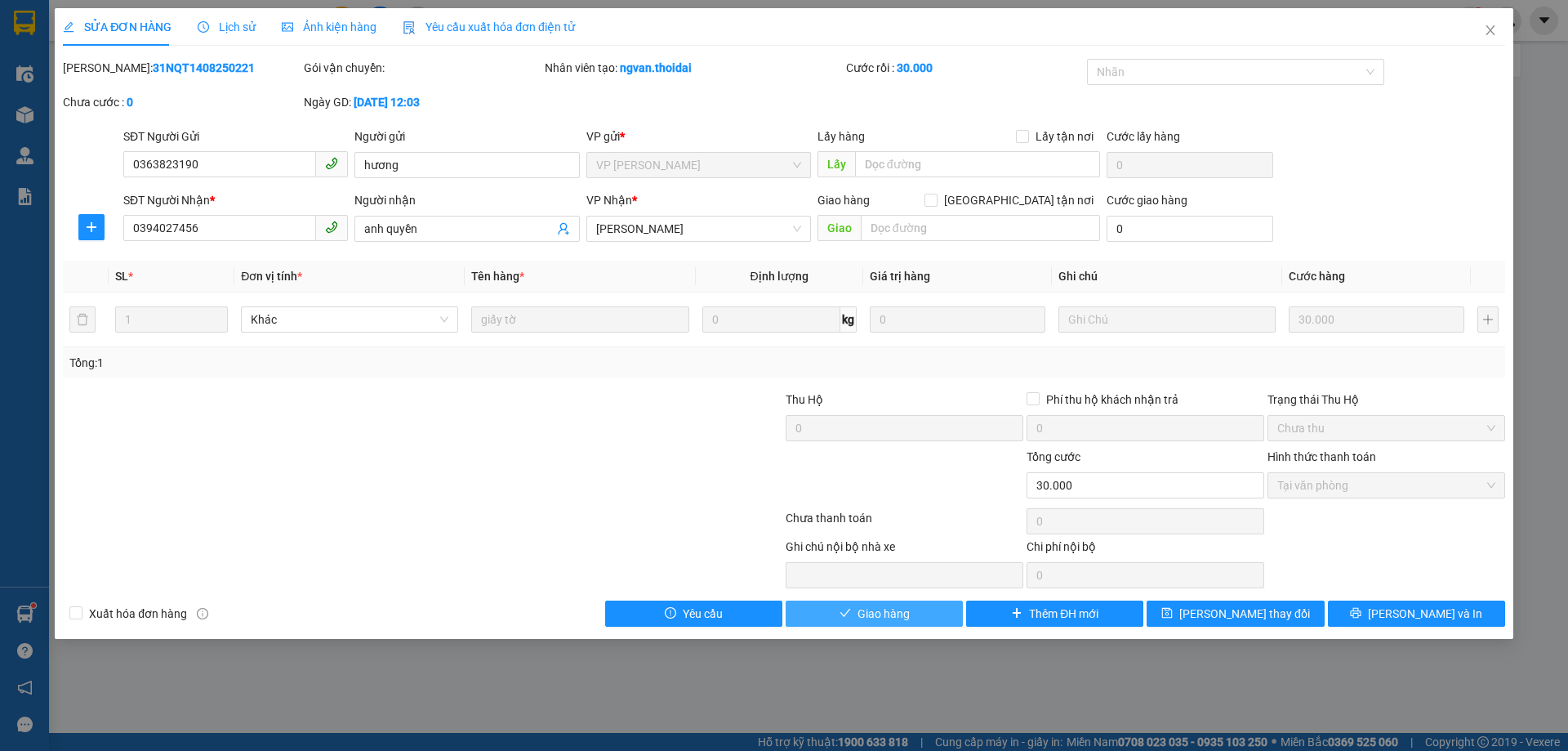
click at [907, 602] on button "Giao hàng" at bounding box center [873, 614] width 177 height 26
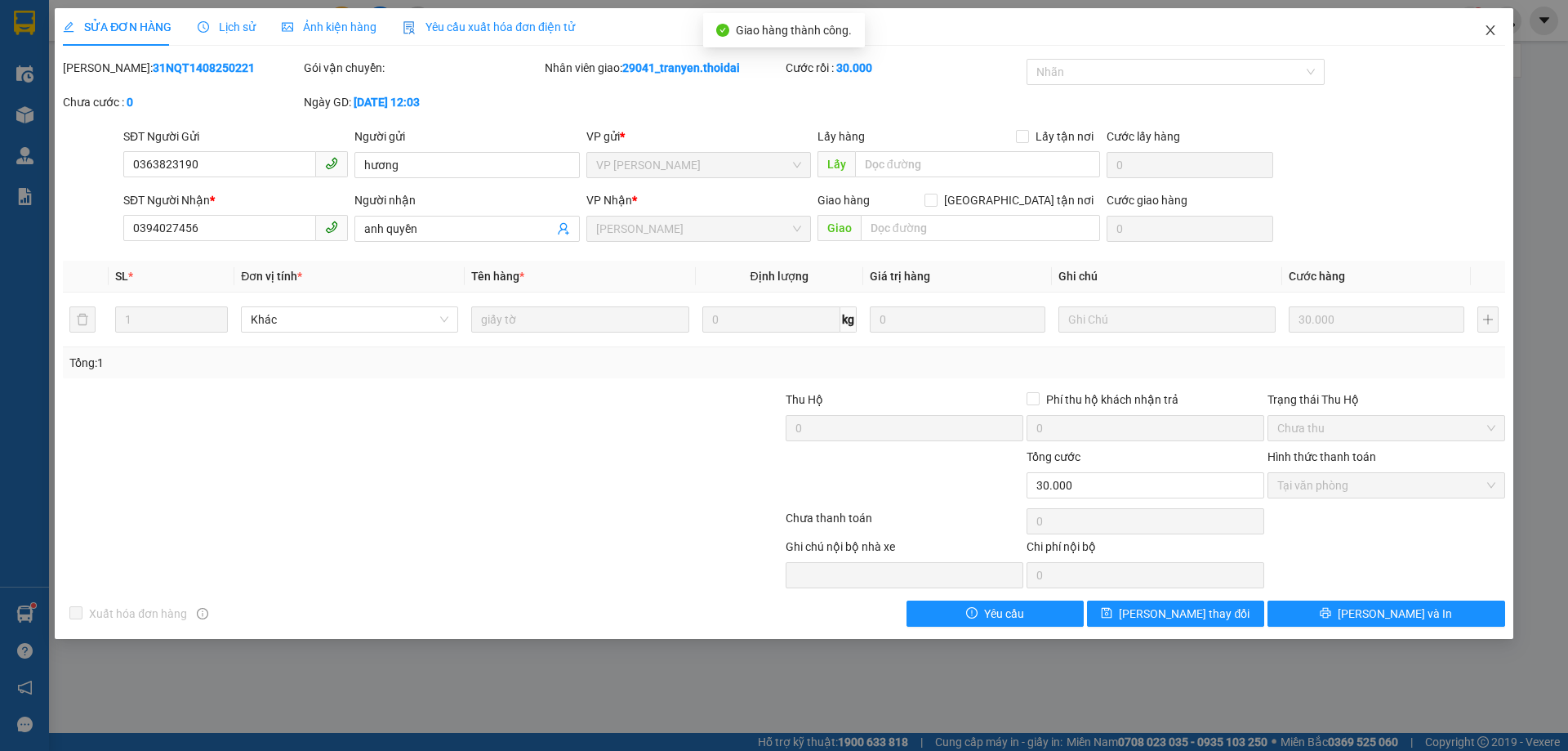
drag, startPoint x: 1494, startPoint y: 32, endPoint x: 1488, endPoint y: 24, distance: 10.0
click at [1493, 32] on icon "close" at bounding box center [1490, 29] width 13 height 13
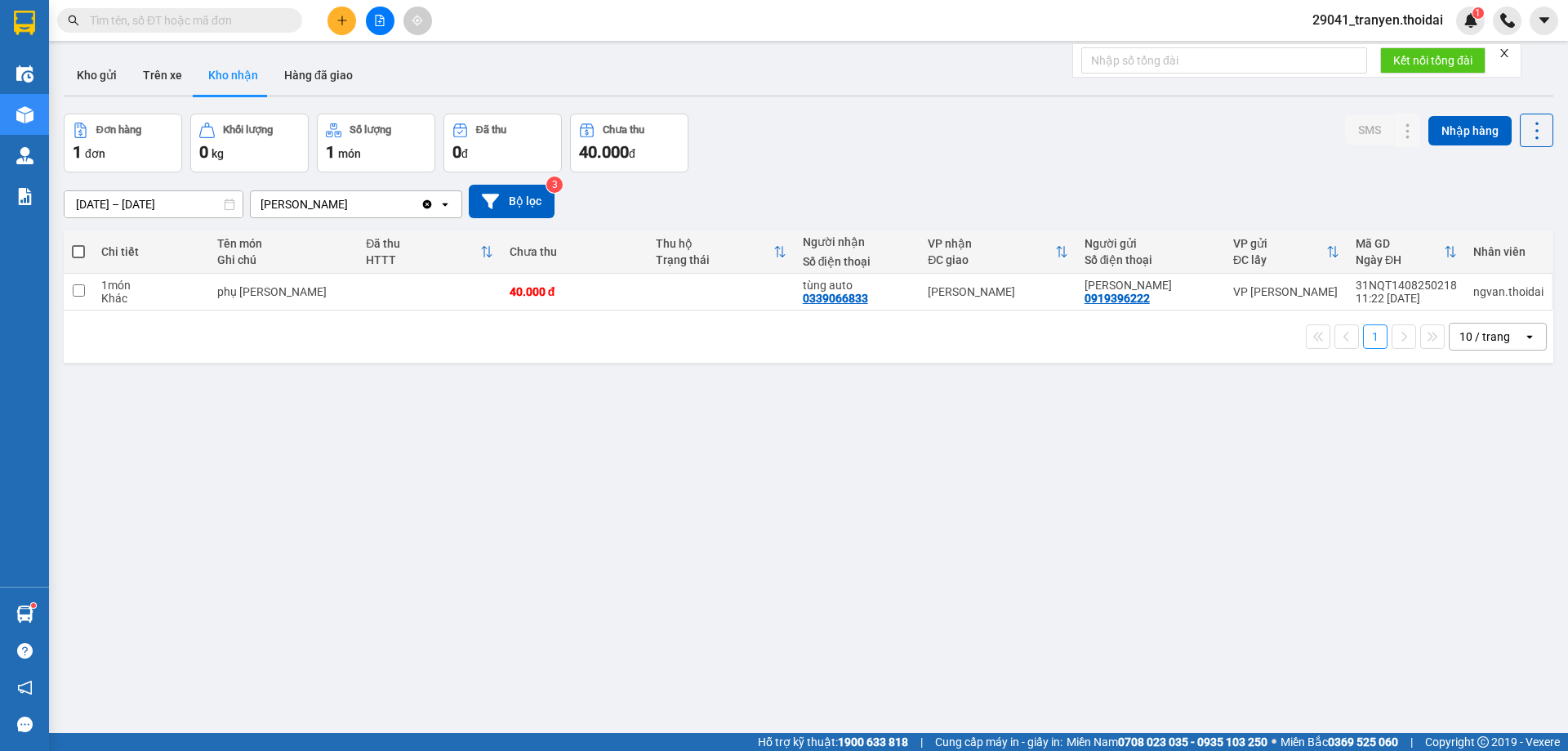
click at [1157, 160] on div "Đơn hàng 1 đơn Khối lượng 0 kg Số lượng 1 món Đã thu 0 đ Chưa thu 40.000 đ SMS …" at bounding box center [809, 143] width 1489 height 59
click at [86, 291] on td at bounding box center [79, 292] width 29 height 37
checkbox input "true"
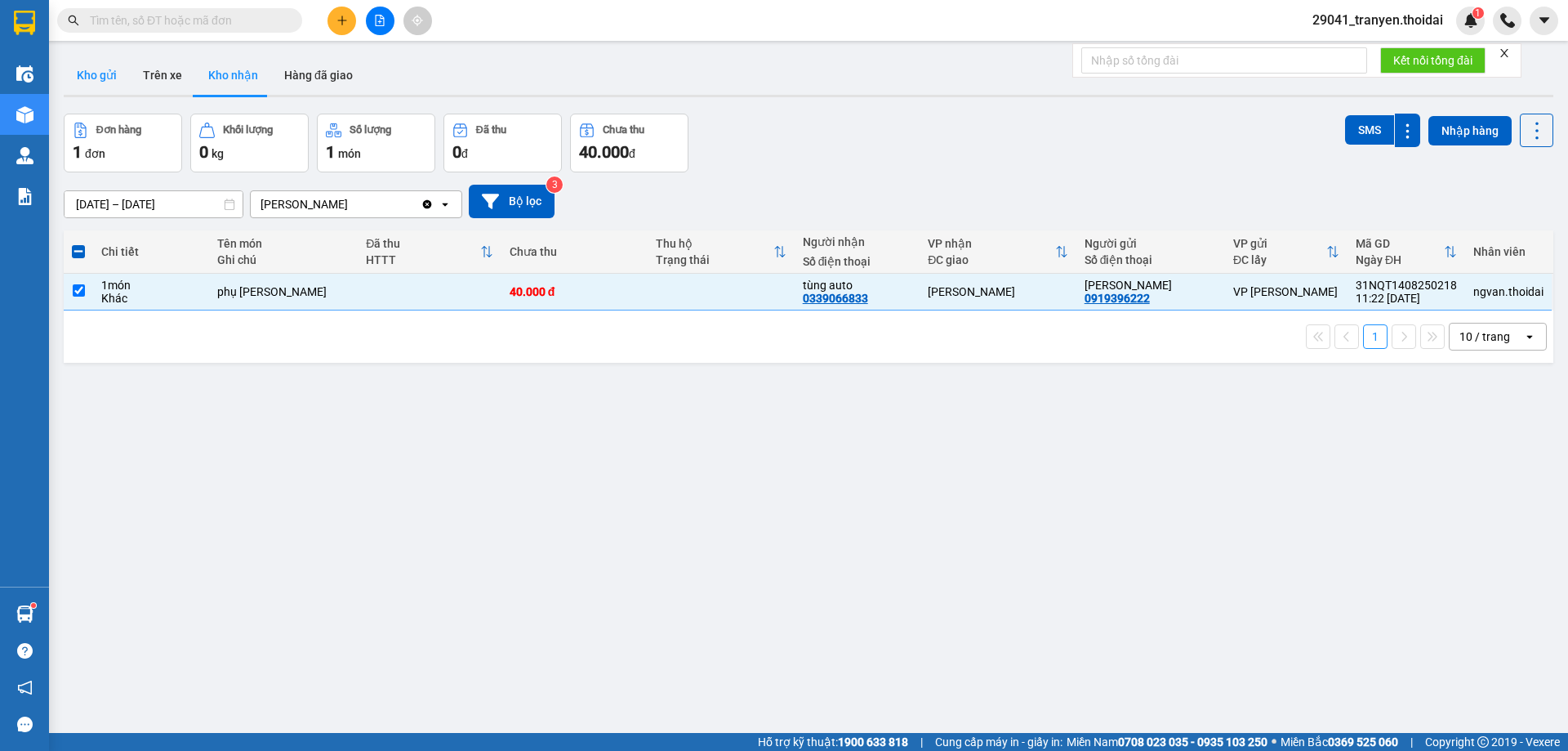
click at [124, 82] on button "Kho gửi" at bounding box center [97, 74] width 67 height 39
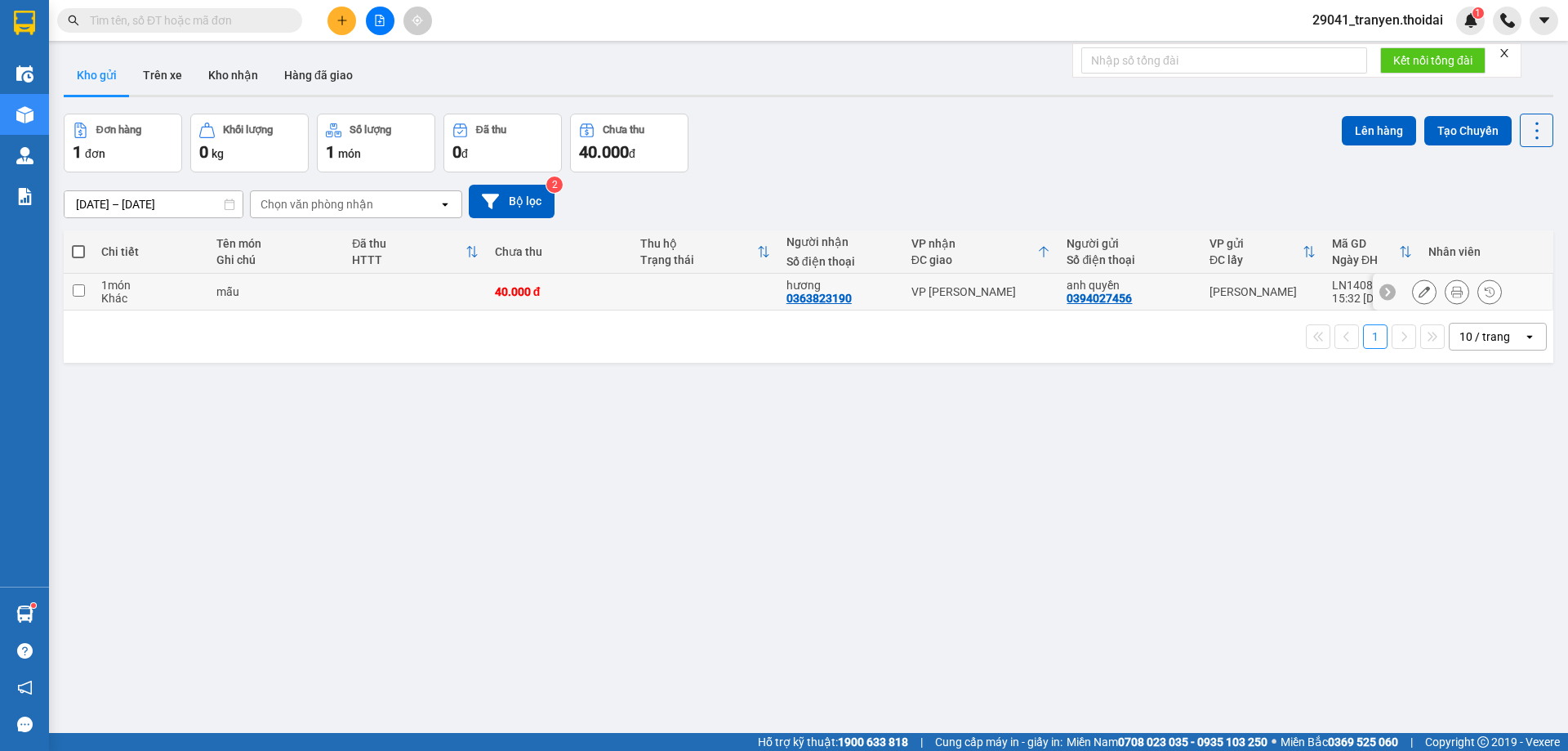
click at [103, 295] on div "Khác" at bounding box center [150, 297] width 98 height 13
checkbox input "true"
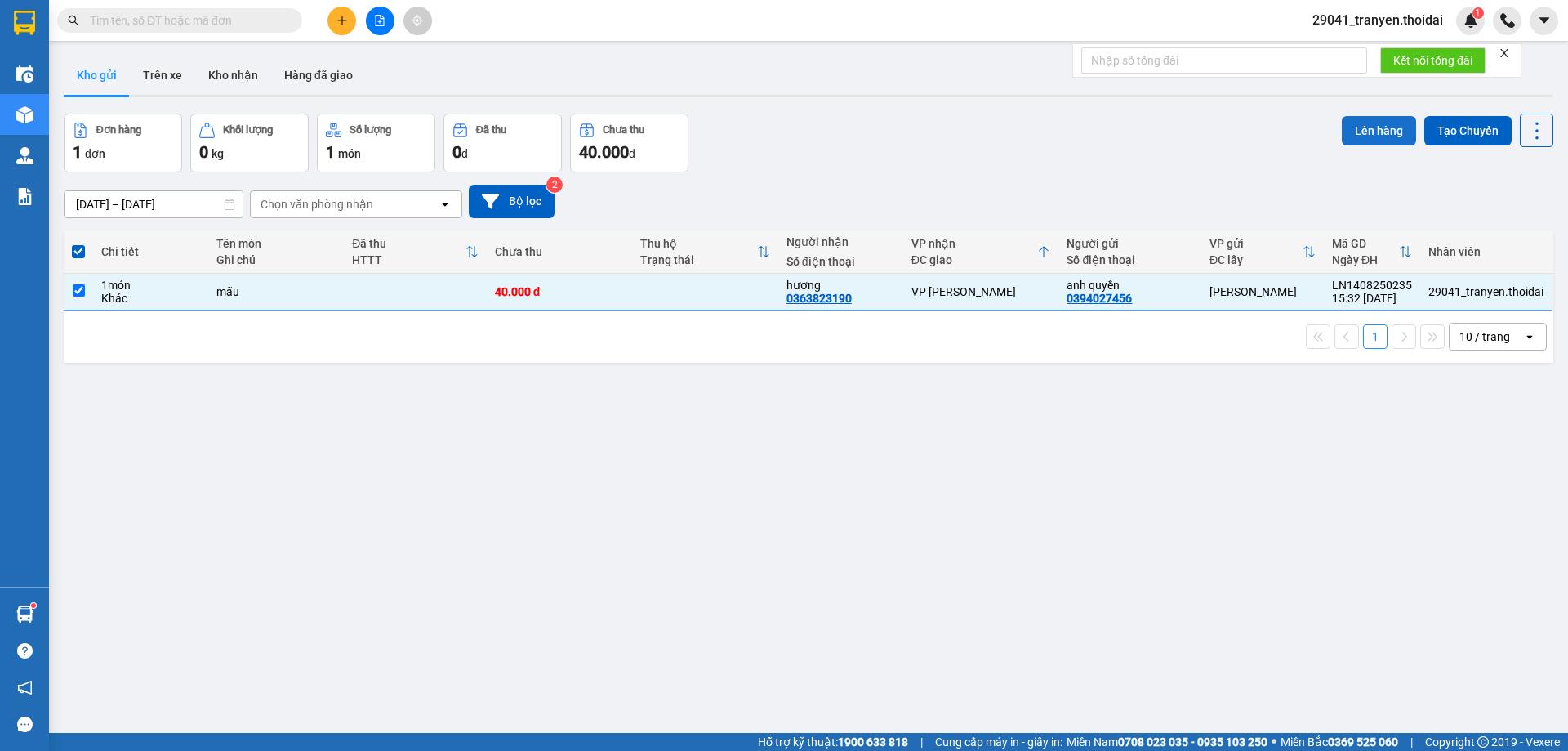
click at [1368, 137] on button "Lên hàng" at bounding box center [1379, 130] width 74 height 29
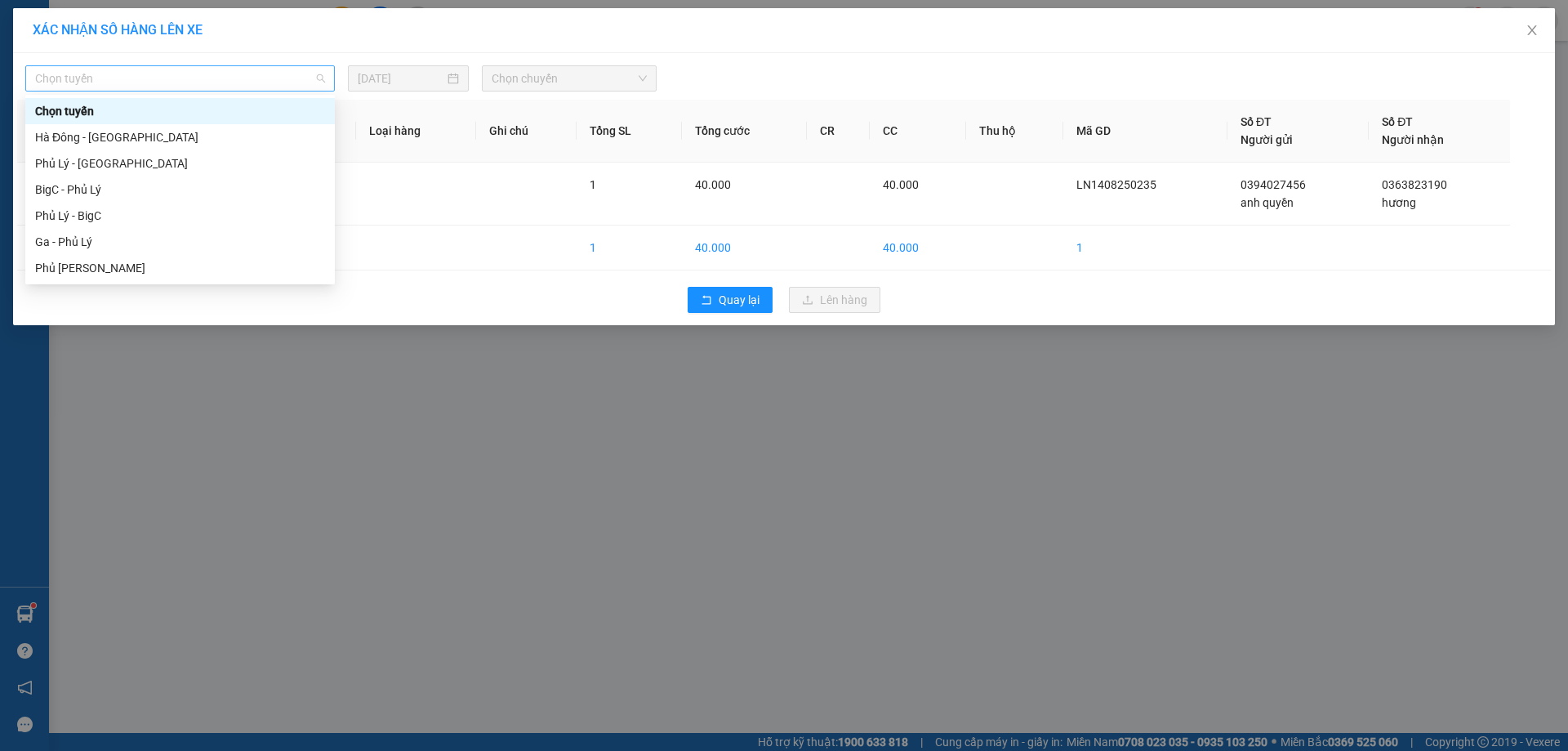
click at [219, 80] on span "Chọn tuyến" at bounding box center [181, 79] width 290 height 24
drag, startPoint x: 97, startPoint y: 207, endPoint x: 143, endPoint y: 194, distance: 47.8
click at [98, 207] on div "Phủ Lý - BigC" at bounding box center [181, 215] width 290 height 18
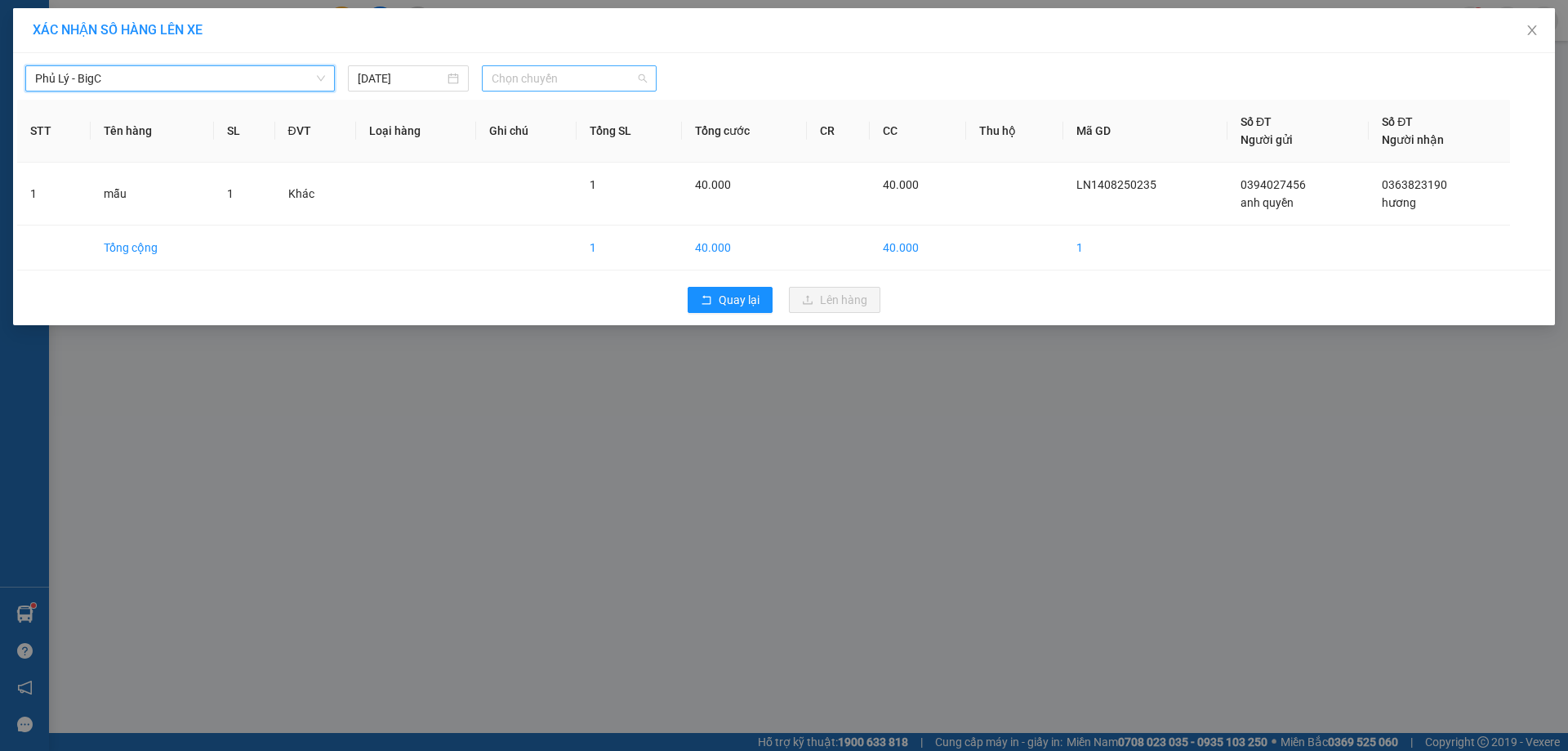
click at [614, 80] on span "Chọn chuyến" at bounding box center [569, 79] width 156 height 24
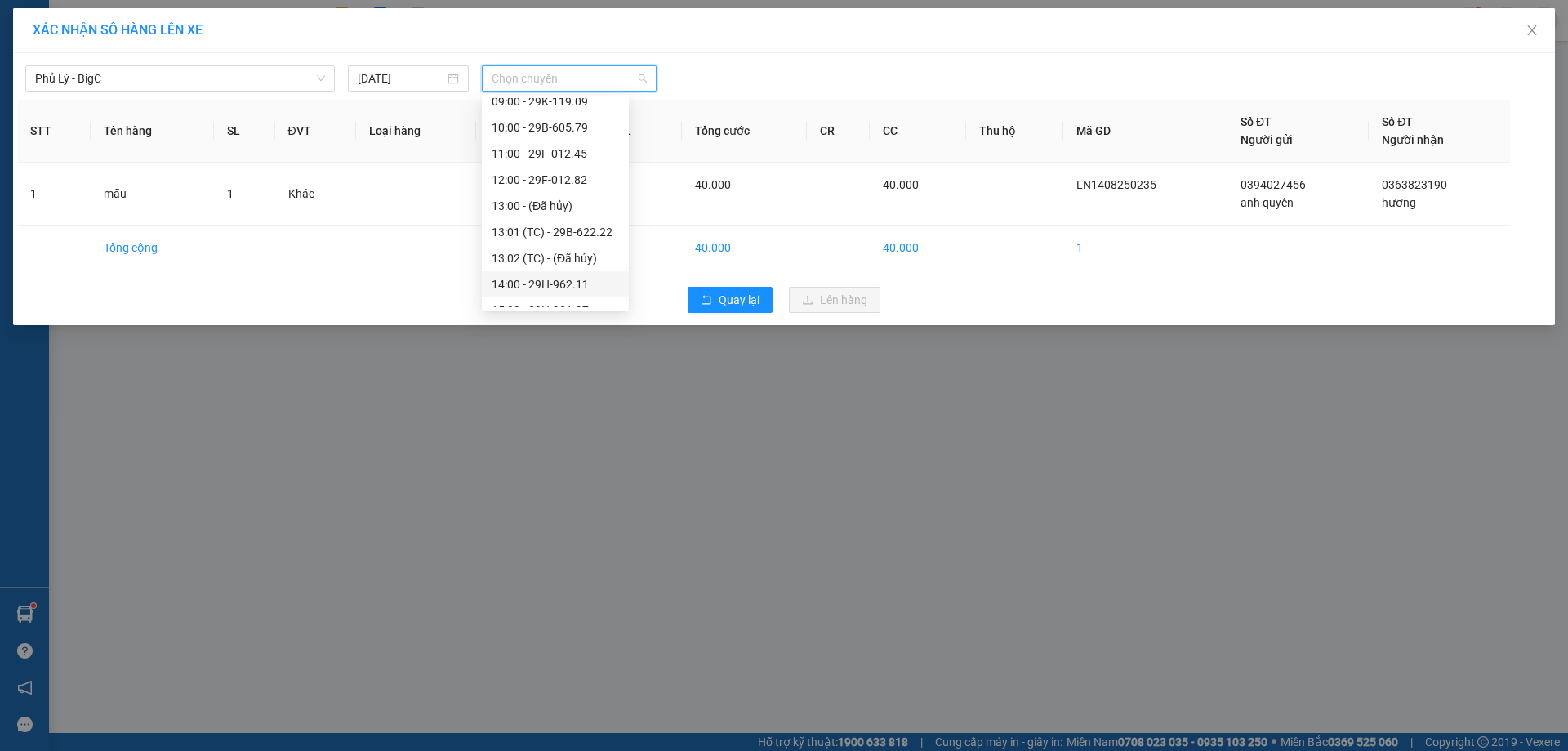
scroll to position [409, 0]
click at [587, 175] on div "16:00 - 29B-624.99" at bounding box center [555, 173] width 127 height 18
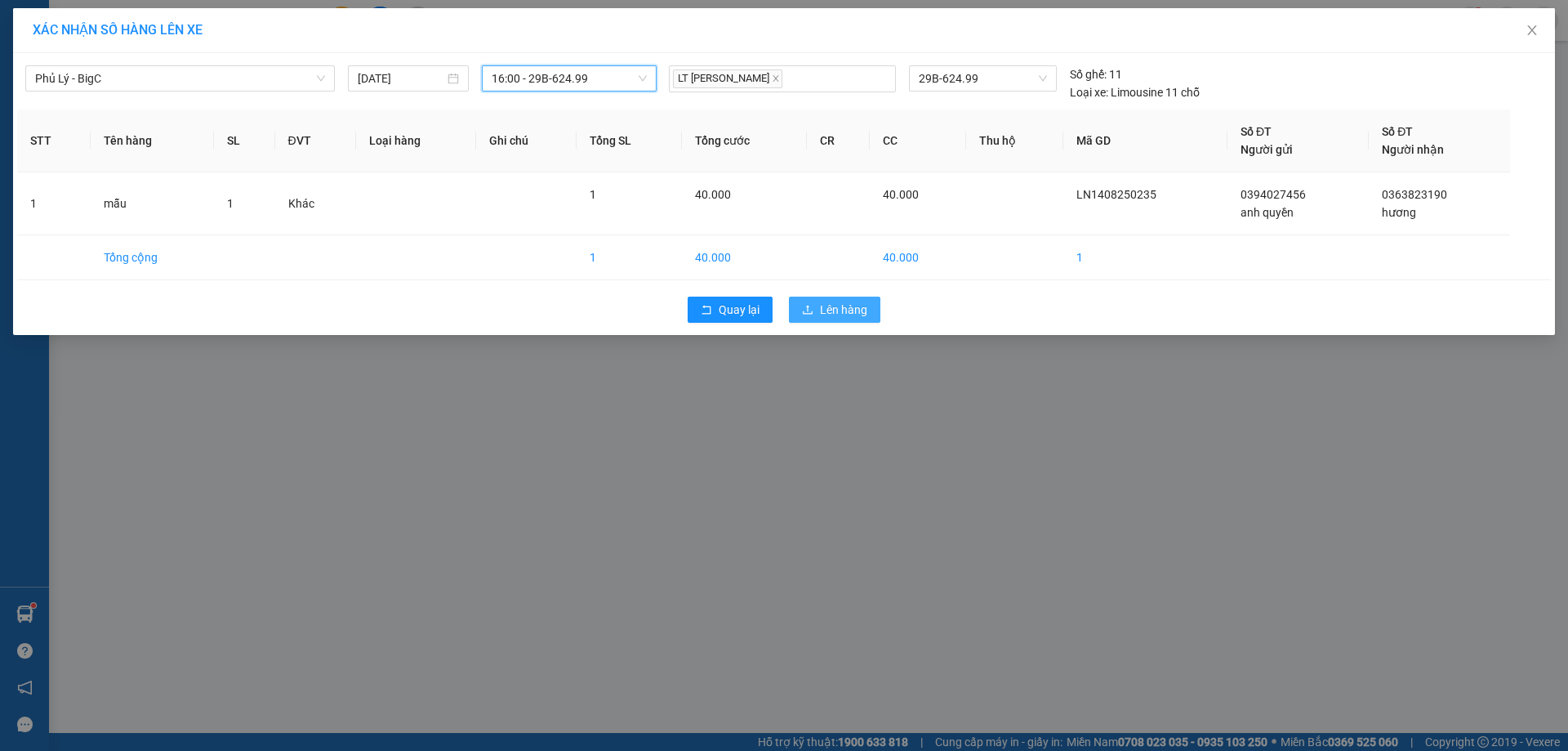
click at [845, 309] on span "Lên hàng" at bounding box center [843, 309] width 48 height 18
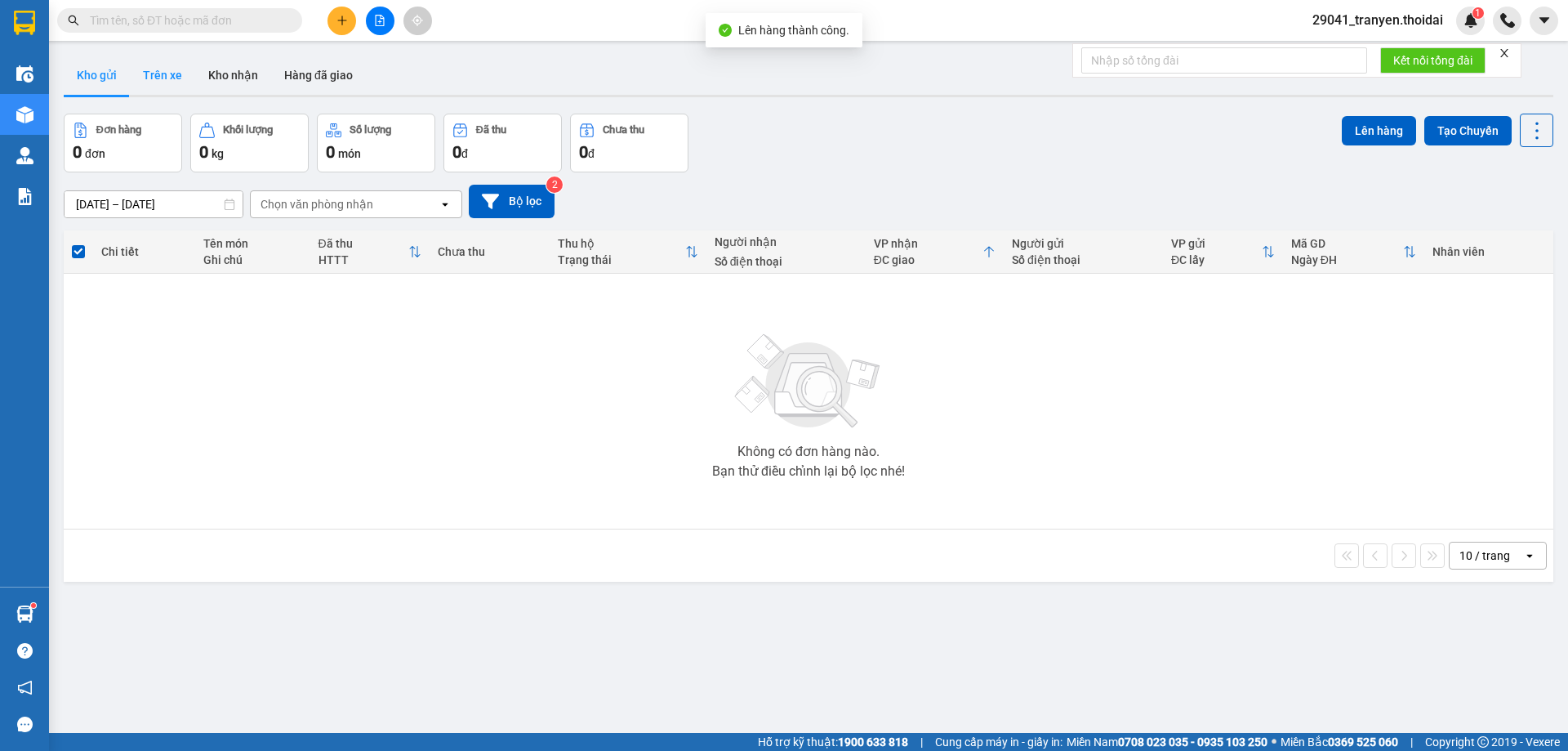
click at [162, 71] on button "Trên xe" at bounding box center [162, 74] width 66 height 39
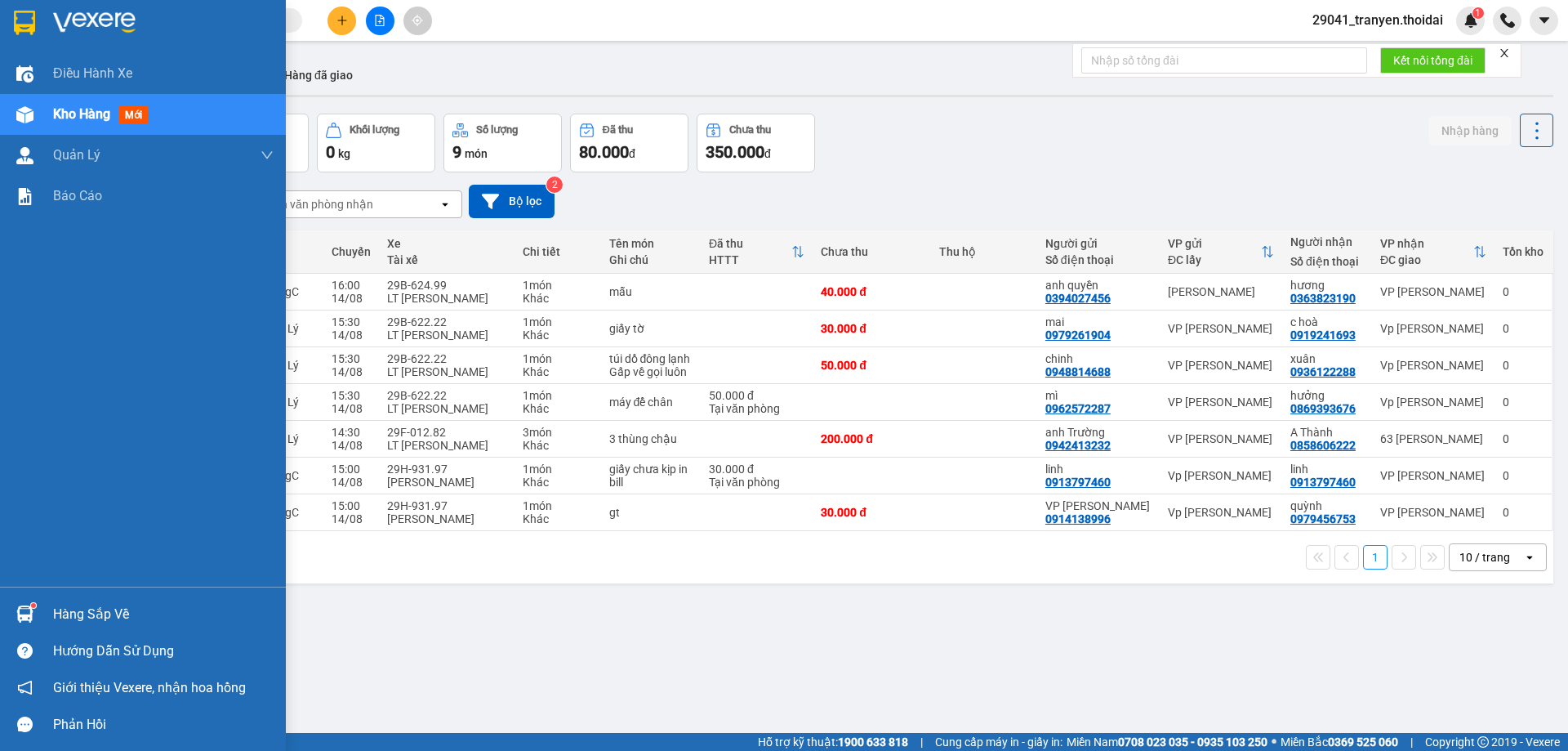
drag, startPoint x: 30, startPoint y: 611, endPoint x: 121, endPoint y: 616, distance: 91.1
click at [32, 611] on img at bounding box center [25, 614] width 17 height 17
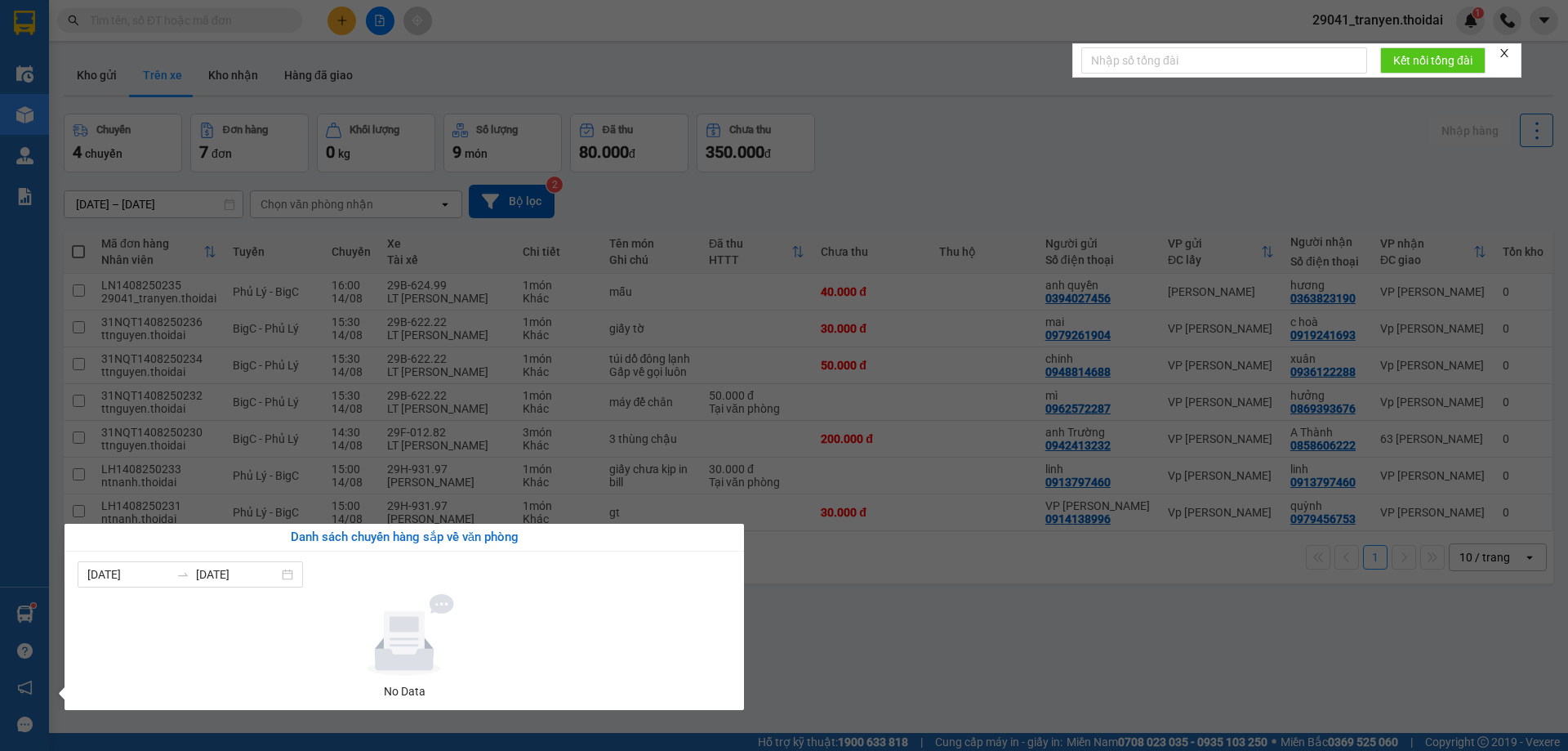
click at [917, 582] on section "Kết quả tìm kiếm ( 0 ) Bộ lọc No Data 29041_tranyen.thoidai 1 Điều hành xe Kho …" at bounding box center [784, 375] width 1568 height 751
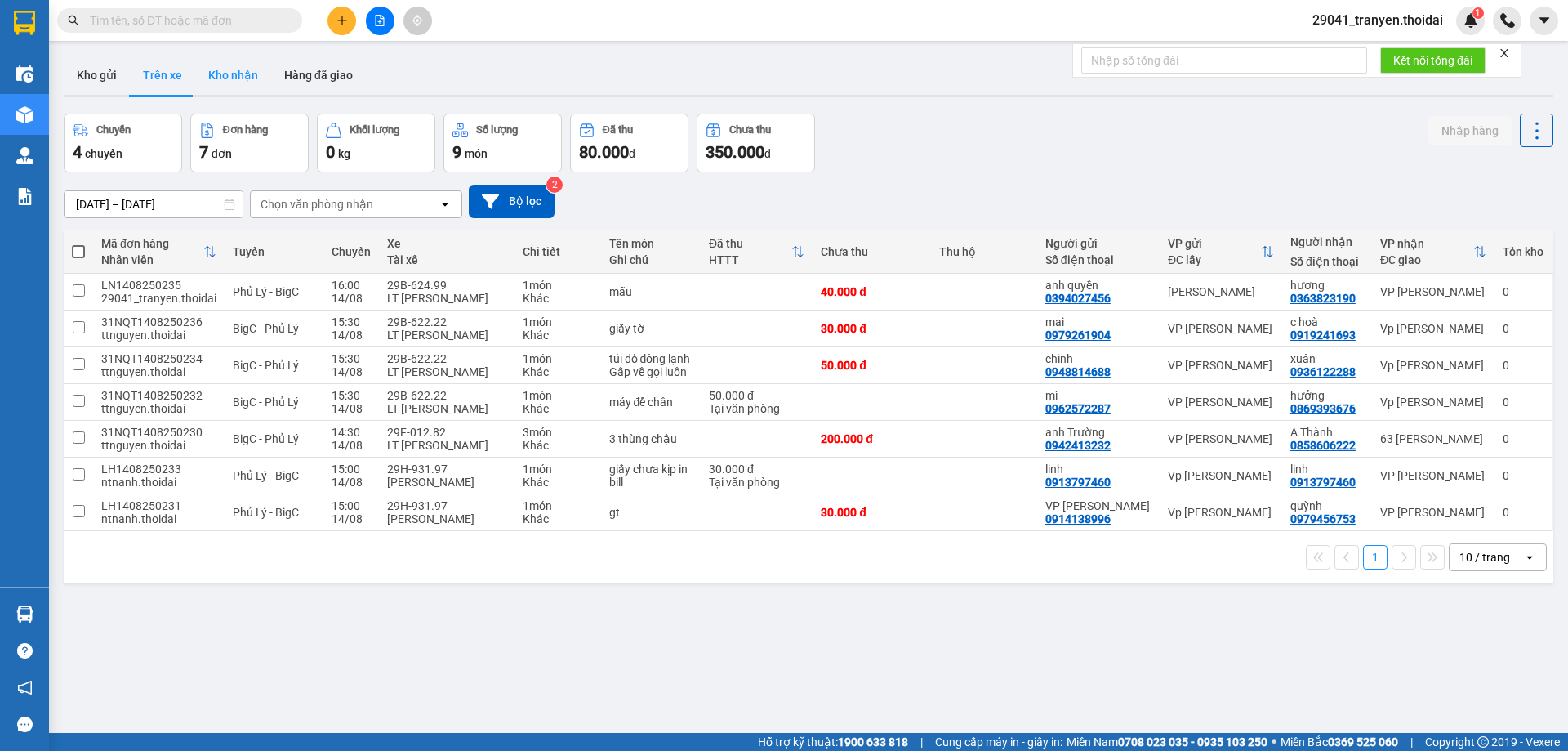
click at [216, 79] on button "Kho nhận" at bounding box center [233, 74] width 76 height 39
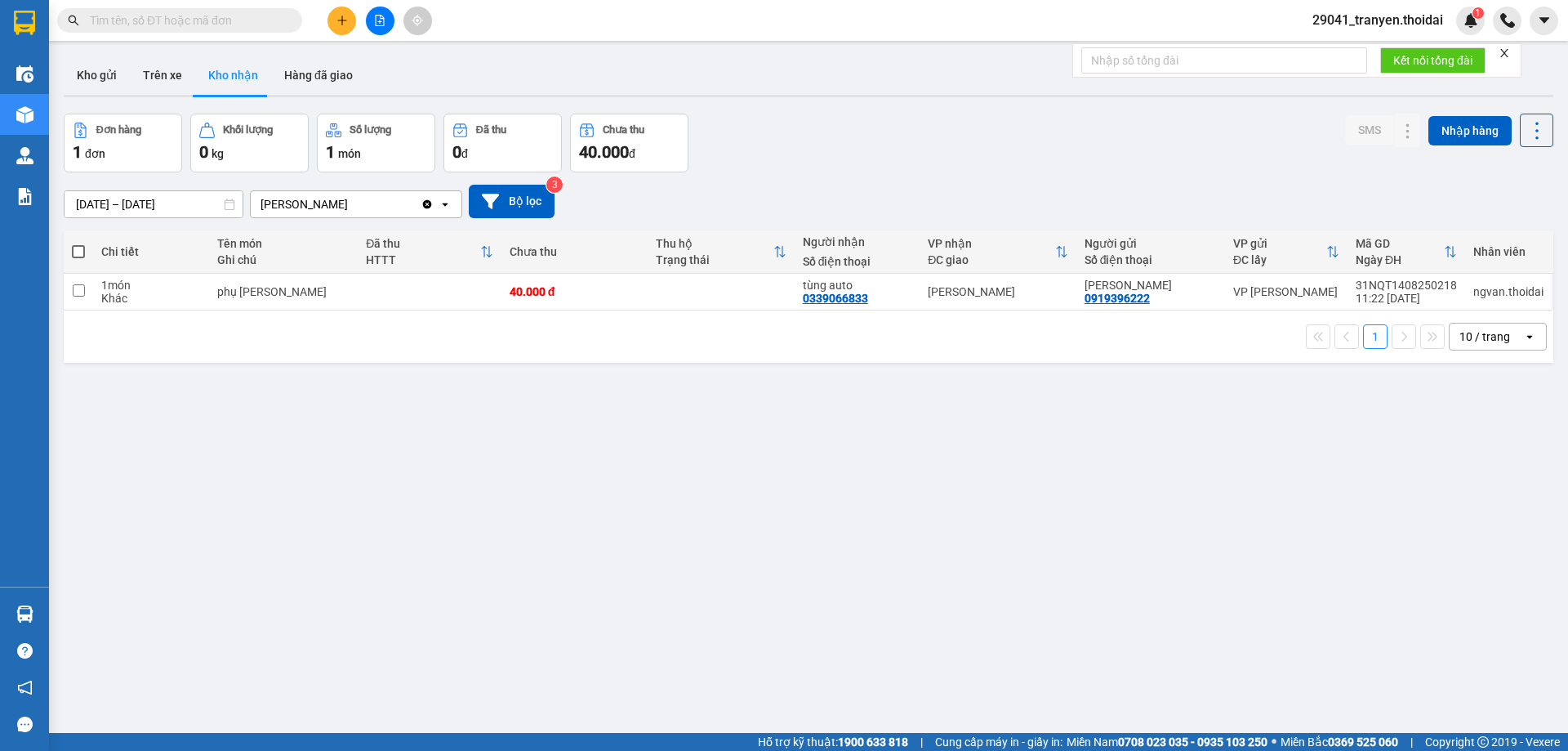
click at [955, 165] on div "Đơn hàng 1 đơn Khối lượng 0 kg Số lượng 1 món Đã thu 0 đ Chưa thu 40.000 đ SMS …" at bounding box center [809, 143] width 1489 height 59
